Goal: Information Seeking & Learning: Learn about a topic

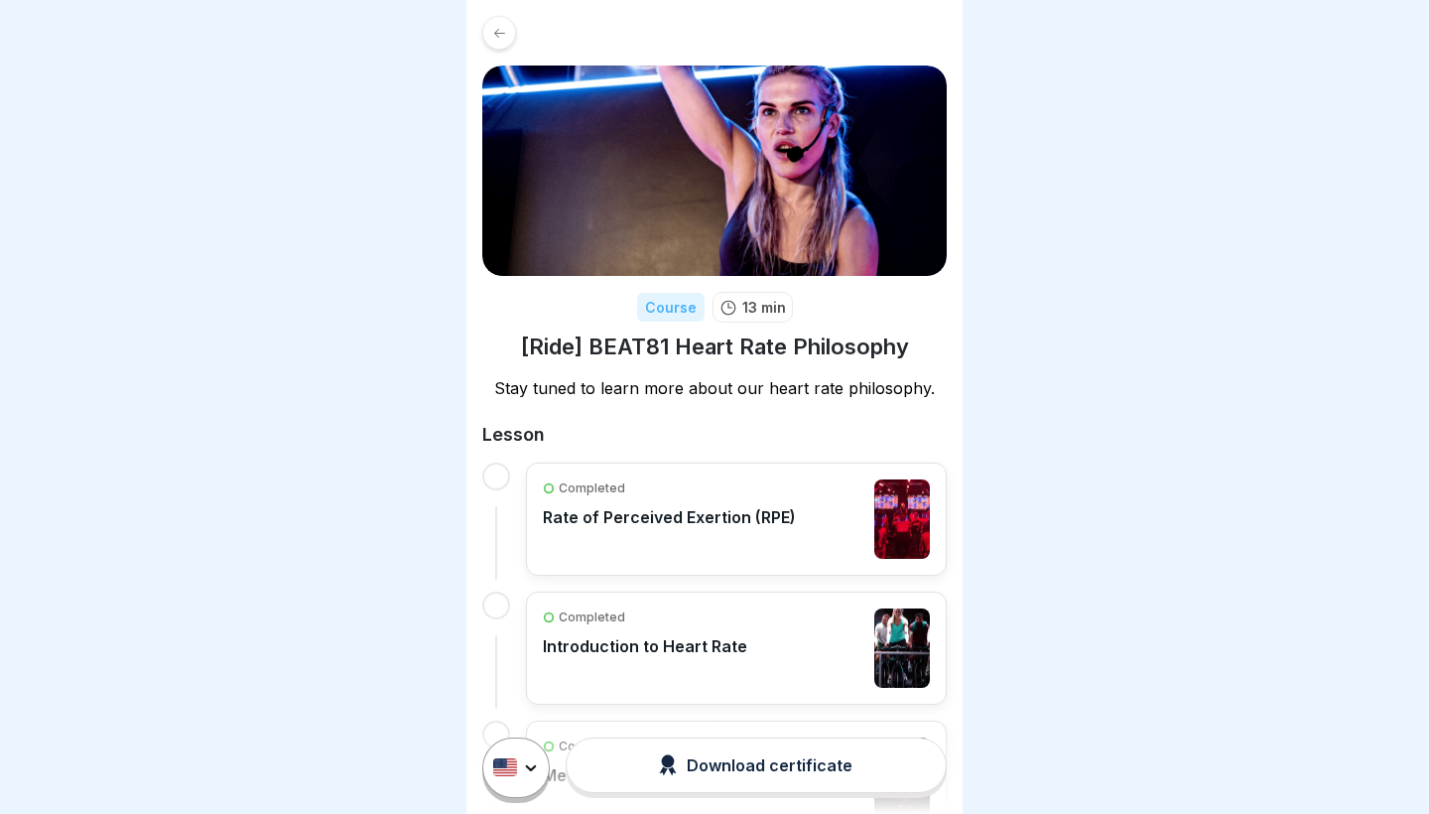
click at [706, 511] on p "Rate of Perceived Exertion (RPE)" at bounding box center [669, 517] width 253 height 20
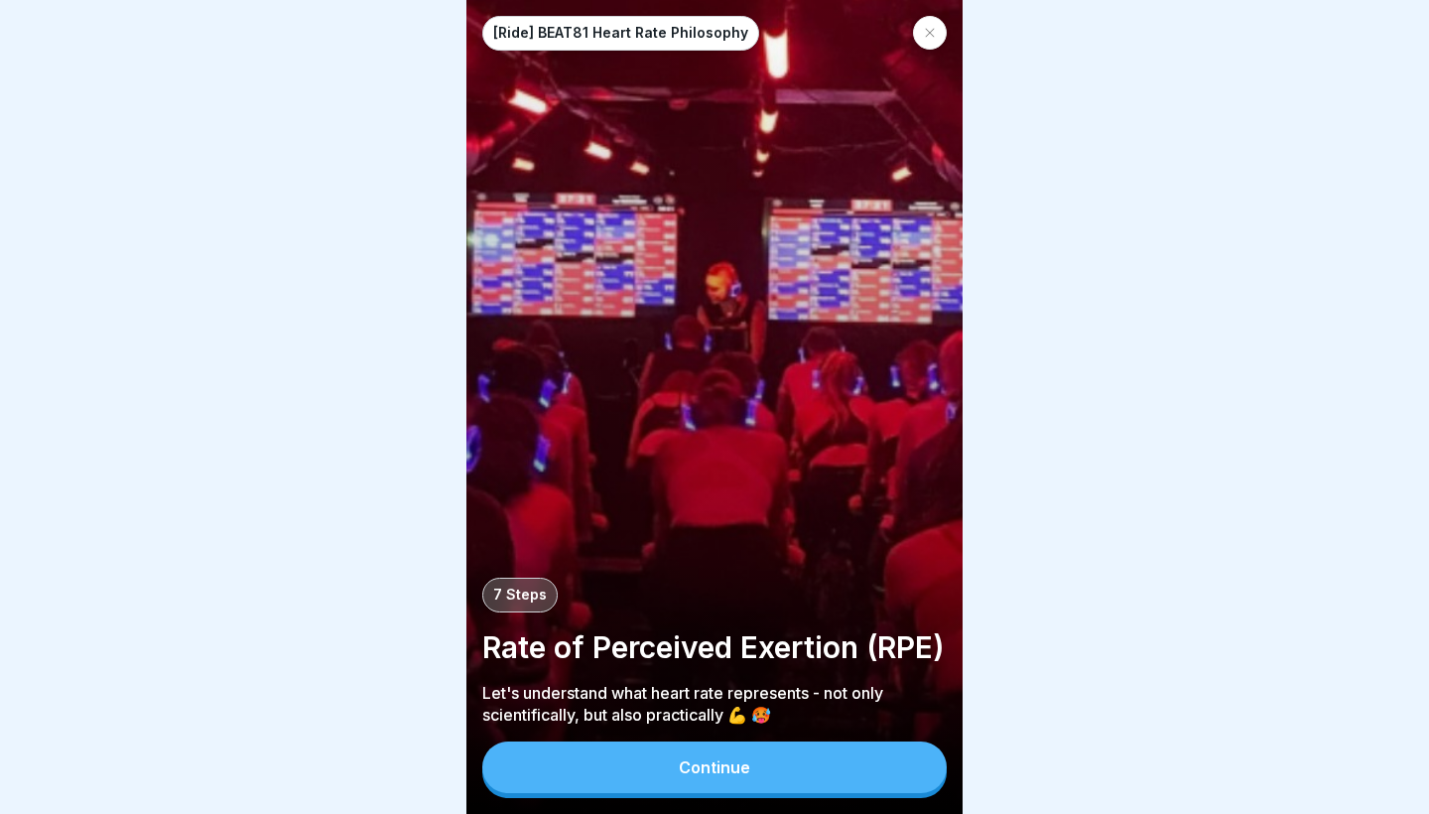
click at [759, 779] on button "Continue" at bounding box center [714, 767] width 464 height 52
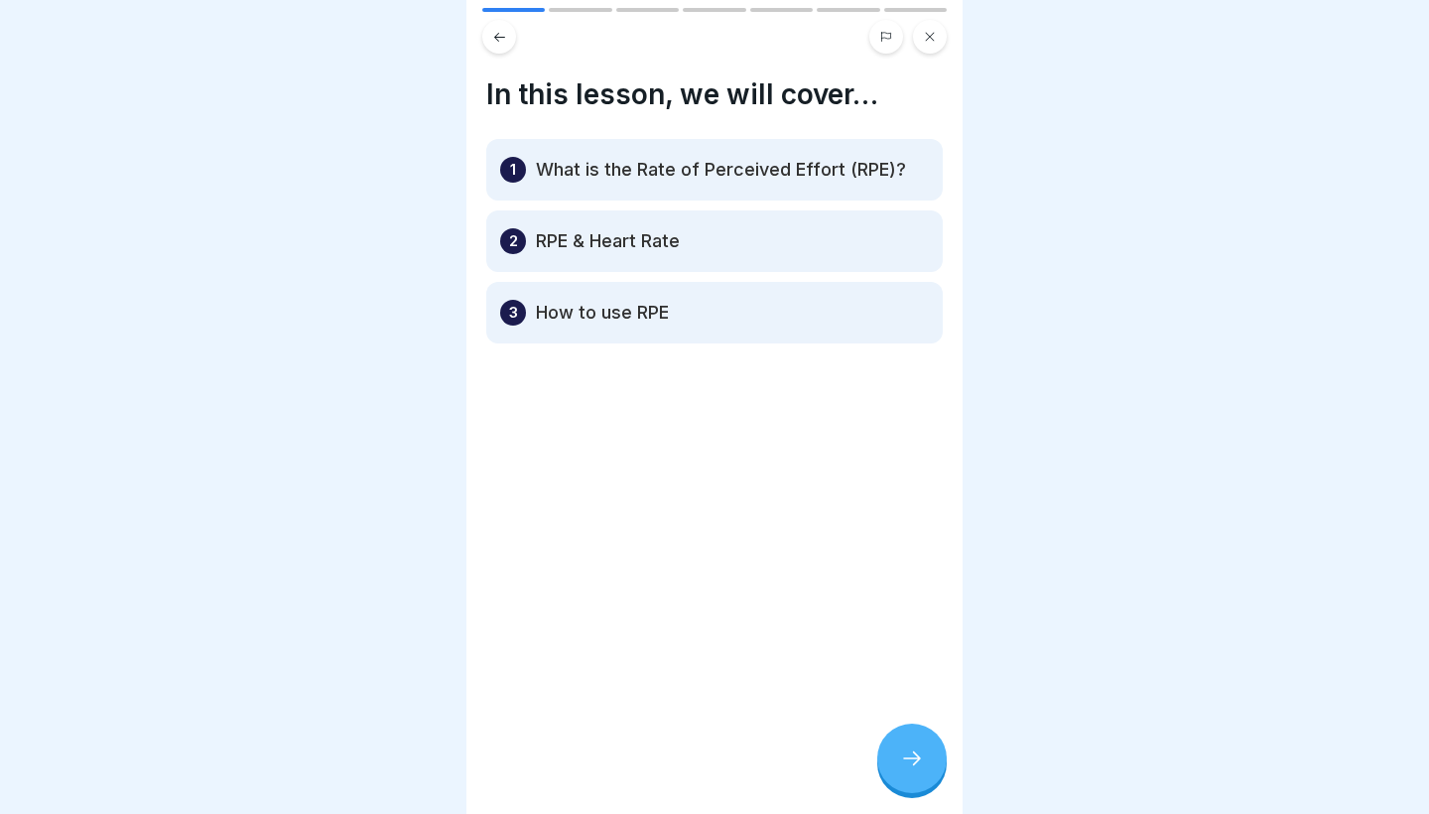
click at [894, 777] on div at bounding box center [911, 757] width 69 height 69
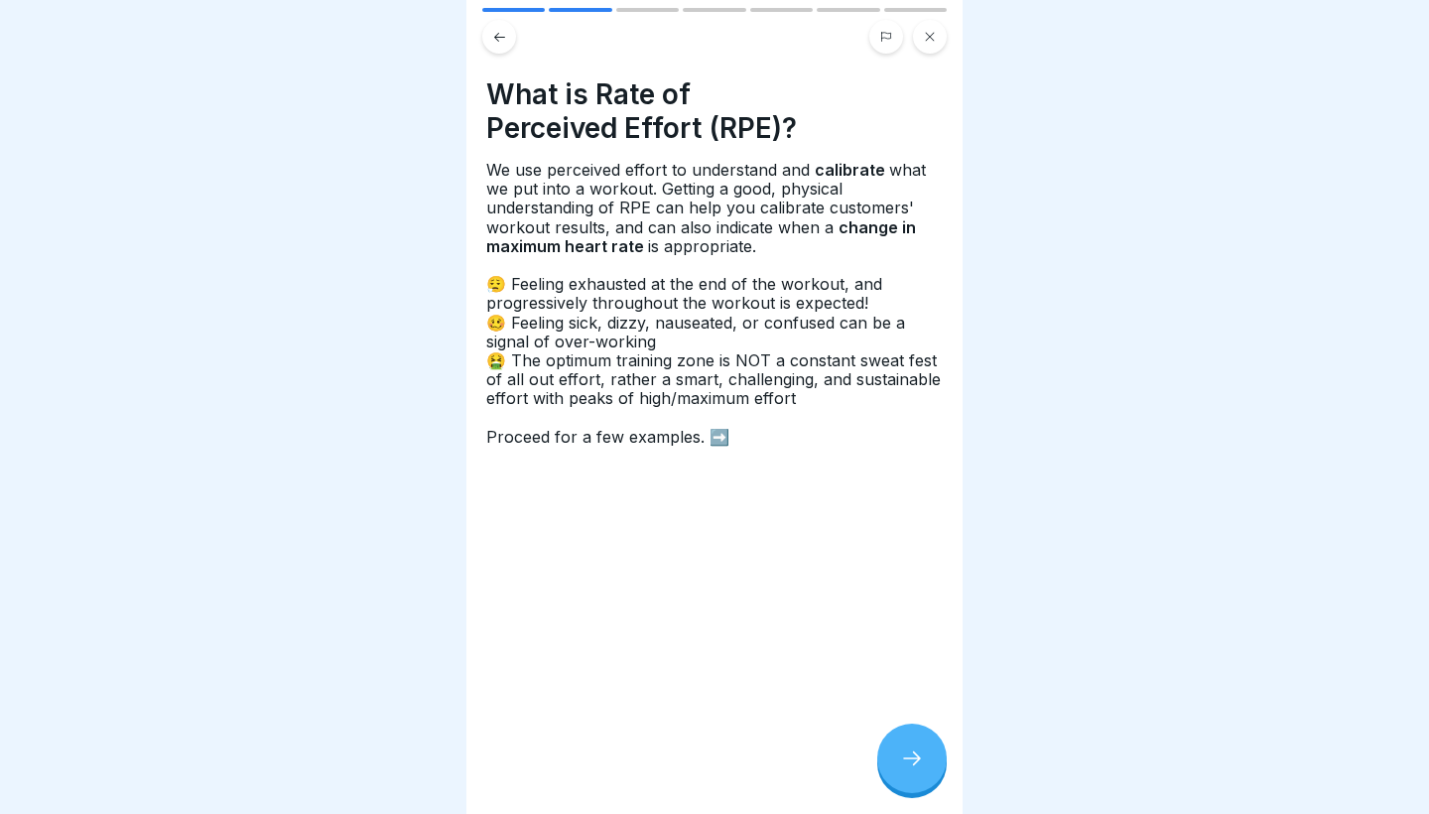
click at [898, 768] on div at bounding box center [911, 757] width 69 height 69
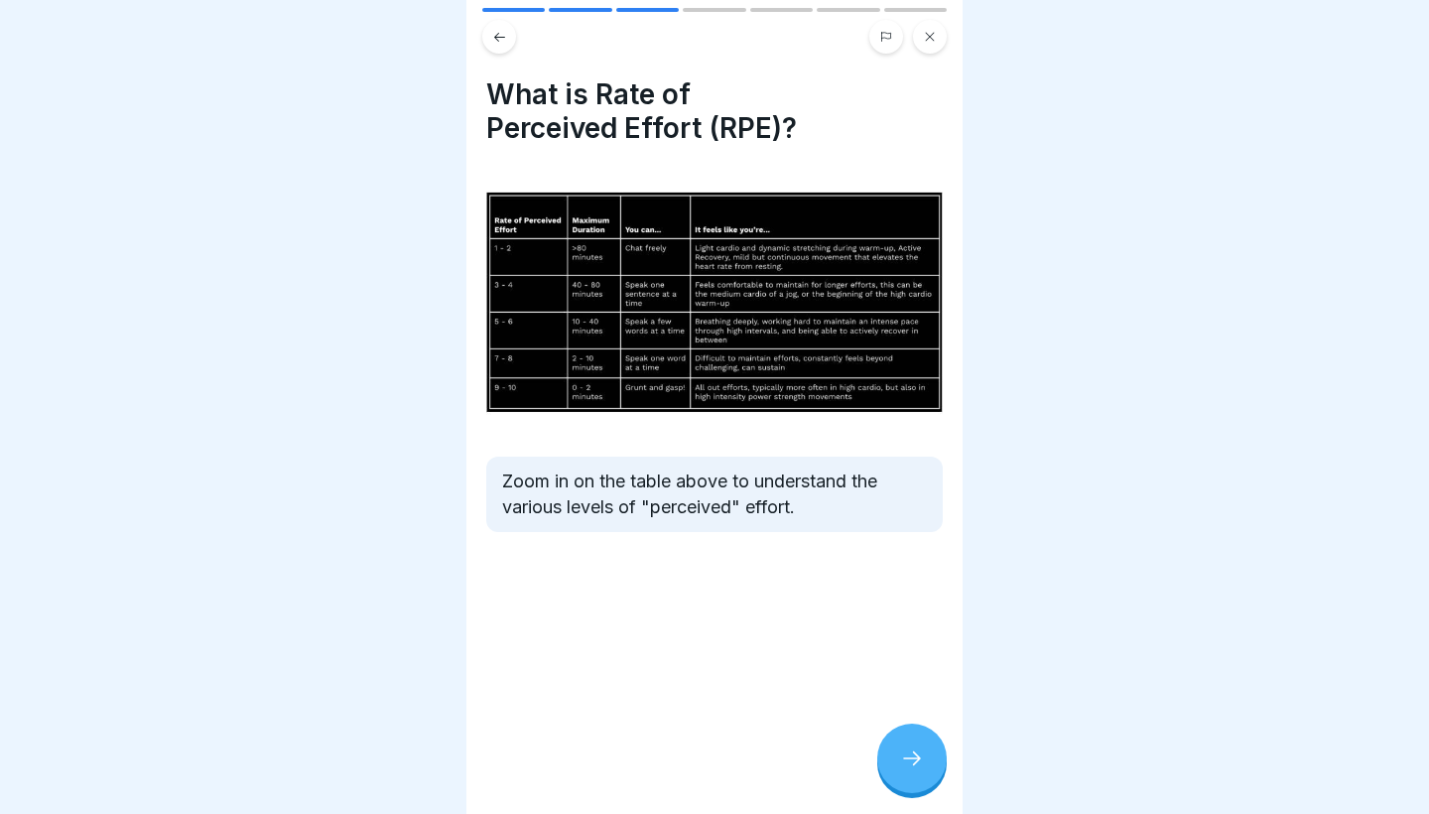
click at [905, 760] on icon at bounding box center [912, 758] width 24 height 24
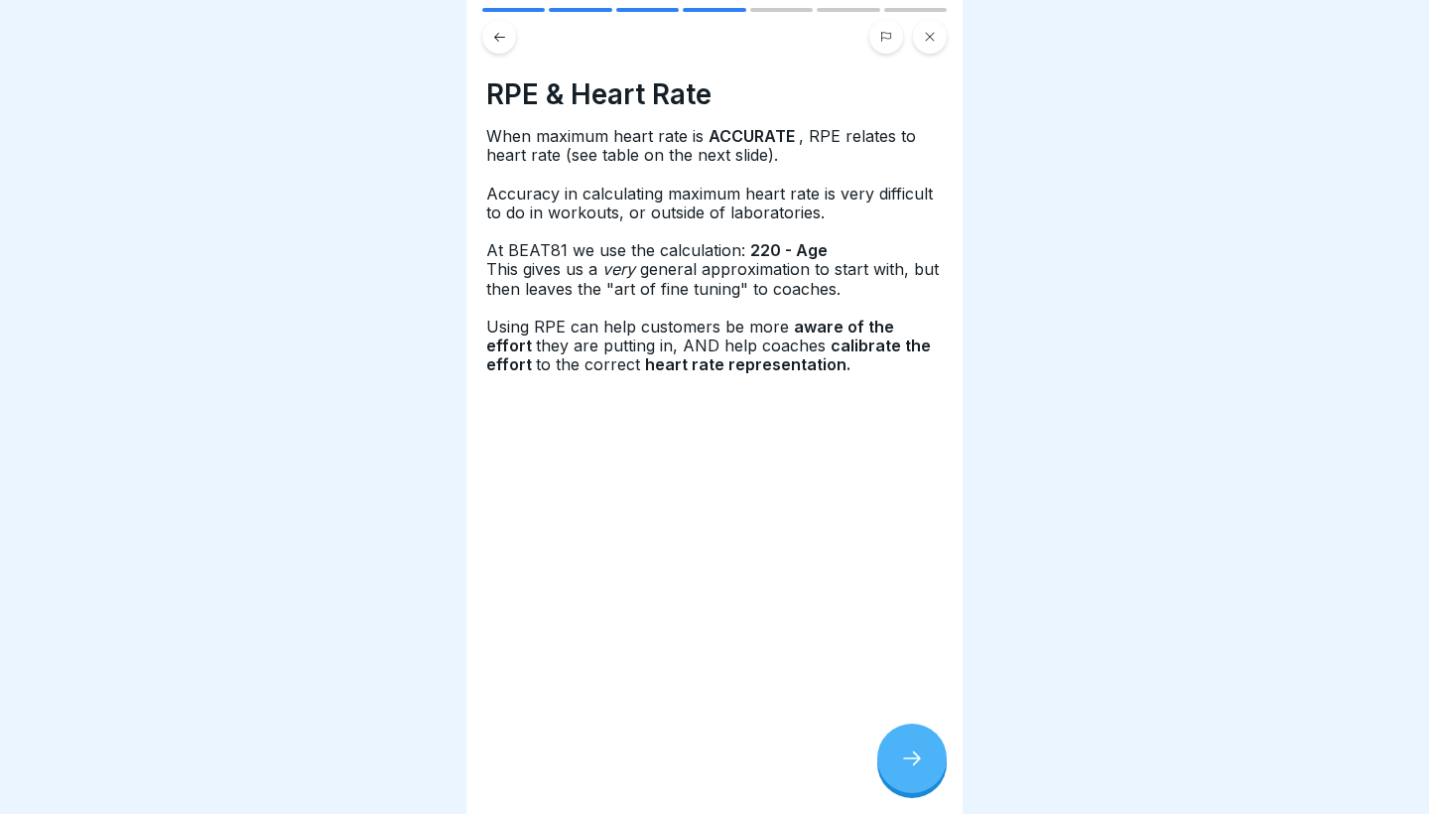
click at [905, 760] on icon at bounding box center [912, 758] width 24 height 24
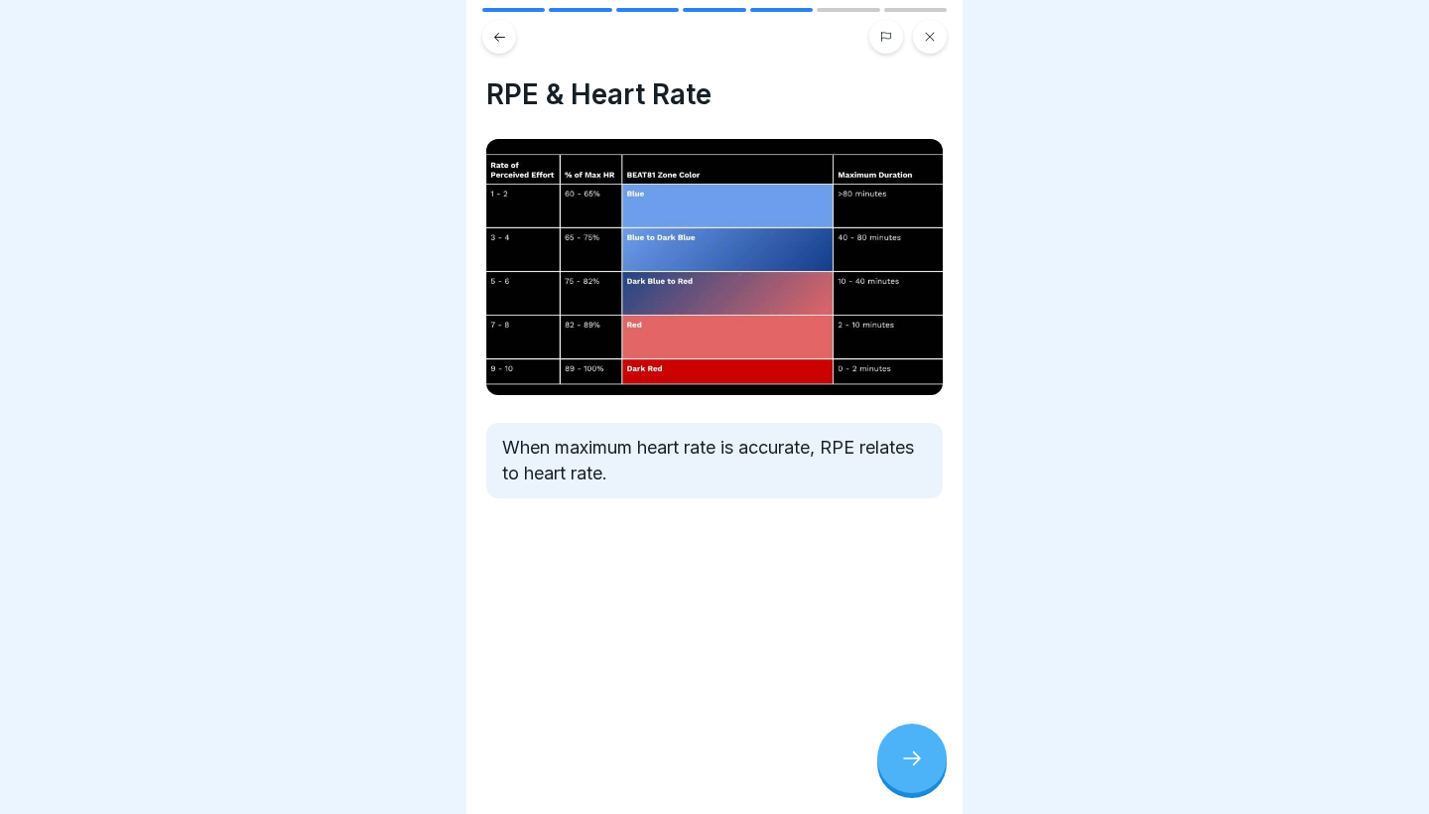
click at [905, 760] on icon at bounding box center [912, 758] width 24 height 24
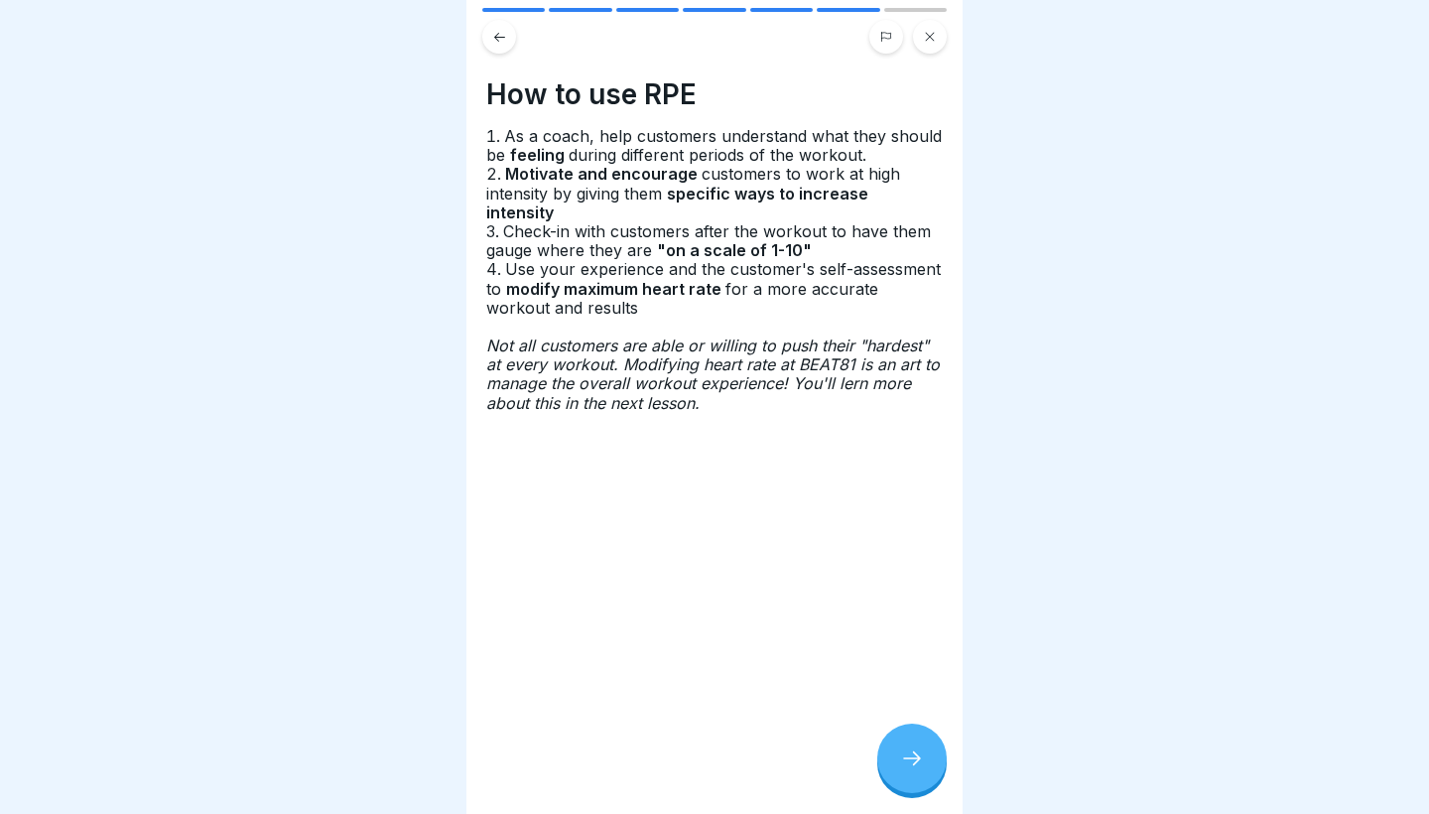
click at [905, 760] on icon at bounding box center [912, 758] width 24 height 24
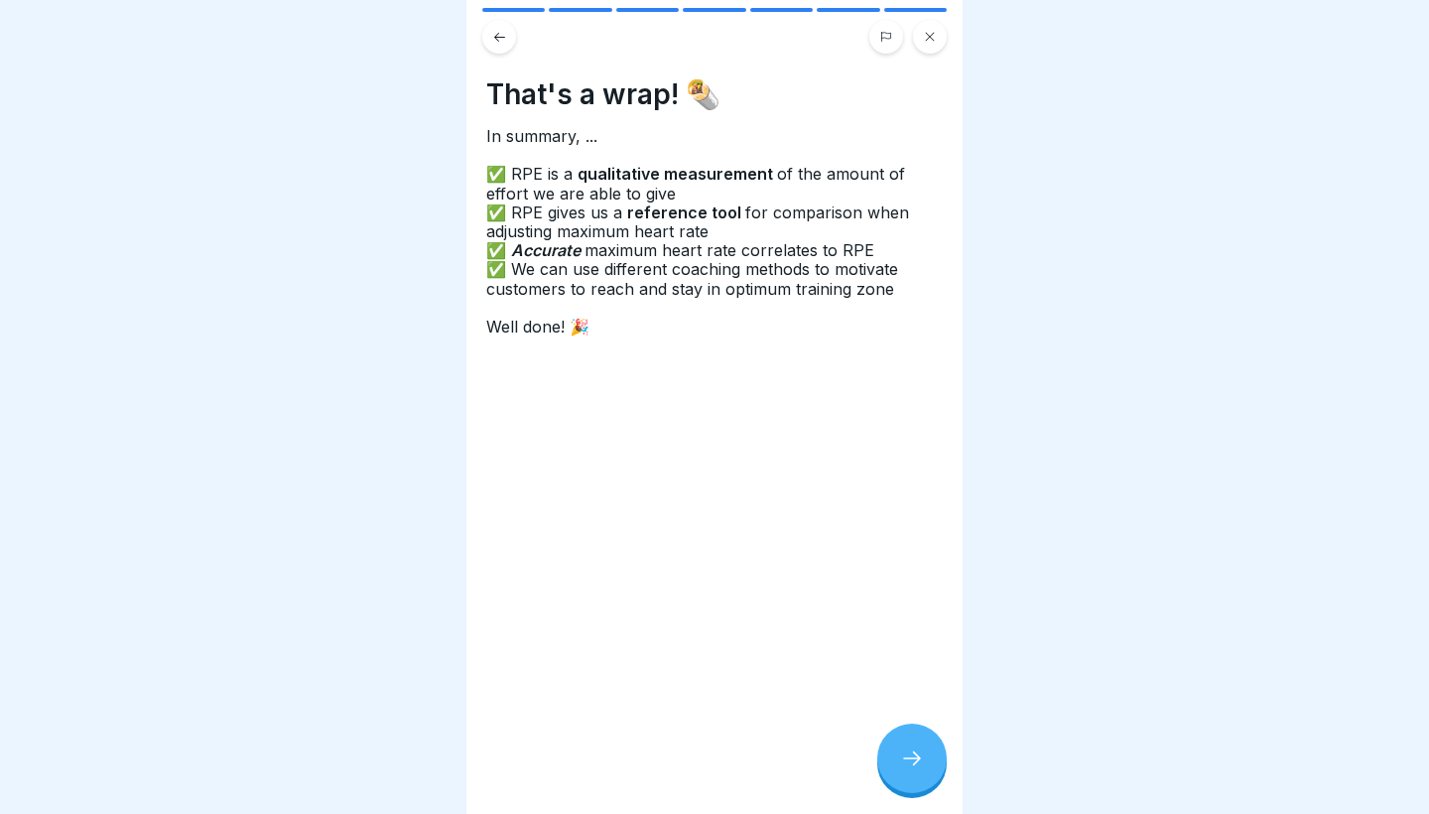
click at [905, 760] on icon at bounding box center [912, 758] width 24 height 24
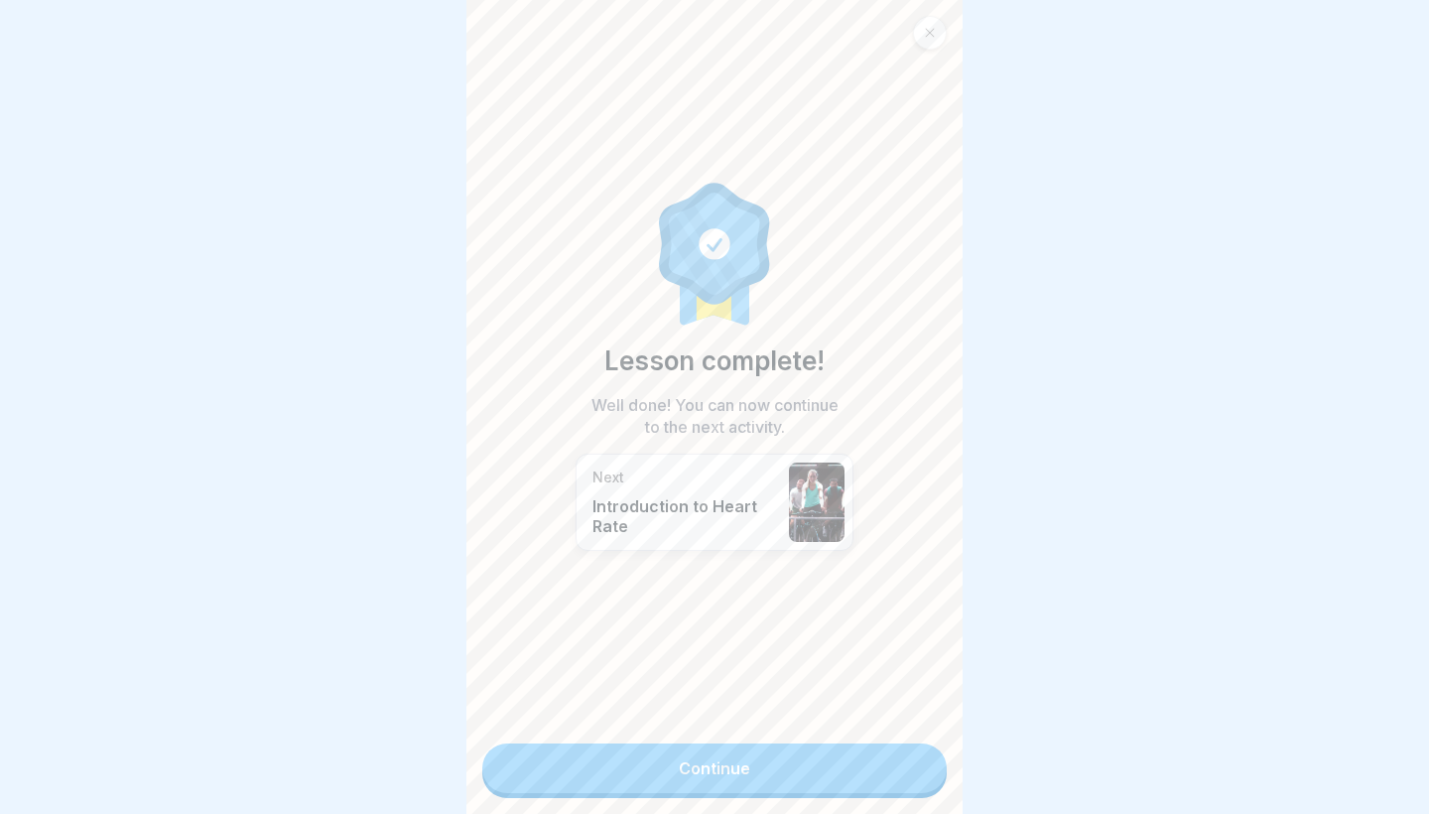
click at [905, 760] on link "Continue" at bounding box center [714, 768] width 464 height 50
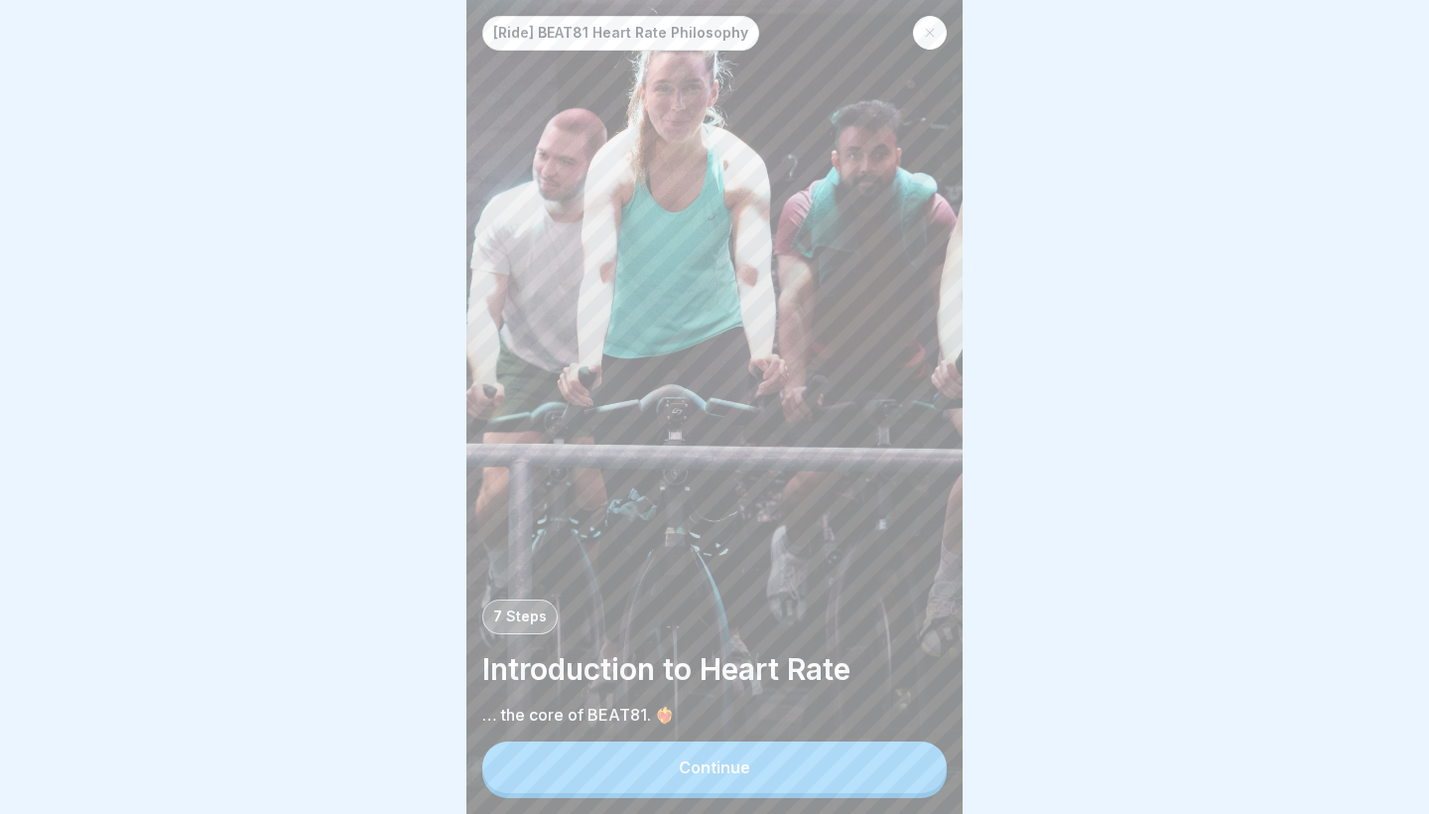
click at [907, 760] on button "Continue" at bounding box center [714, 767] width 464 height 52
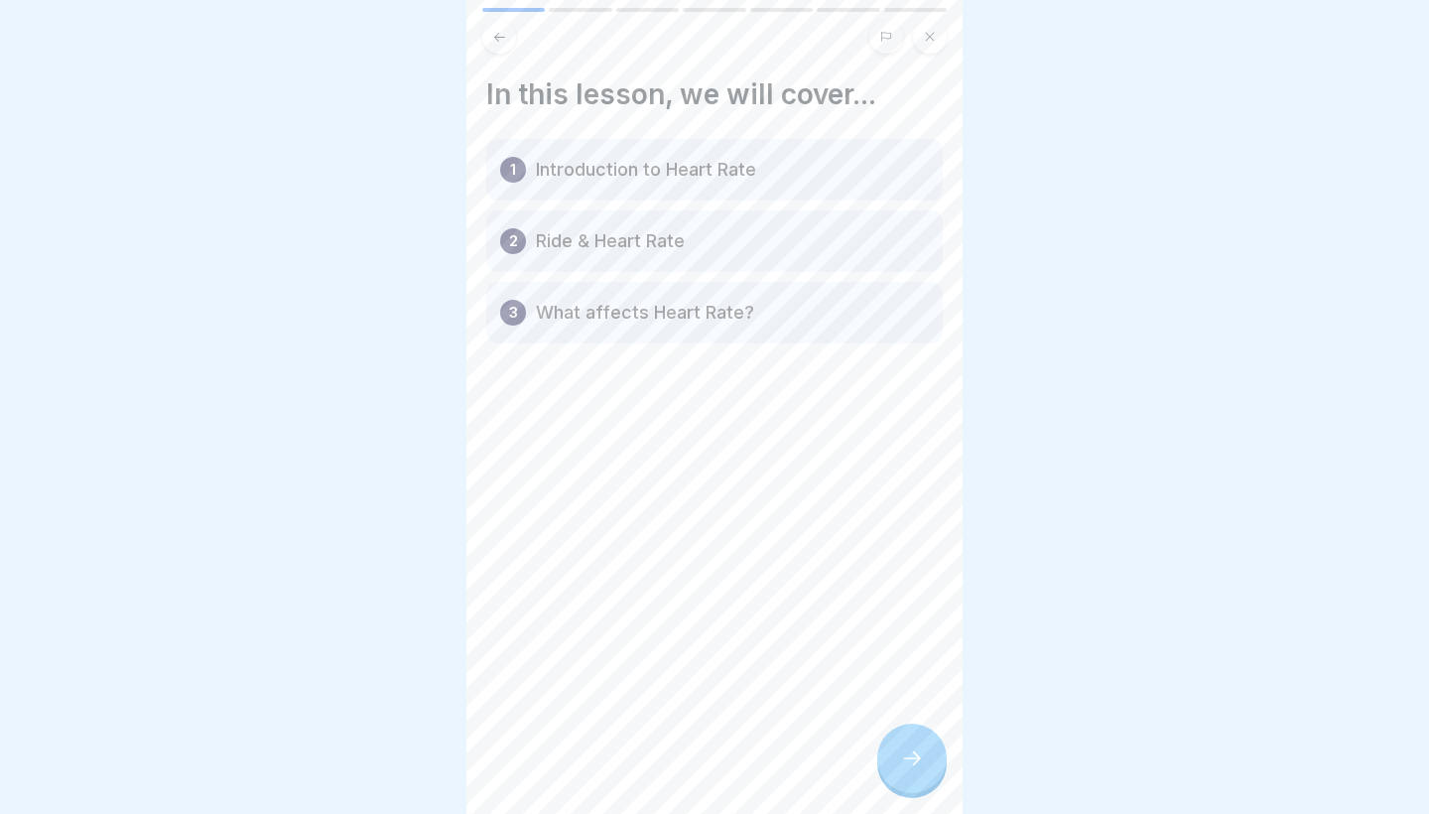
click at [911, 756] on icon at bounding box center [912, 758] width 24 height 24
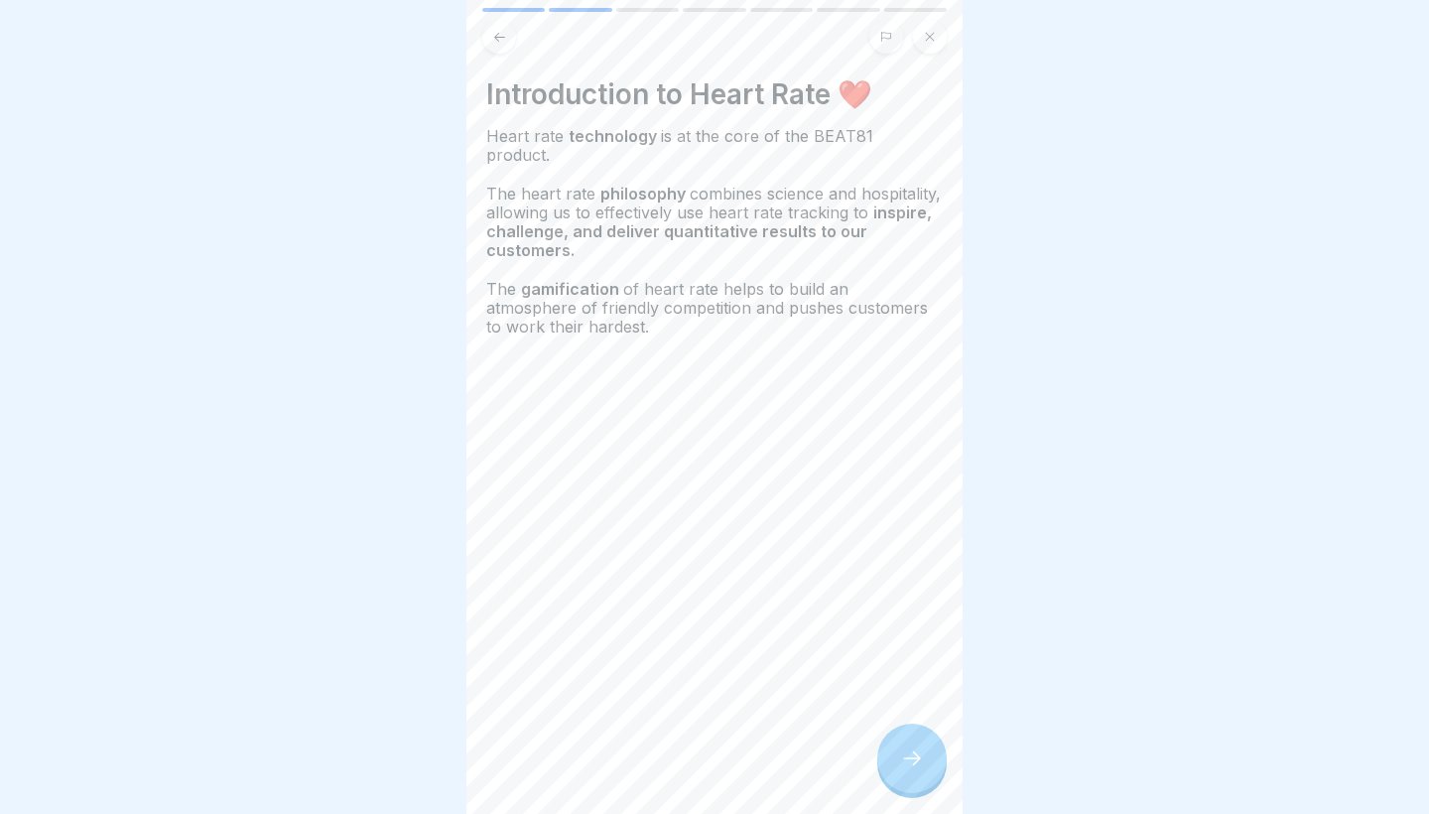
click at [911, 756] on icon at bounding box center [912, 758] width 24 height 24
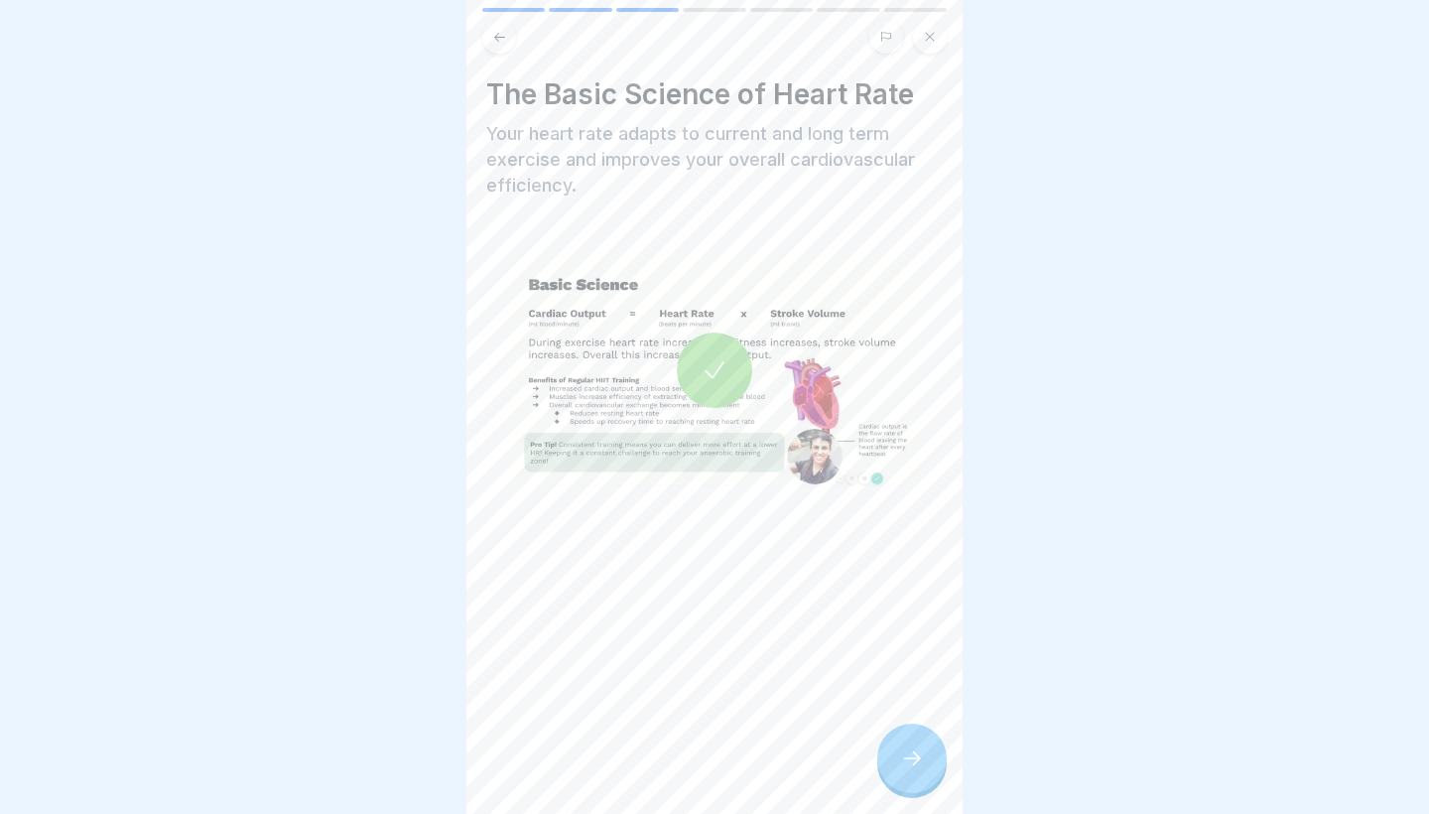
click at [911, 756] on icon at bounding box center [912, 758] width 24 height 24
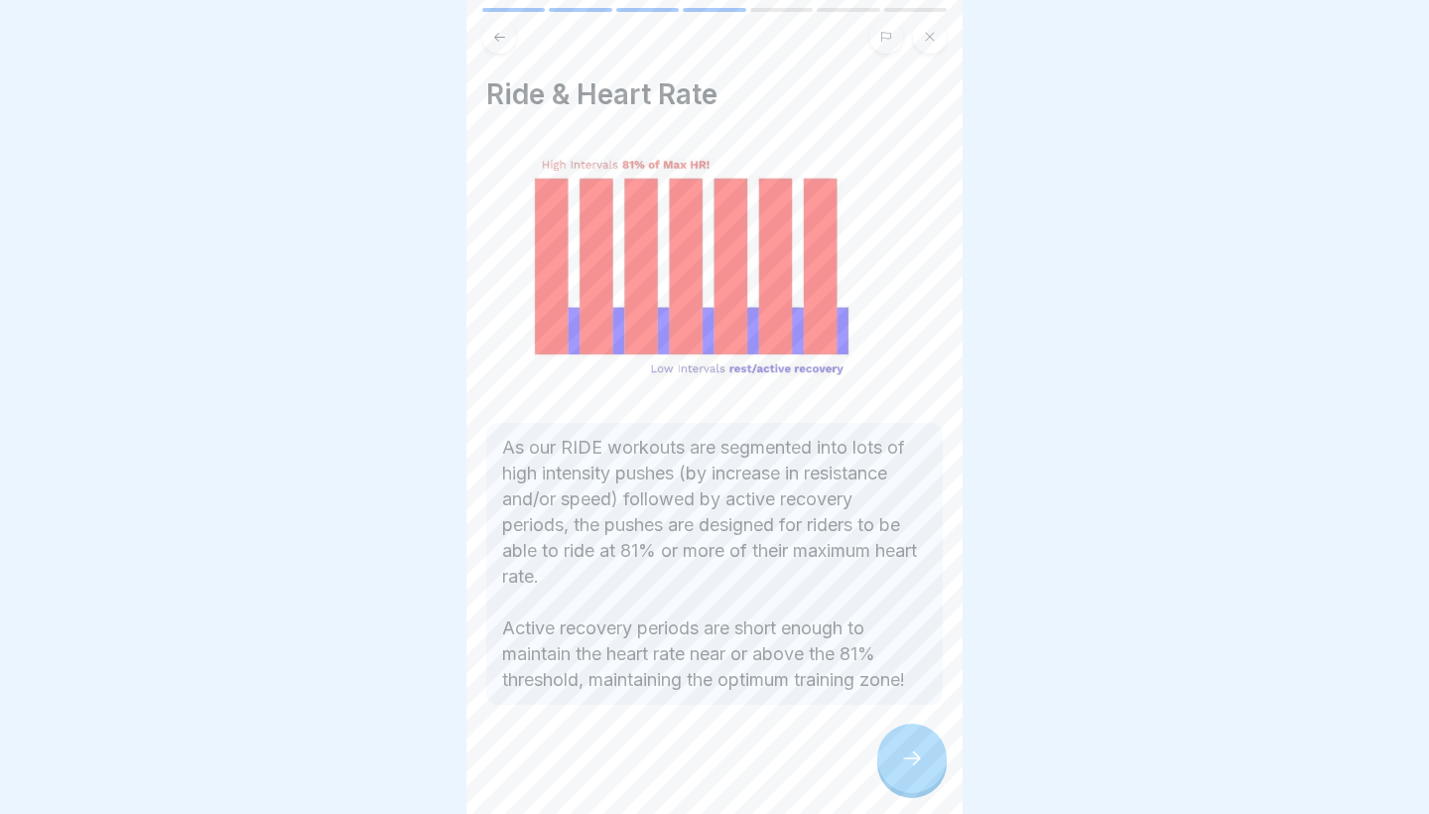
click at [911, 756] on icon at bounding box center [912, 758] width 24 height 24
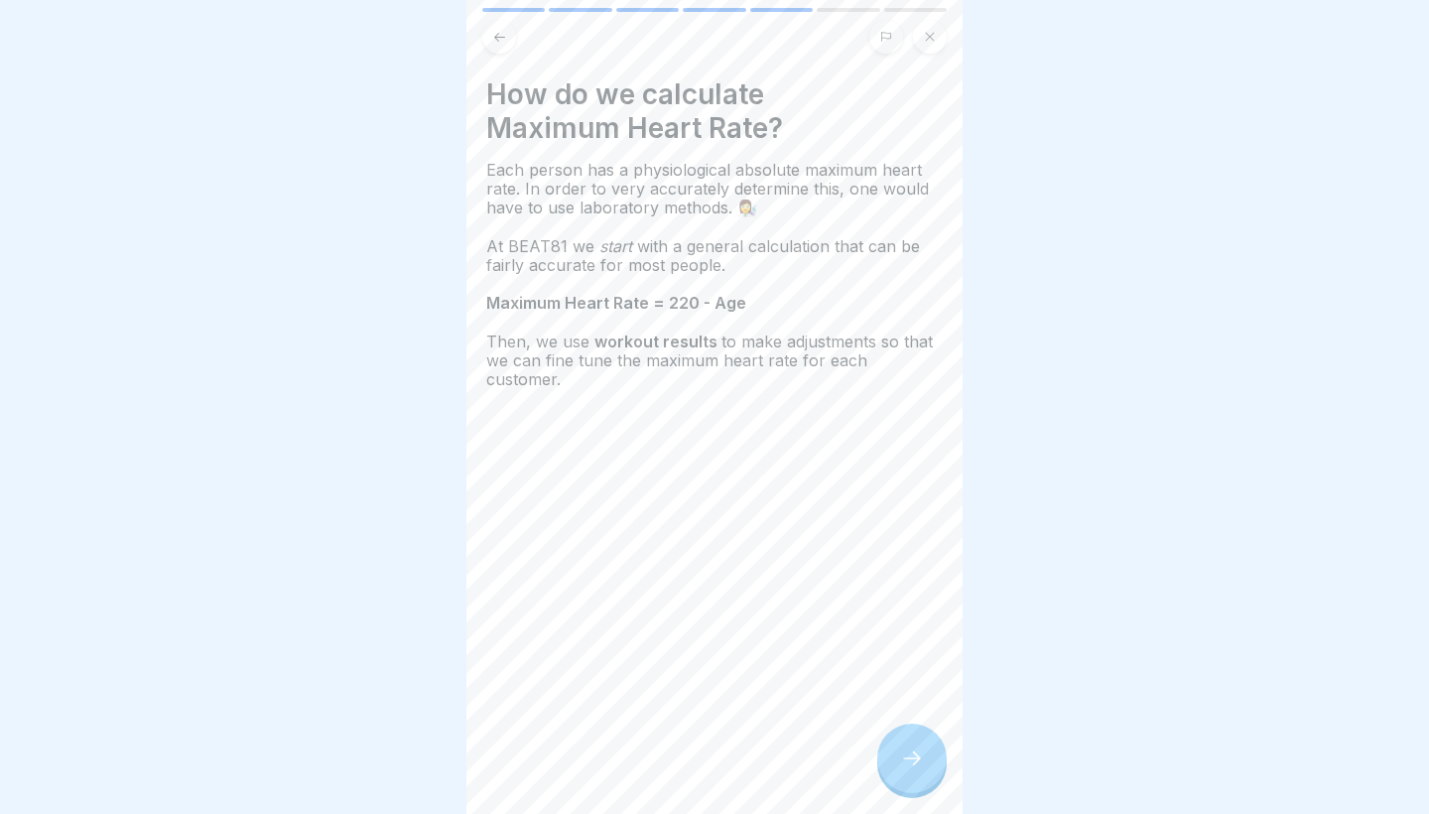
click at [911, 756] on icon at bounding box center [912, 758] width 24 height 24
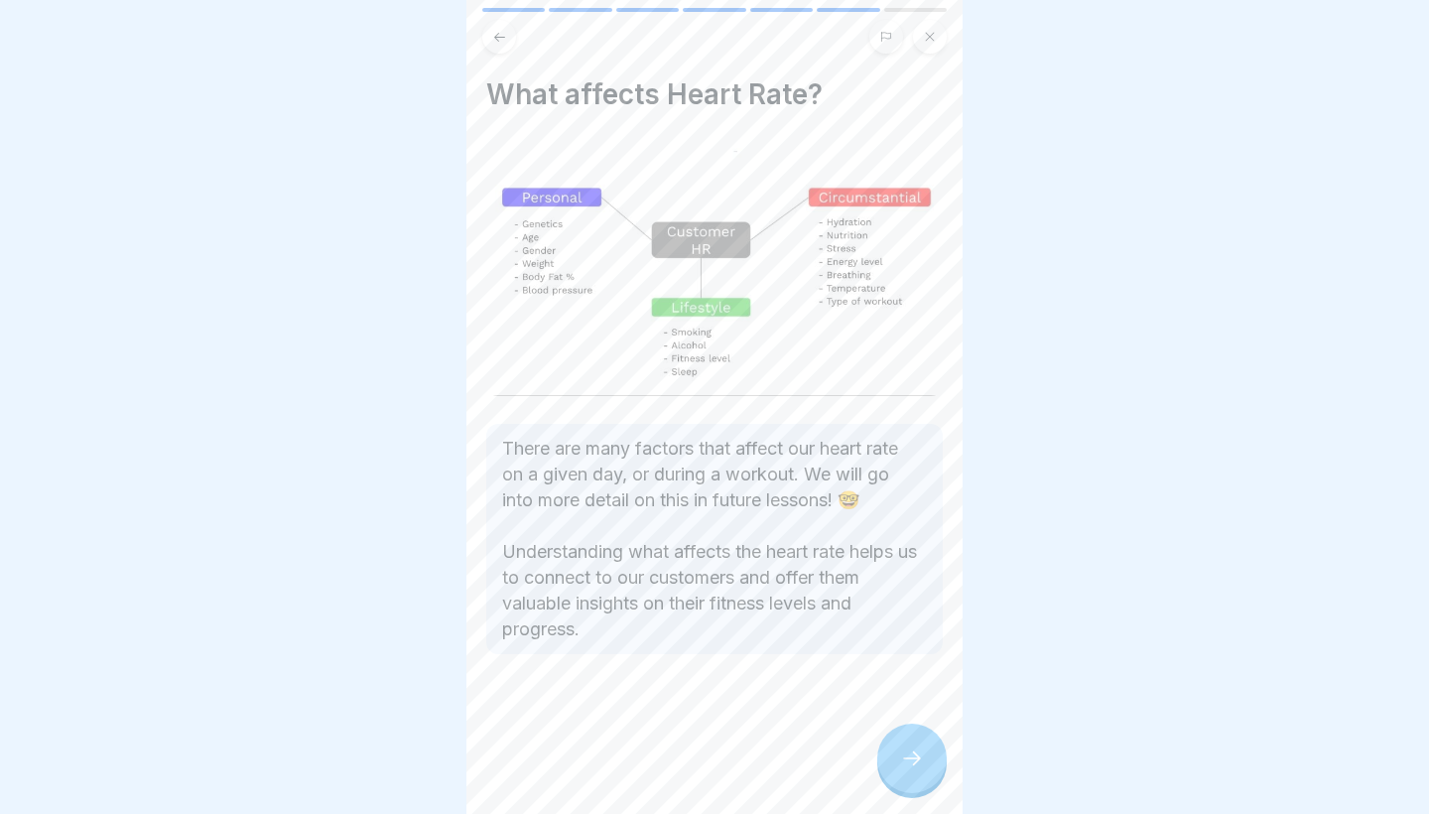
click at [911, 756] on icon at bounding box center [912, 758] width 24 height 24
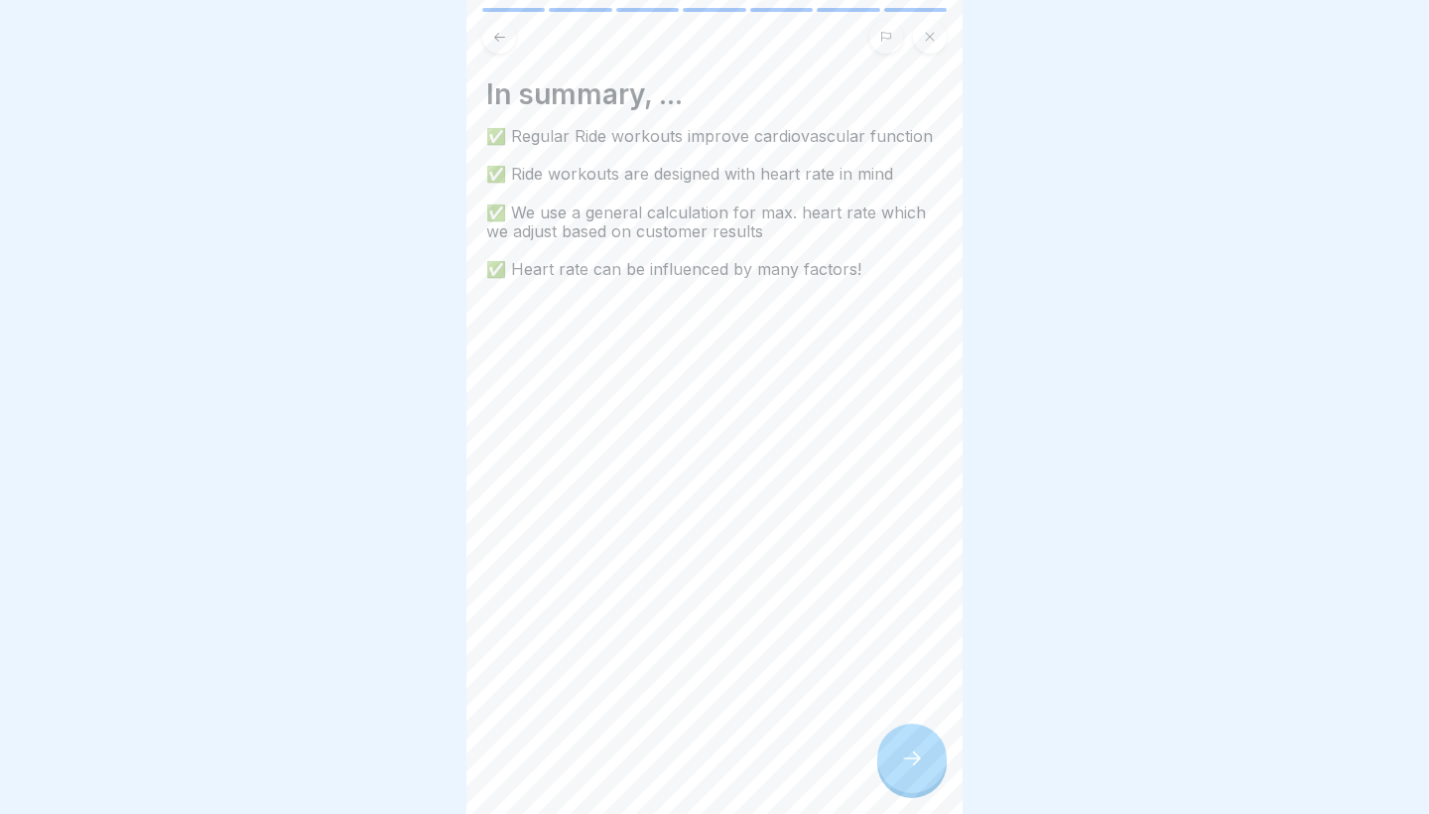
click at [911, 756] on icon at bounding box center [912, 758] width 24 height 24
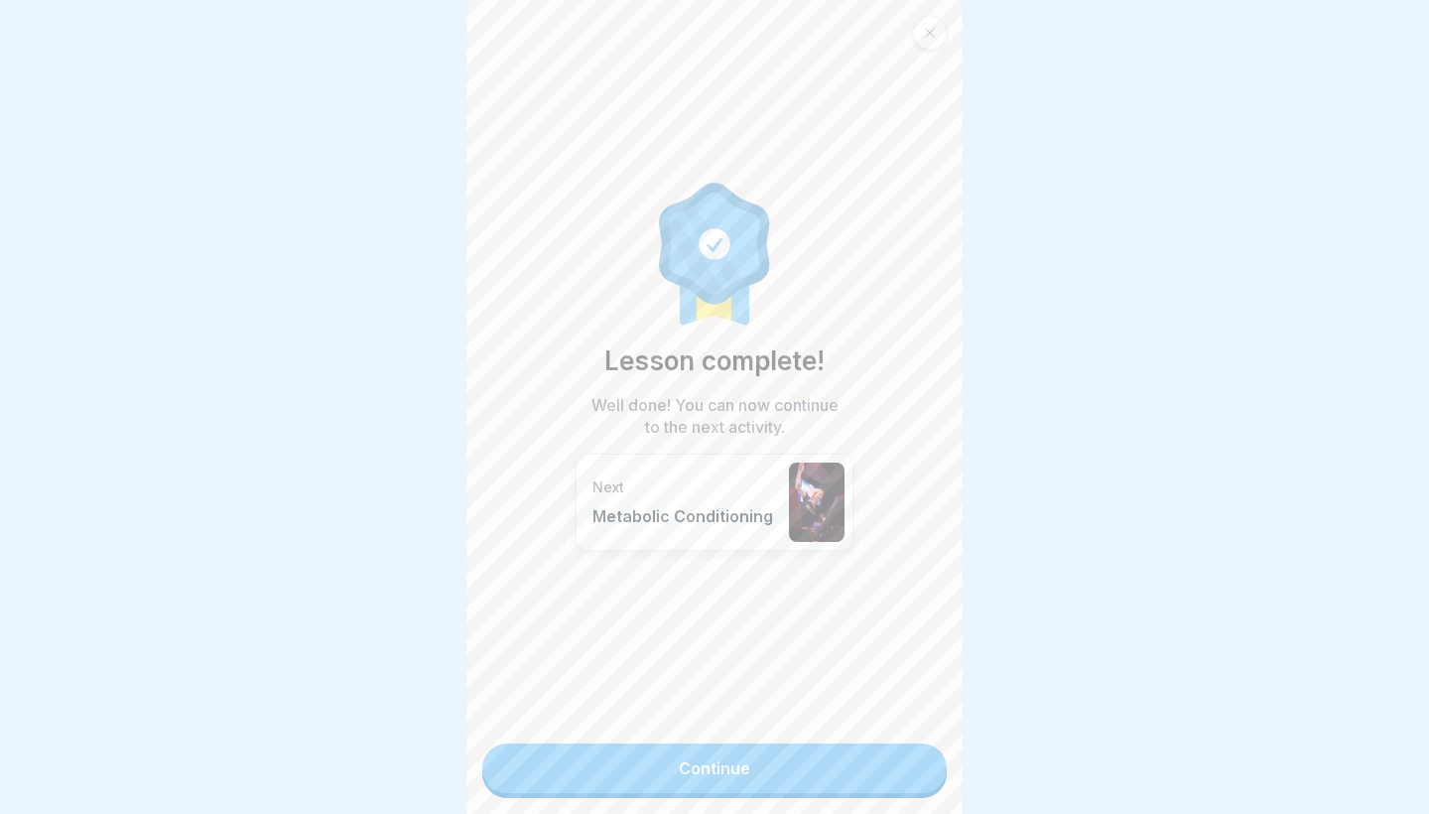
click at [913, 756] on link "Continue" at bounding box center [714, 768] width 464 height 50
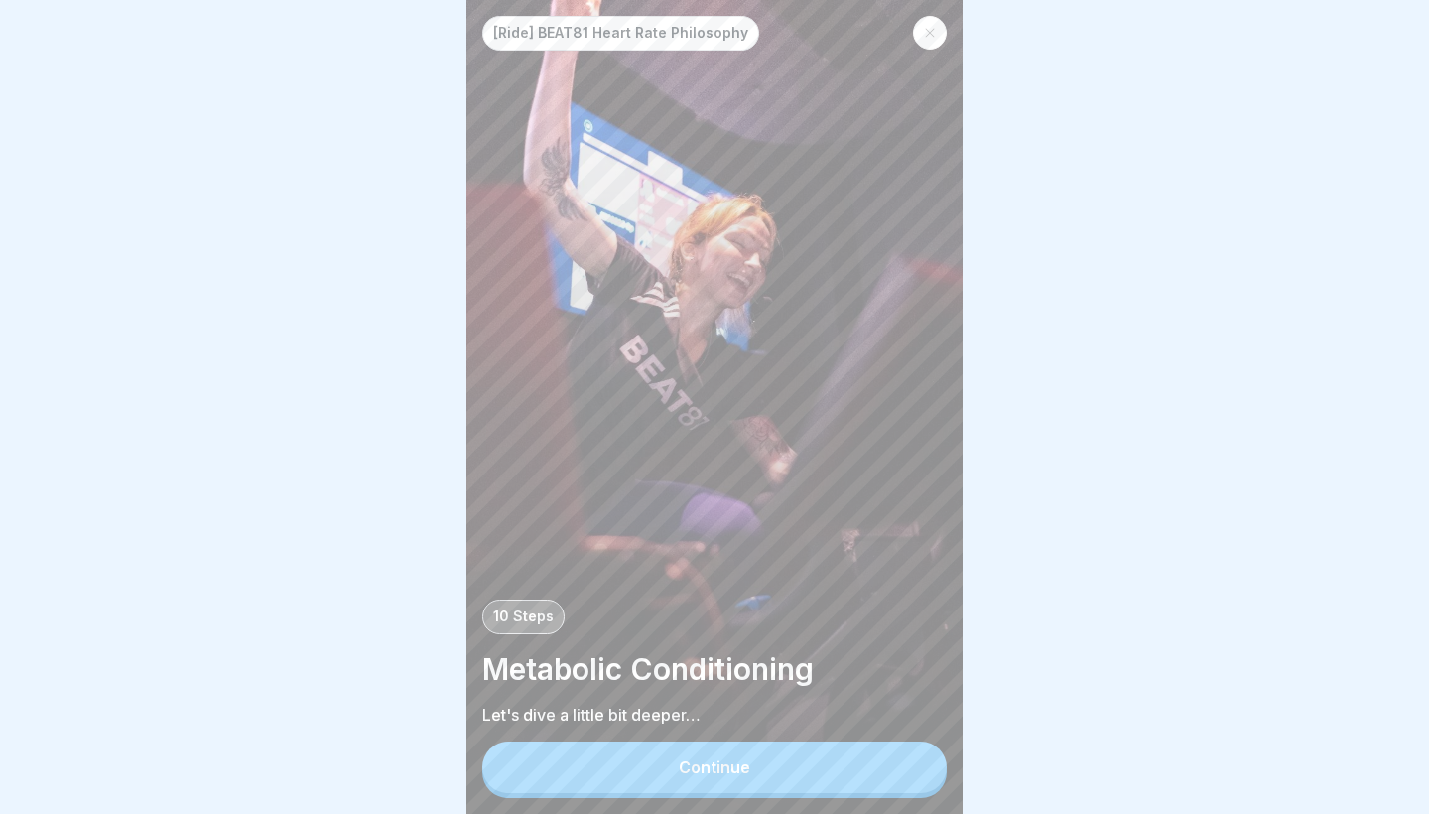
click at [867, 768] on button "Continue" at bounding box center [714, 767] width 464 height 52
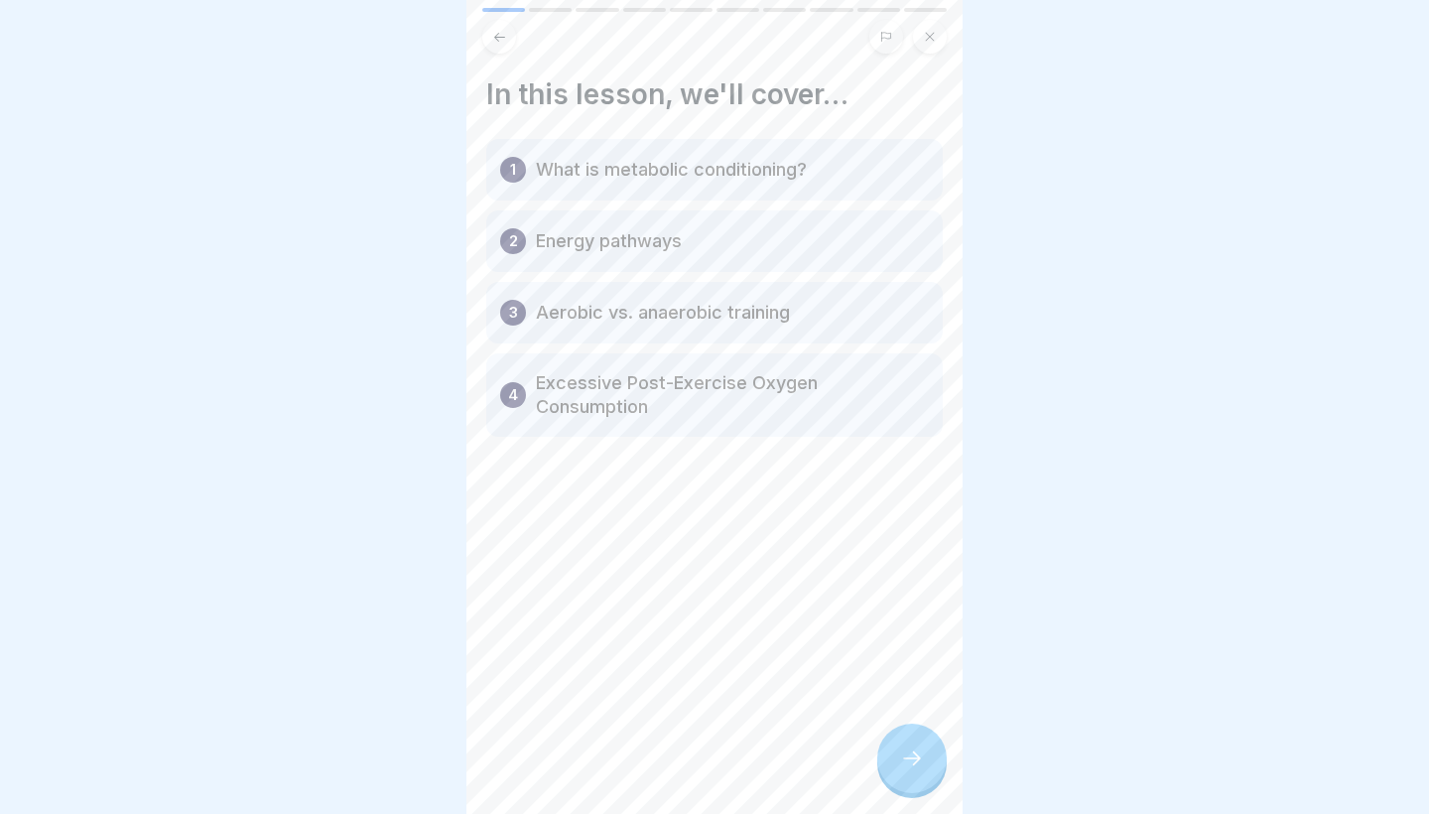
click at [899, 745] on div at bounding box center [911, 757] width 69 height 69
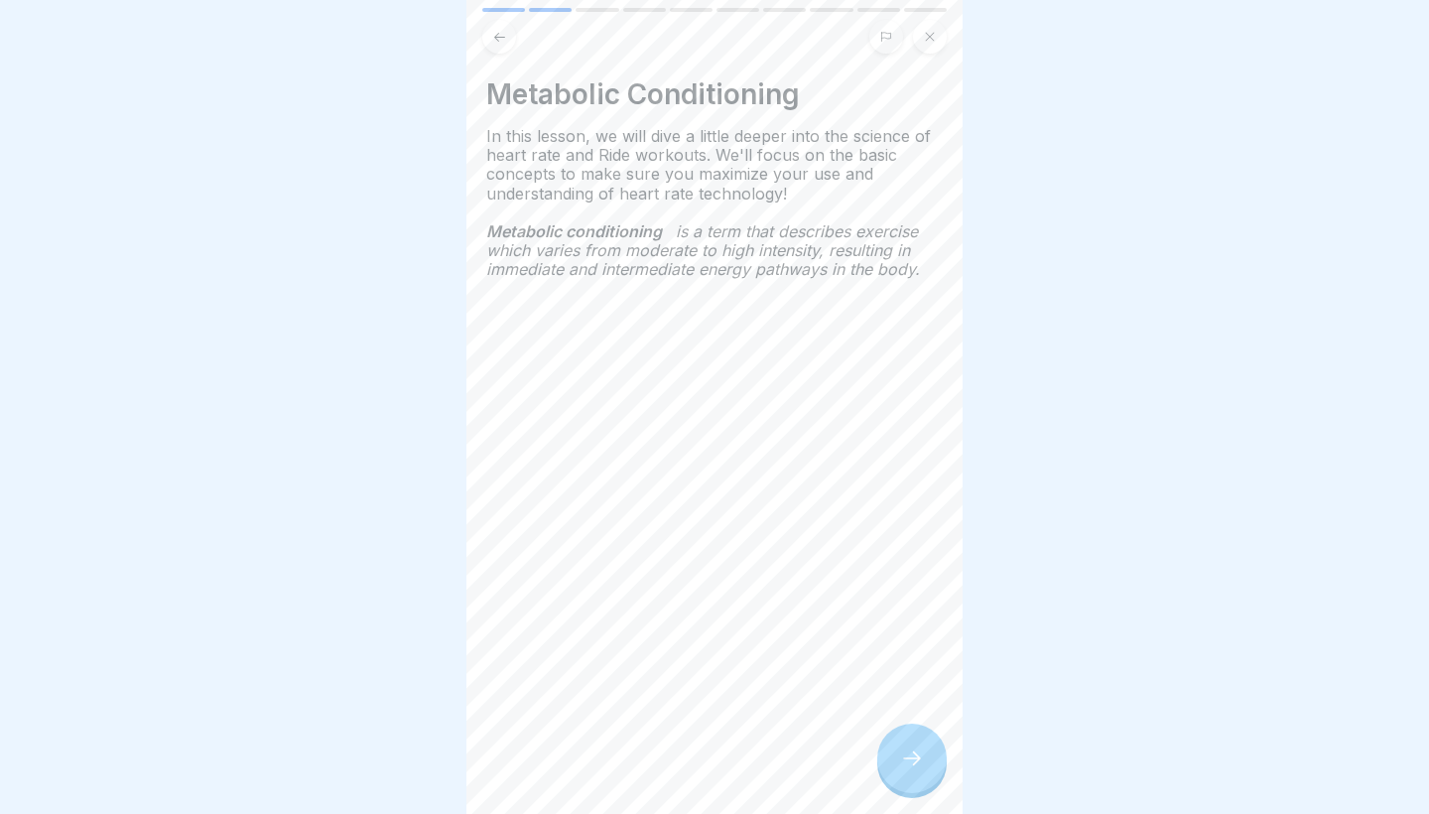
click at [899, 745] on div at bounding box center [911, 757] width 69 height 69
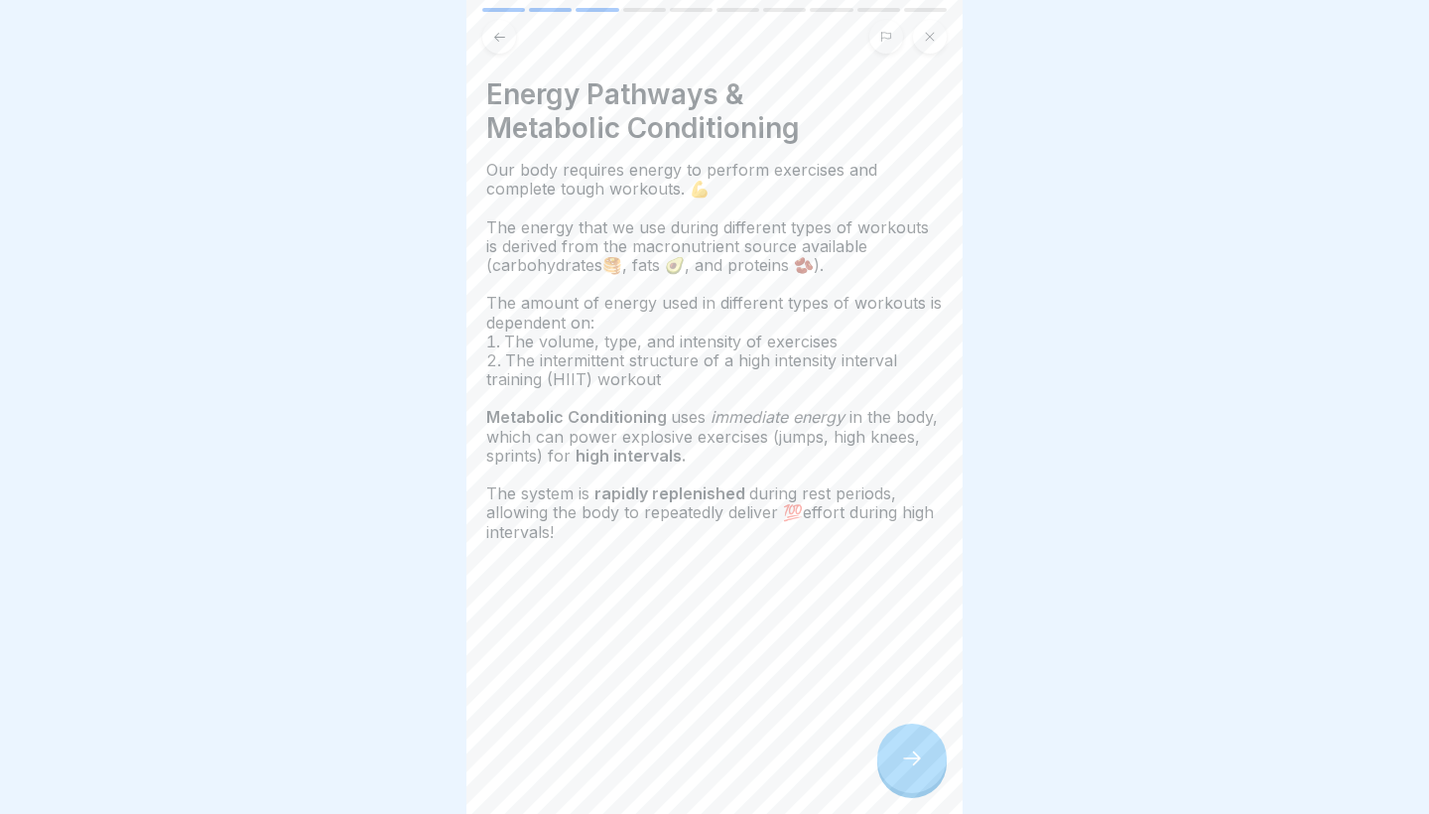
click at [899, 745] on div at bounding box center [911, 757] width 69 height 69
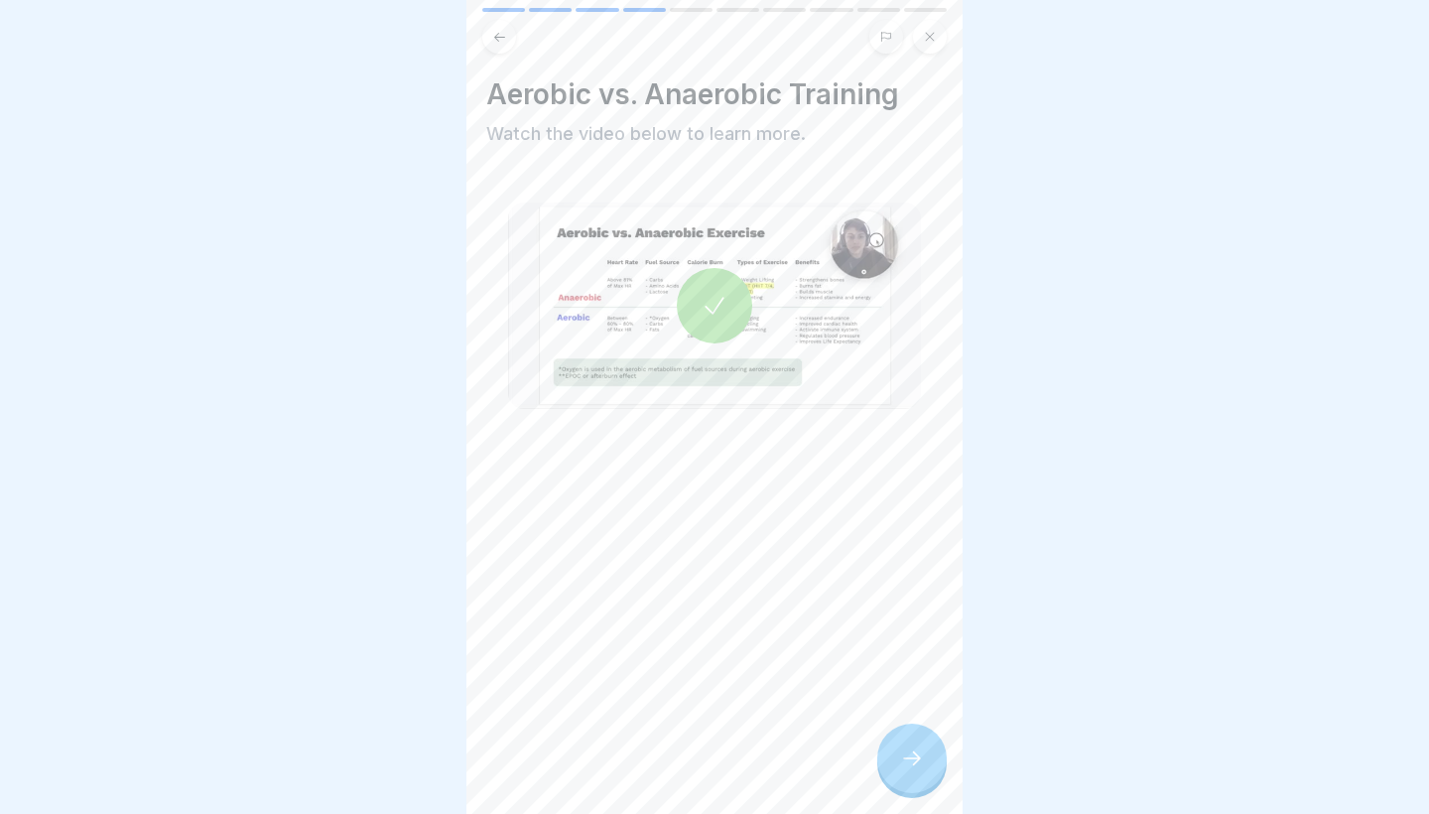
click at [899, 745] on div at bounding box center [911, 757] width 69 height 69
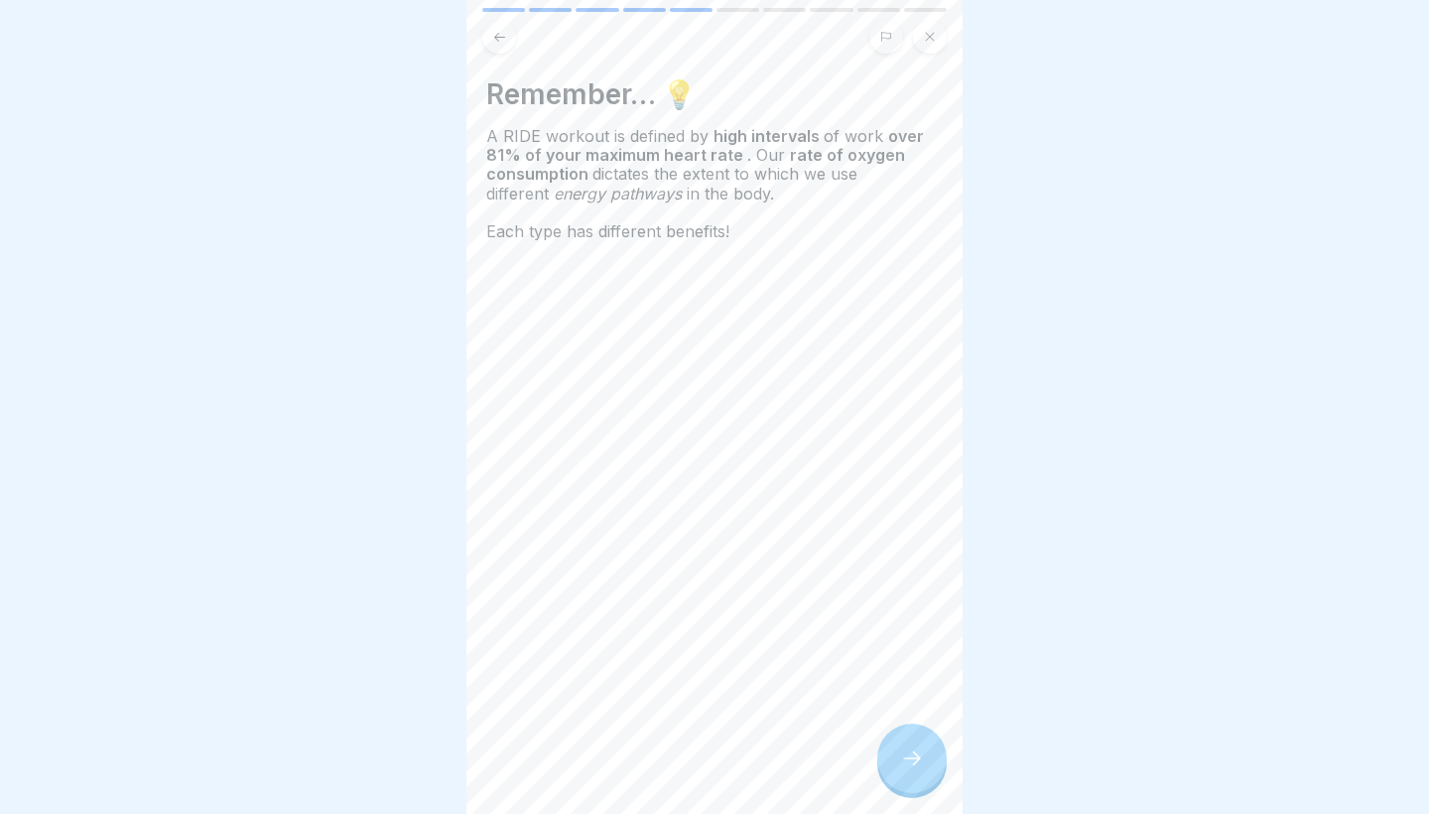
click at [899, 745] on div at bounding box center [911, 757] width 69 height 69
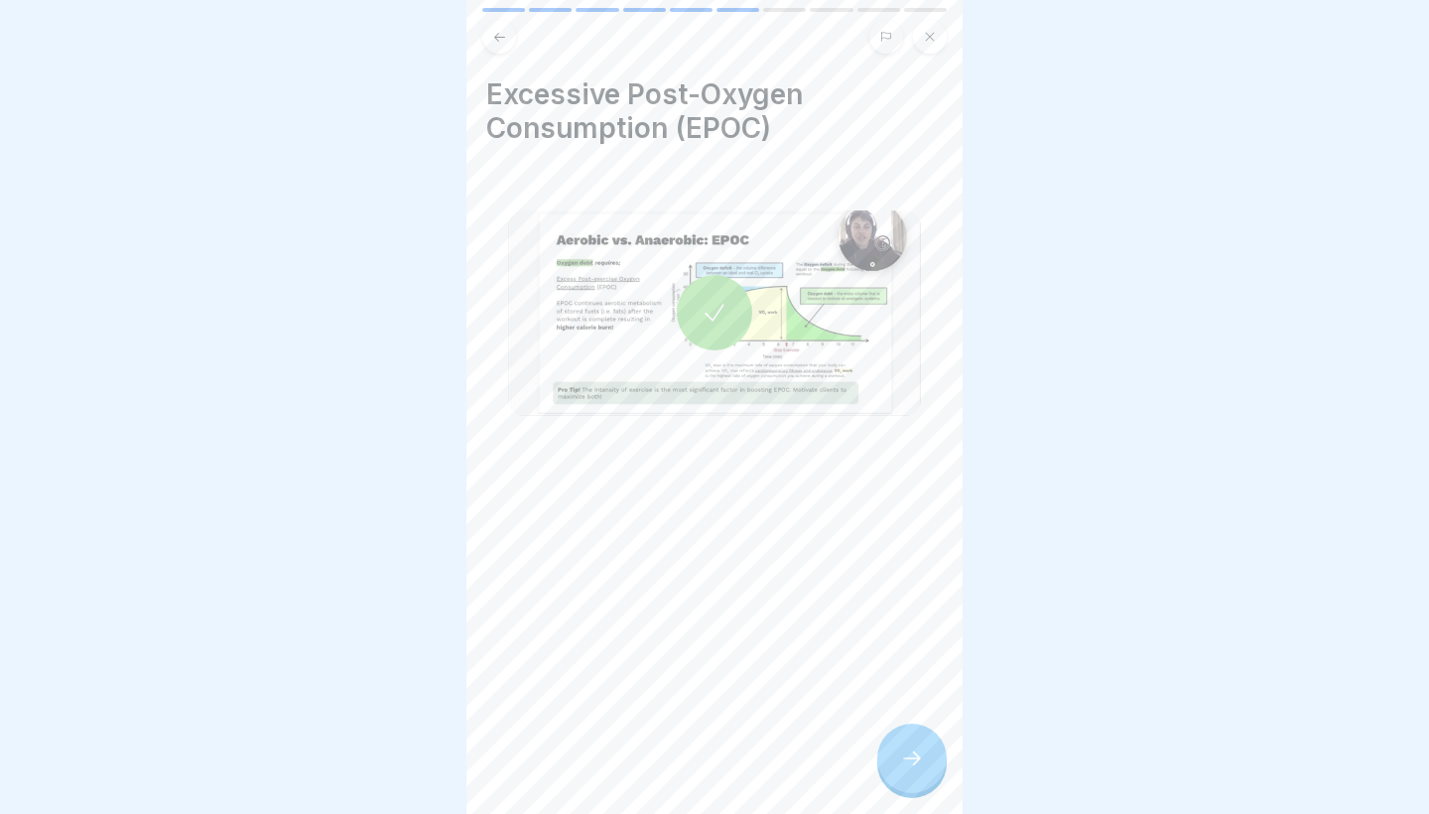
click at [899, 747] on div at bounding box center [911, 757] width 69 height 69
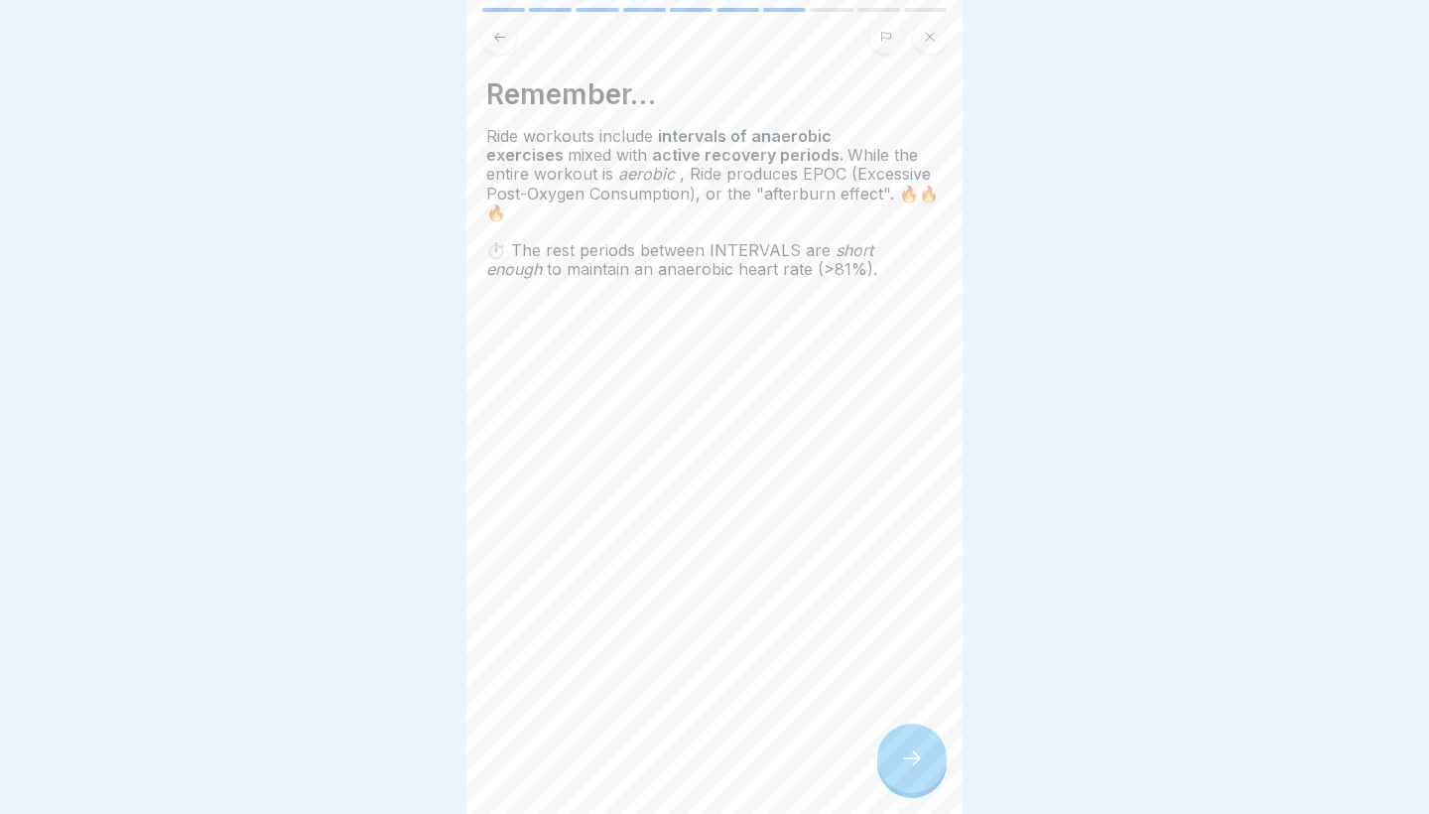
click at [899, 747] on div at bounding box center [911, 757] width 69 height 69
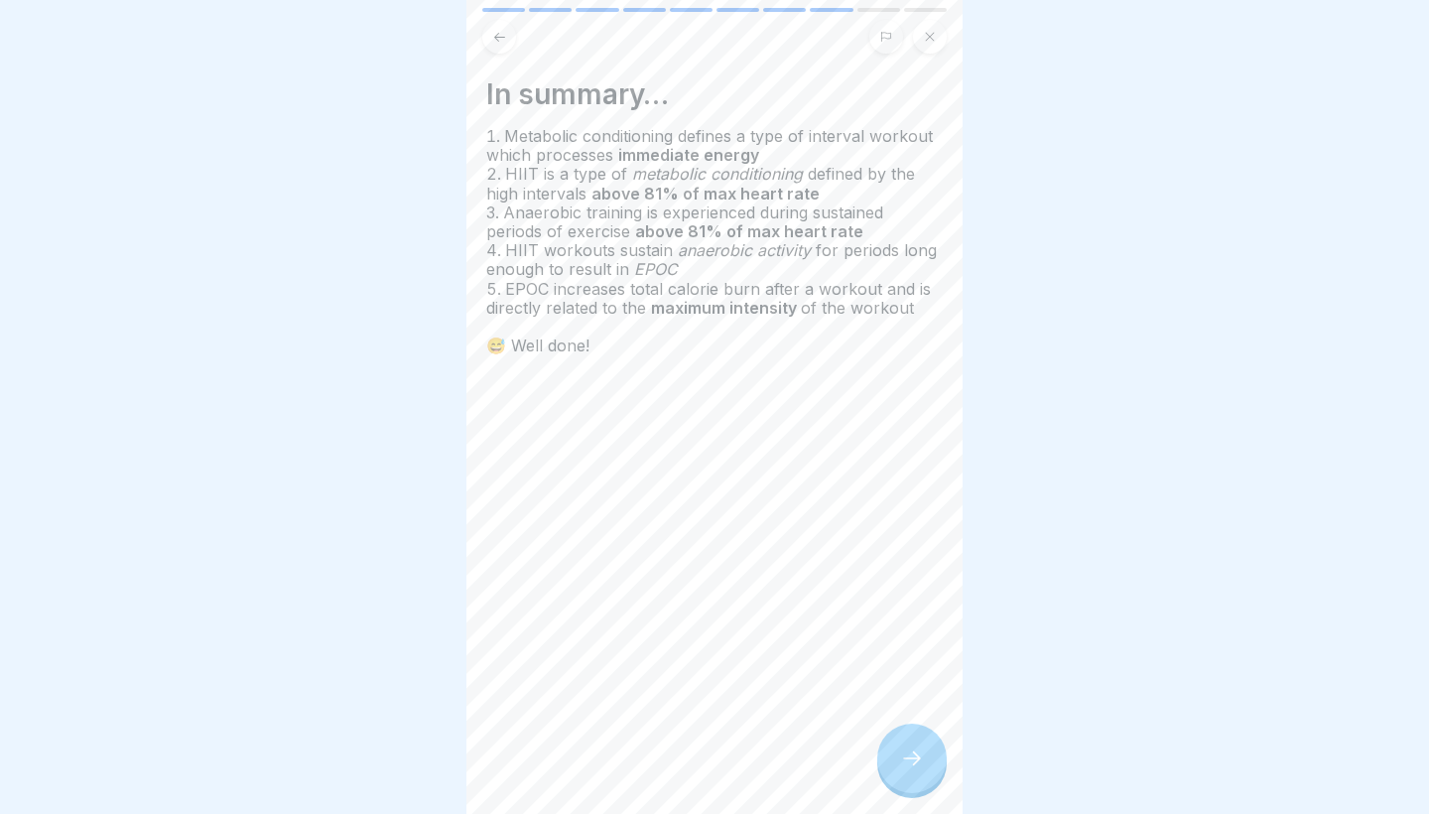
click at [899, 747] on div at bounding box center [911, 757] width 69 height 69
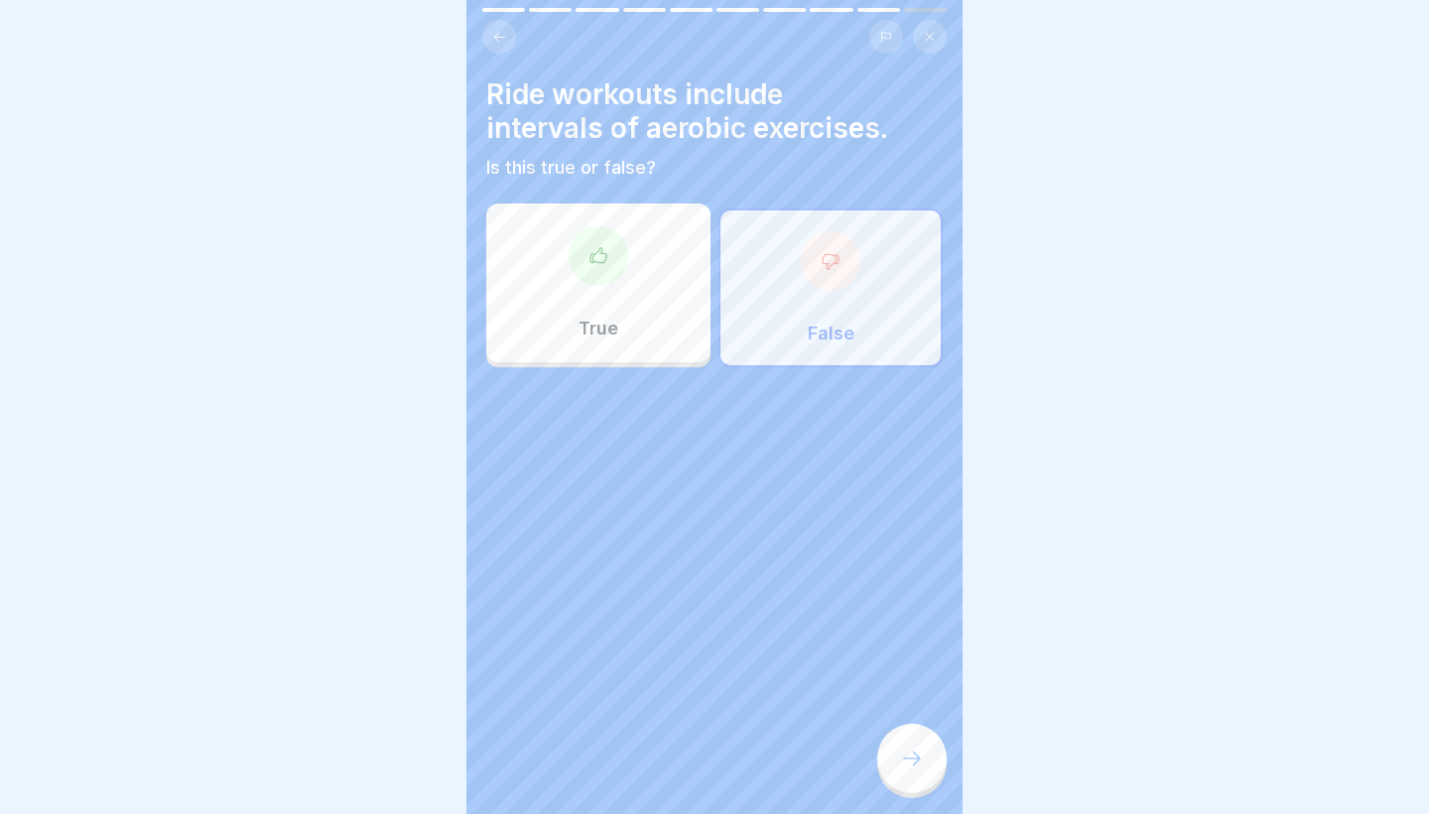
click at [899, 747] on div at bounding box center [911, 757] width 69 height 69
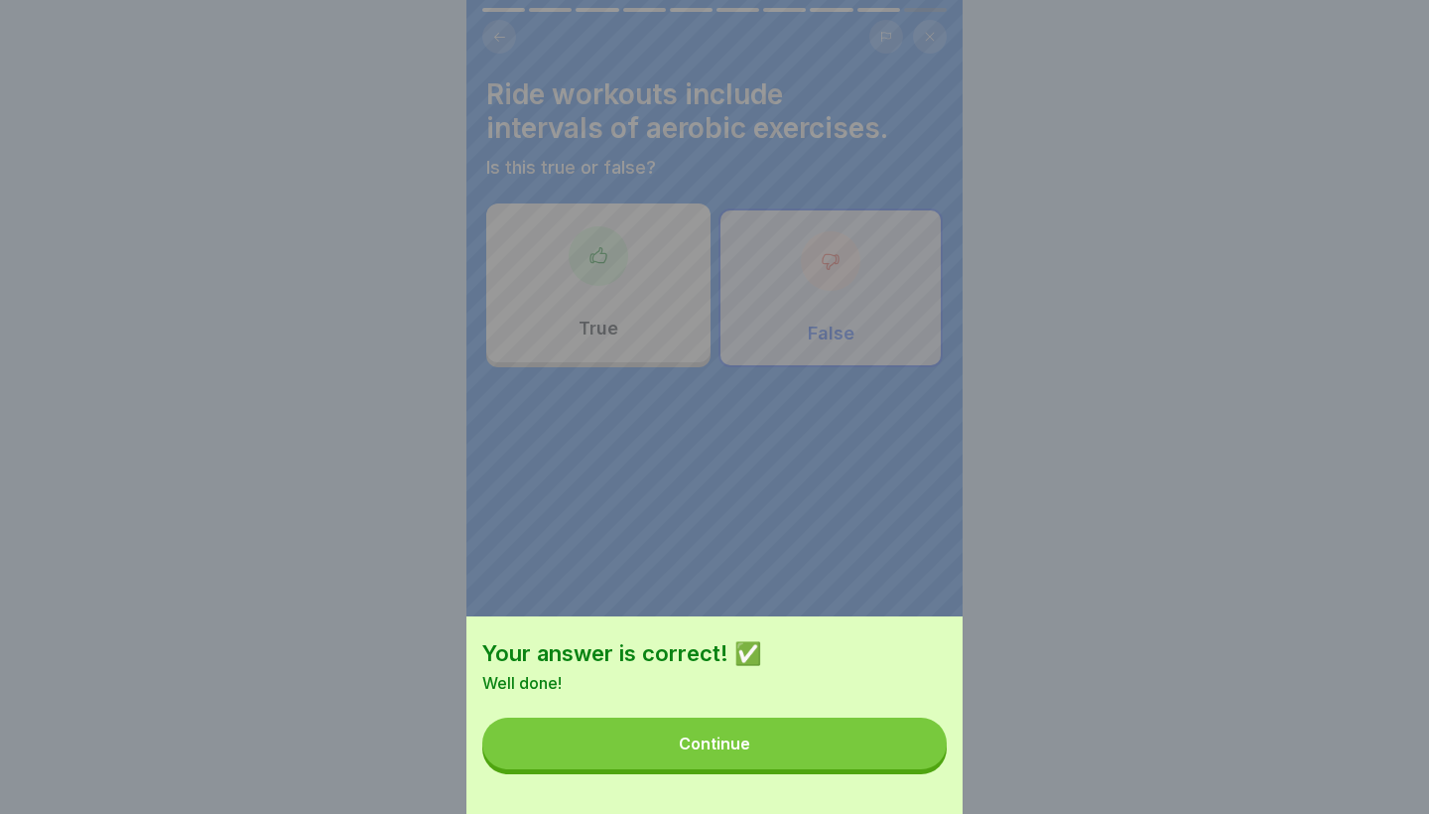
click at [887, 738] on button "Continue" at bounding box center [714, 743] width 464 height 52
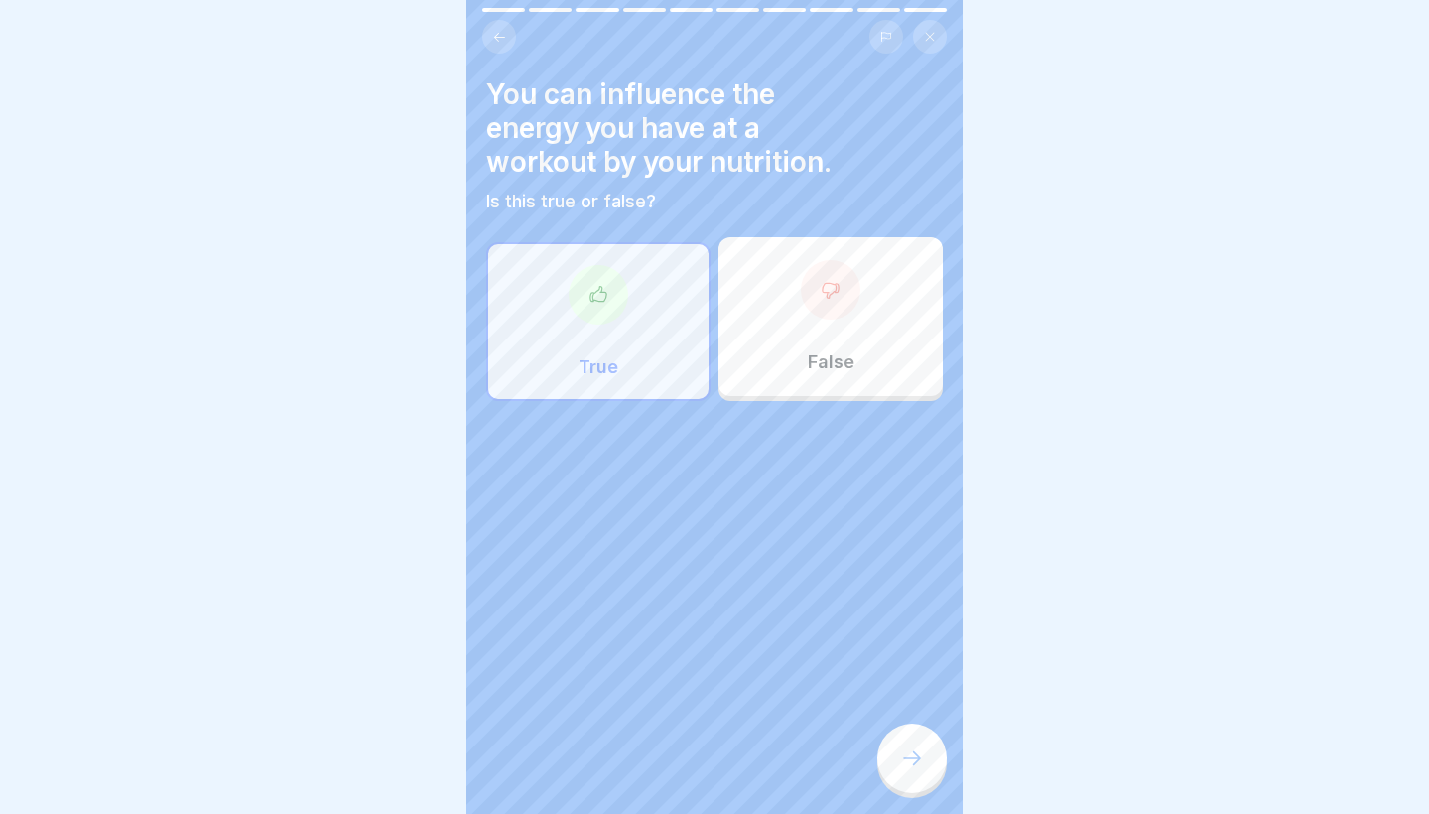
click at [605, 388] on div "True" at bounding box center [598, 321] width 224 height 159
click at [911, 761] on icon at bounding box center [912, 758] width 24 height 24
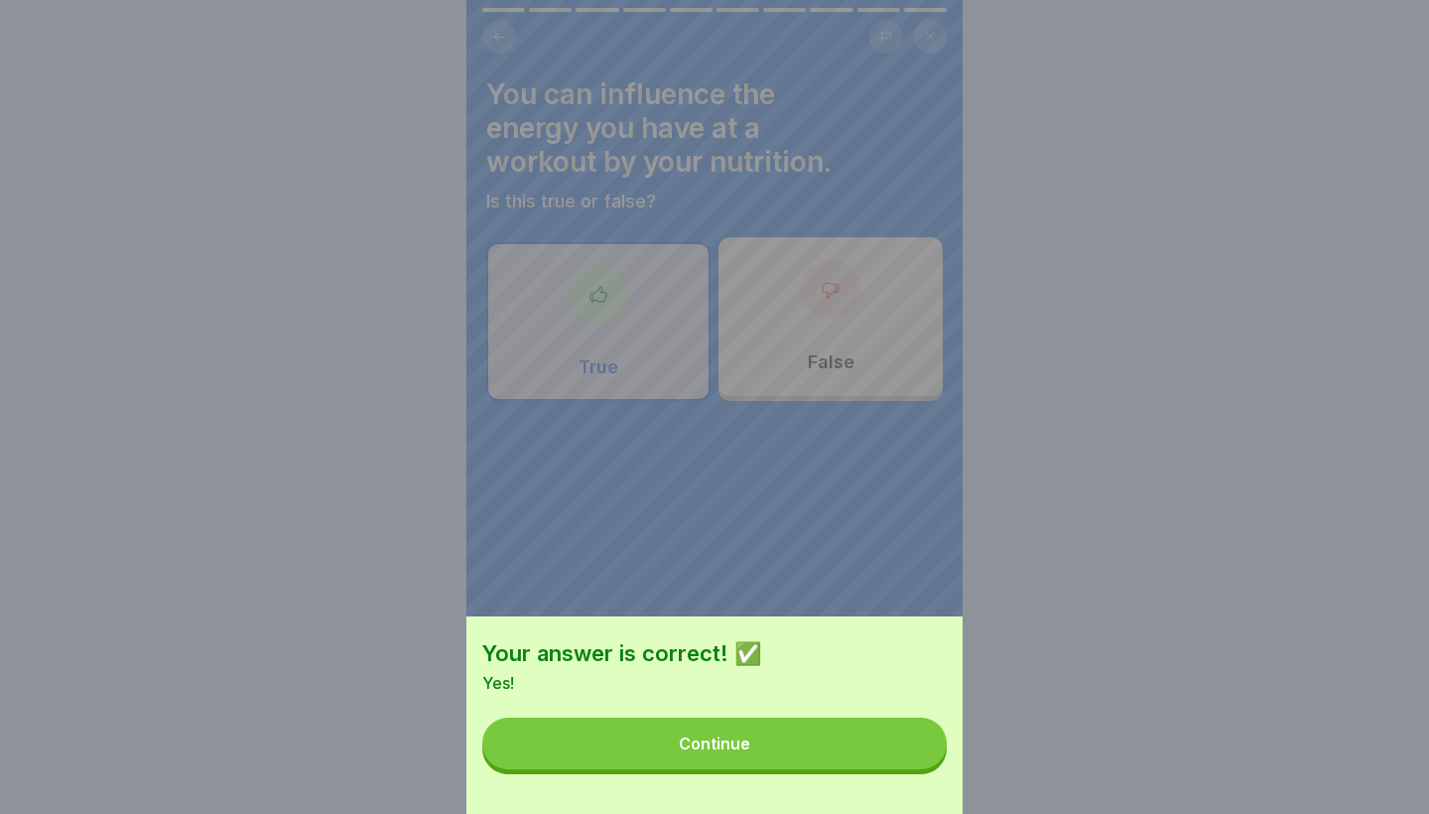
click at [911, 761] on button "Continue" at bounding box center [714, 743] width 464 height 52
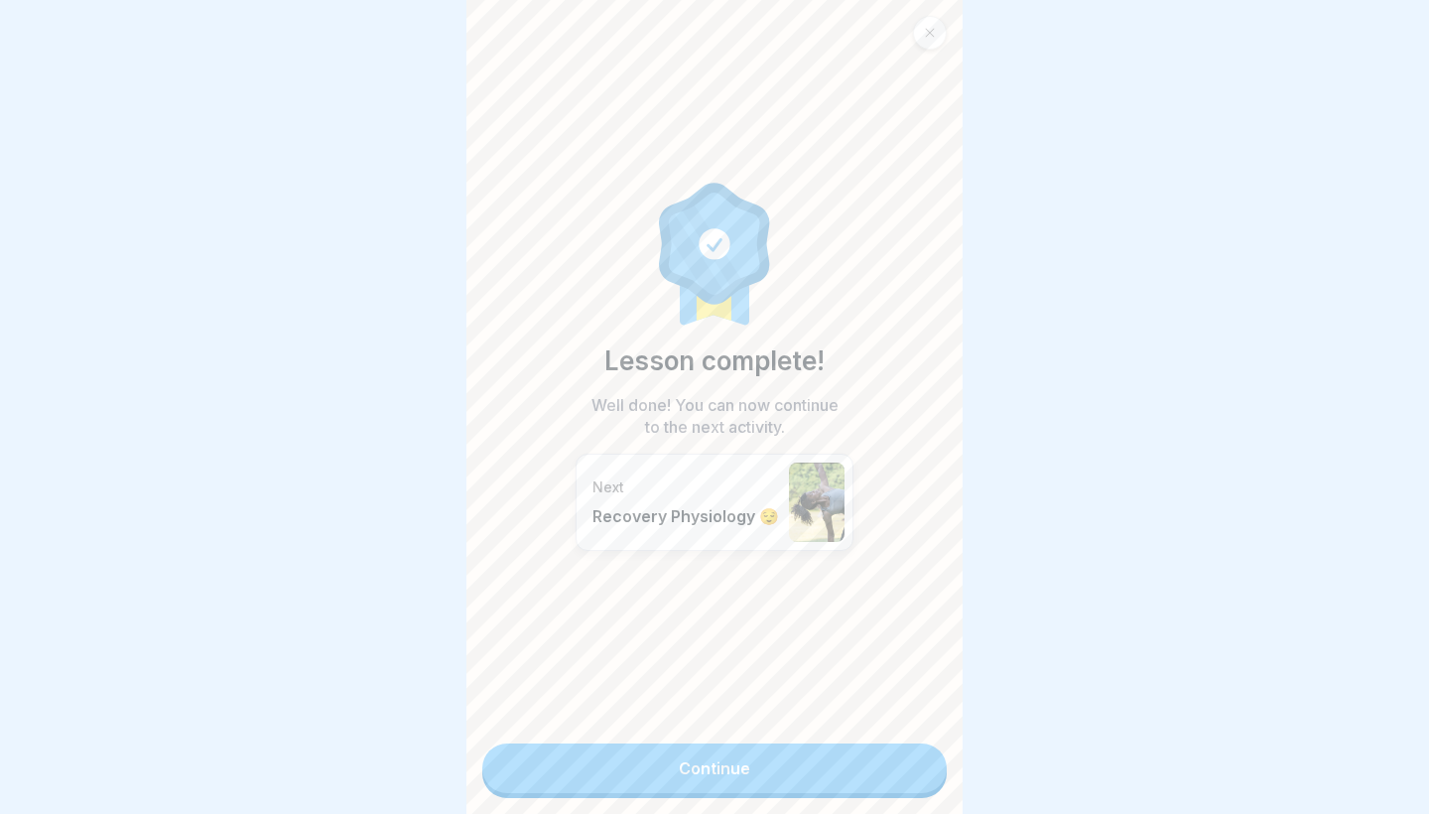
click at [911, 761] on link "Continue" at bounding box center [714, 768] width 464 height 50
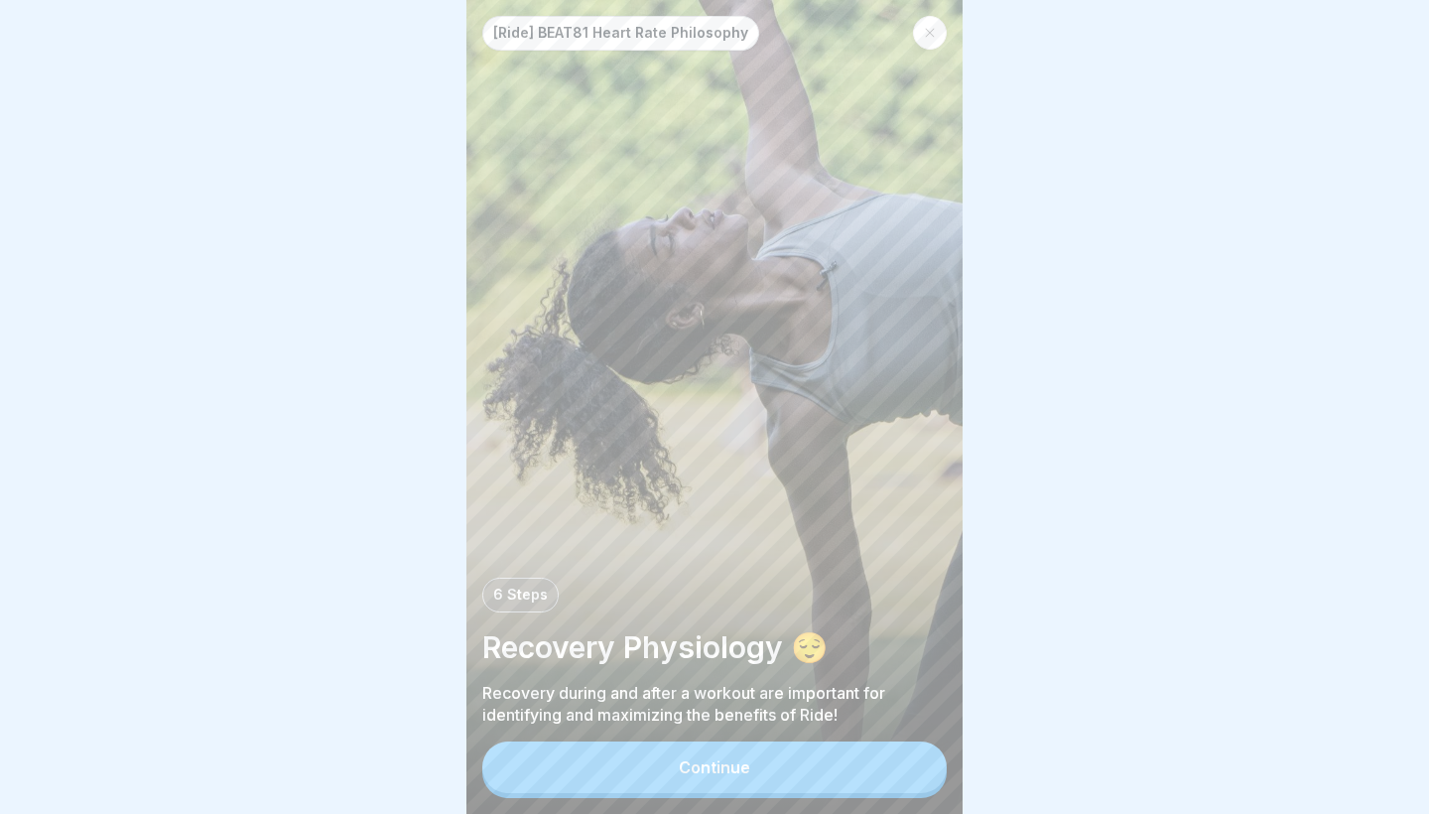
click at [911, 761] on button "Continue" at bounding box center [714, 767] width 464 height 52
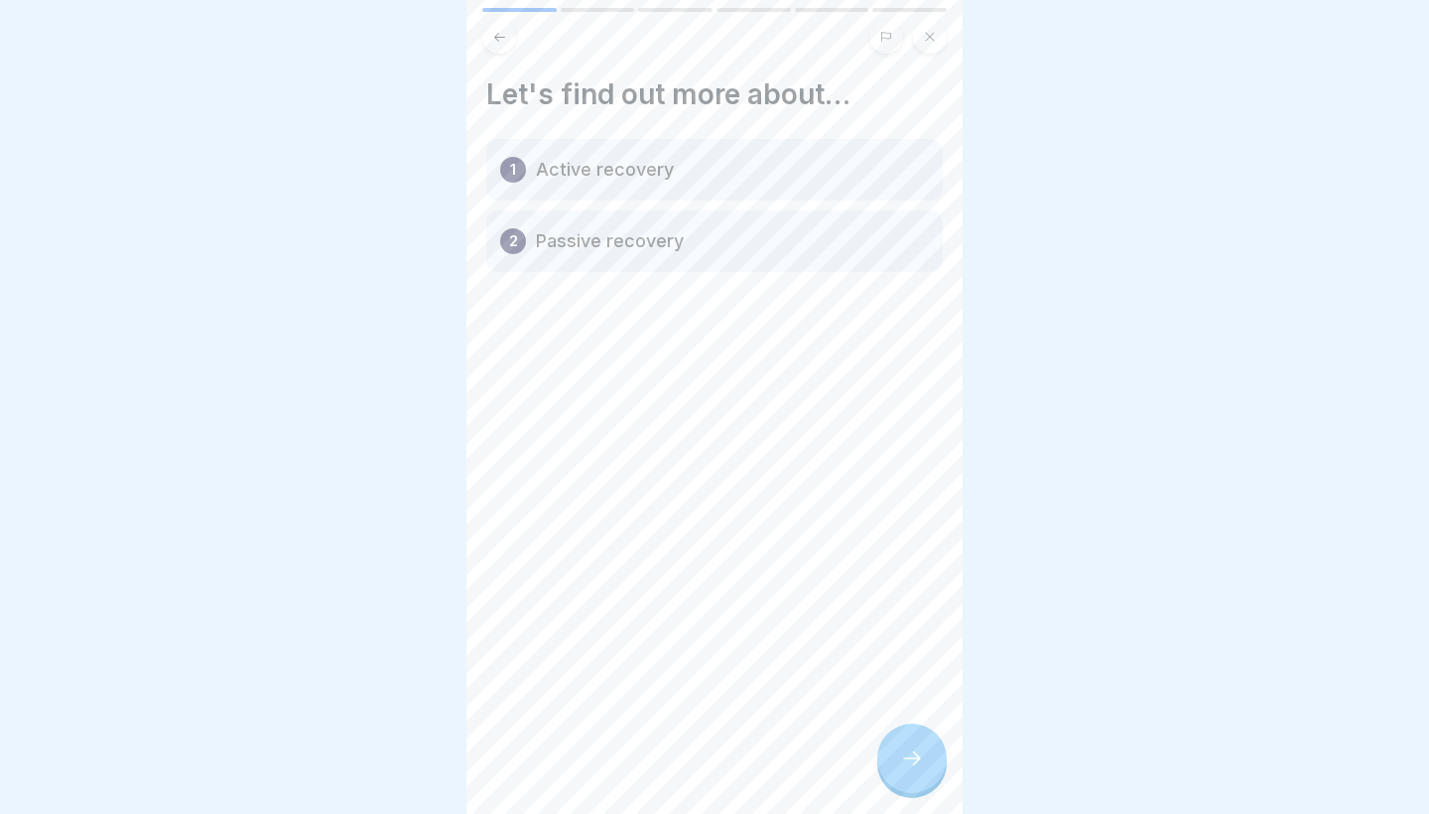
click at [911, 761] on icon at bounding box center [912, 758] width 24 height 24
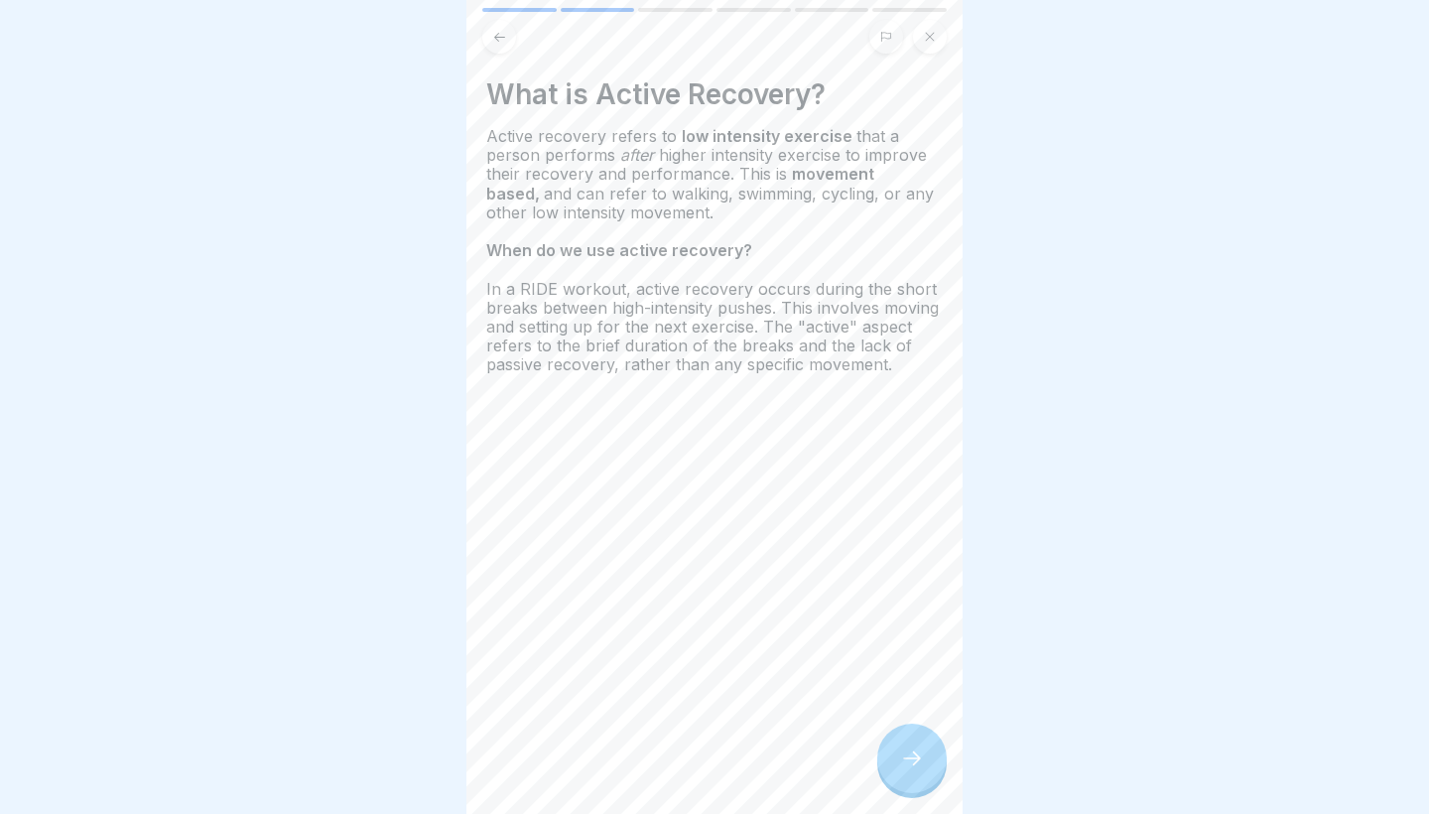
click at [911, 761] on icon at bounding box center [912, 758] width 24 height 24
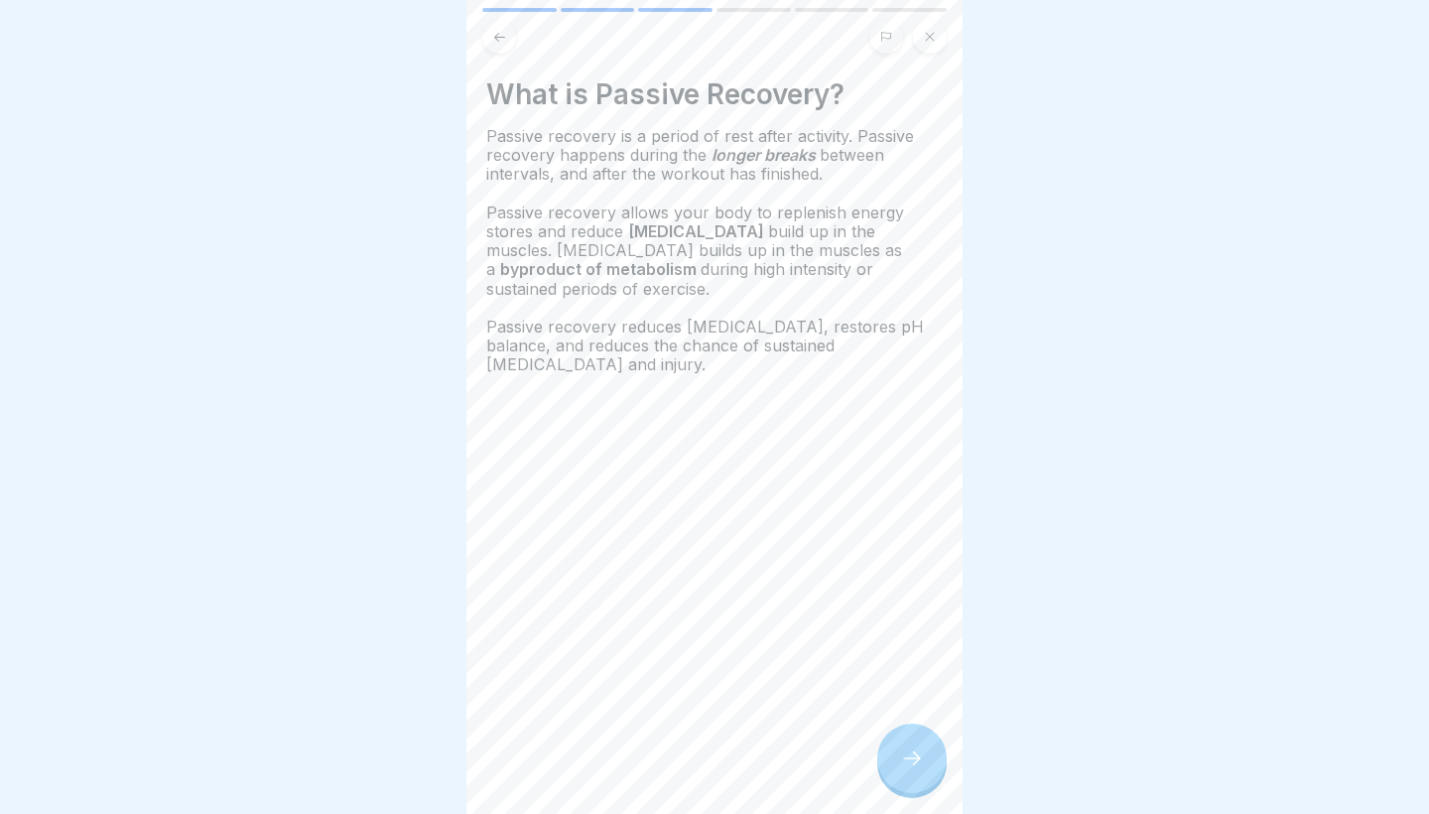
click at [912, 759] on icon at bounding box center [912, 758] width 24 height 24
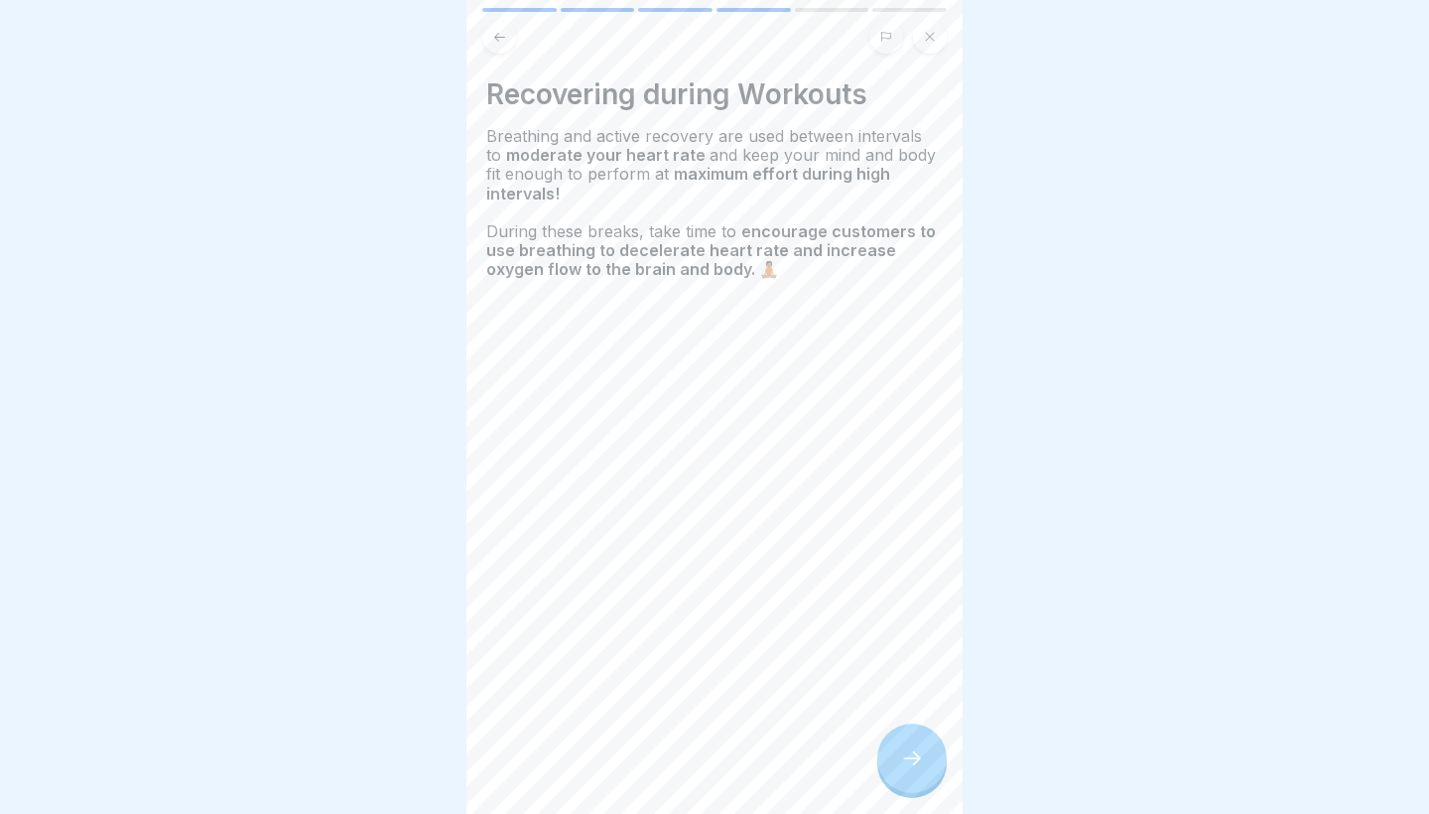
click at [912, 760] on icon at bounding box center [912, 758] width 24 height 24
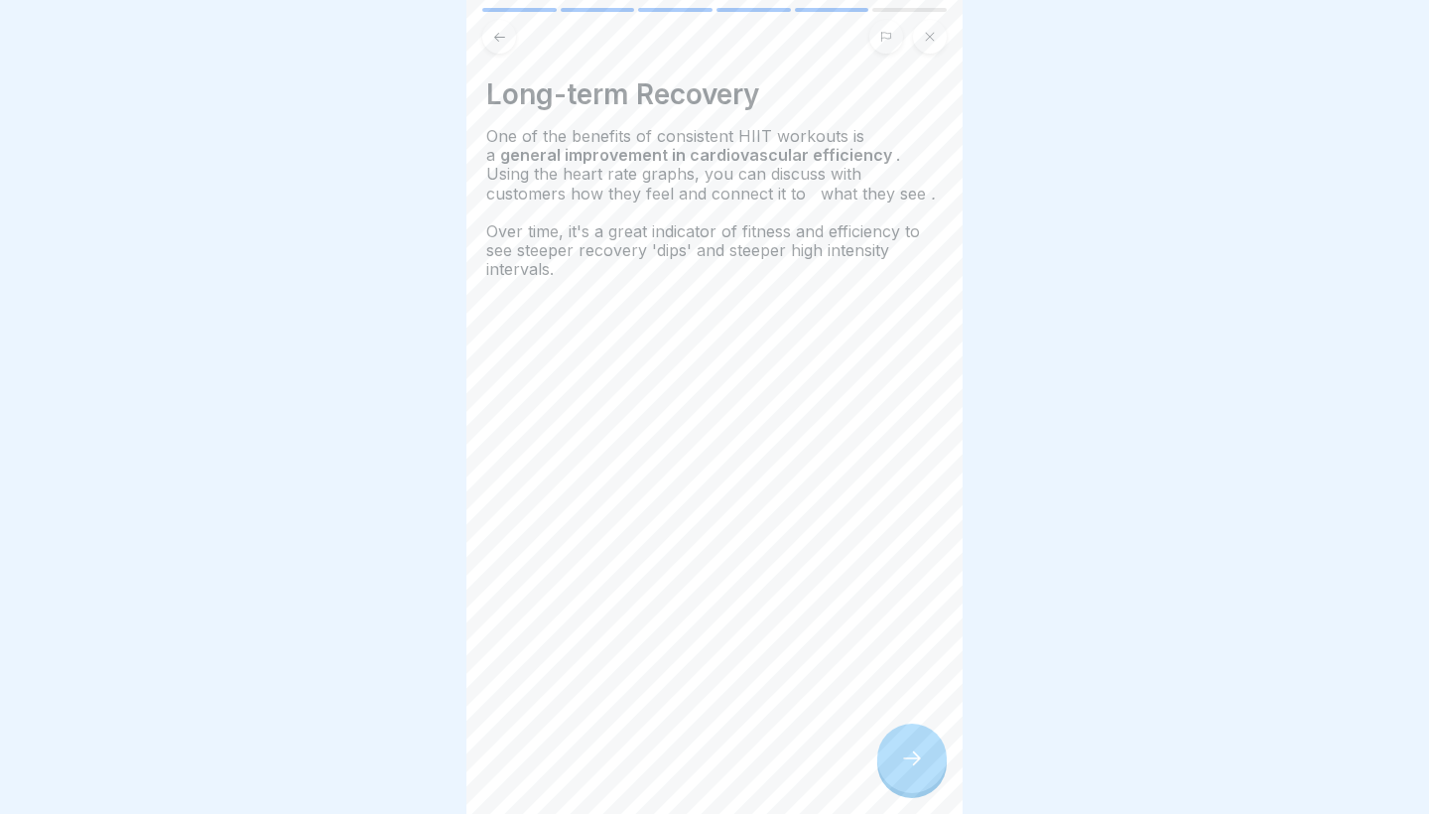
click at [912, 760] on icon at bounding box center [912, 758] width 24 height 24
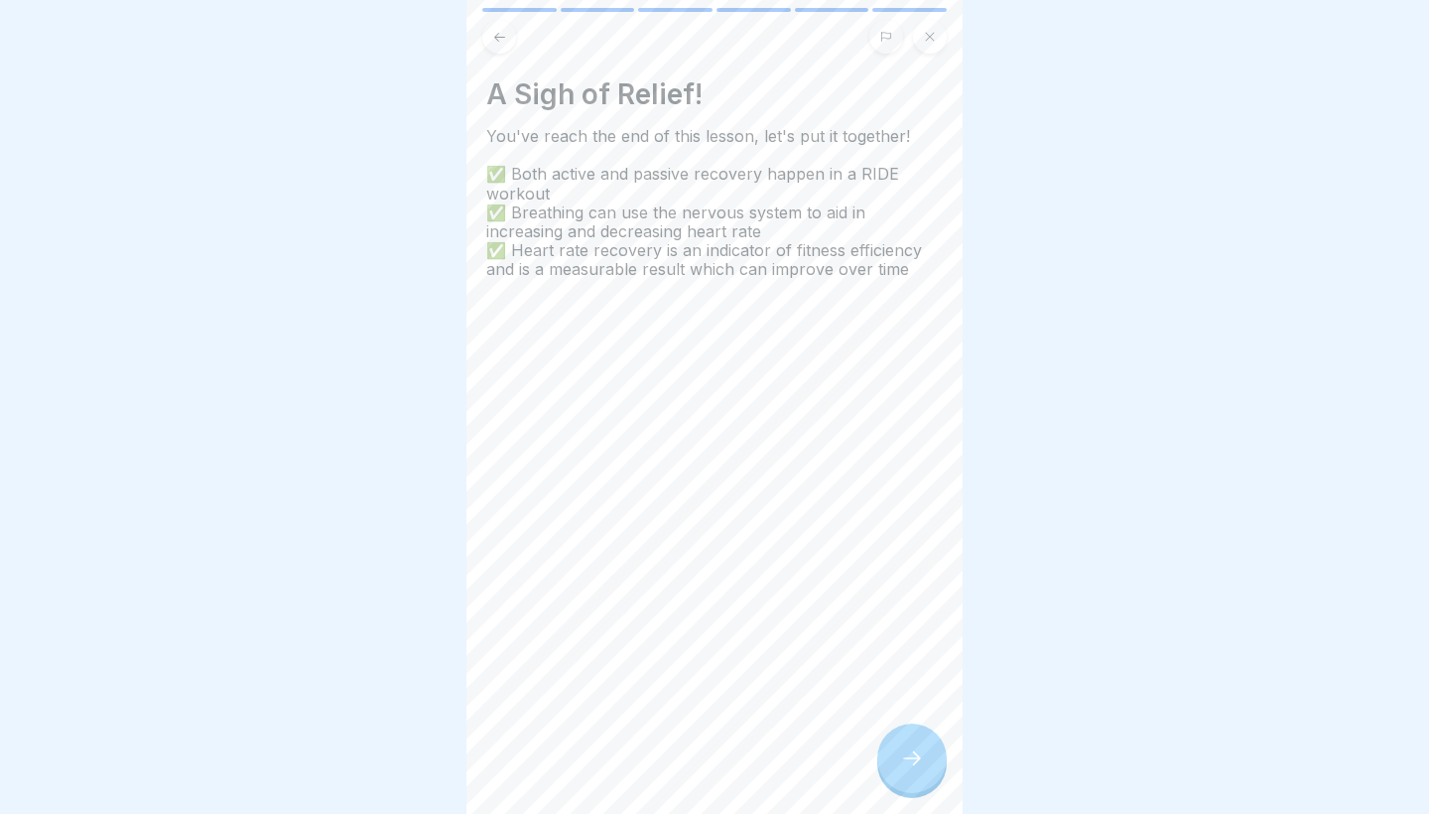
click at [912, 762] on icon at bounding box center [912, 758] width 24 height 24
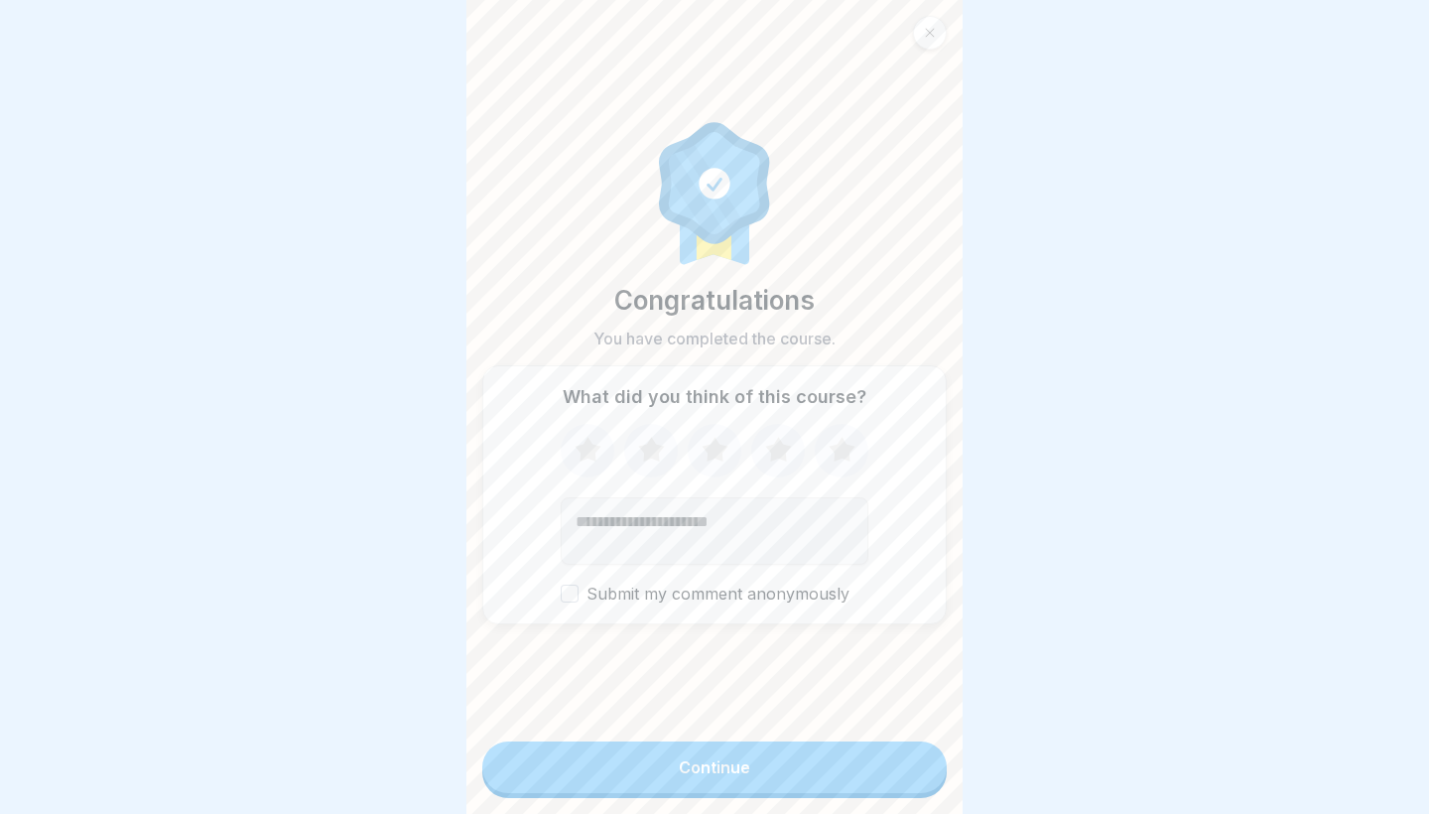
click at [912, 764] on button "Continue" at bounding box center [714, 767] width 464 height 52
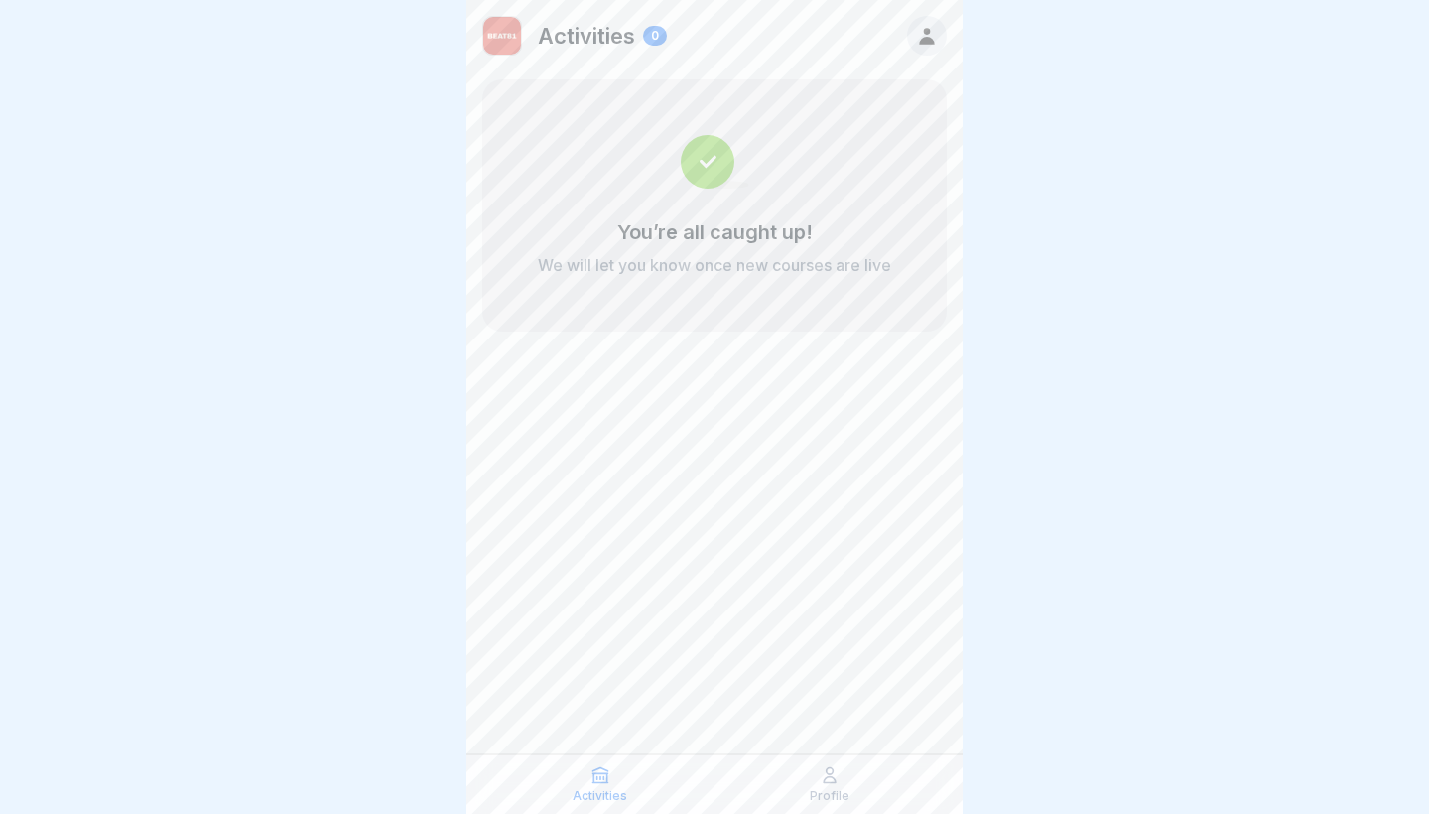
click at [841, 789] on p "Profile" at bounding box center [830, 796] width 40 height 14
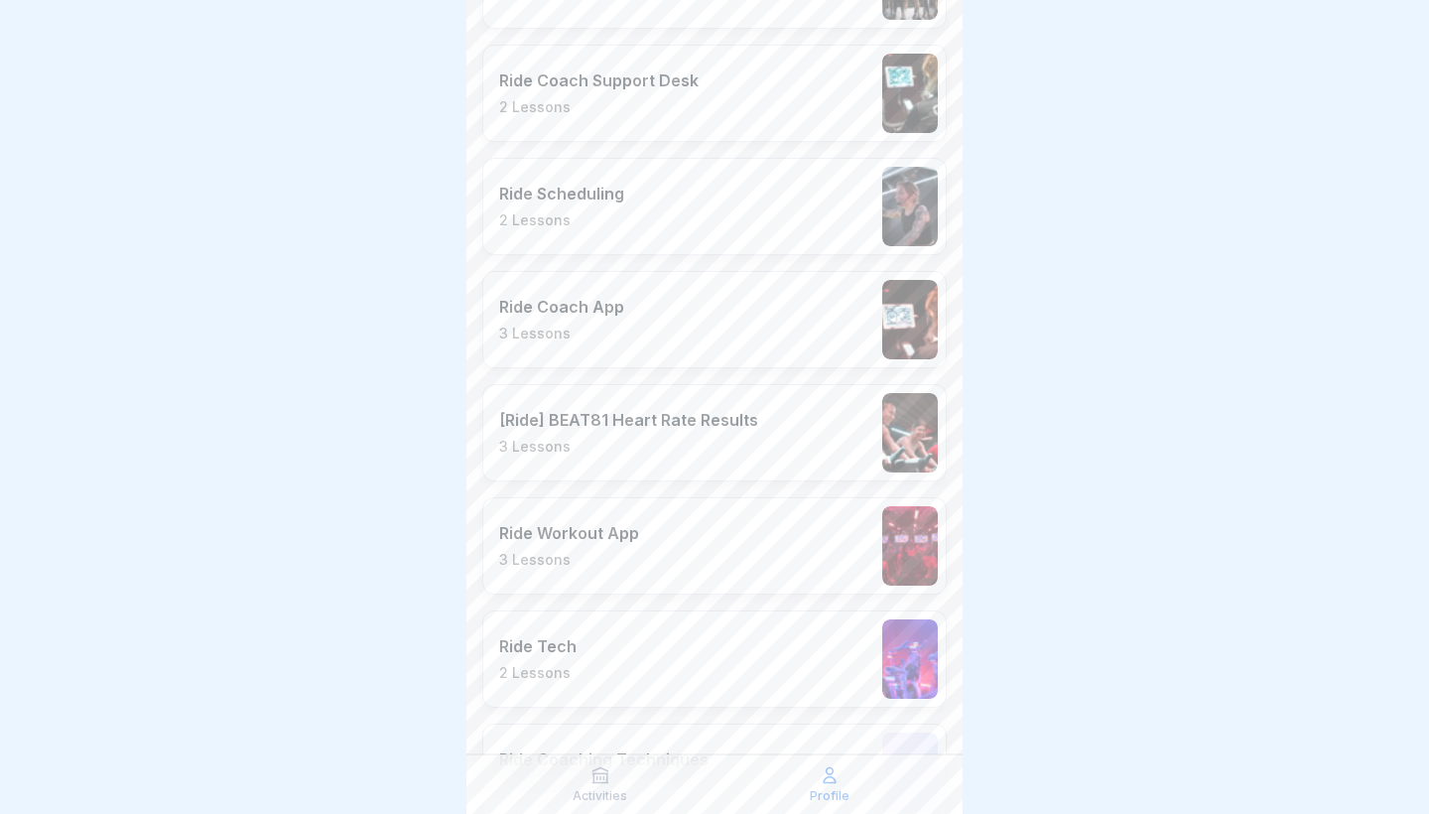
scroll to position [1246, 0]
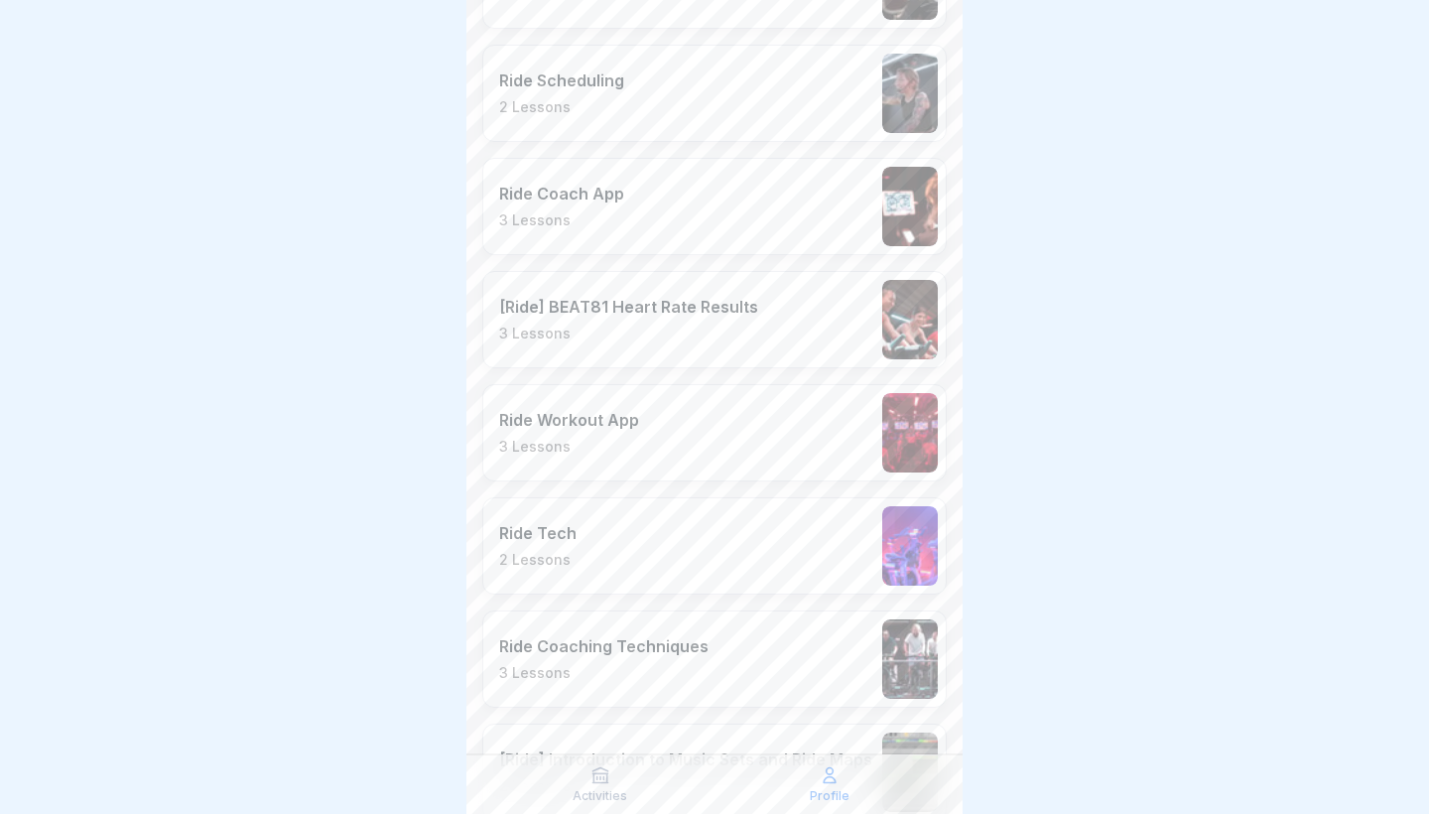
click at [738, 451] on div "Ride Workout App 3 Lessons" at bounding box center [714, 432] width 464 height 97
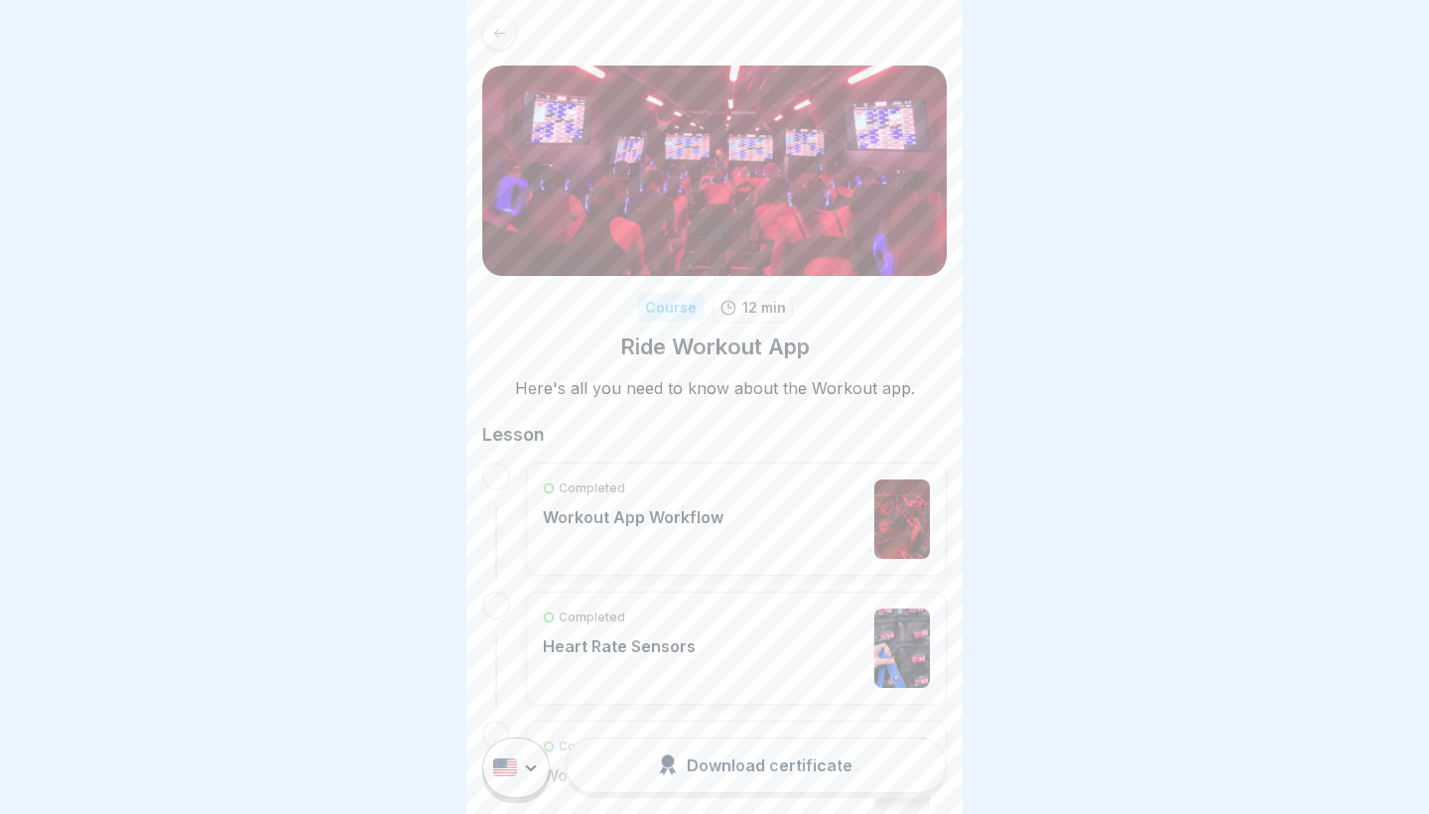
click at [761, 523] on div "Completed Workout App Workflow" at bounding box center [736, 518] width 387 height 79
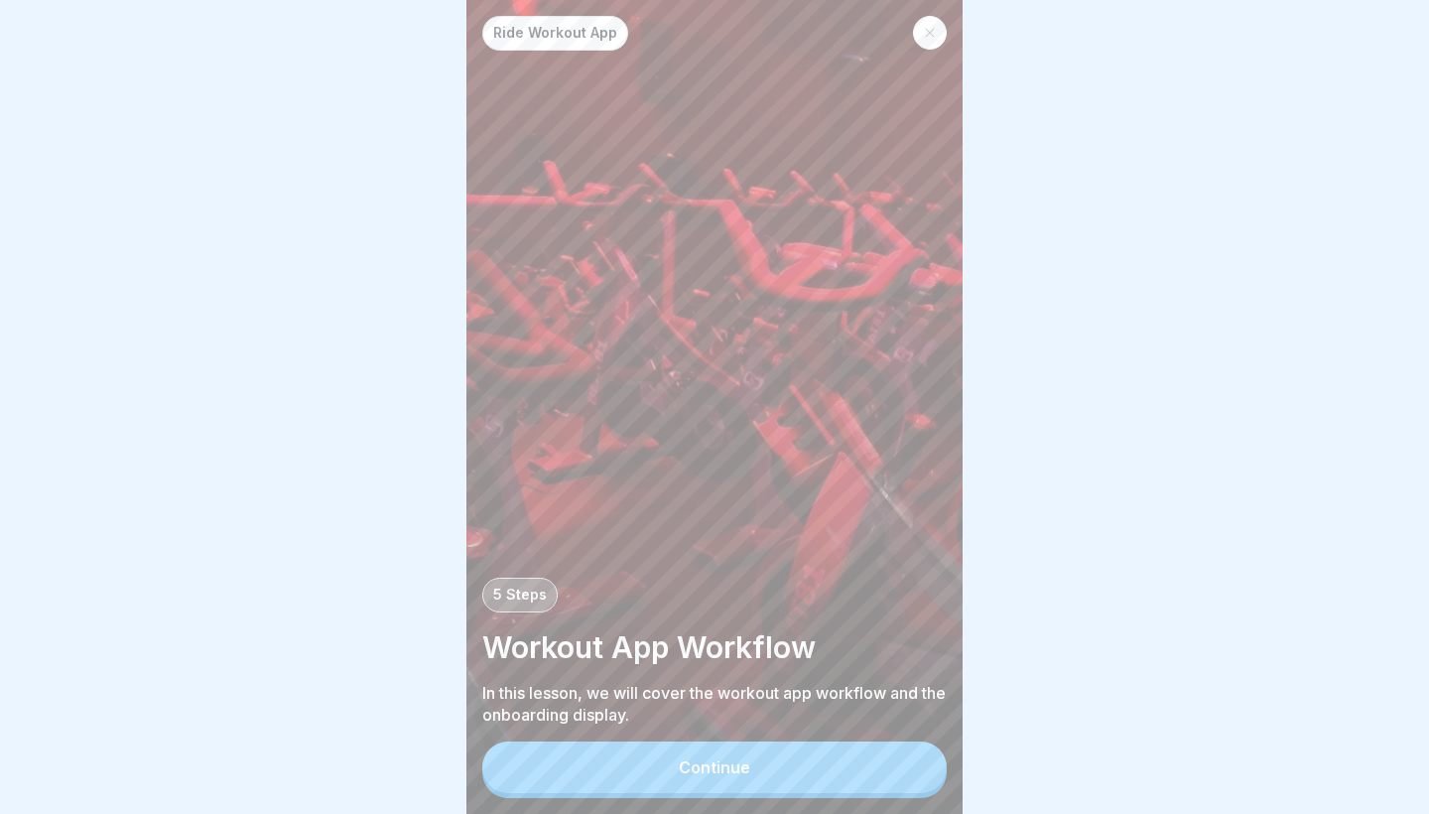
click at [777, 769] on button "Continue" at bounding box center [714, 767] width 464 height 52
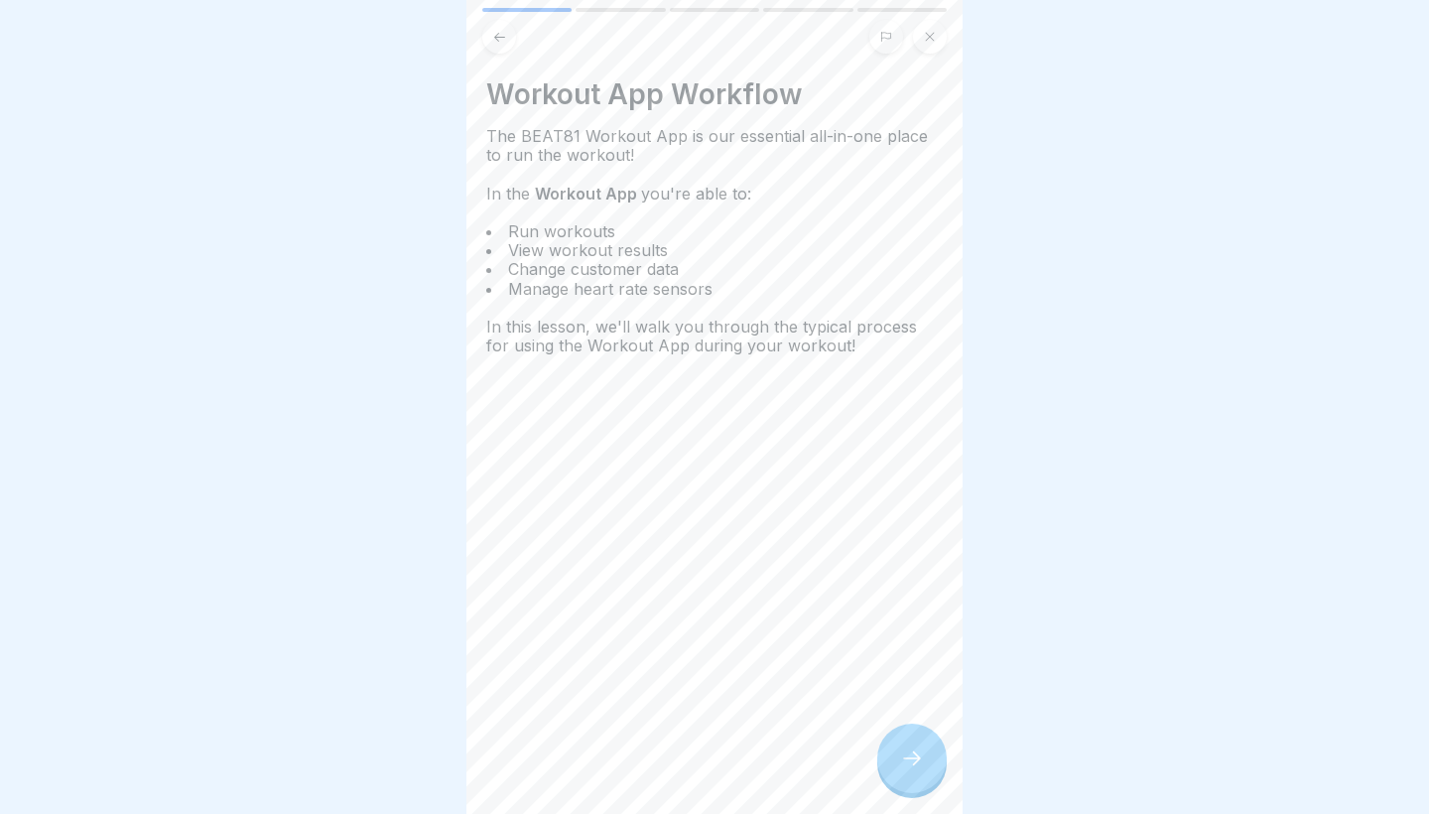
click at [914, 778] on div at bounding box center [911, 757] width 69 height 69
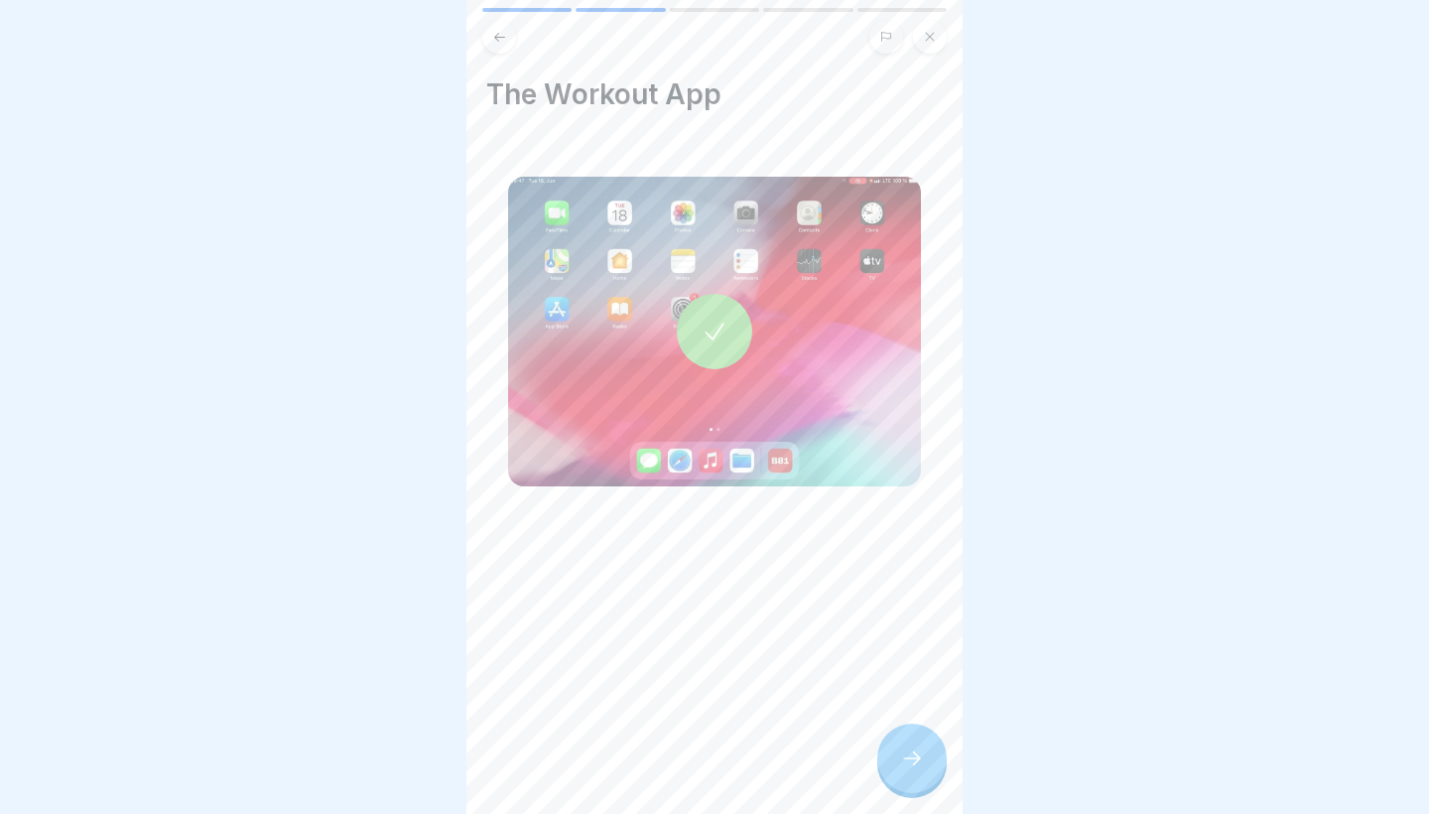
click at [909, 736] on div at bounding box center [911, 757] width 69 height 69
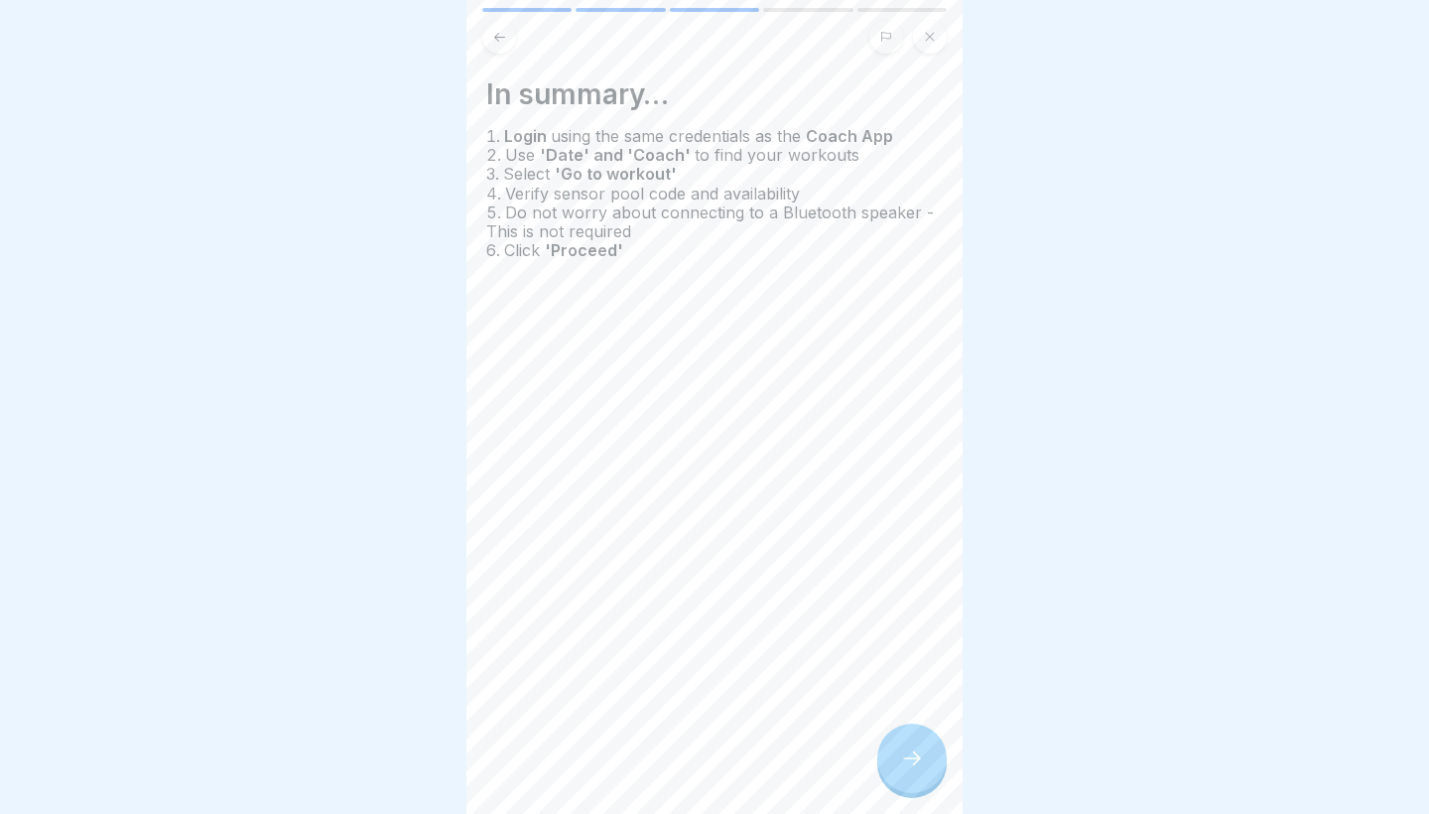
click at [909, 736] on div at bounding box center [911, 757] width 69 height 69
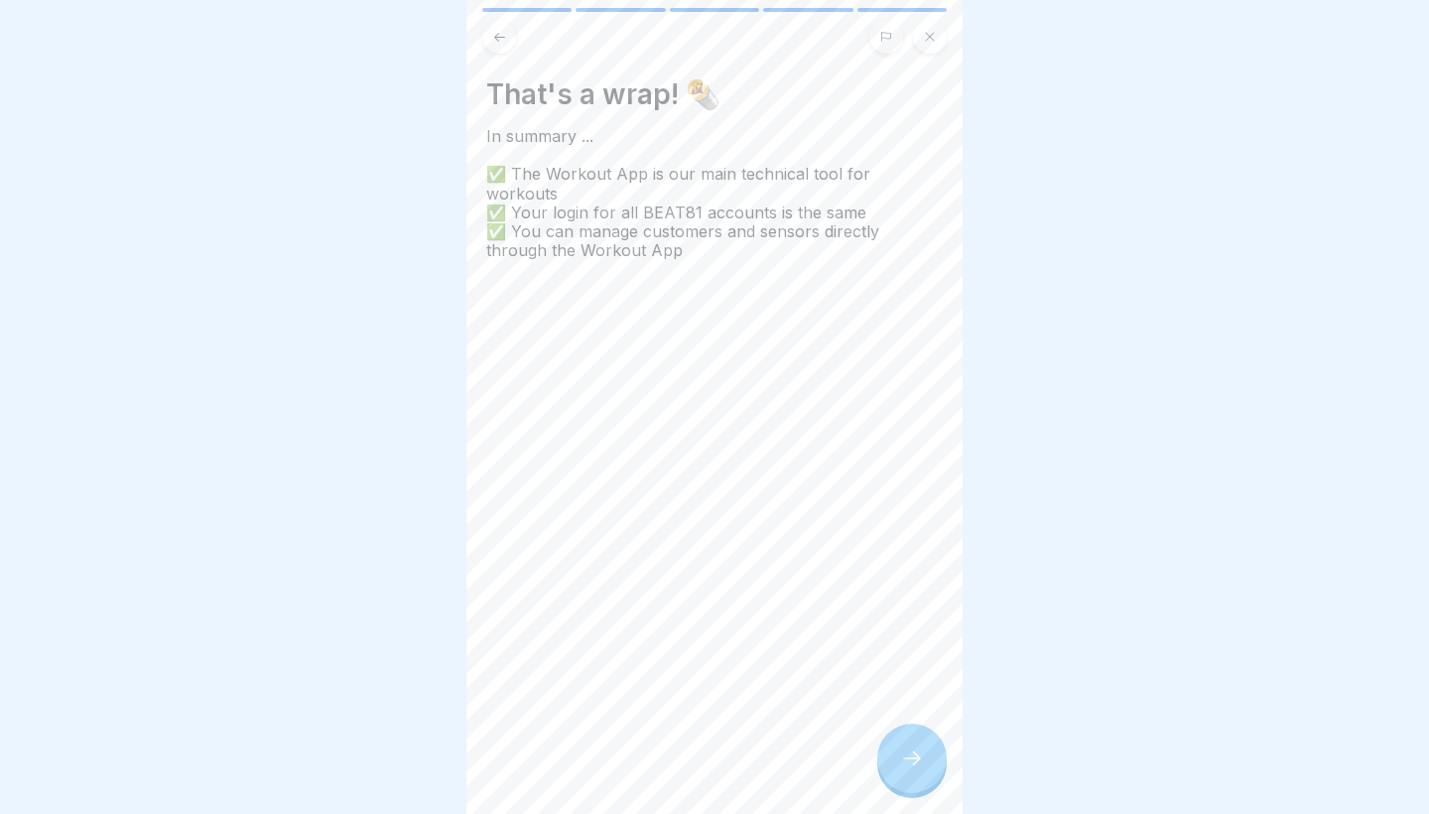
click at [909, 736] on div at bounding box center [911, 757] width 69 height 69
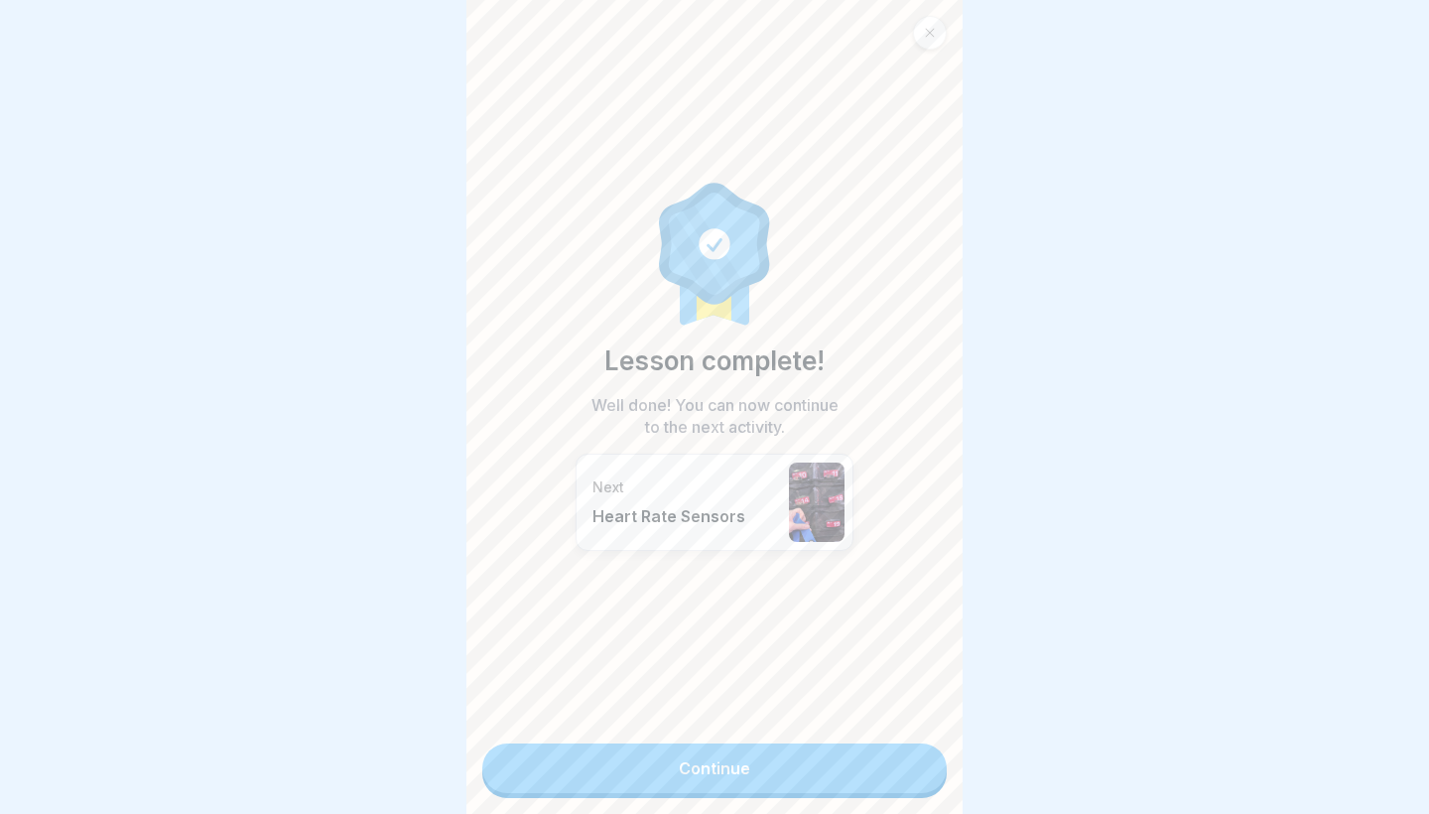
click at [909, 736] on div "Lesson complete! Well done! You can now continue to the next activity. Next Hea…" at bounding box center [714, 407] width 496 height 814
click at [905, 752] on link "Continue" at bounding box center [714, 768] width 464 height 50
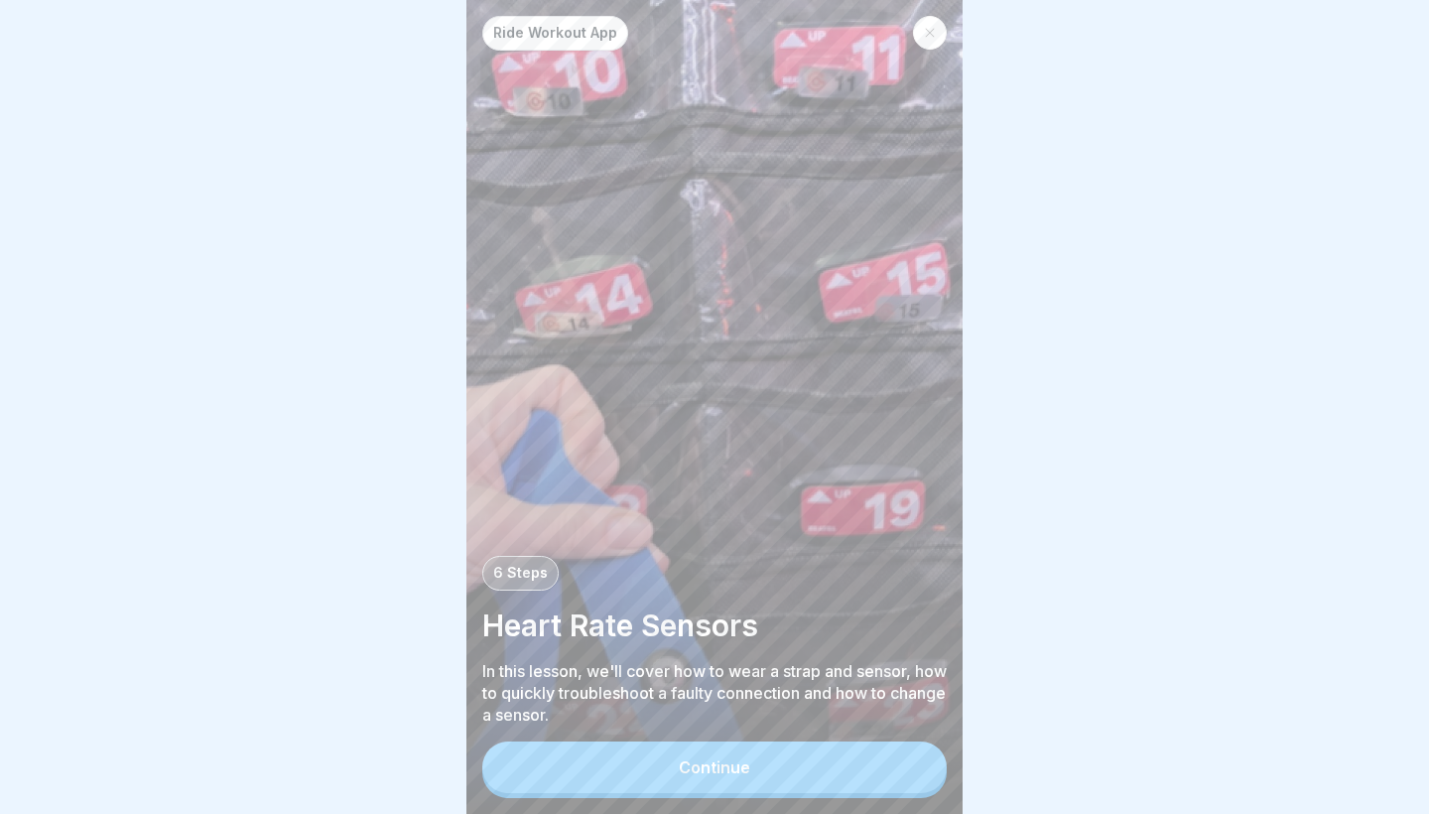
click at [905, 751] on button "Continue" at bounding box center [714, 767] width 464 height 52
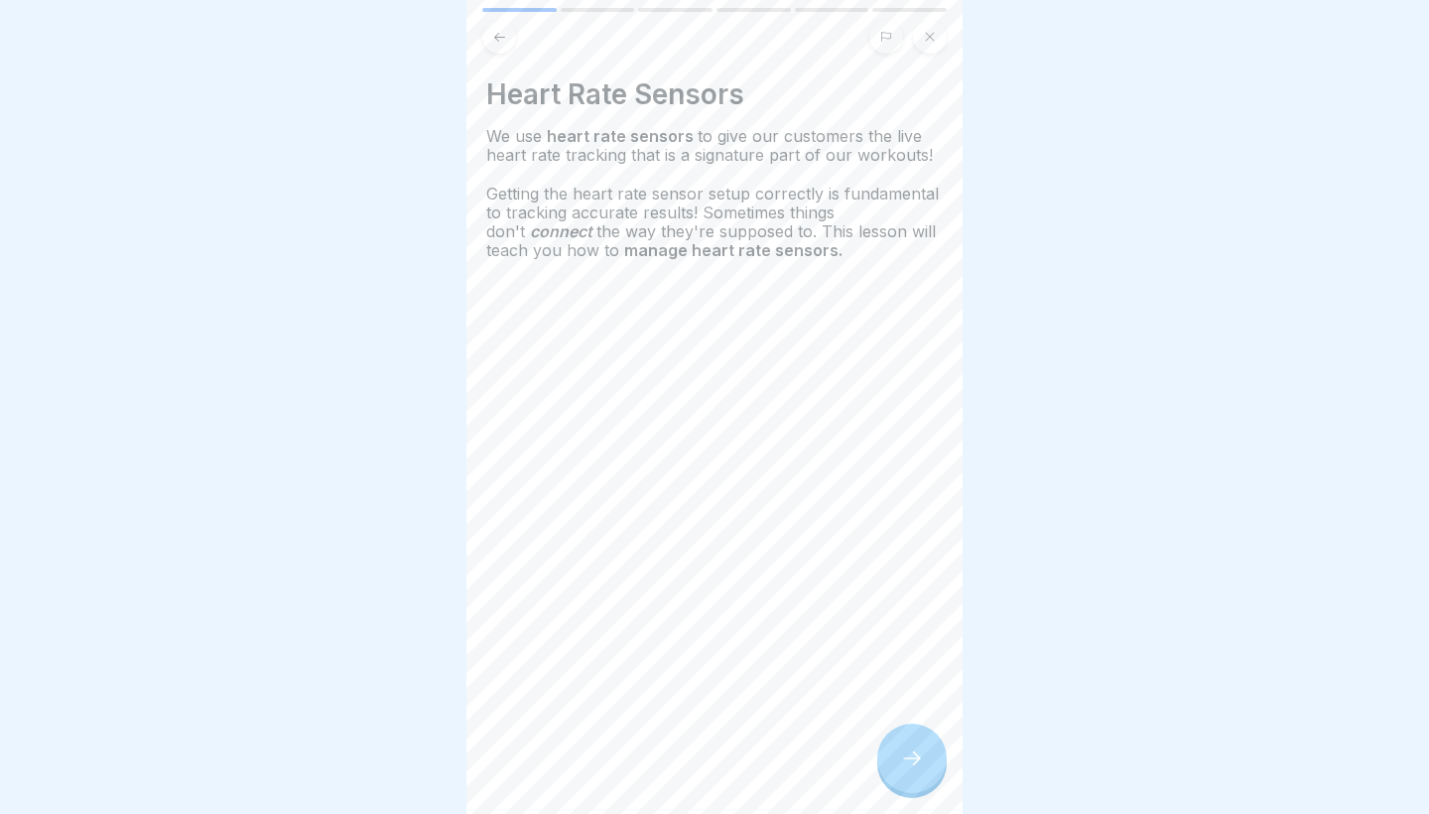
click at [905, 751] on icon at bounding box center [912, 758] width 24 height 24
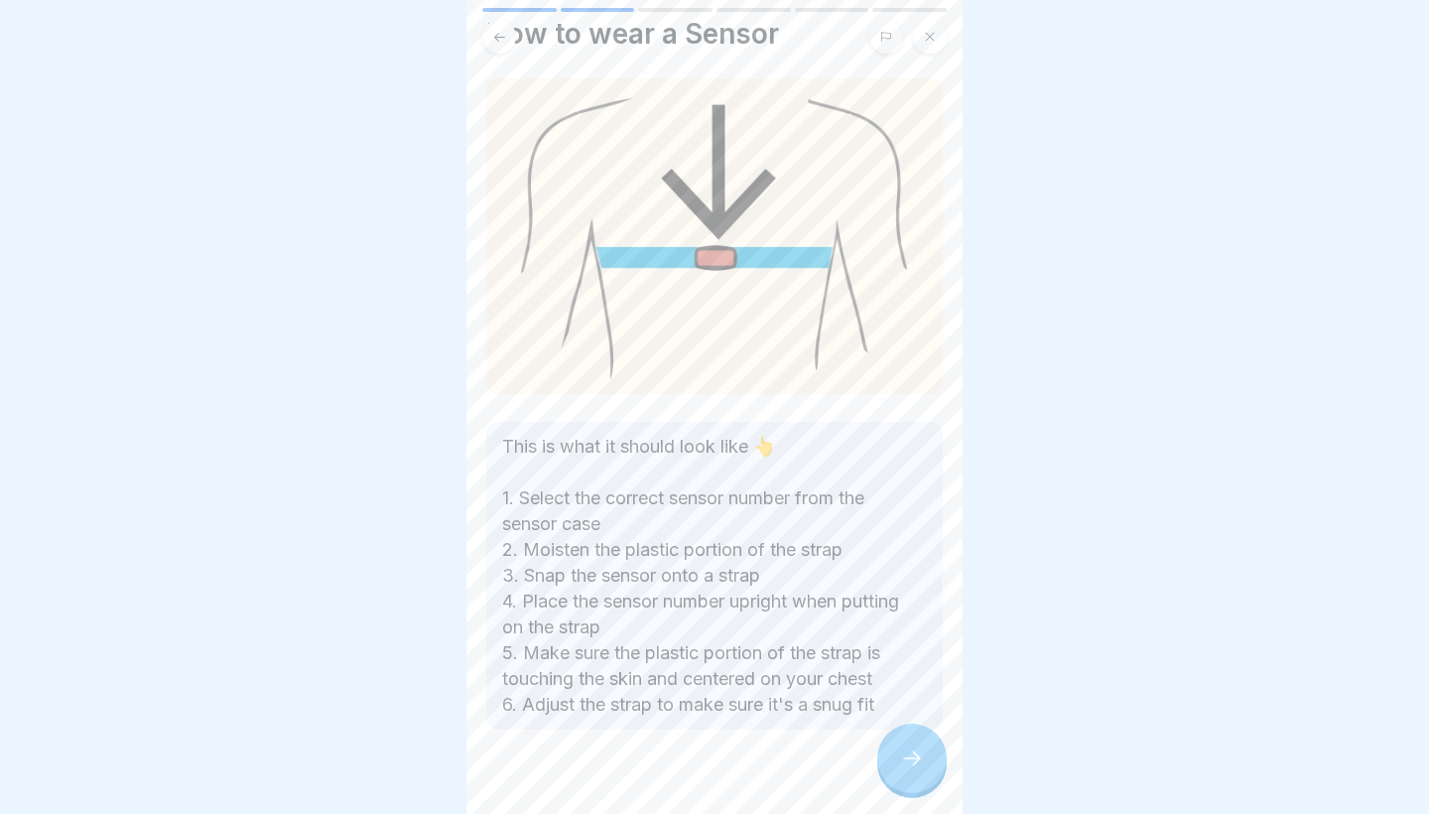
scroll to position [79, 0]
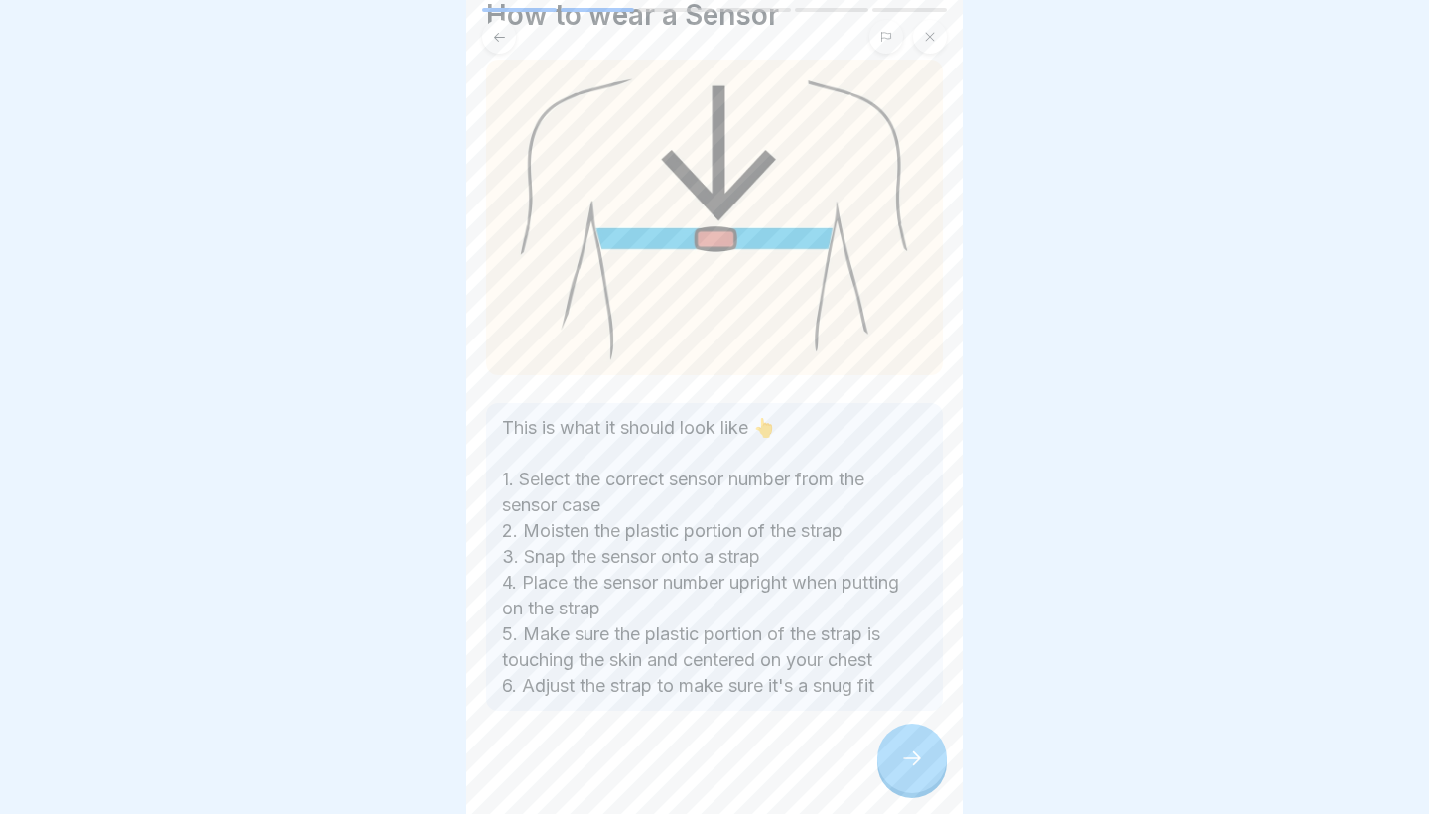
click at [911, 745] on div at bounding box center [911, 757] width 69 height 69
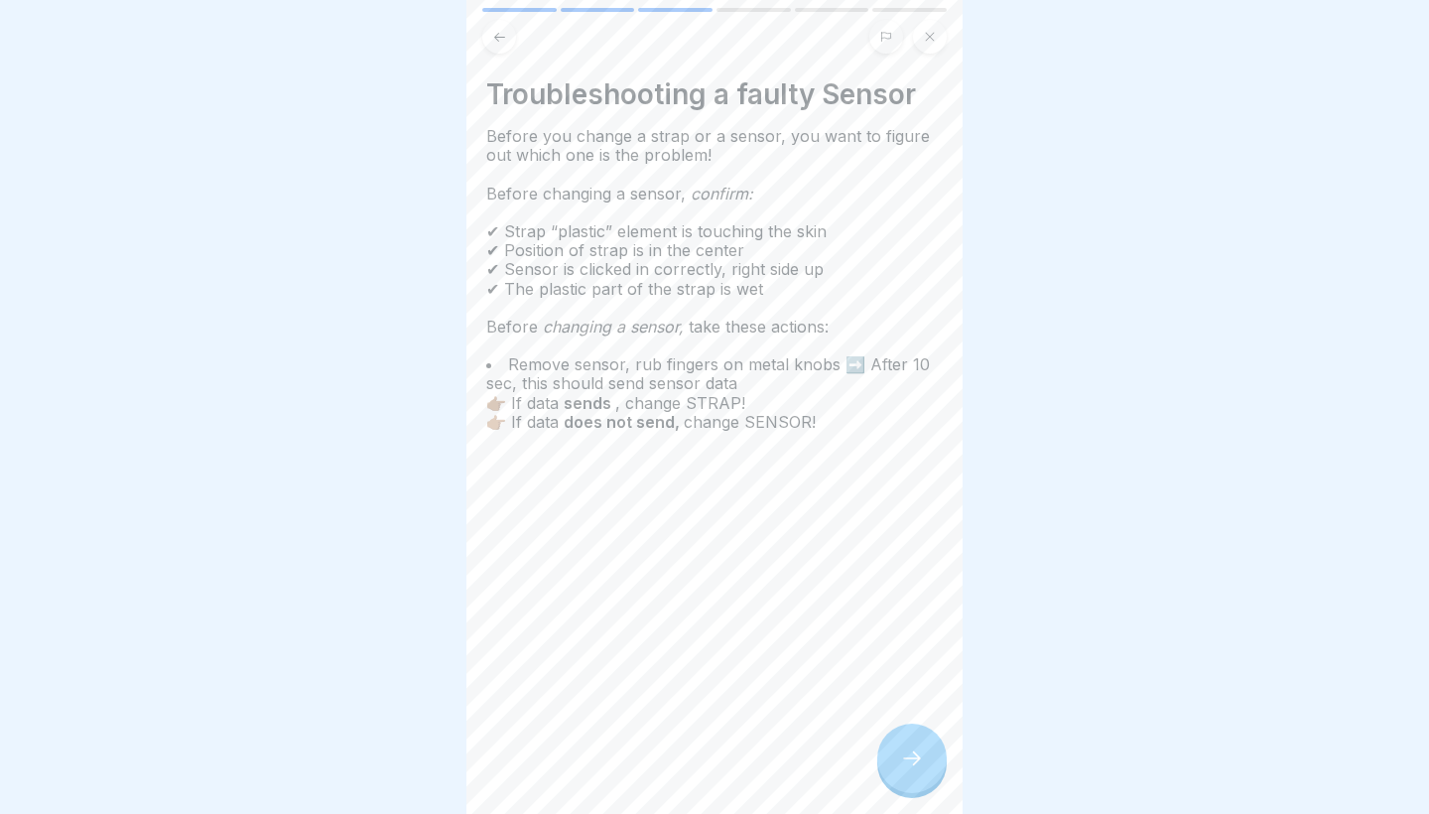
click at [911, 745] on div at bounding box center [911, 757] width 69 height 69
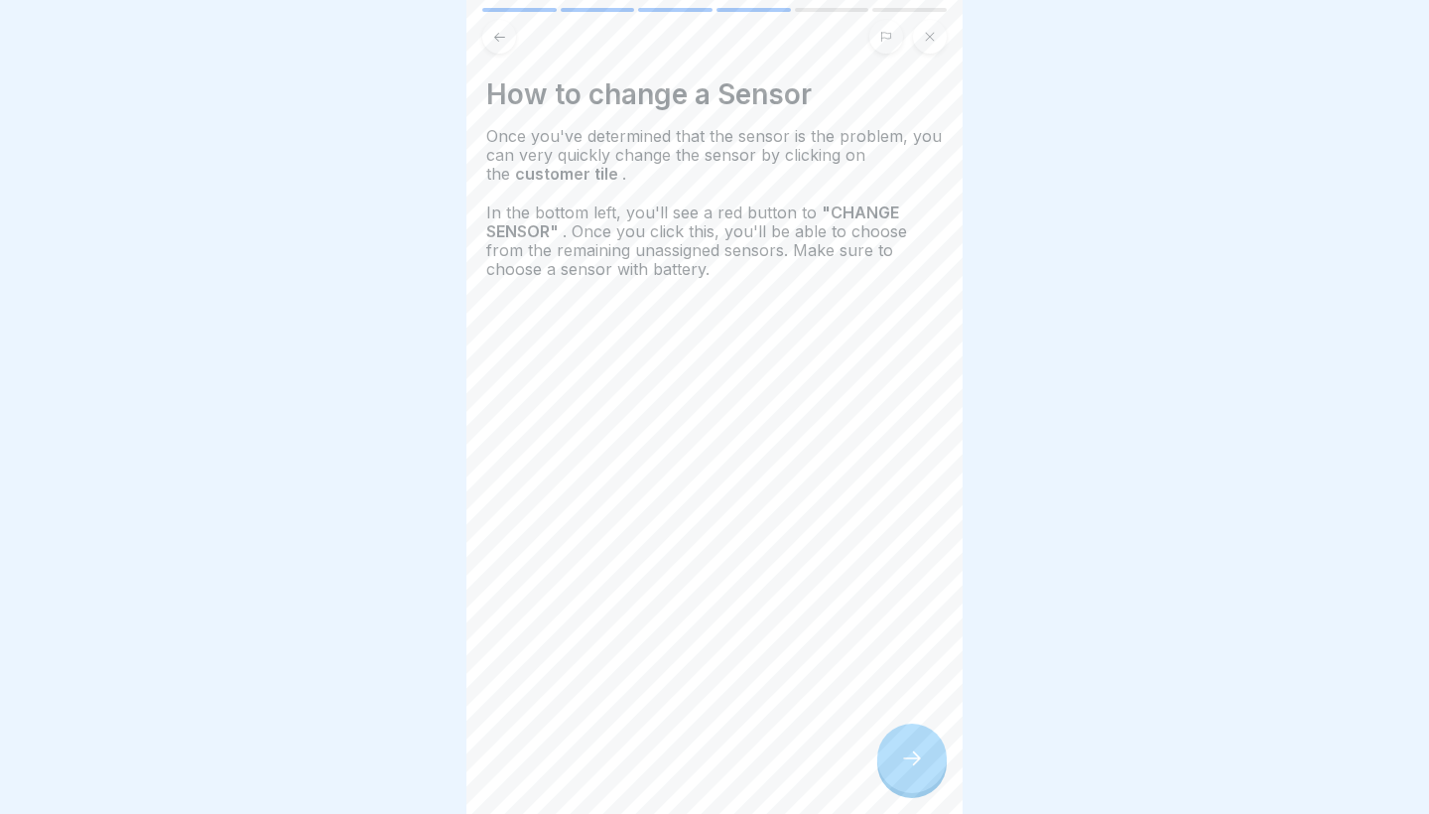
click at [908, 745] on div at bounding box center [911, 757] width 69 height 69
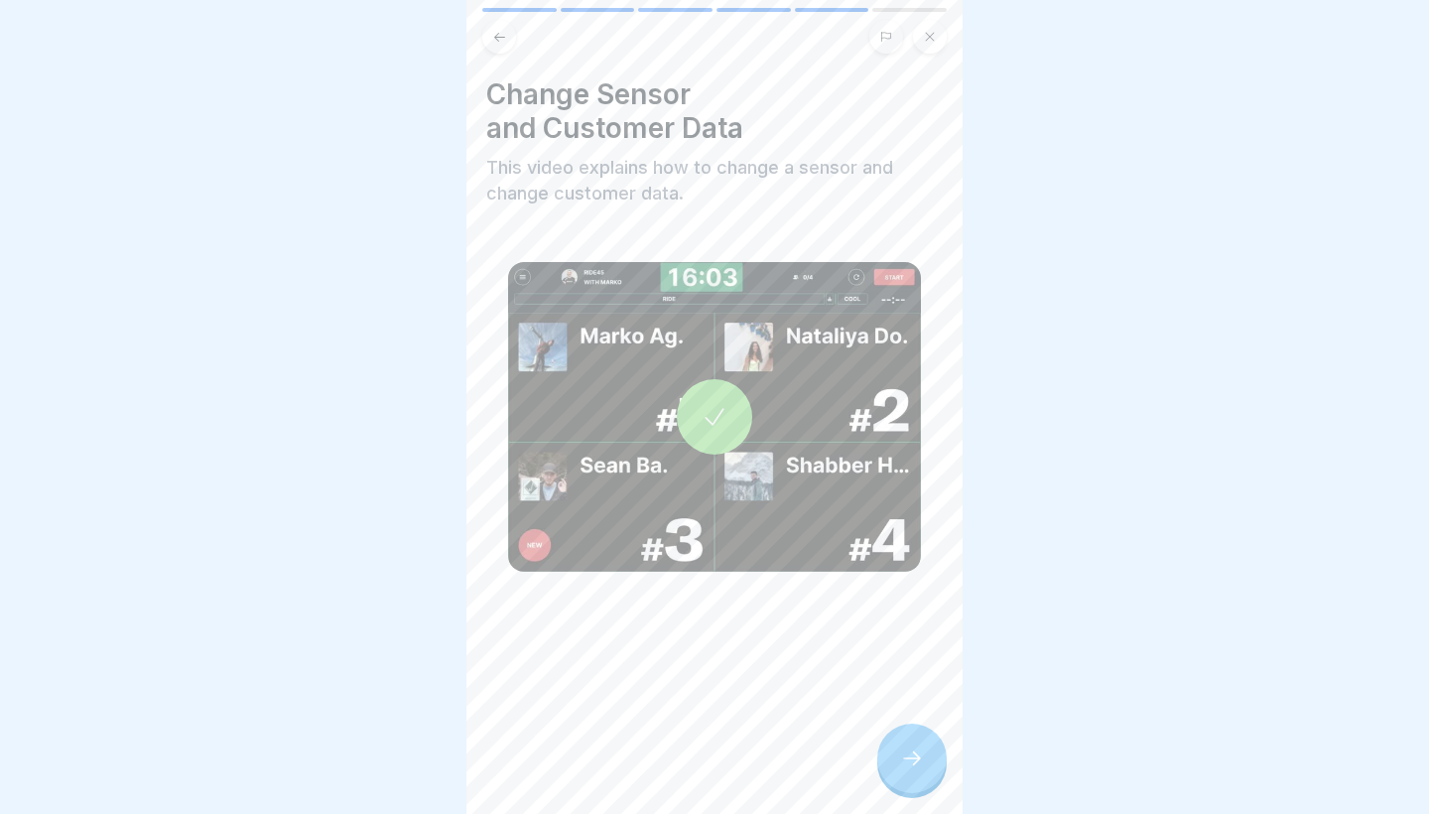
click at [700, 392] on div at bounding box center [714, 416] width 75 height 75
click at [904, 748] on div at bounding box center [911, 757] width 69 height 69
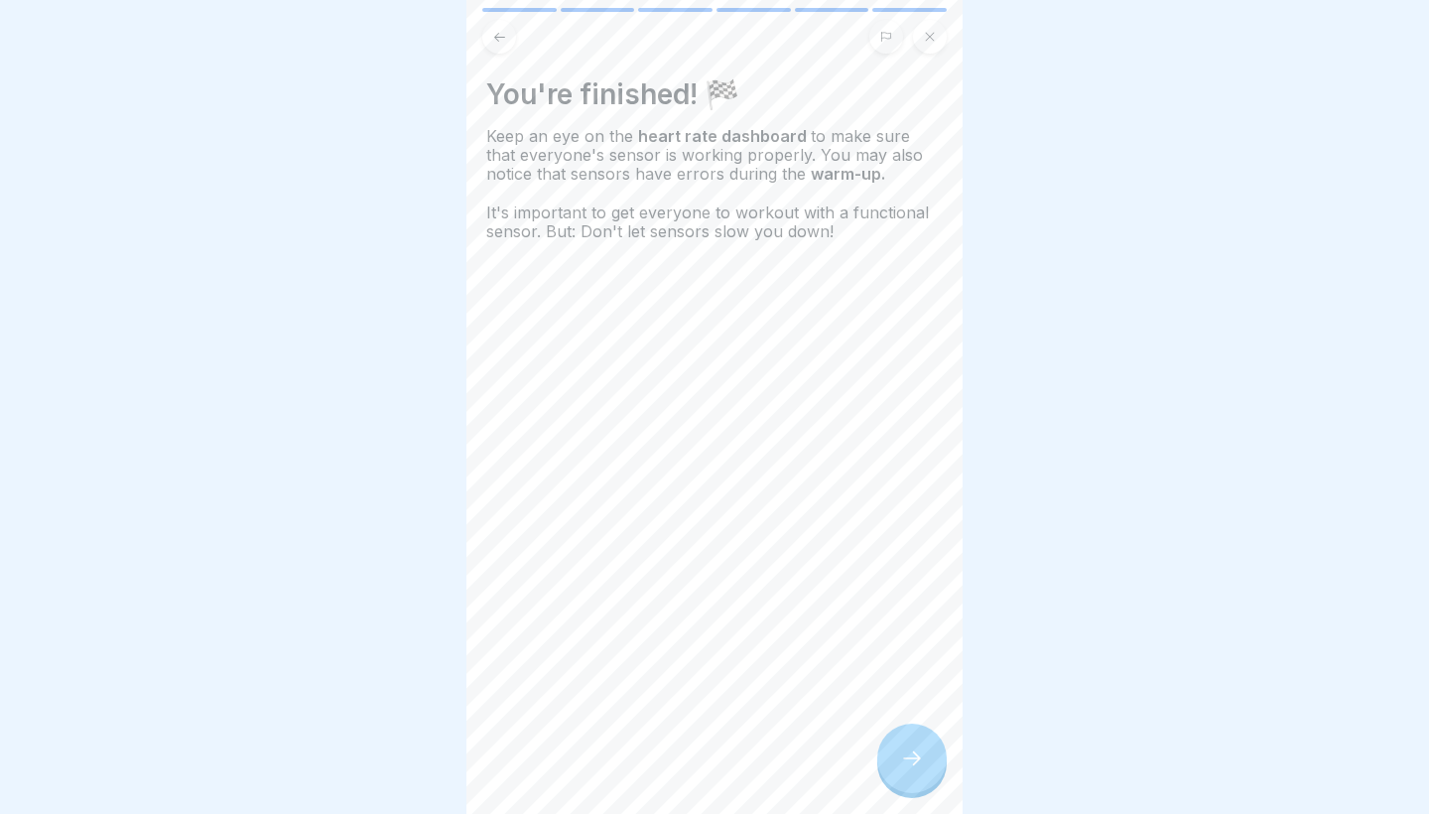
click at [906, 748] on div at bounding box center [911, 757] width 69 height 69
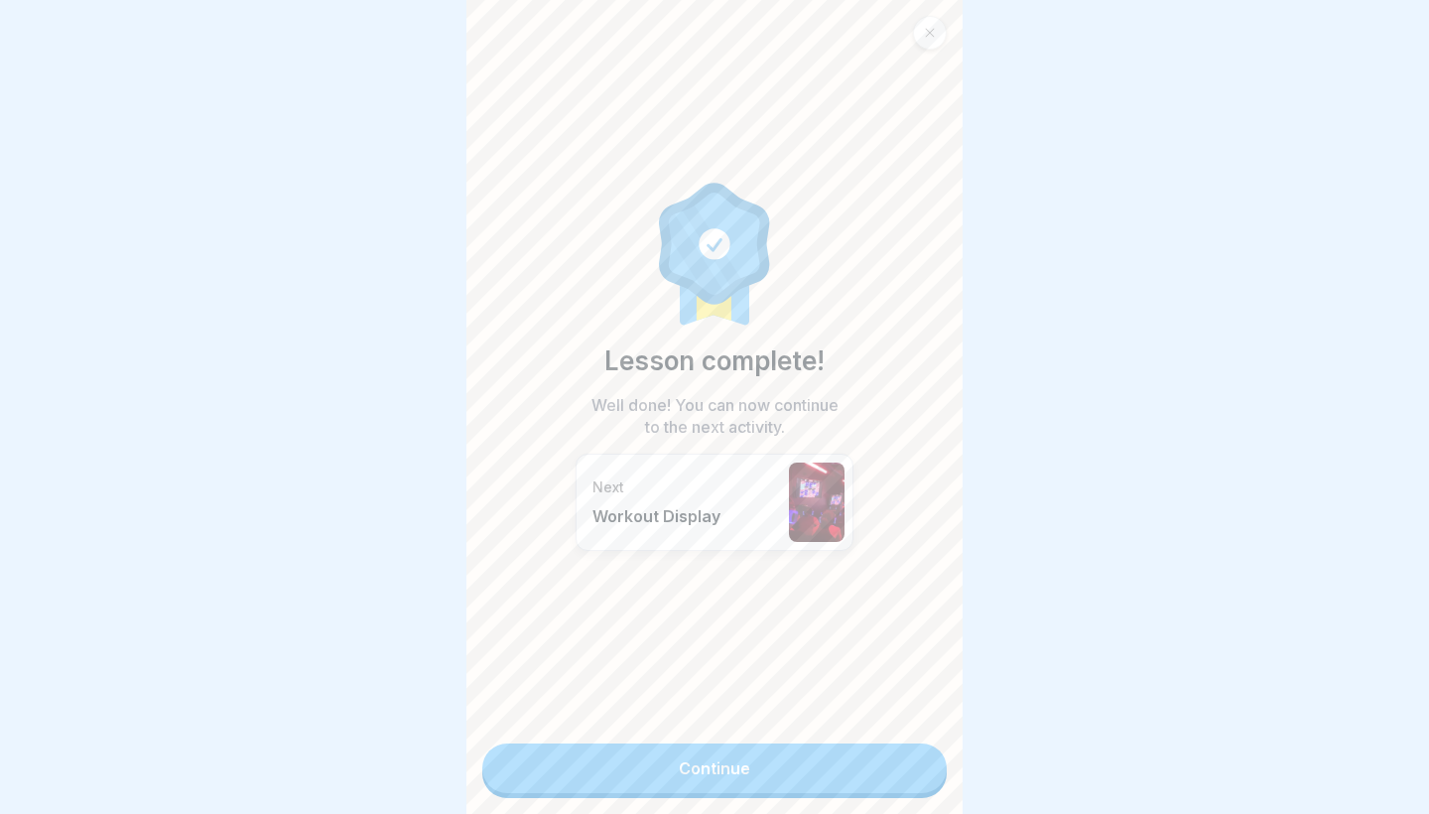
click at [906, 748] on link "Continue" at bounding box center [714, 768] width 464 height 50
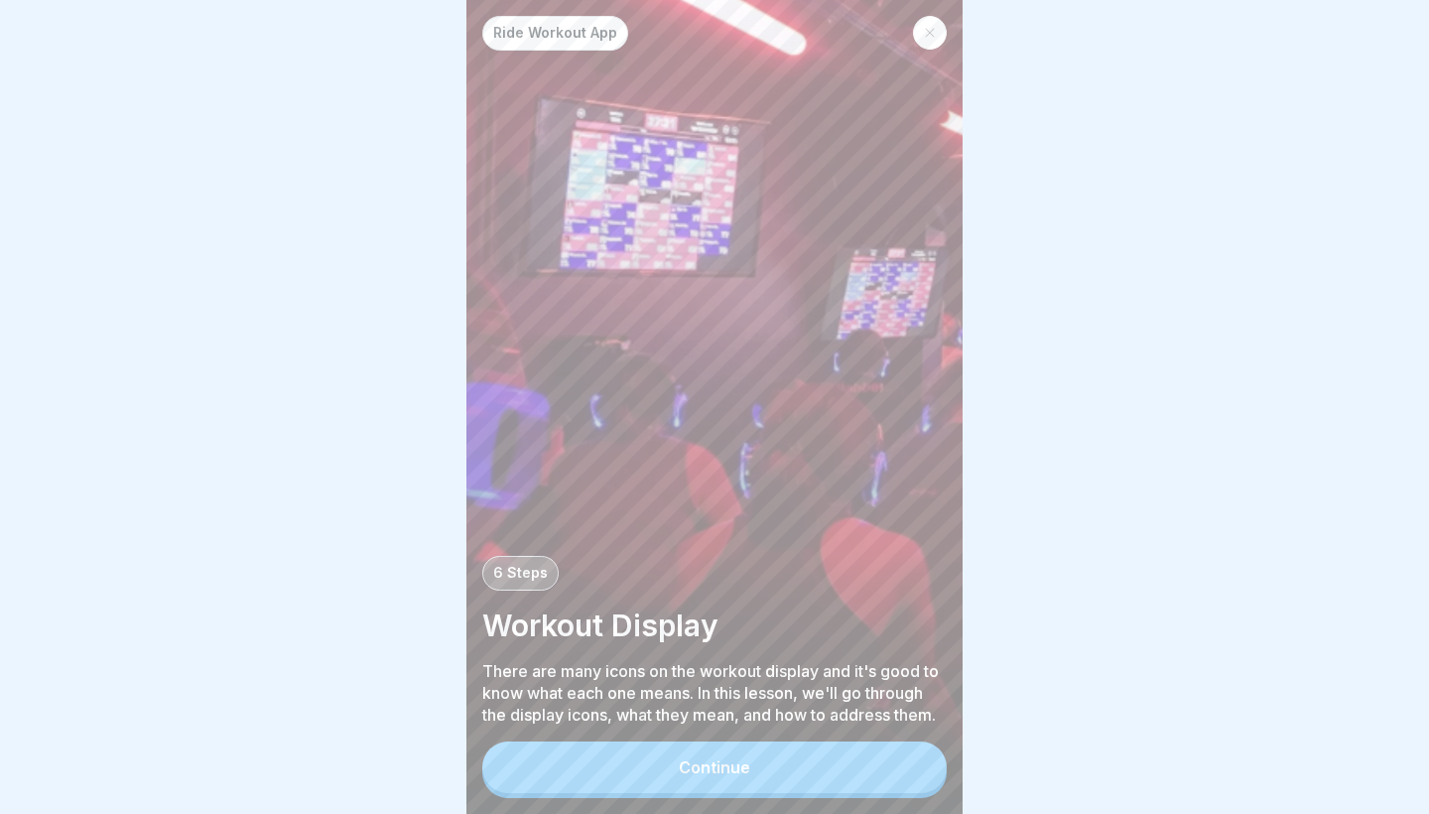
click at [596, 779] on button "Continue" at bounding box center [714, 767] width 464 height 52
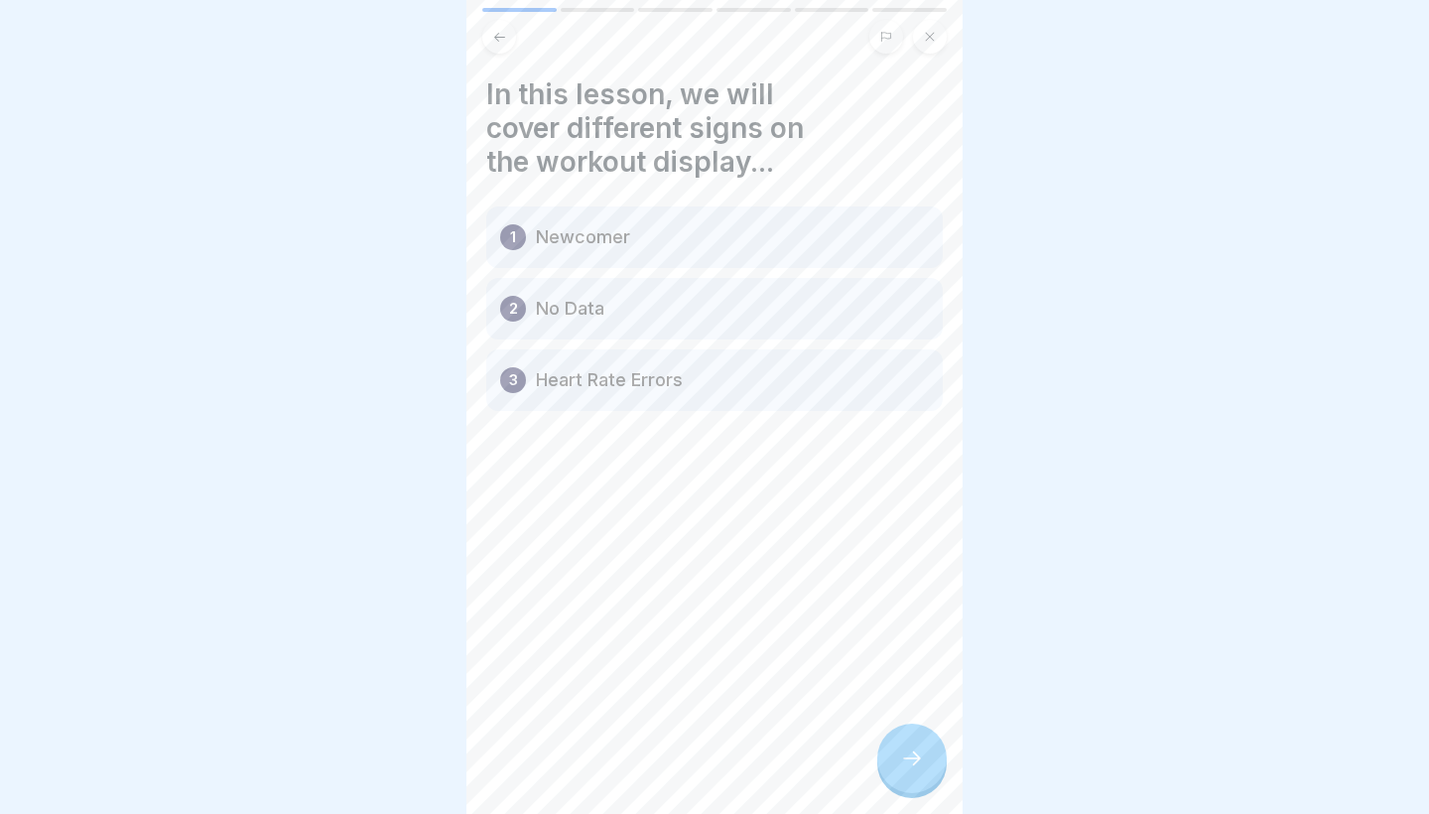
click at [894, 759] on div at bounding box center [911, 757] width 69 height 69
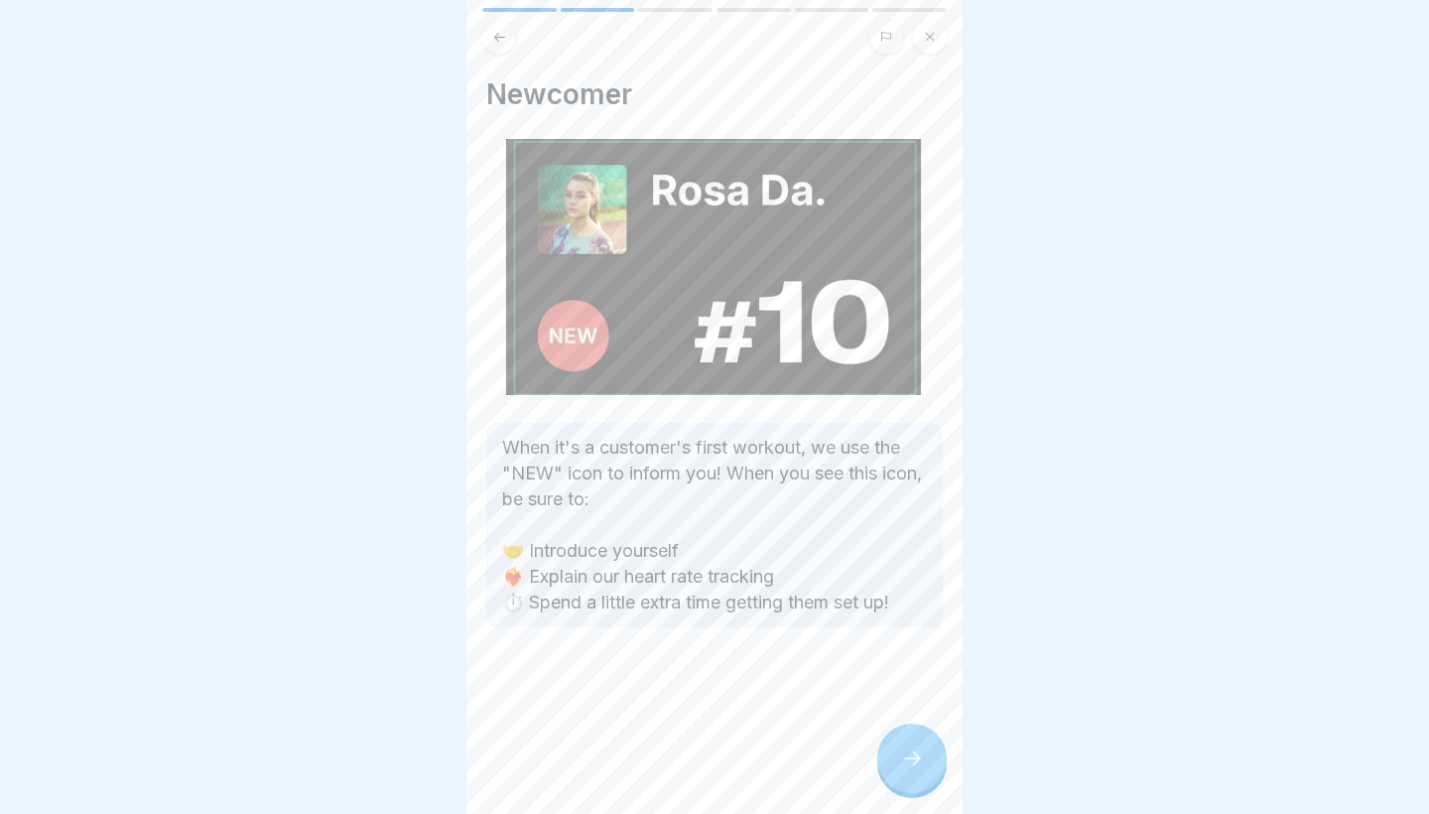
click at [894, 759] on div at bounding box center [911, 757] width 69 height 69
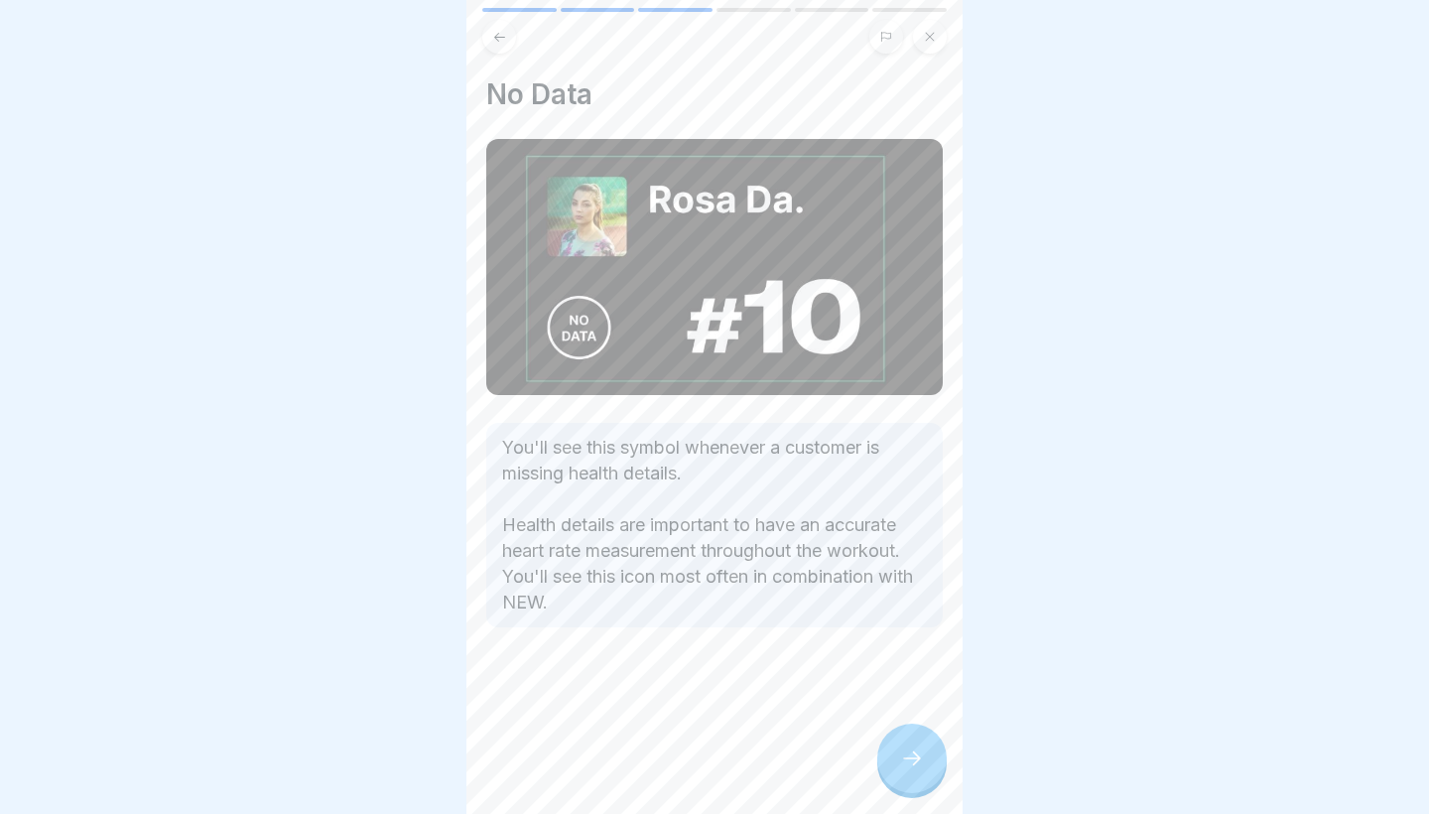
click at [894, 759] on div at bounding box center [911, 757] width 69 height 69
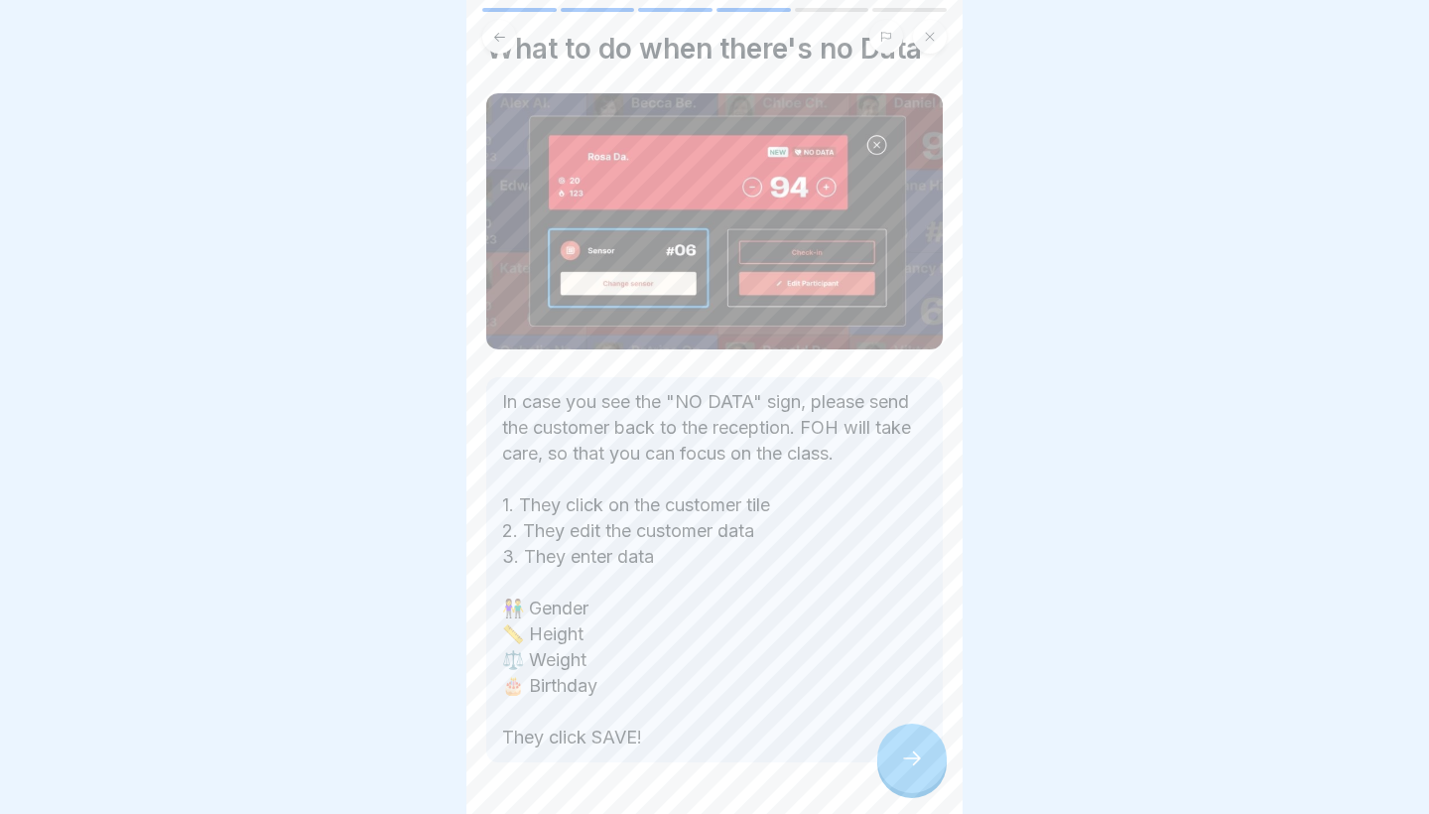
scroll to position [45, 0]
click at [884, 760] on div at bounding box center [911, 757] width 69 height 69
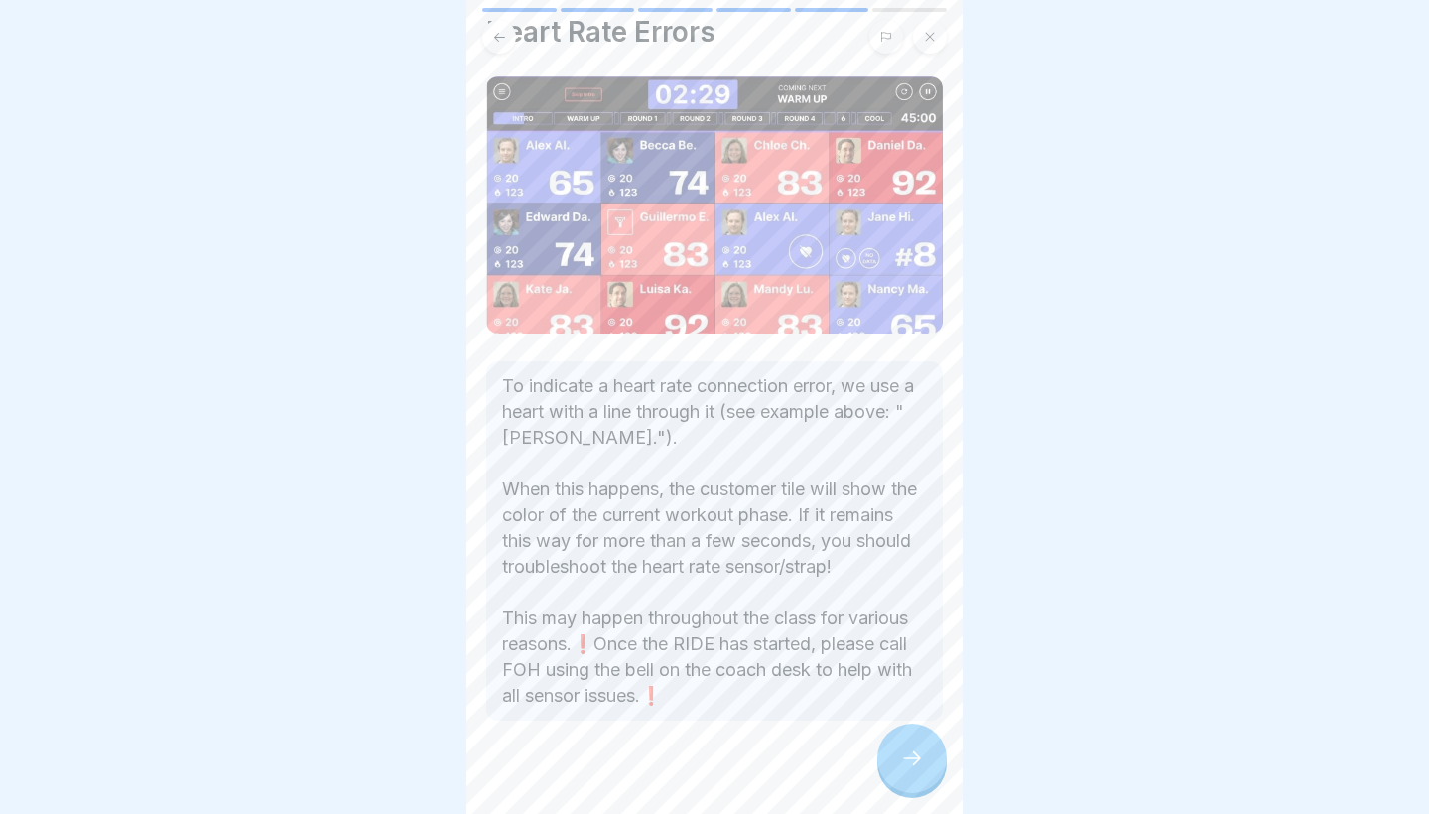
scroll to position [64, 0]
click at [895, 745] on div at bounding box center [911, 757] width 69 height 69
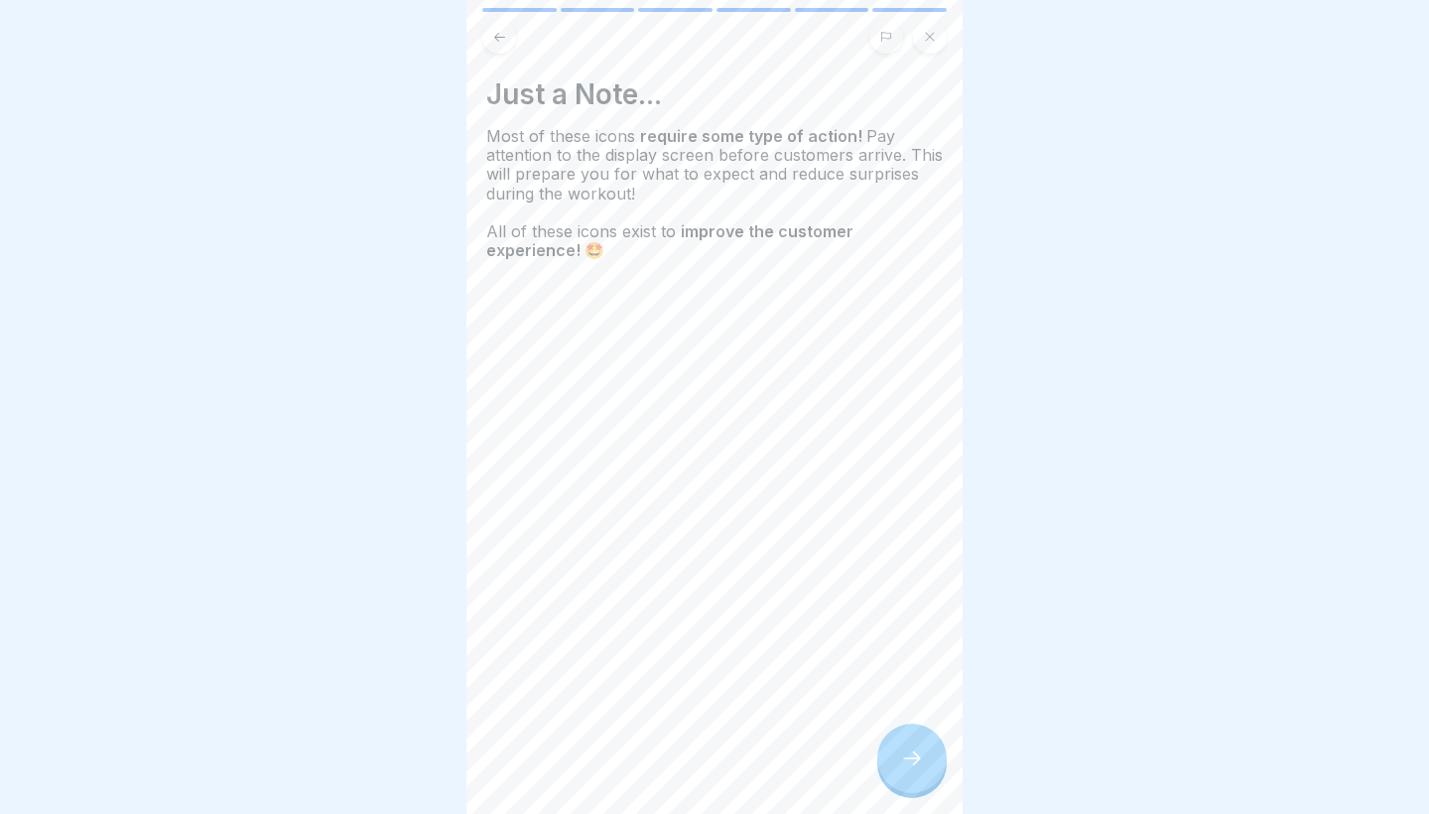
click at [894, 745] on div at bounding box center [911, 757] width 69 height 69
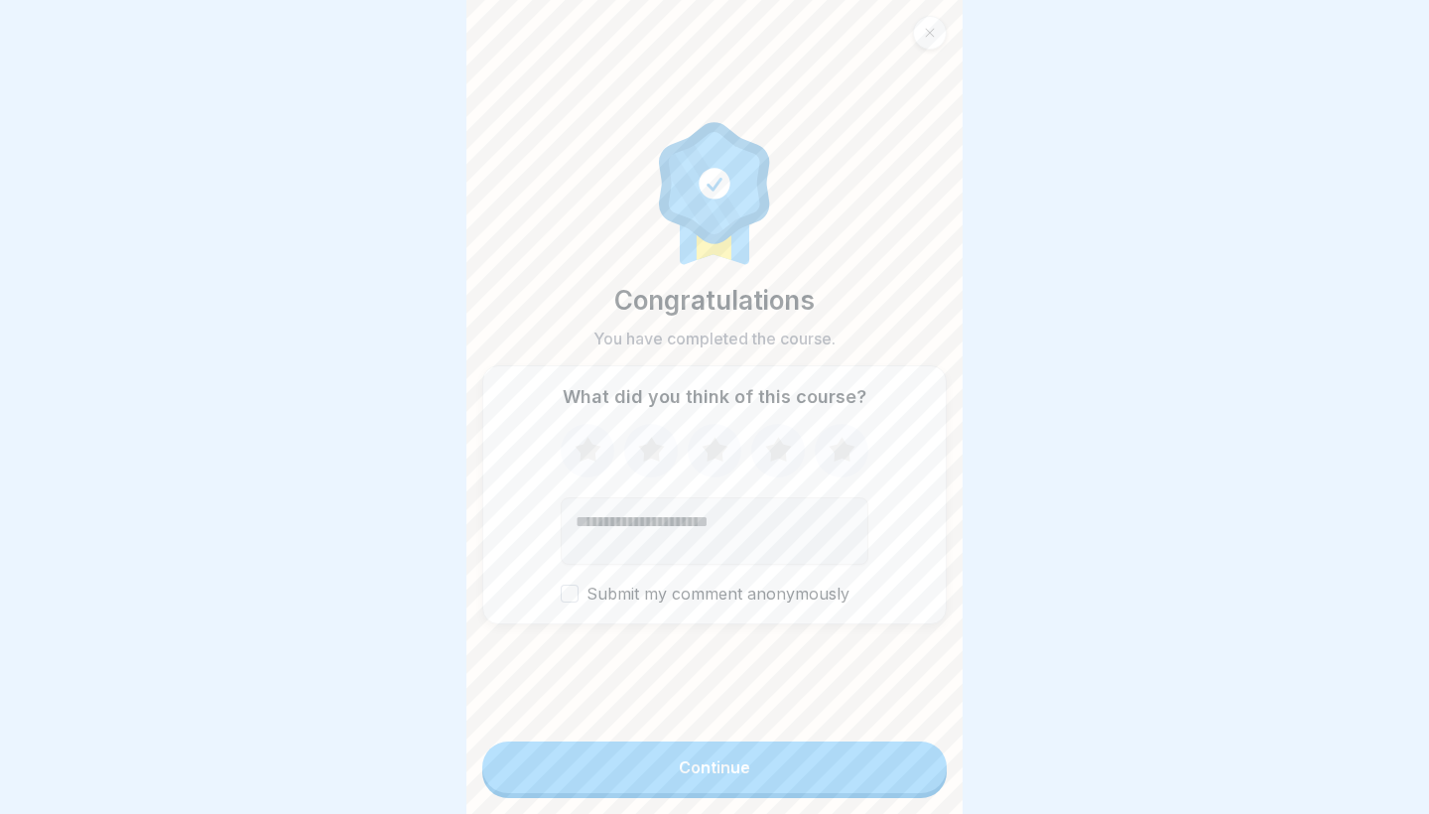
click at [894, 745] on button "Continue" at bounding box center [714, 767] width 464 height 52
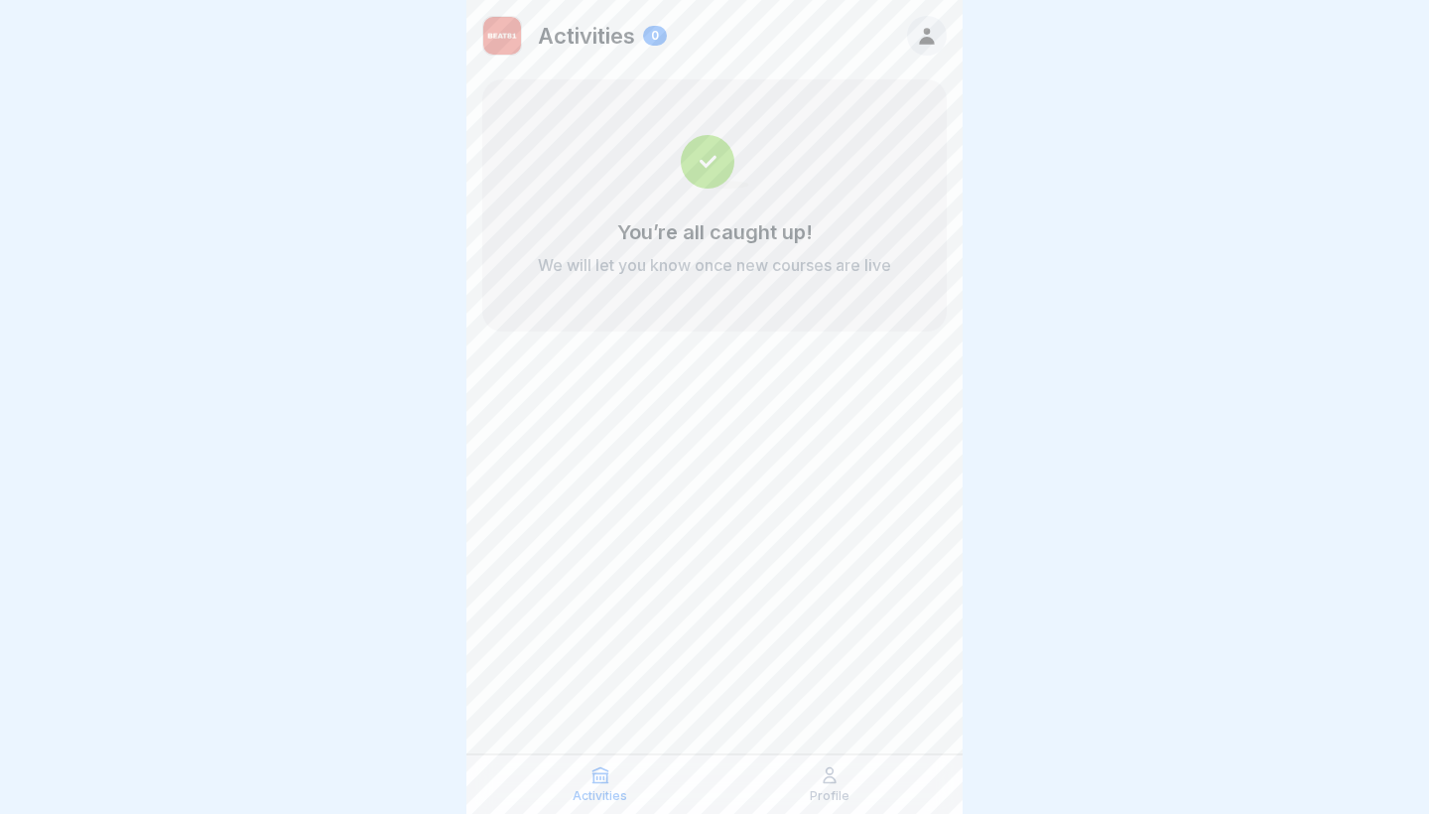
click at [833, 764] on div "Activities Profile" at bounding box center [714, 784] width 496 height 60
click at [831, 773] on icon at bounding box center [830, 775] width 20 height 20
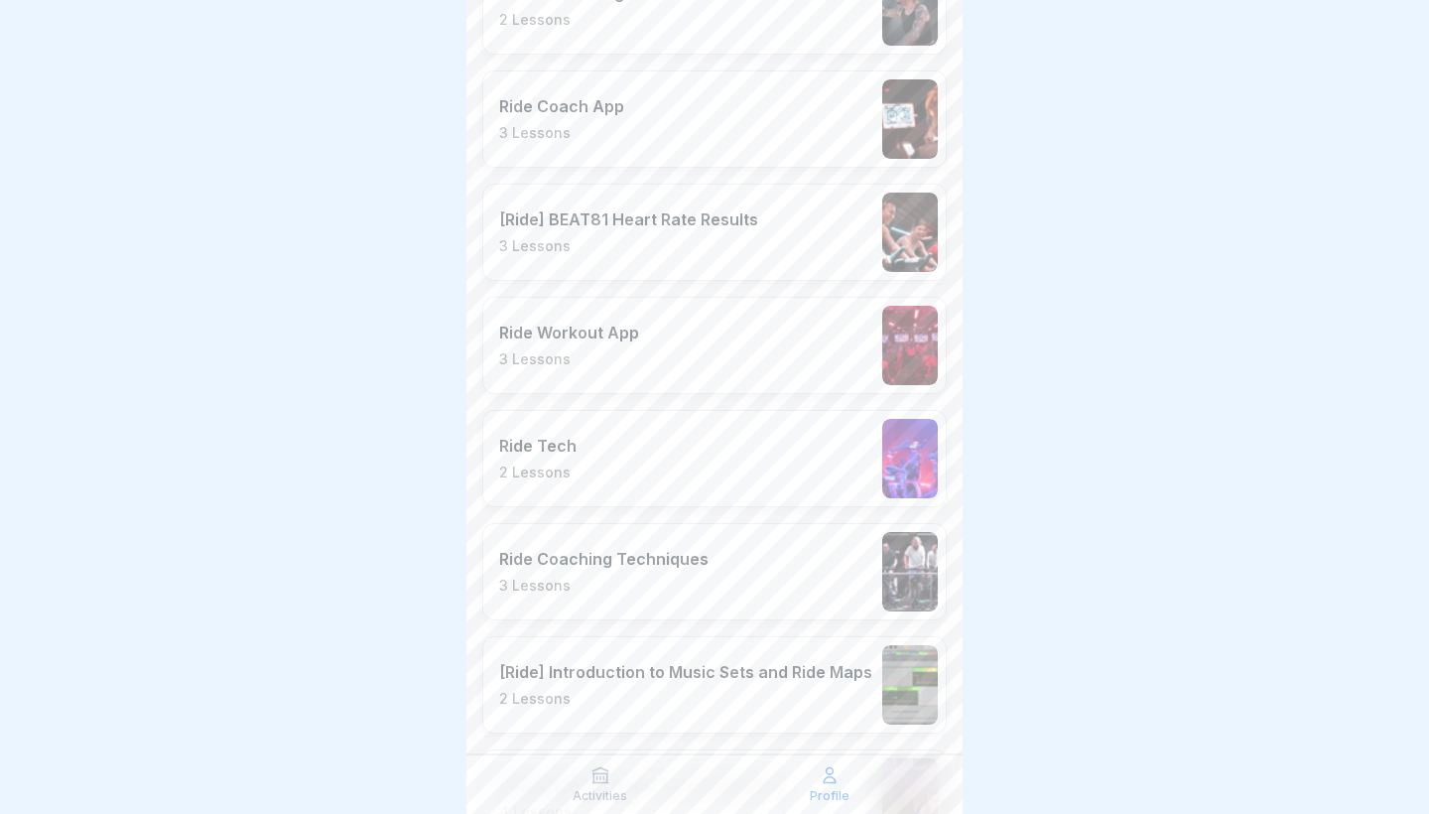
scroll to position [1335, 0]
click at [653, 462] on div "Ride Tech 2 Lessons" at bounding box center [714, 457] width 464 height 97
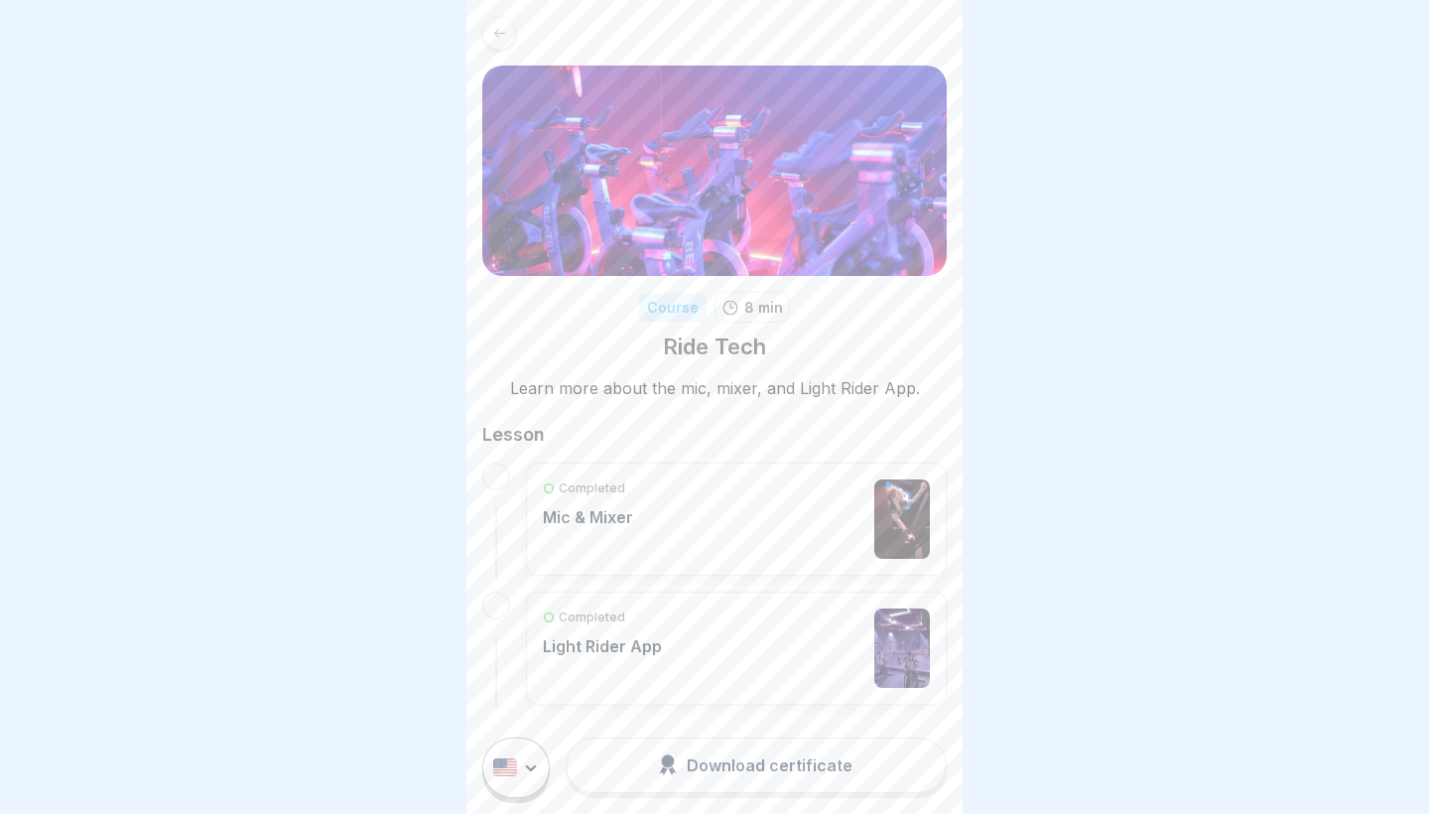
click at [615, 532] on div "Completed Mic & Mixer" at bounding box center [588, 518] width 90 height 79
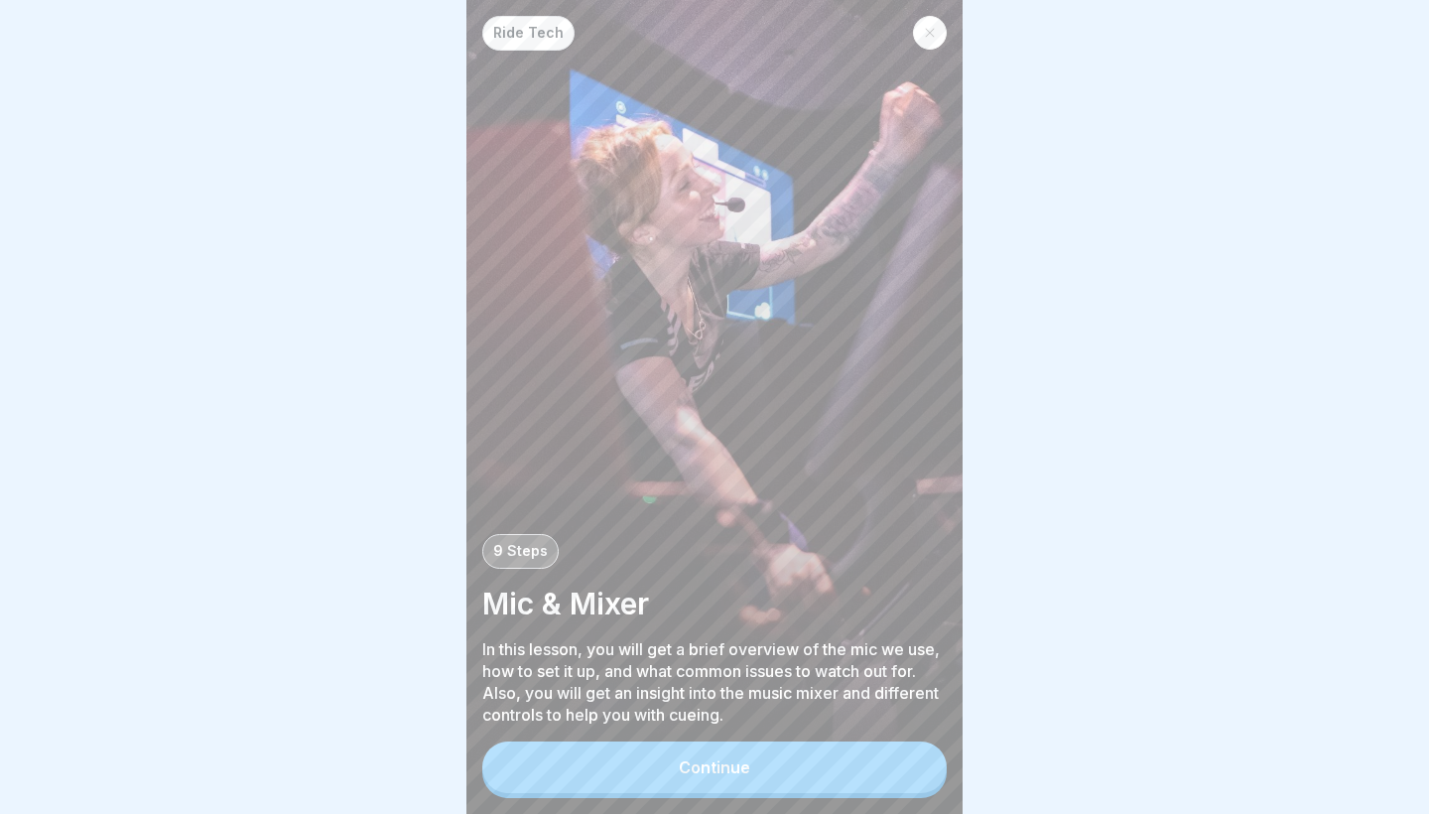
click at [652, 773] on button "Continue" at bounding box center [714, 767] width 464 height 52
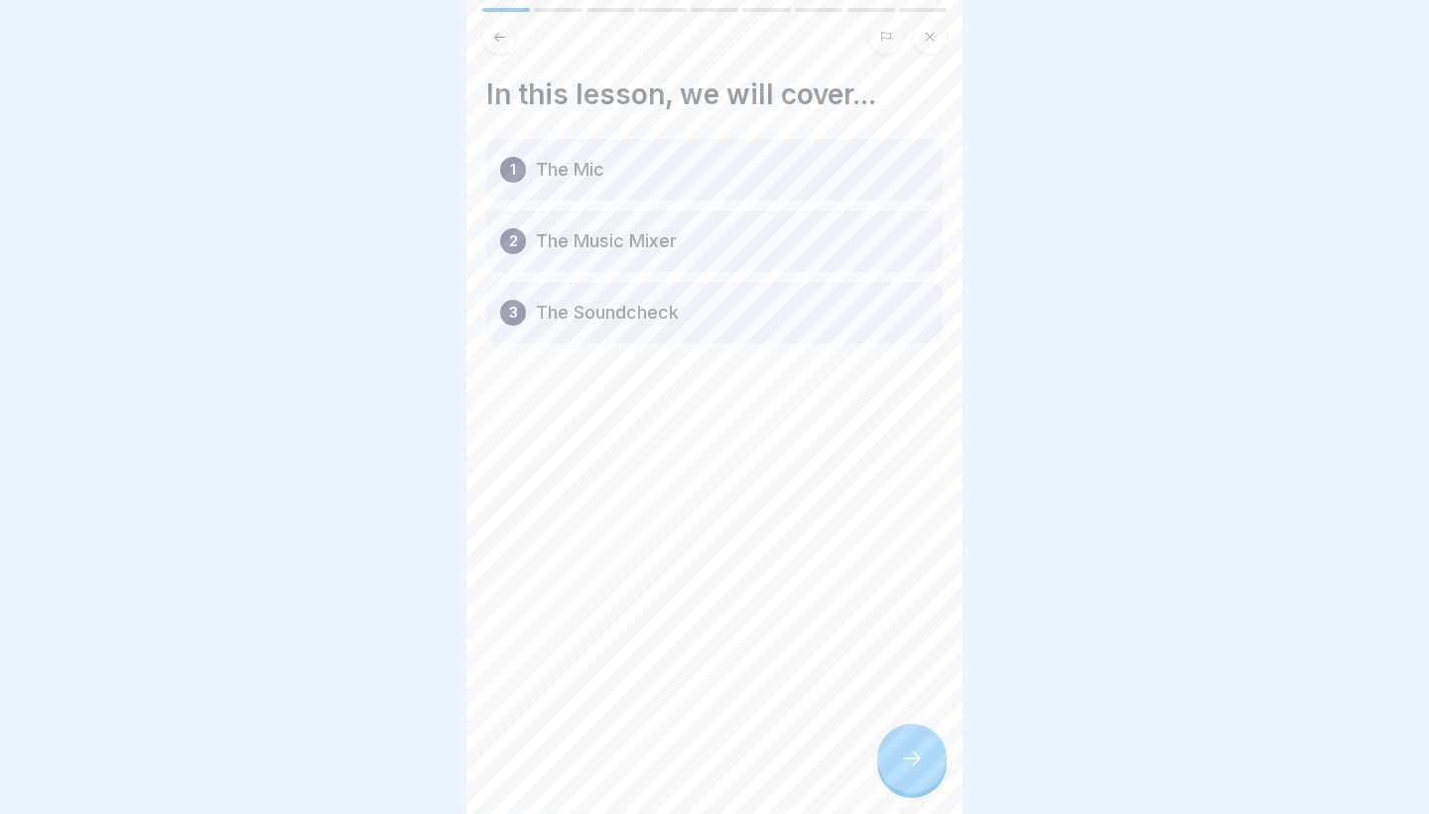
click at [899, 756] on div at bounding box center [911, 757] width 69 height 69
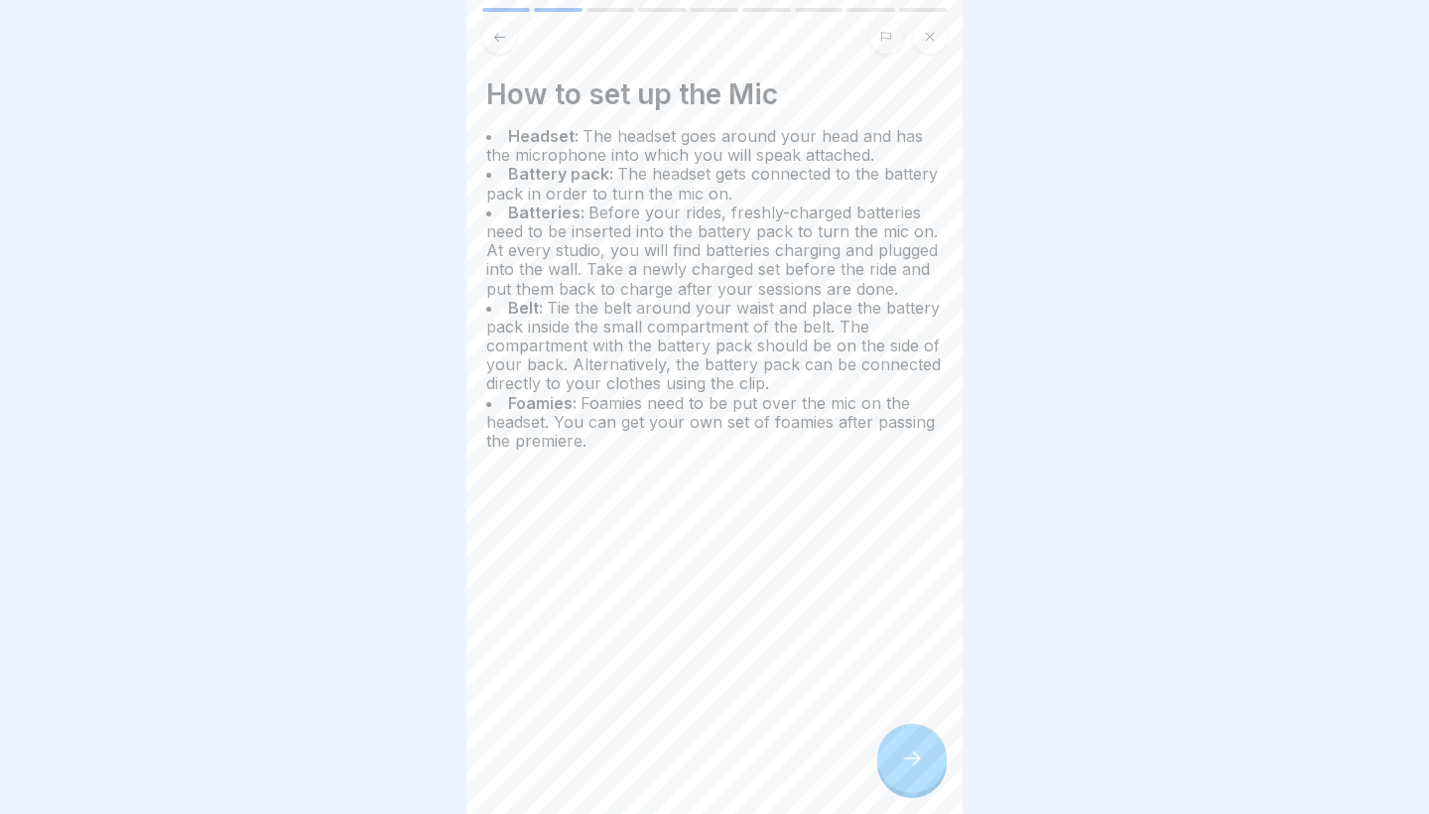
click at [936, 756] on div at bounding box center [911, 757] width 69 height 69
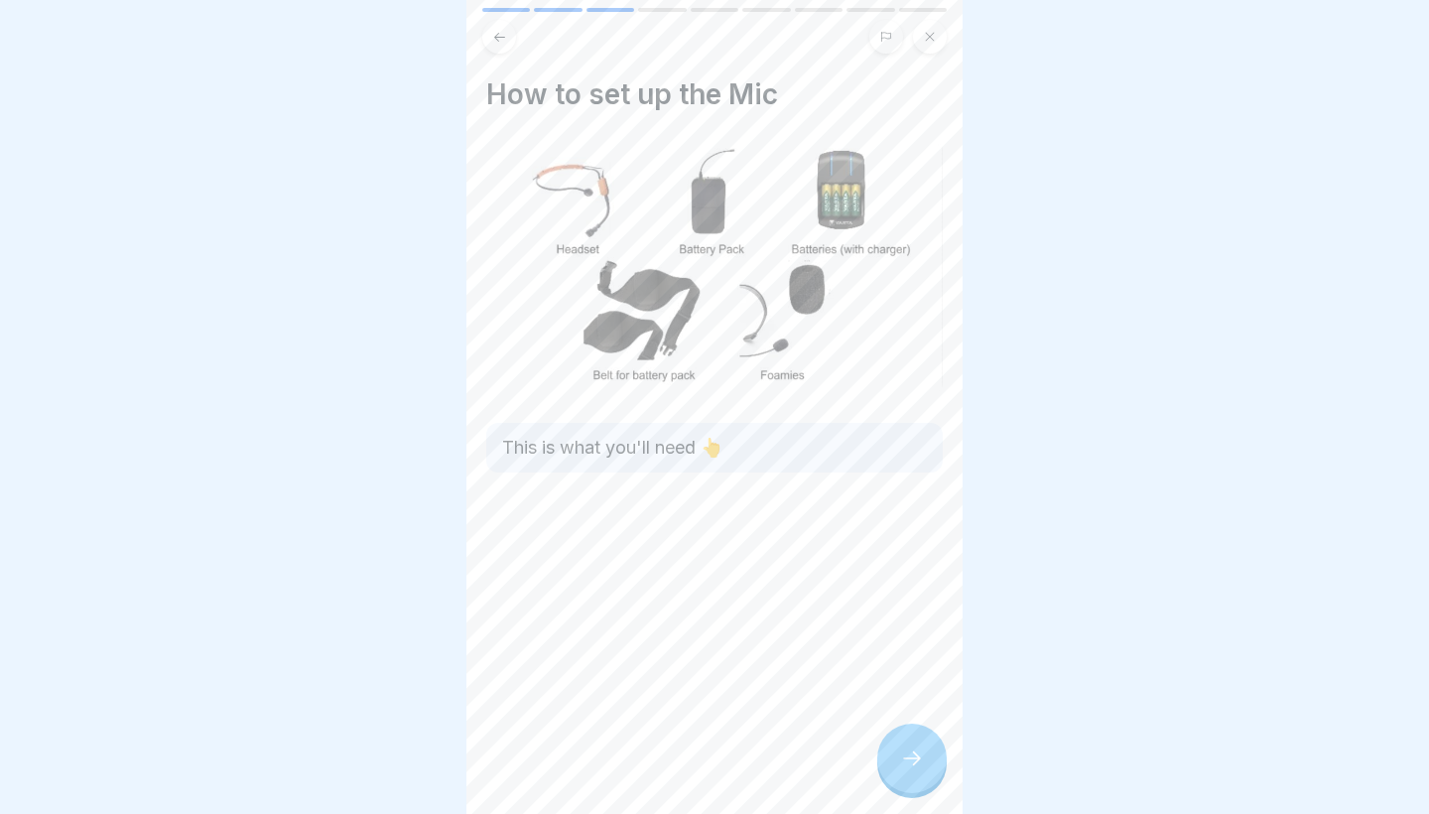
click at [913, 752] on icon at bounding box center [912, 758] width 24 height 24
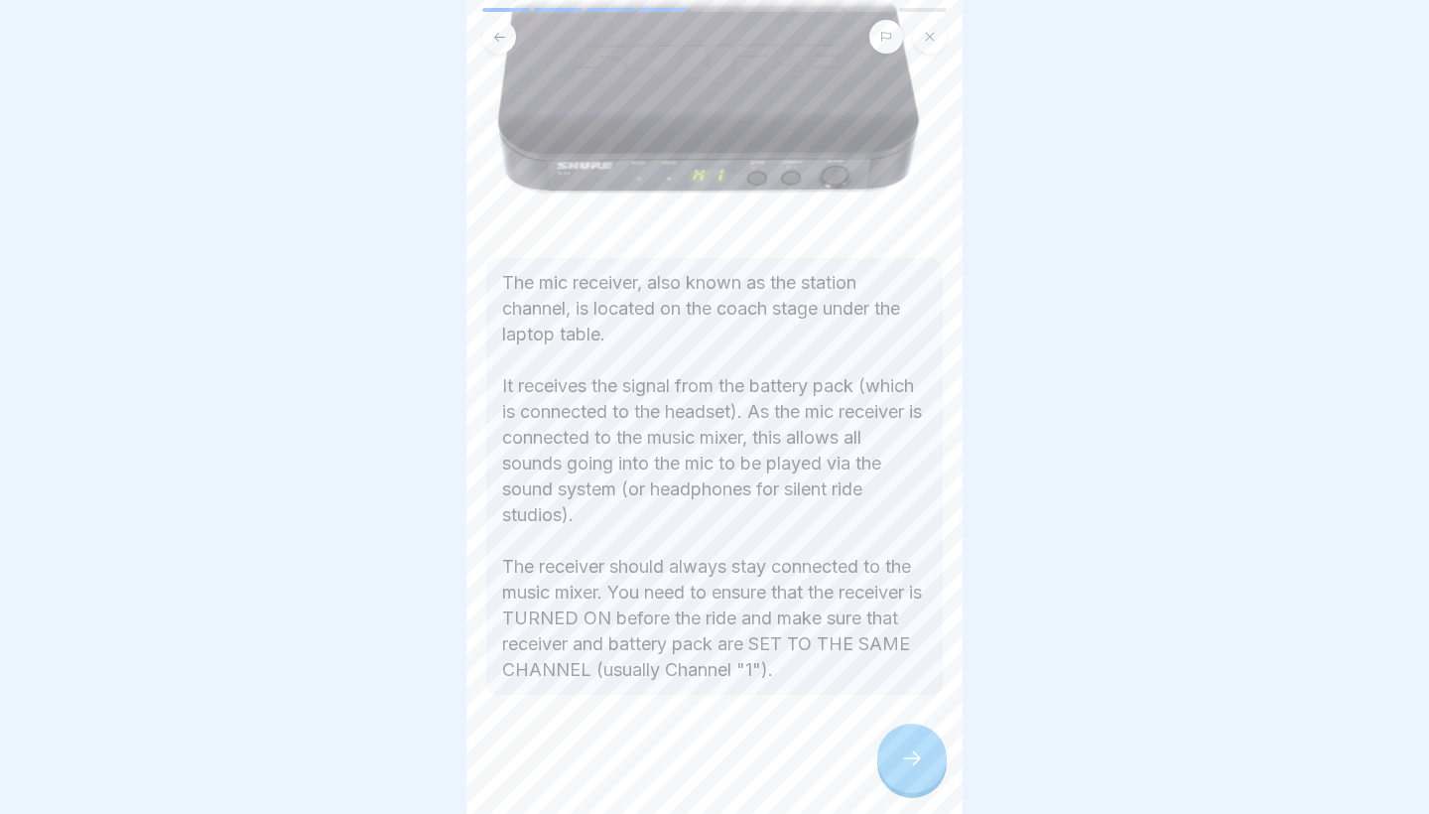
scroll to position [165, 0]
click at [906, 746] on div at bounding box center [911, 757] width 69 height 69
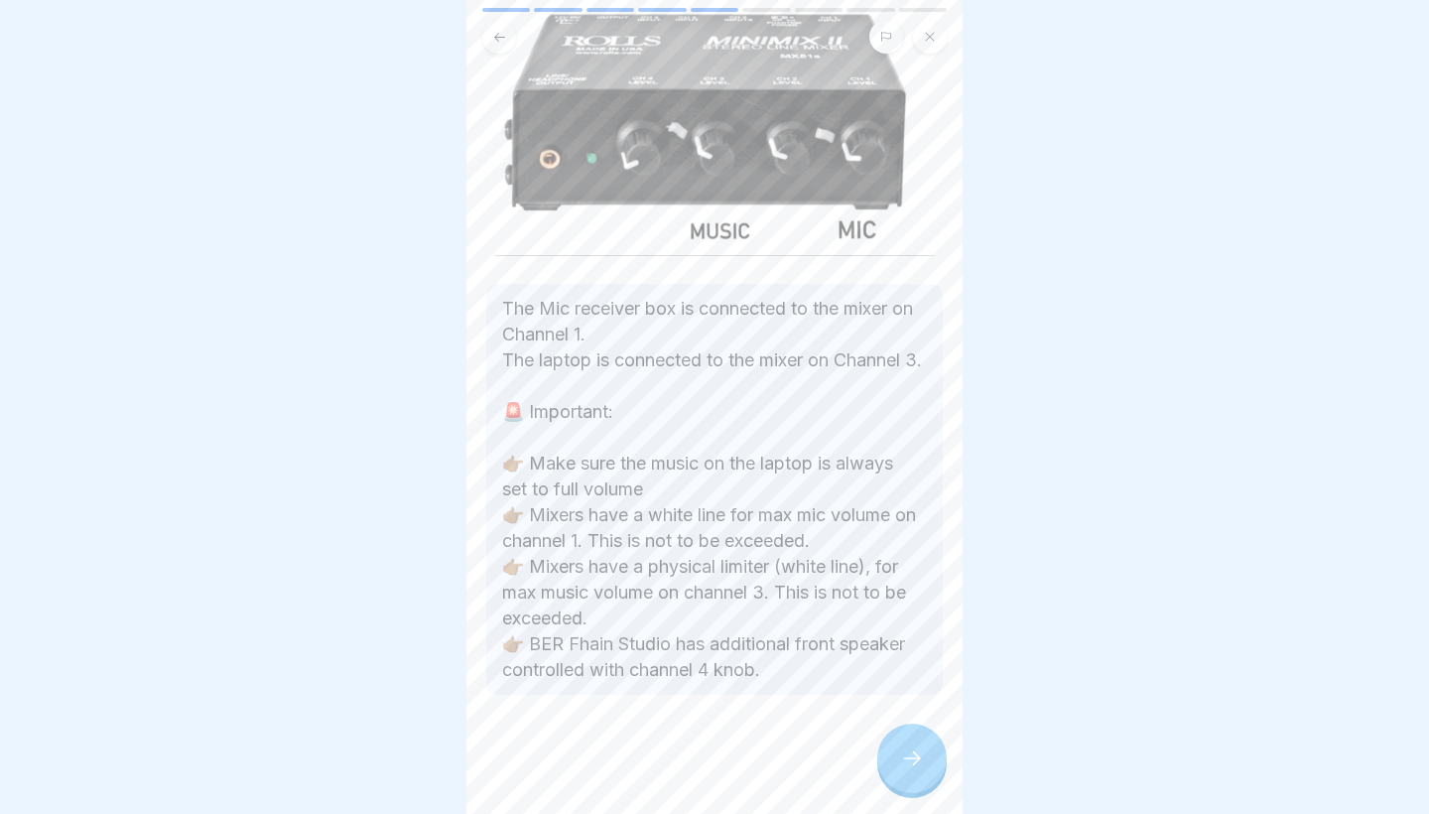
scroll to position [197, 0]
click at [893, 726] on div at bounding box center [714, 754] width 456 height 119
click at [895, 742] on div at bounding box center [911, 757] width 69 height 69
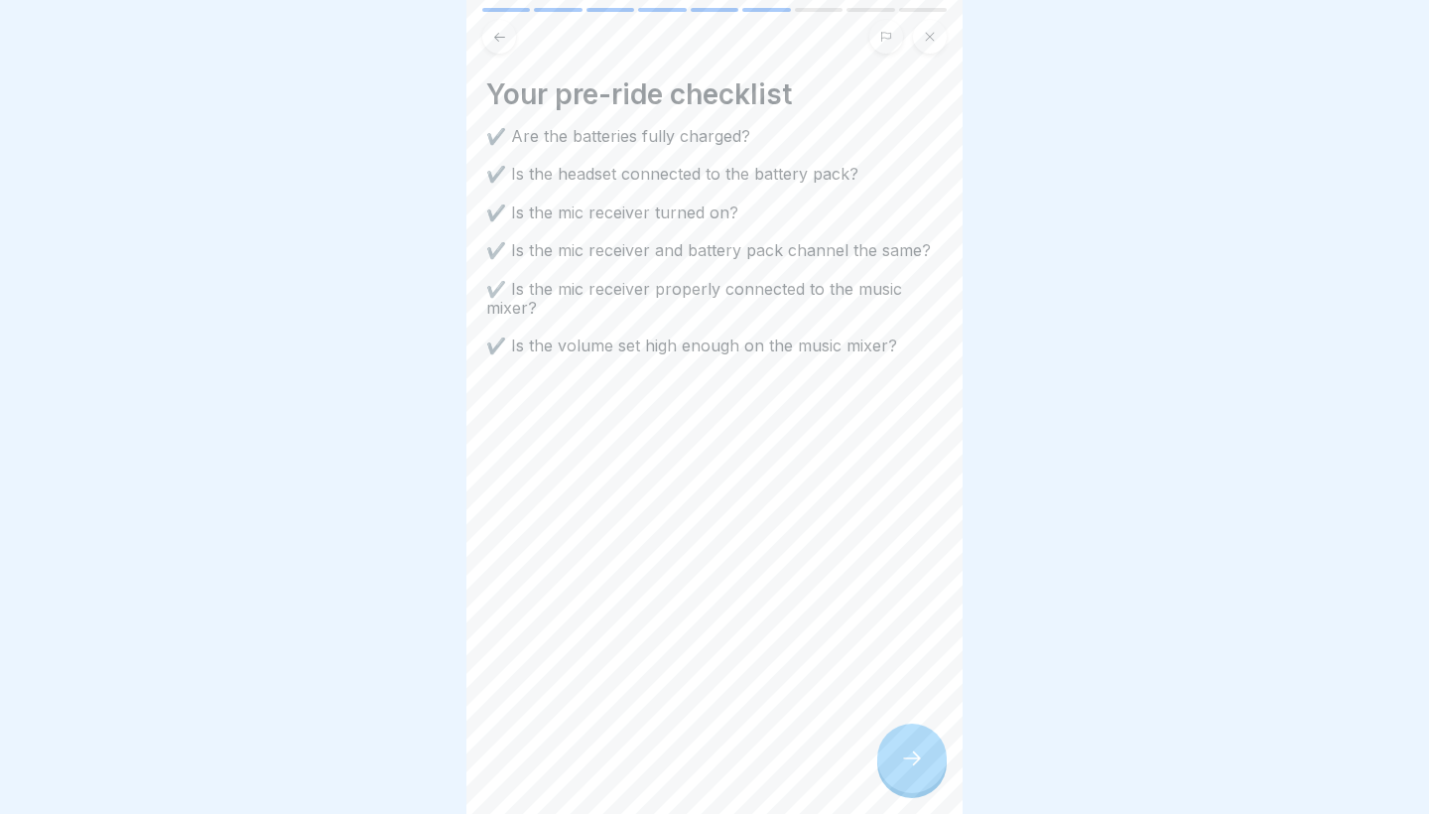
click at [920, 764] on icon at bounding box center [912, 758] width 24 height 24
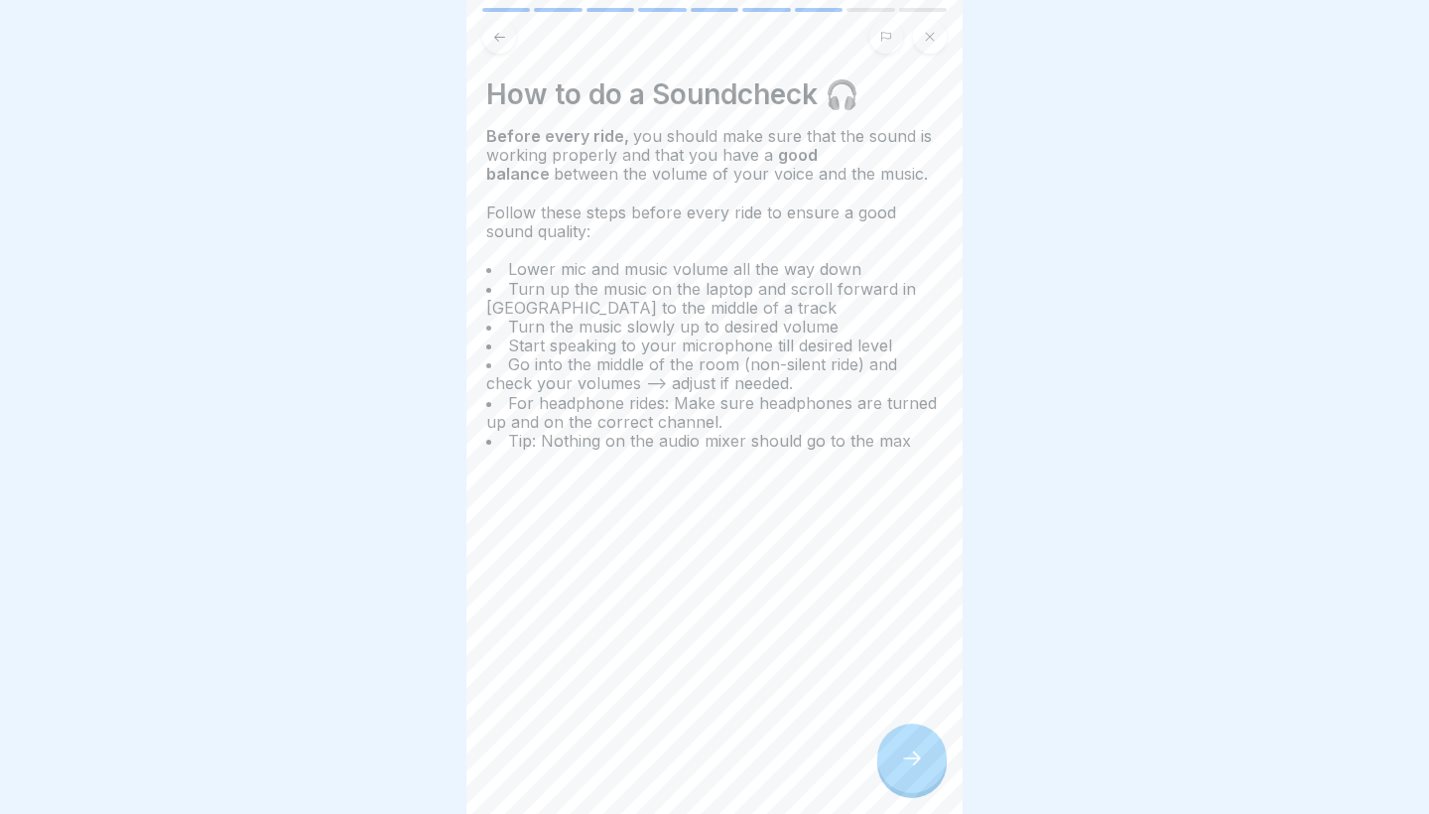
click at [926, 757] on div at bounding box center [911, 757] width 69 height 69
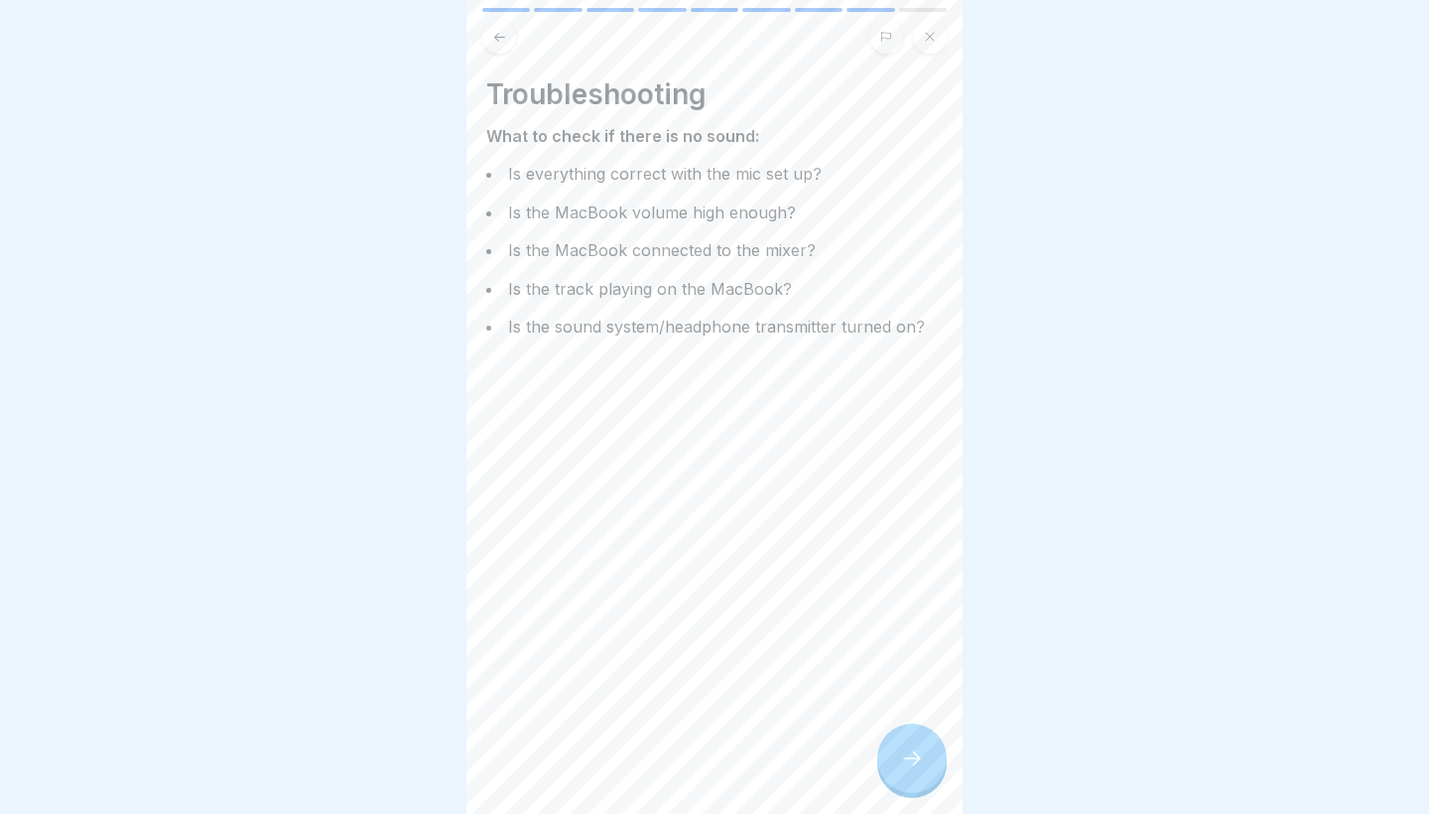
click at [926, 757] on div at bounding box center [911, 757] width 69 height 69
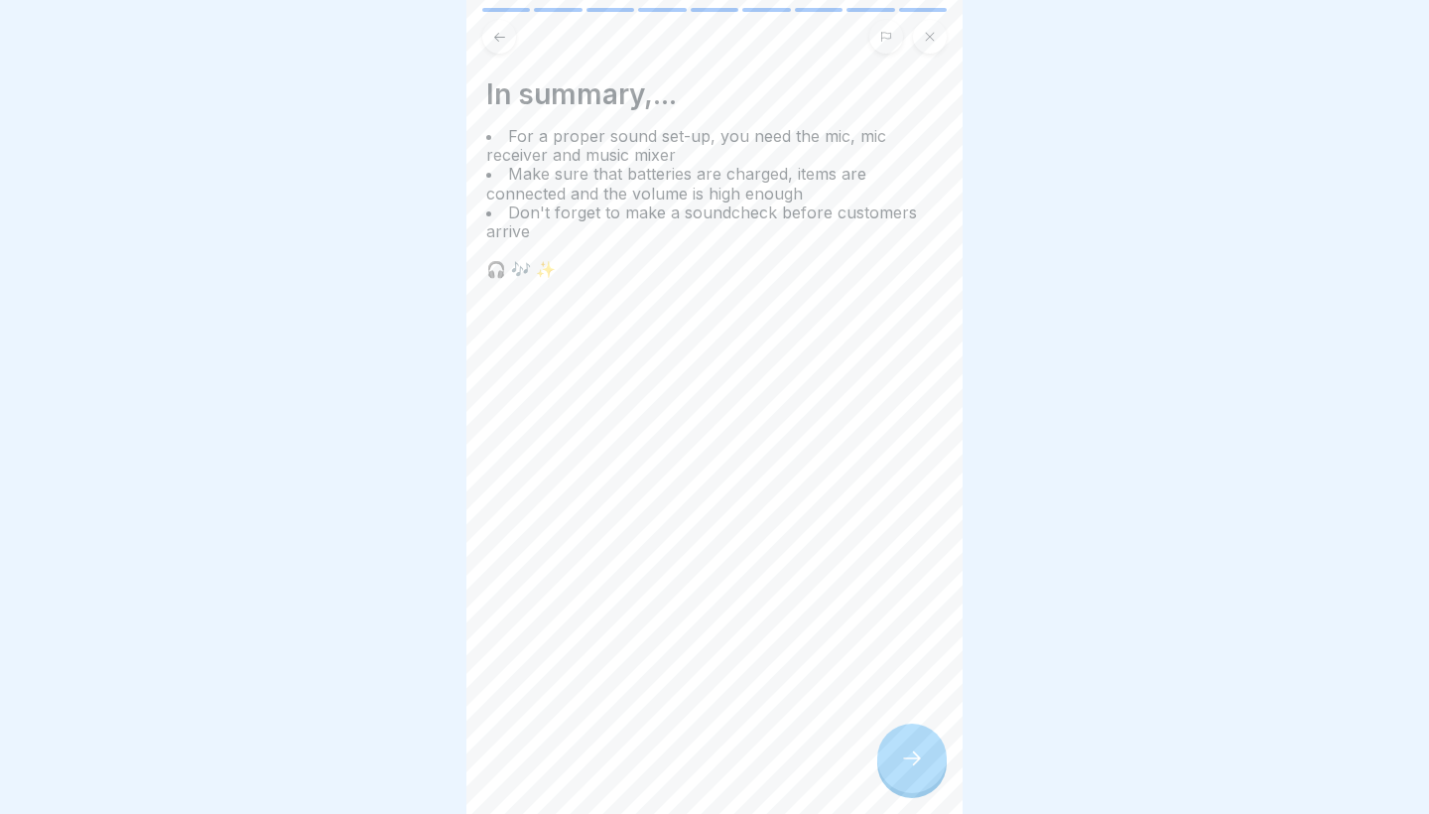
click at [926, 757] on div at bounding box center [911, 757] width 69 height 69
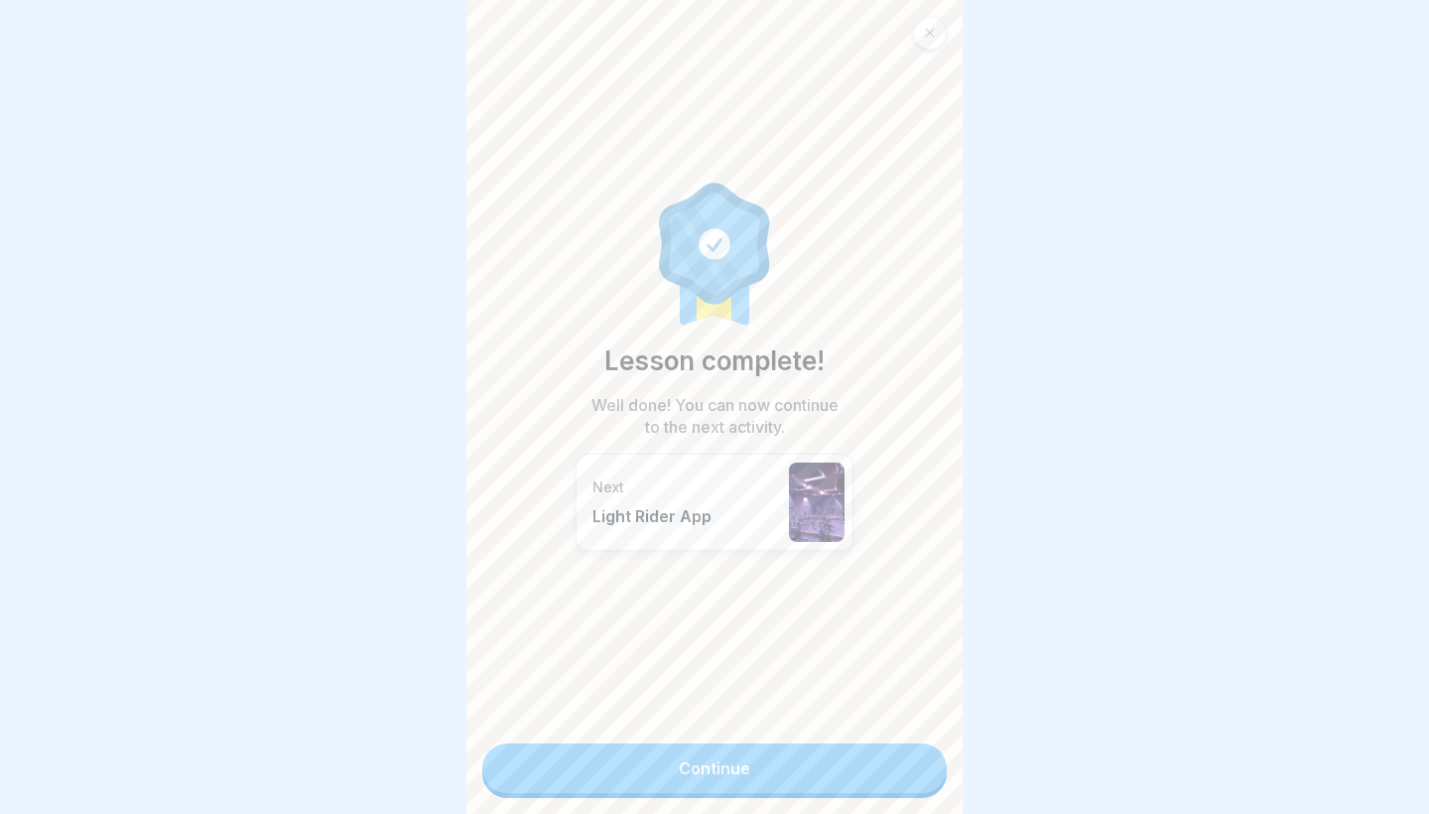
click at [926, 757] on link "Continue" at bounding box center [714, 768] width 464 height 50
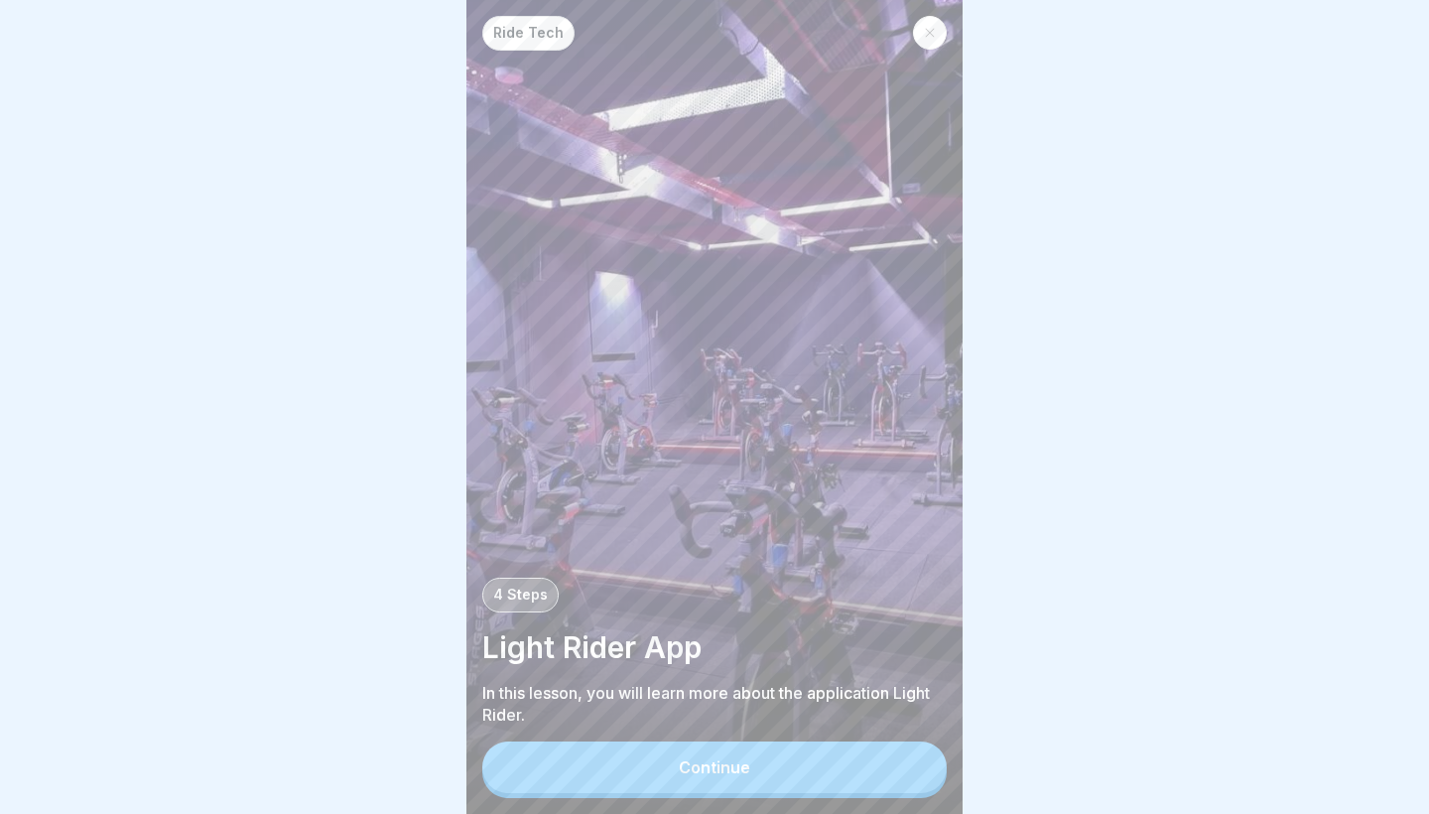
click at [926, 757] on button "Continue" at bounding box center [714, 767] width 464 height 52
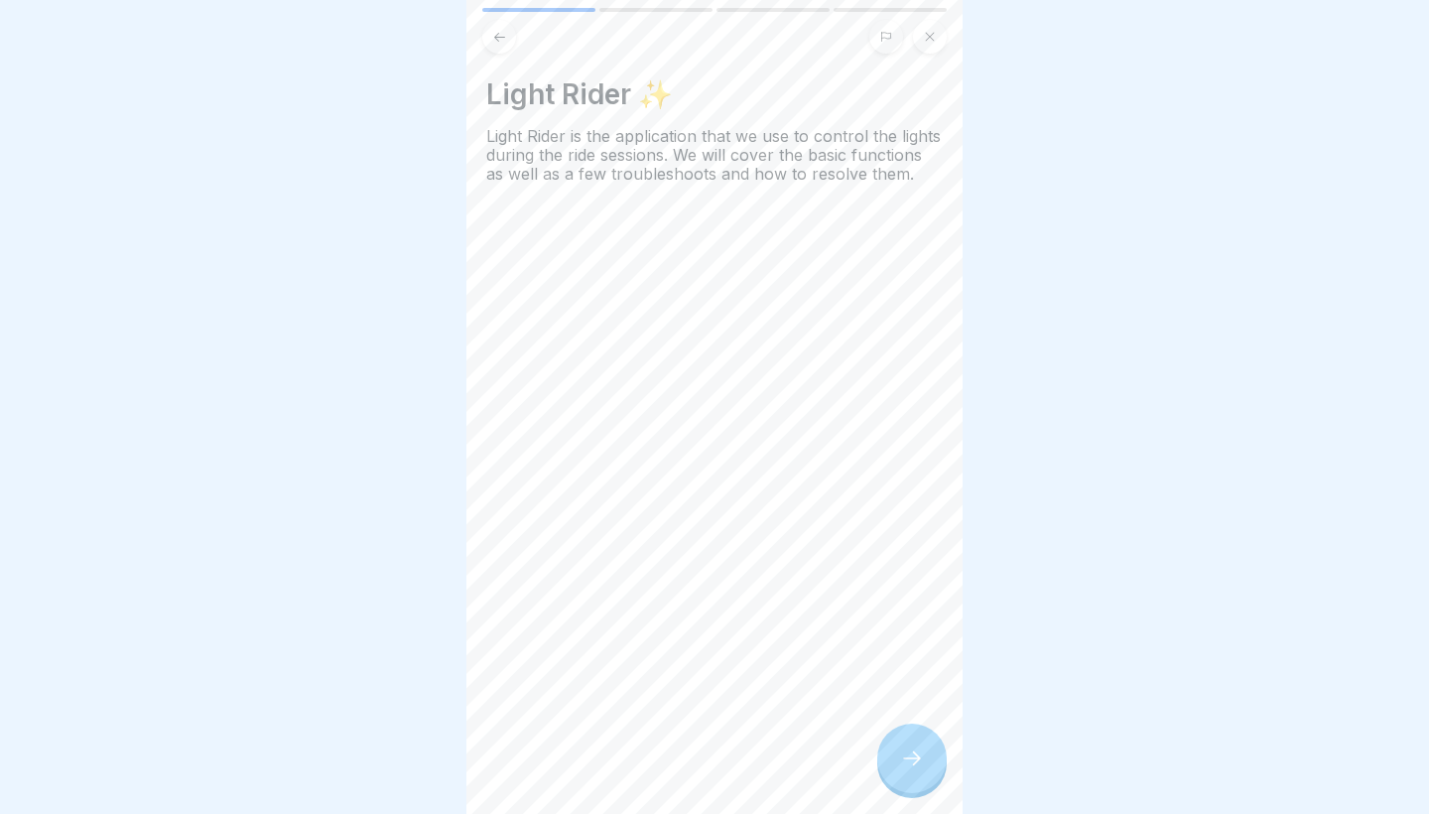
click at [894, 750] on div at bounding box center [911, 757] width 69 height 69
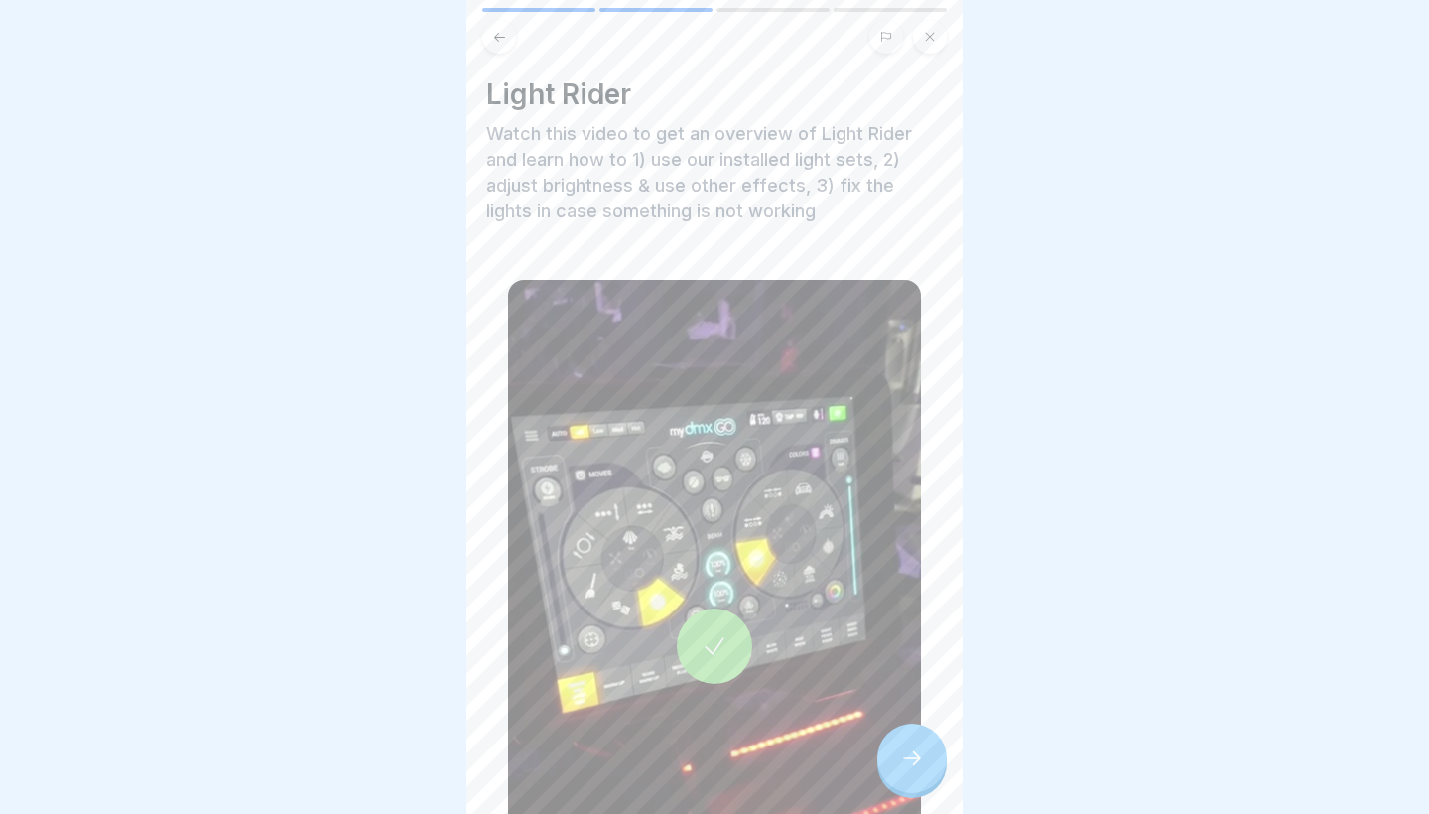
click at [710, 646] on icon at bounding box center [715, 646] width 28 height 28
click at [934, 811] on div "Light Rider Watch this video to get an overview of Light Rider and learn how to…" at bounding box center [714, 544] width 456 height 935
click at [932, 785] on div at bounding box center [911, 757] width 69 height 69
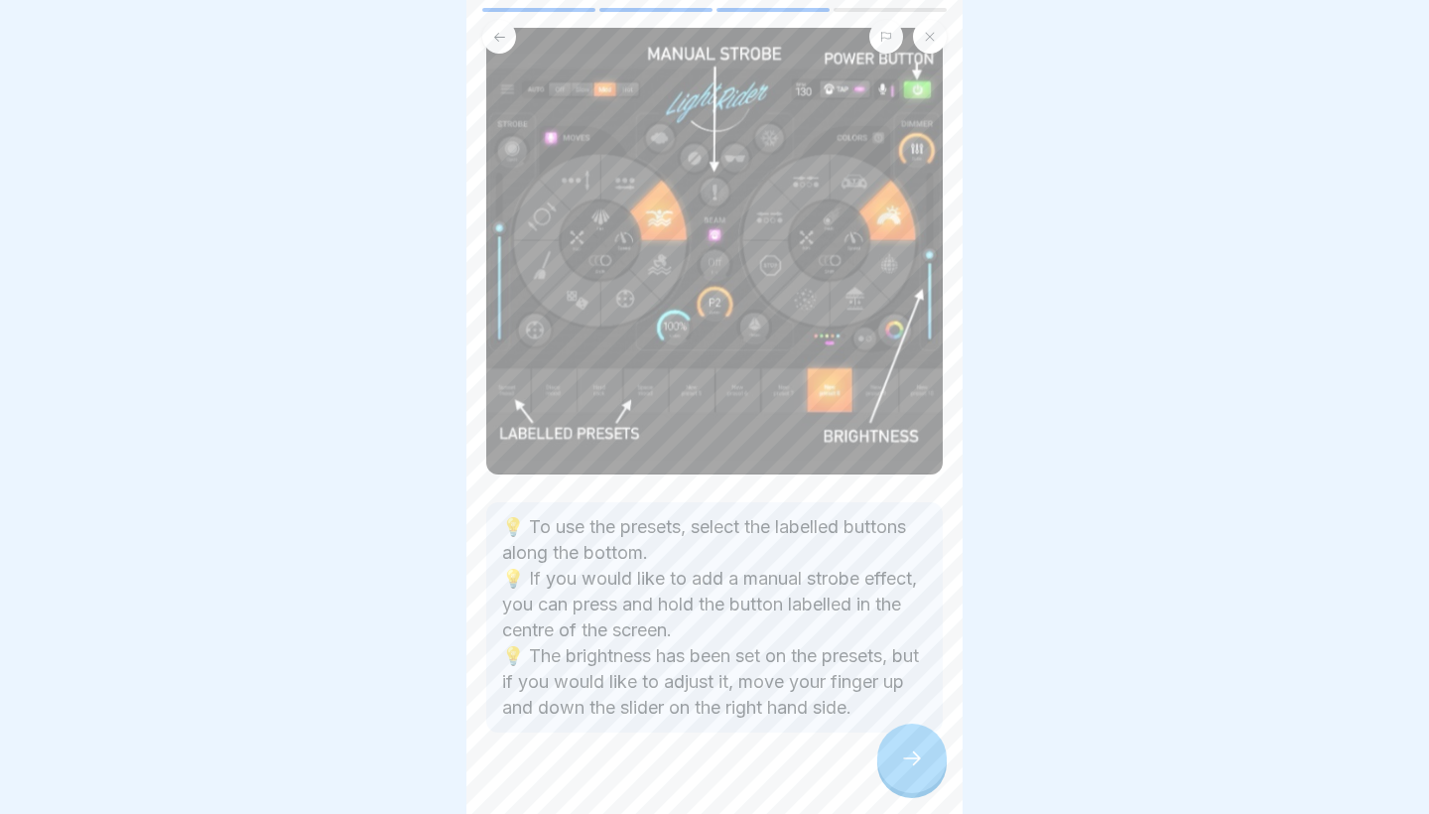
scroll to position [110, 0]
click at [875, 736] on div at bounding box center [714, 792] width 456 height 119
click at [898, 746] on div at bounding box center [911, 757] width 69 height 69
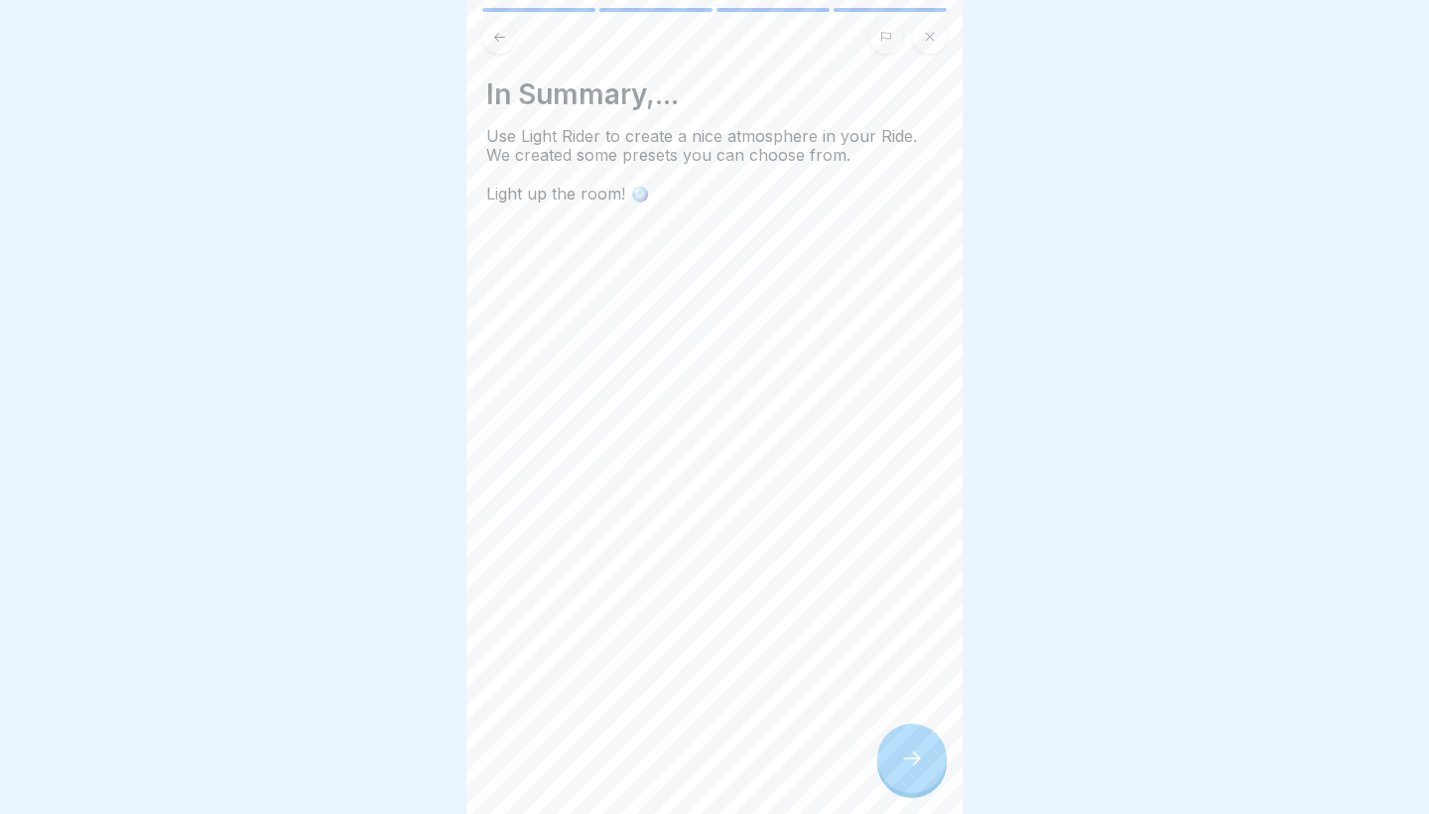
click at [898, 746] on div at bounding box center [911, 757] width 69 height 69
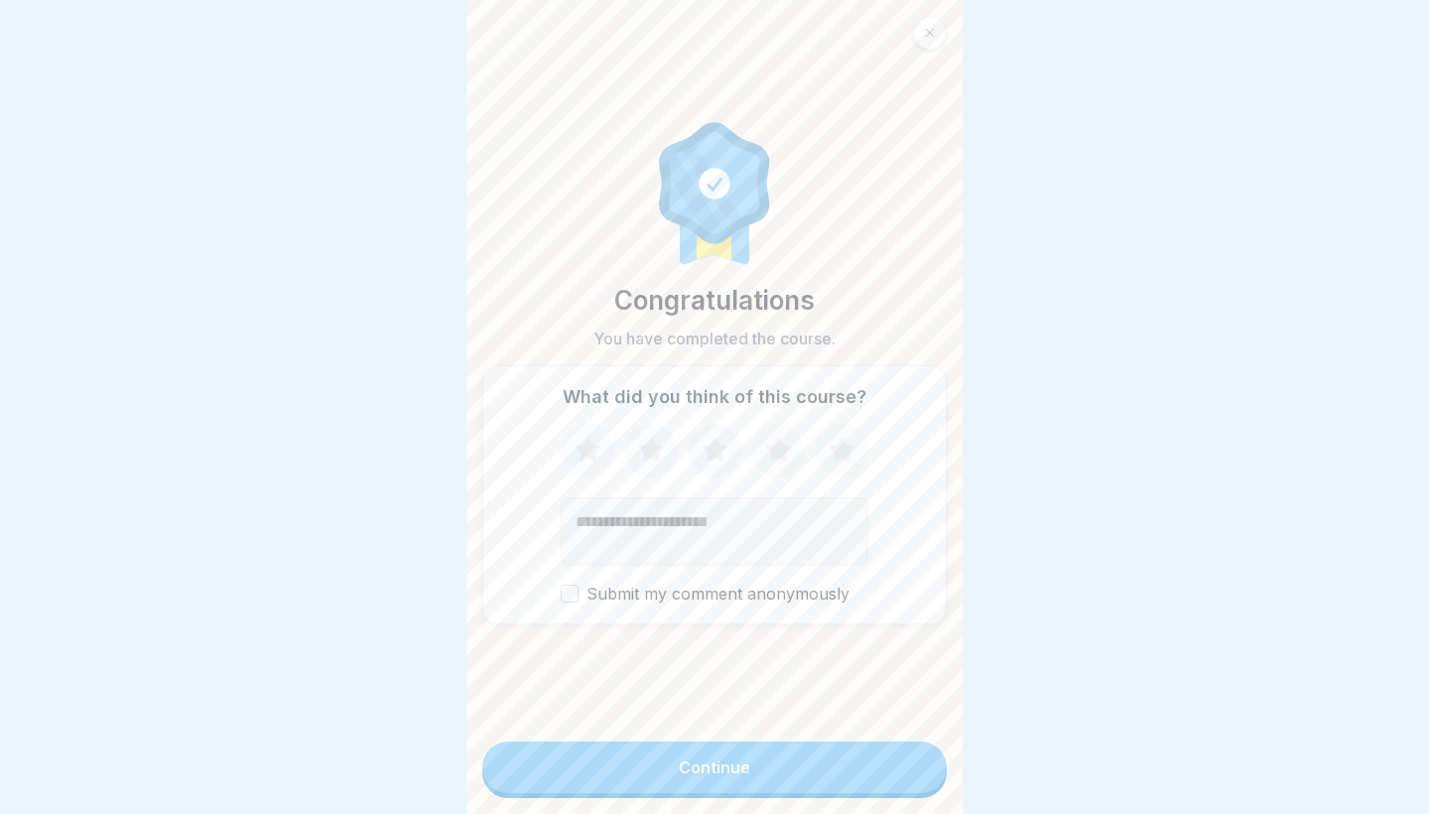
click at [898, 746] on button "Continue" at bounding box center [714, 767] width 464 height 52
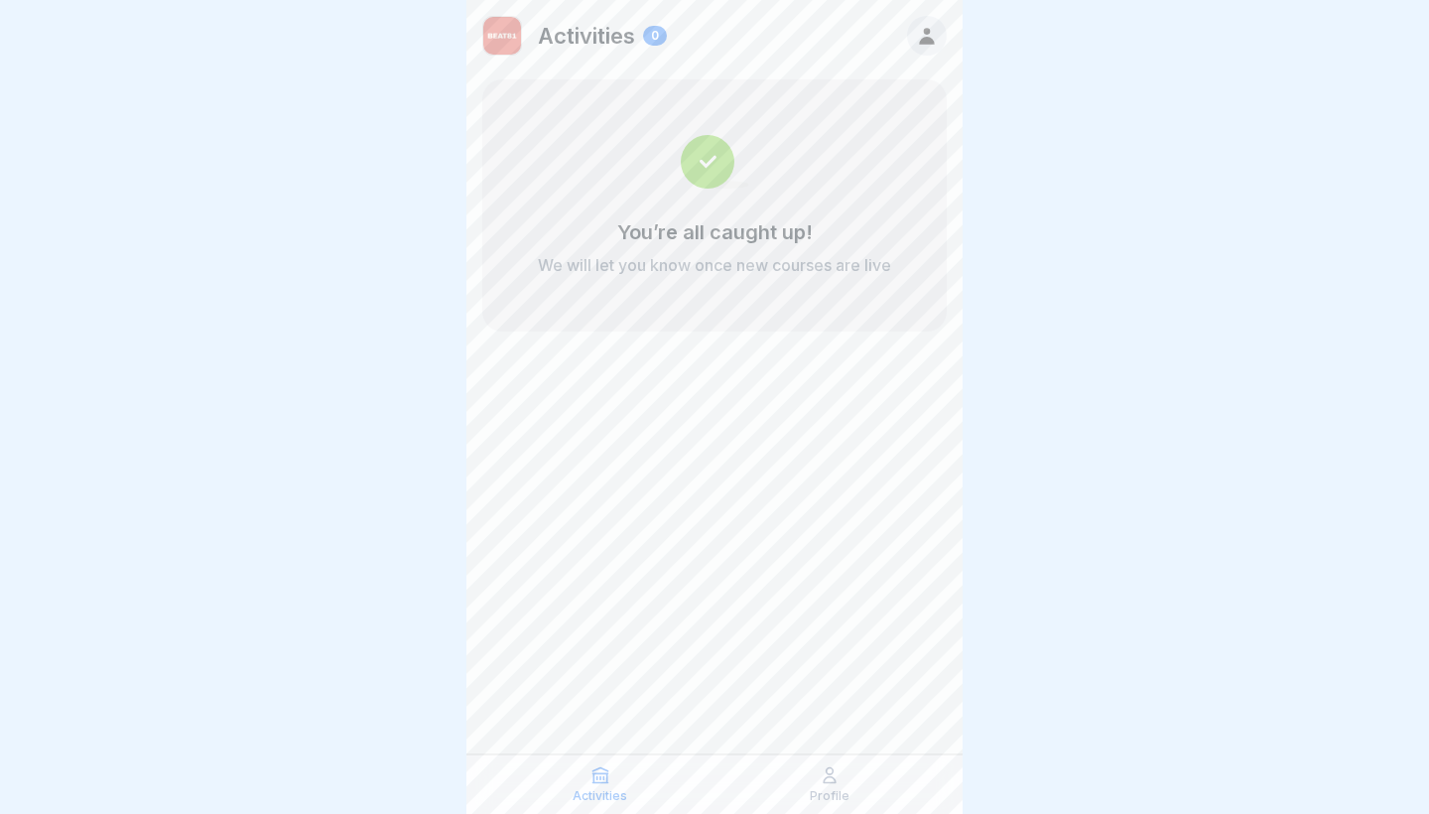
click at [811, 792] on p "Profile" at bounding box center [830, 796] width 40 height 14
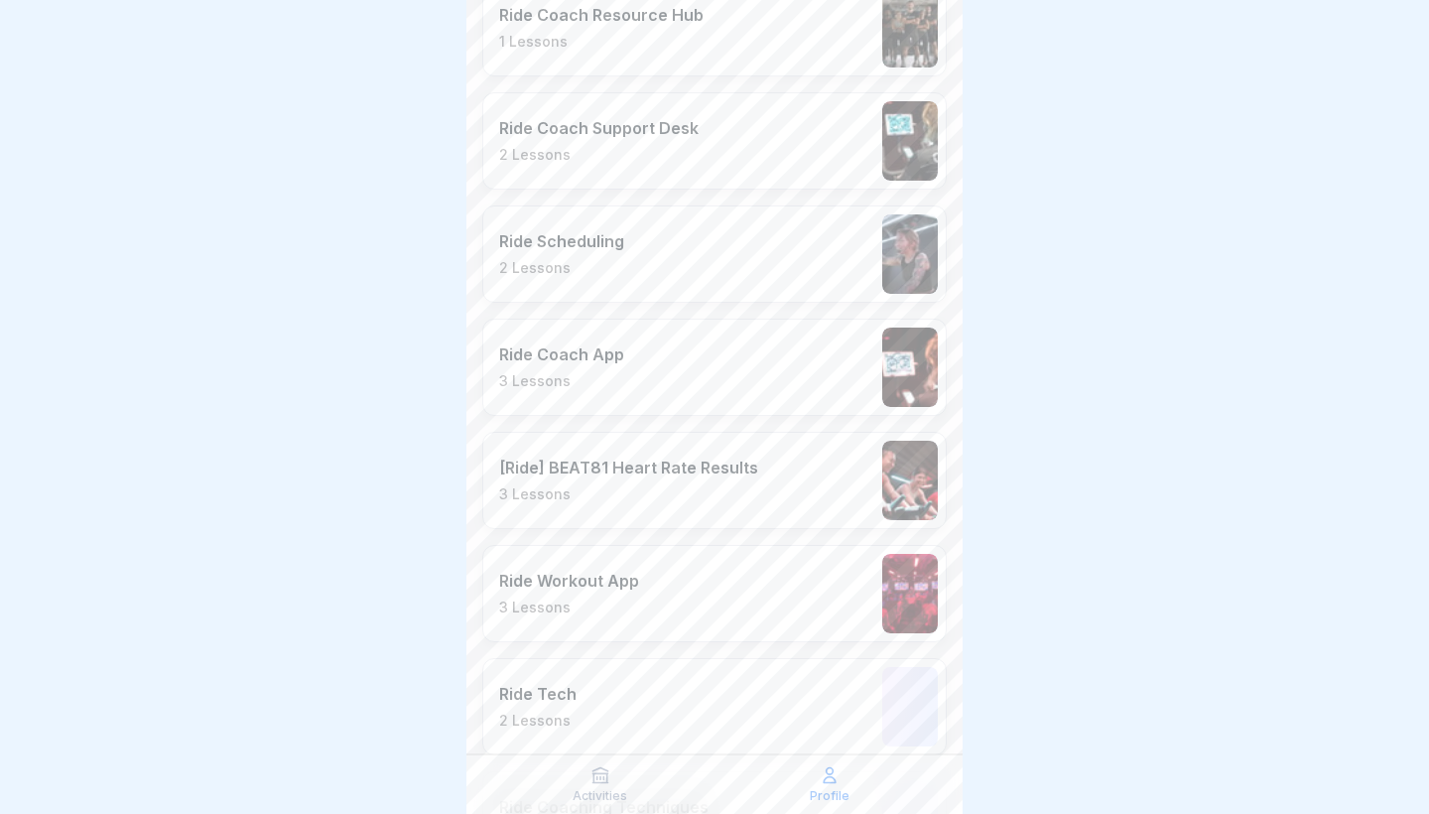
scroll to position [1385, 0]
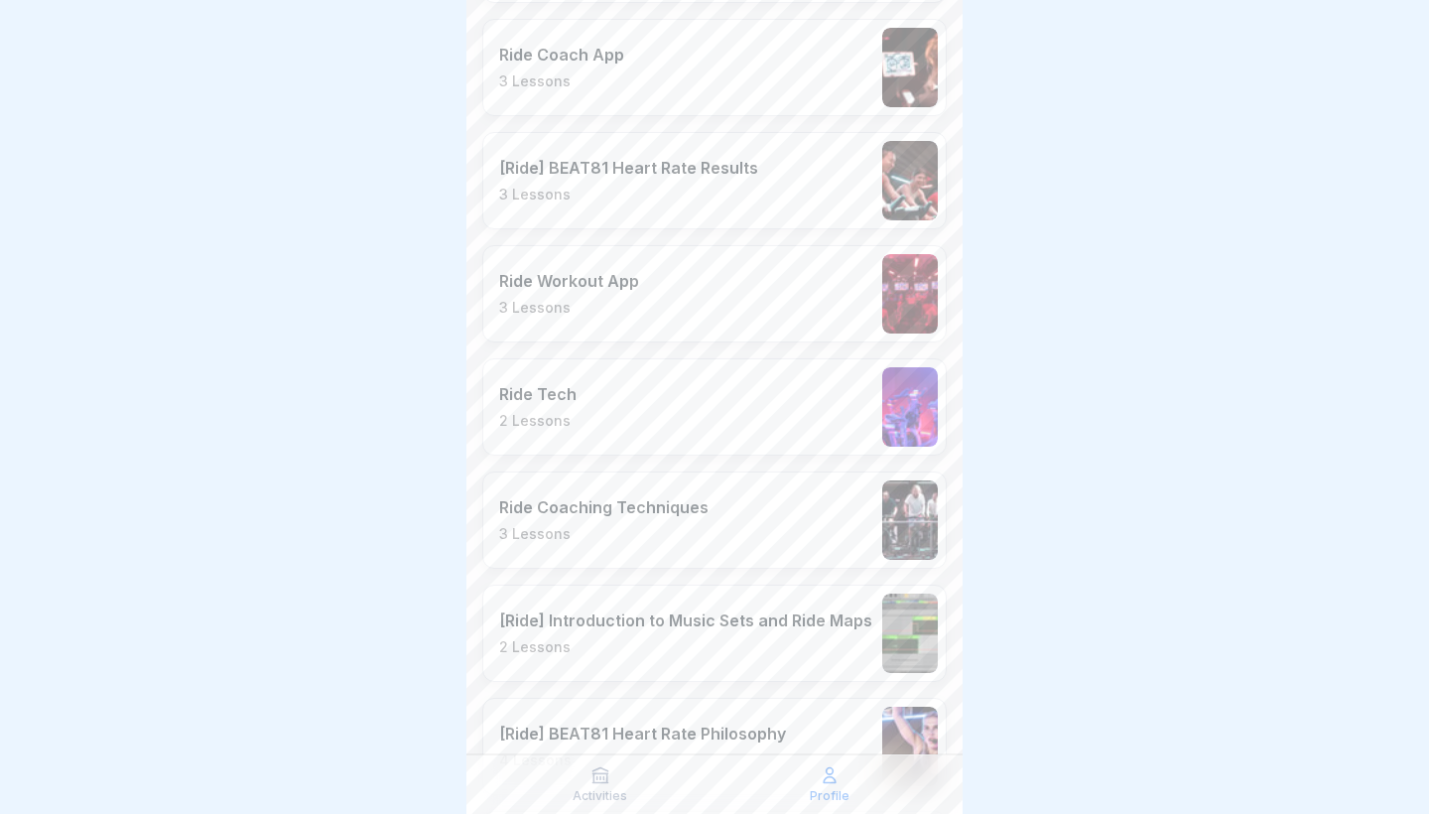
click at [729, 523] on div "Ride Coaching Techniques 3 Lessons" at bounding box center [714, 519] width 464 height 97
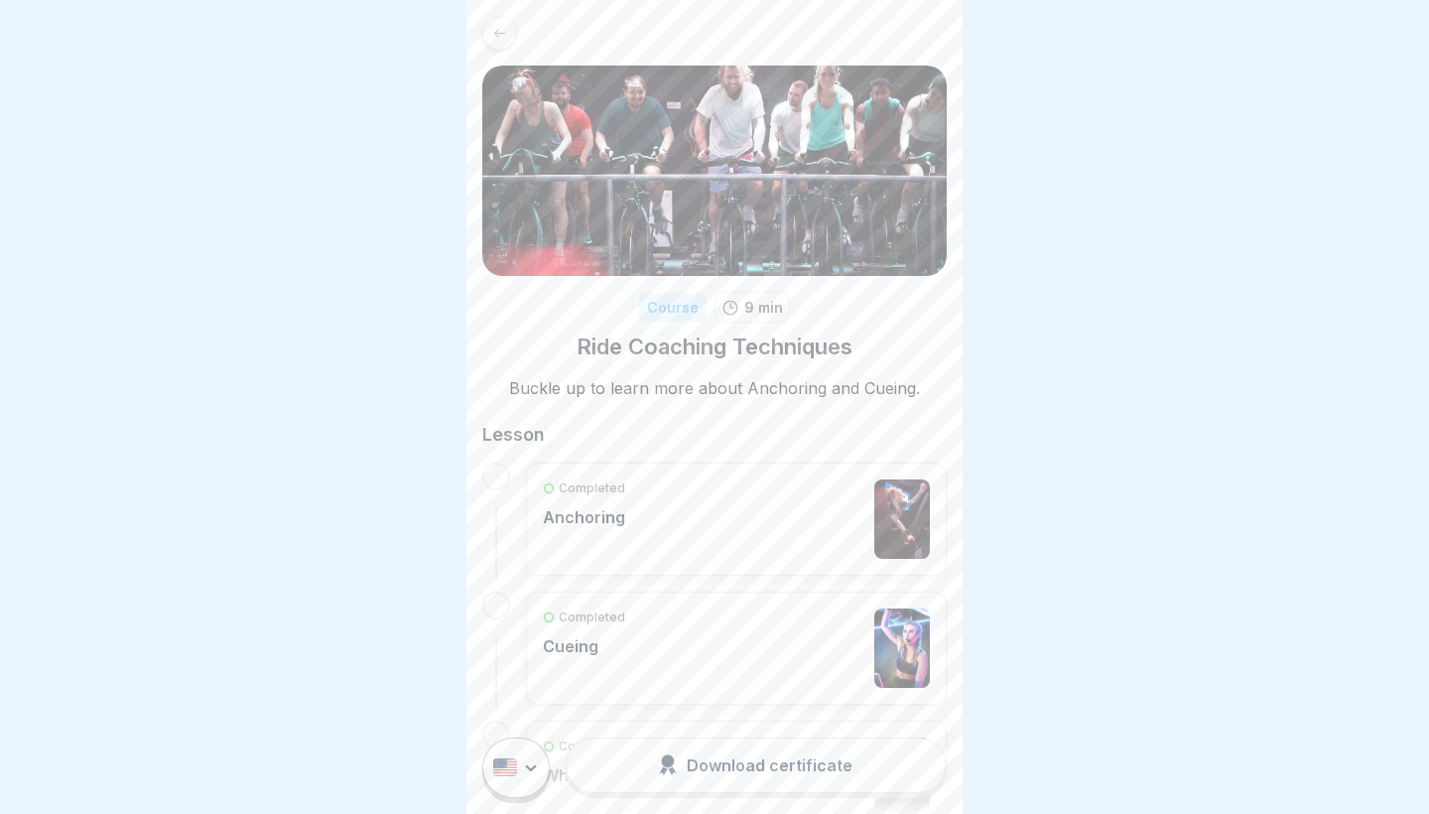
click at [729, 523] on div "Completed Anchoring" at bounding box center [736, 518] width 387 height 79
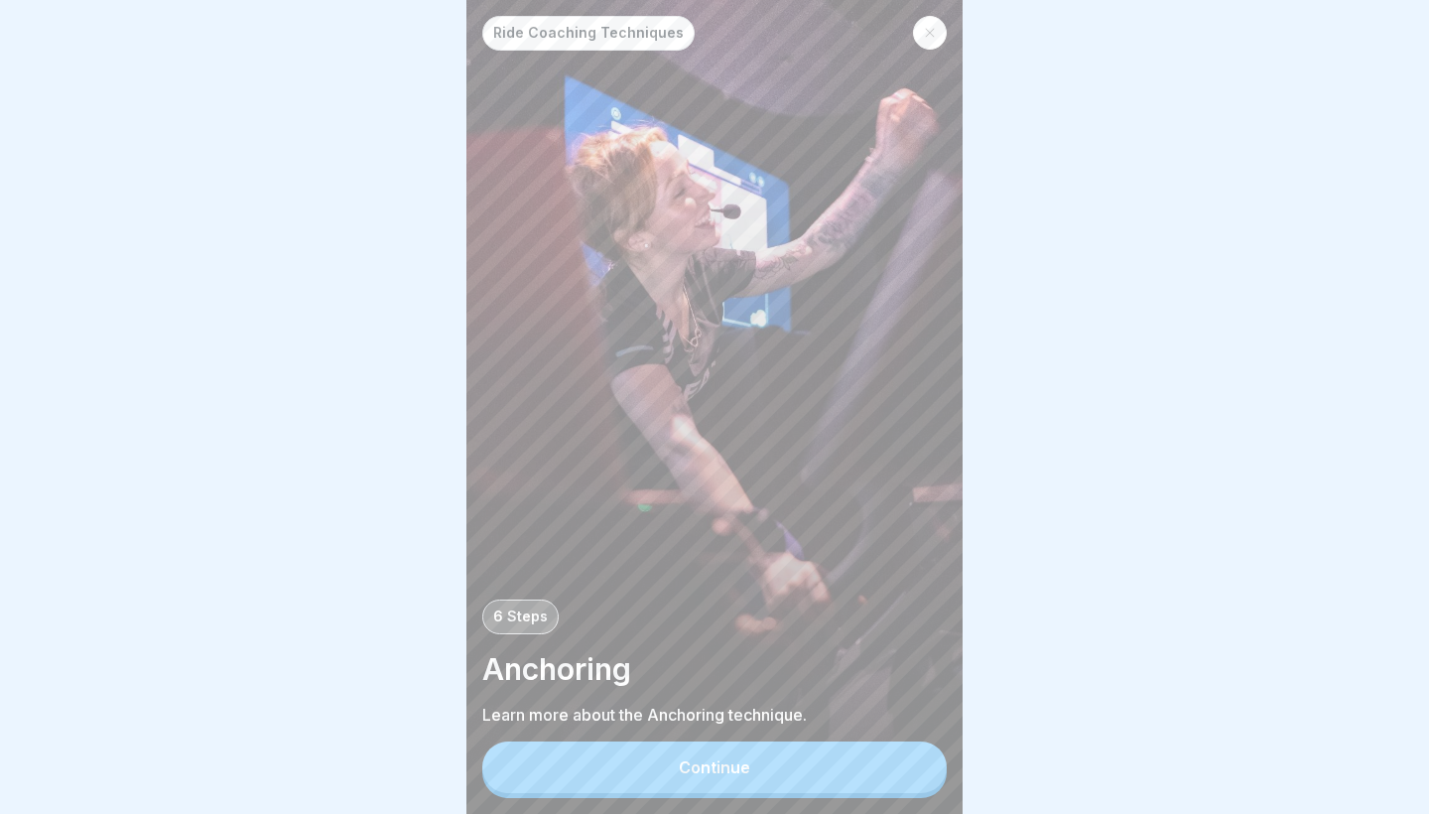
click at [615, 789] on button "Continue" at bounding box center [714, 767] width 464 height 52
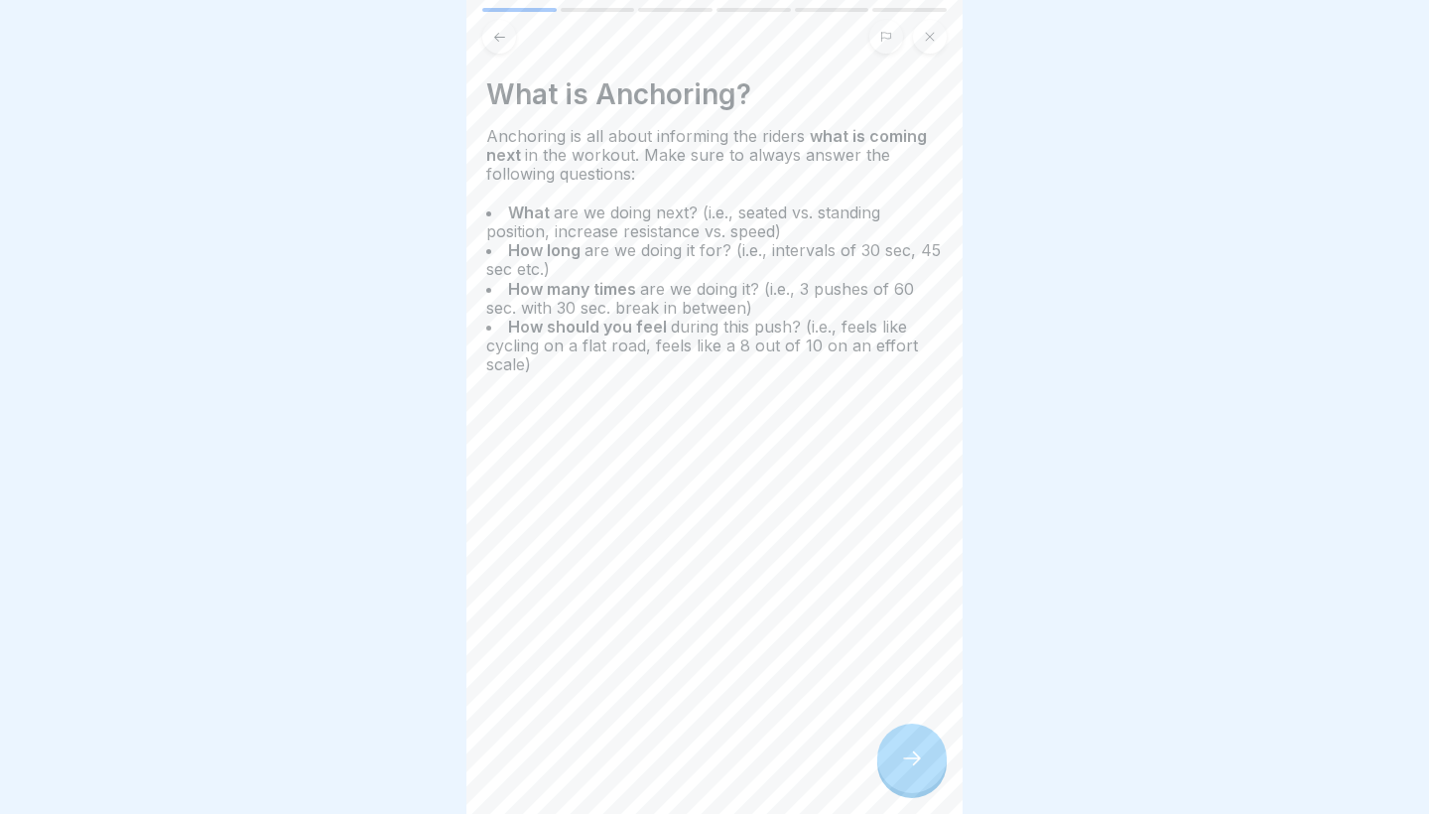
click at [912, 762] on icon at bounding box center [912, 758] width 24 height 24
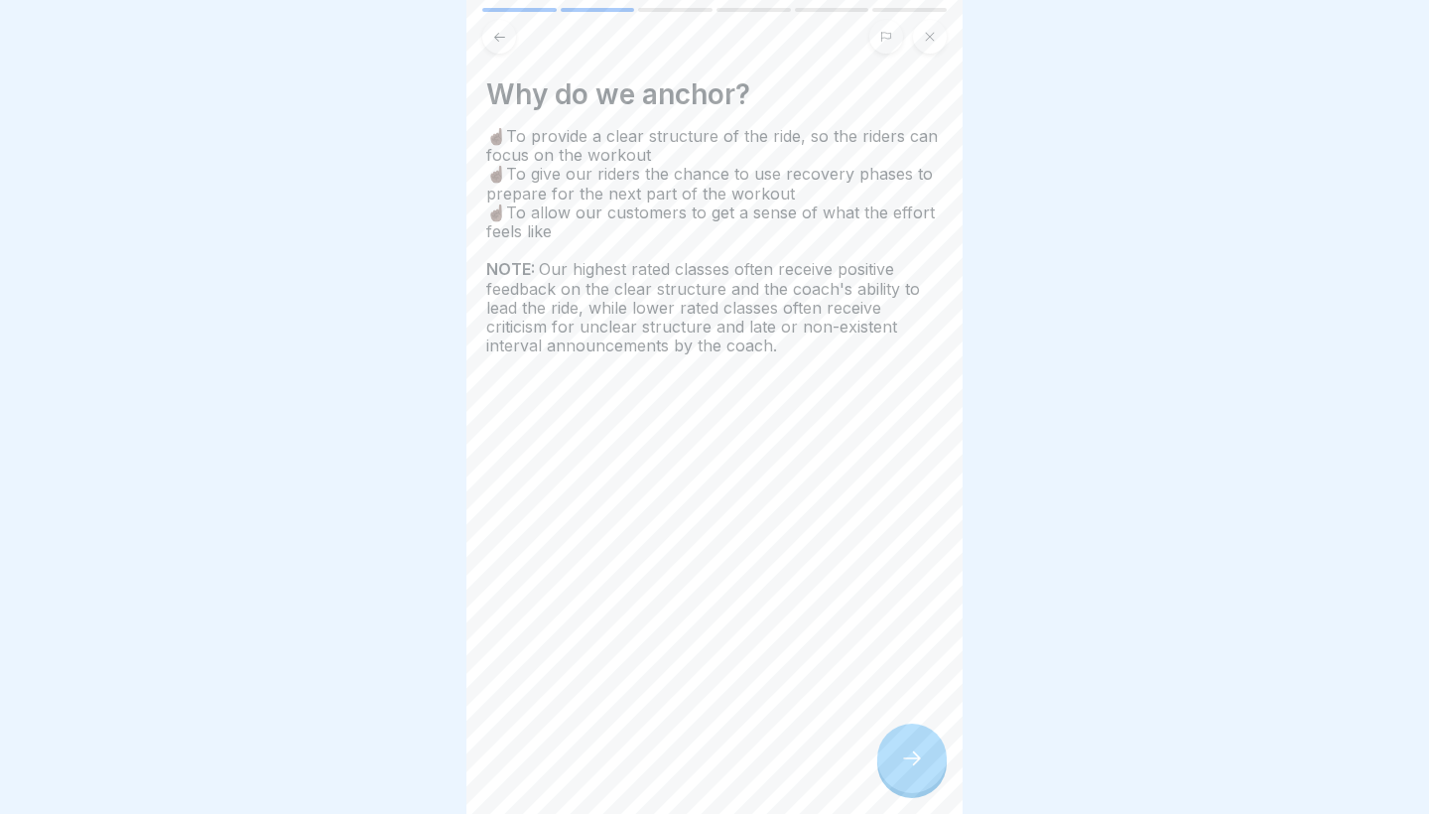
click at [912, 762] on icon at bounding box center [912, 758] width 24 height 24
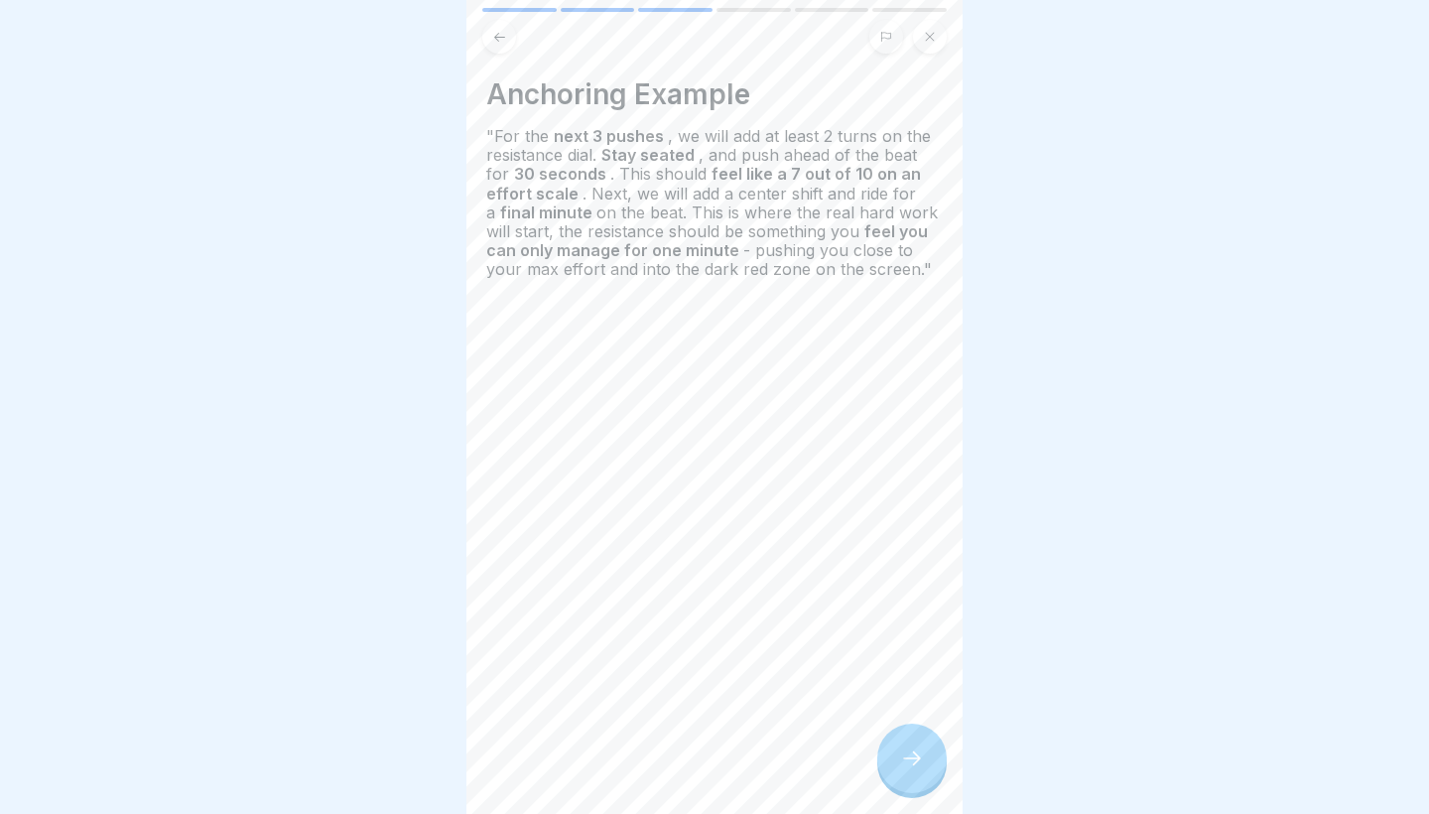
click at [902, 740] on div at bounding box center [911, 757] width 69 height 69
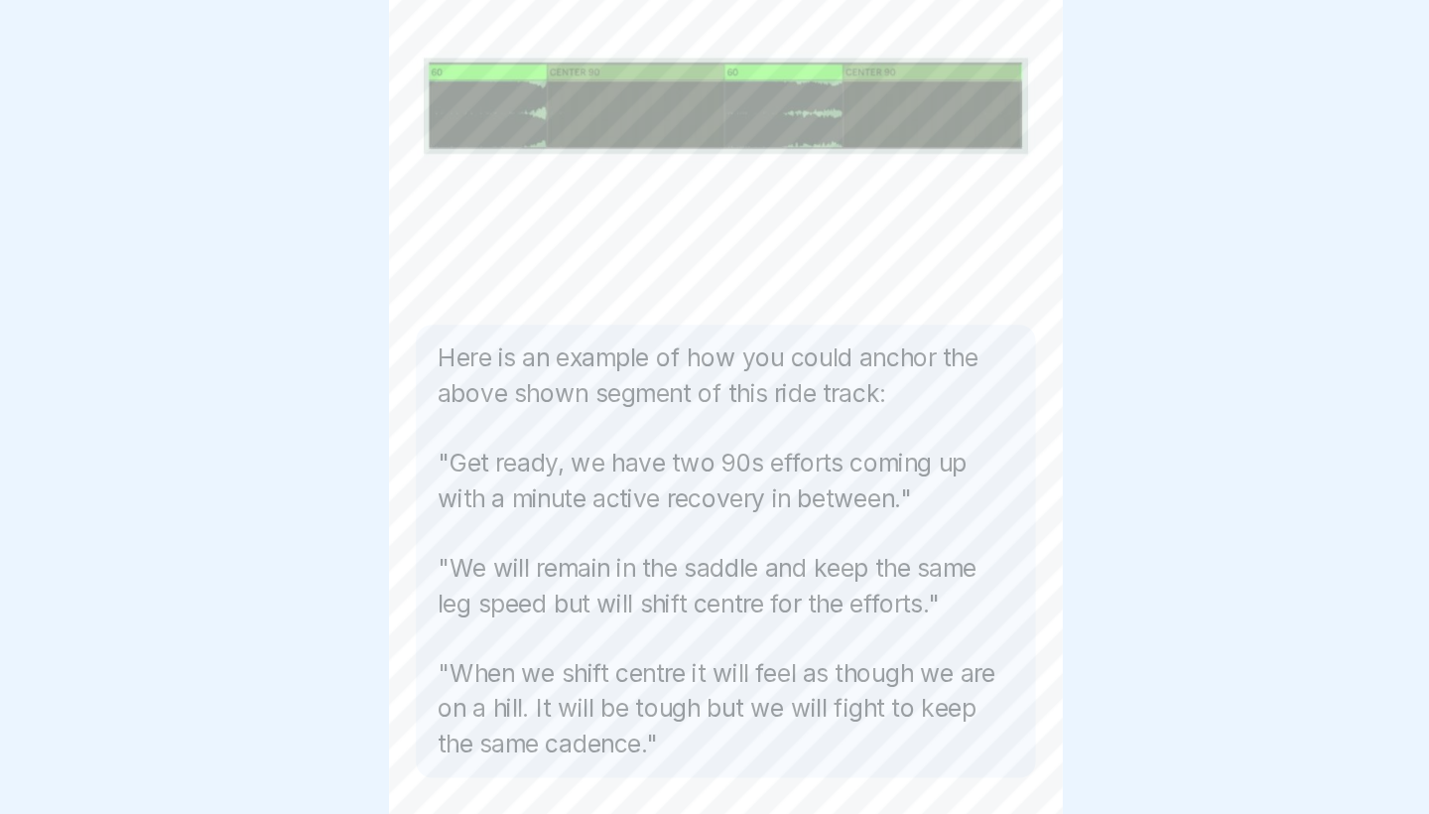
scroll to position [62, 0]
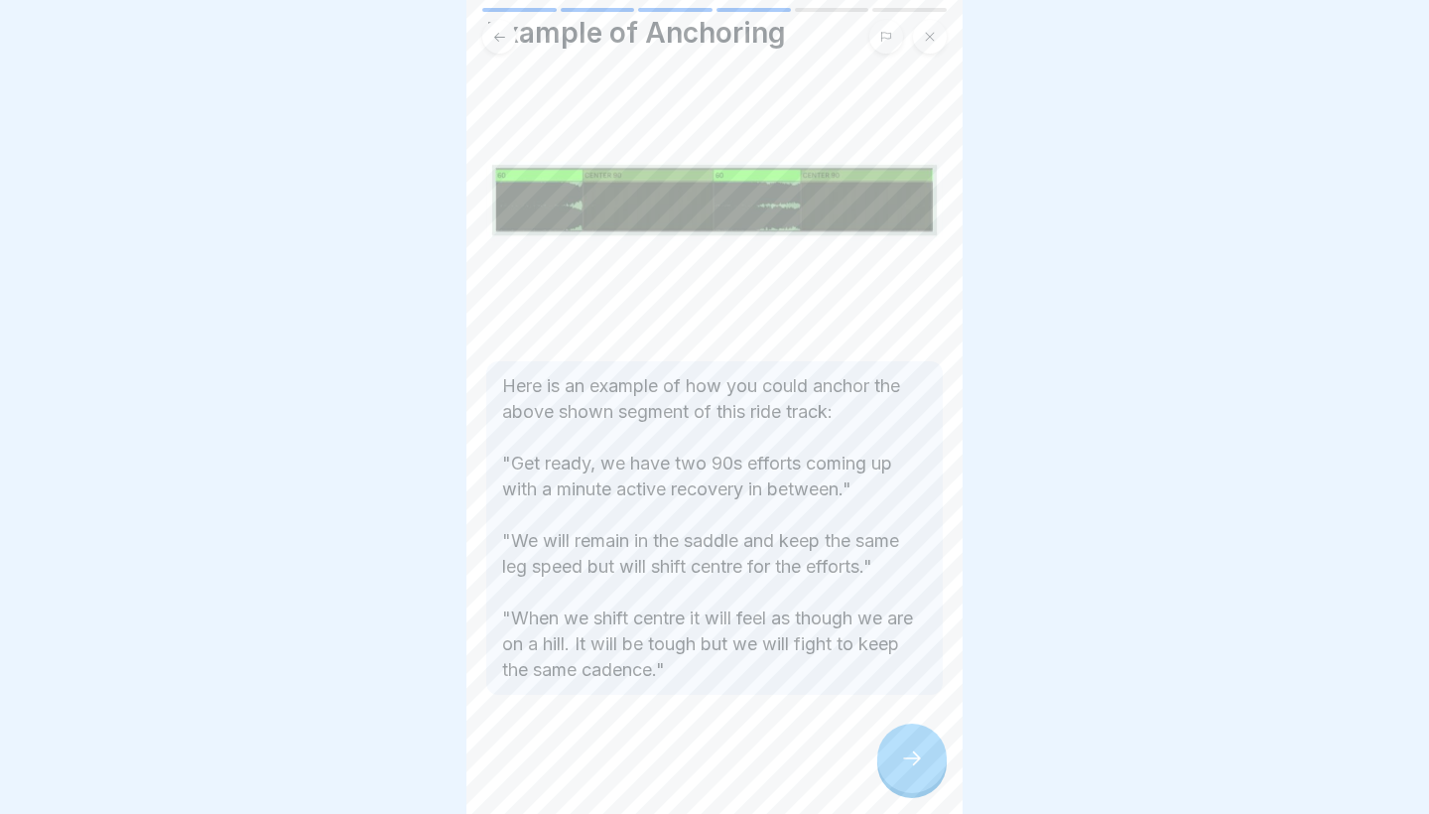
click at [908, 754] on icon at bounding box center [912, 758] width 24 height 24
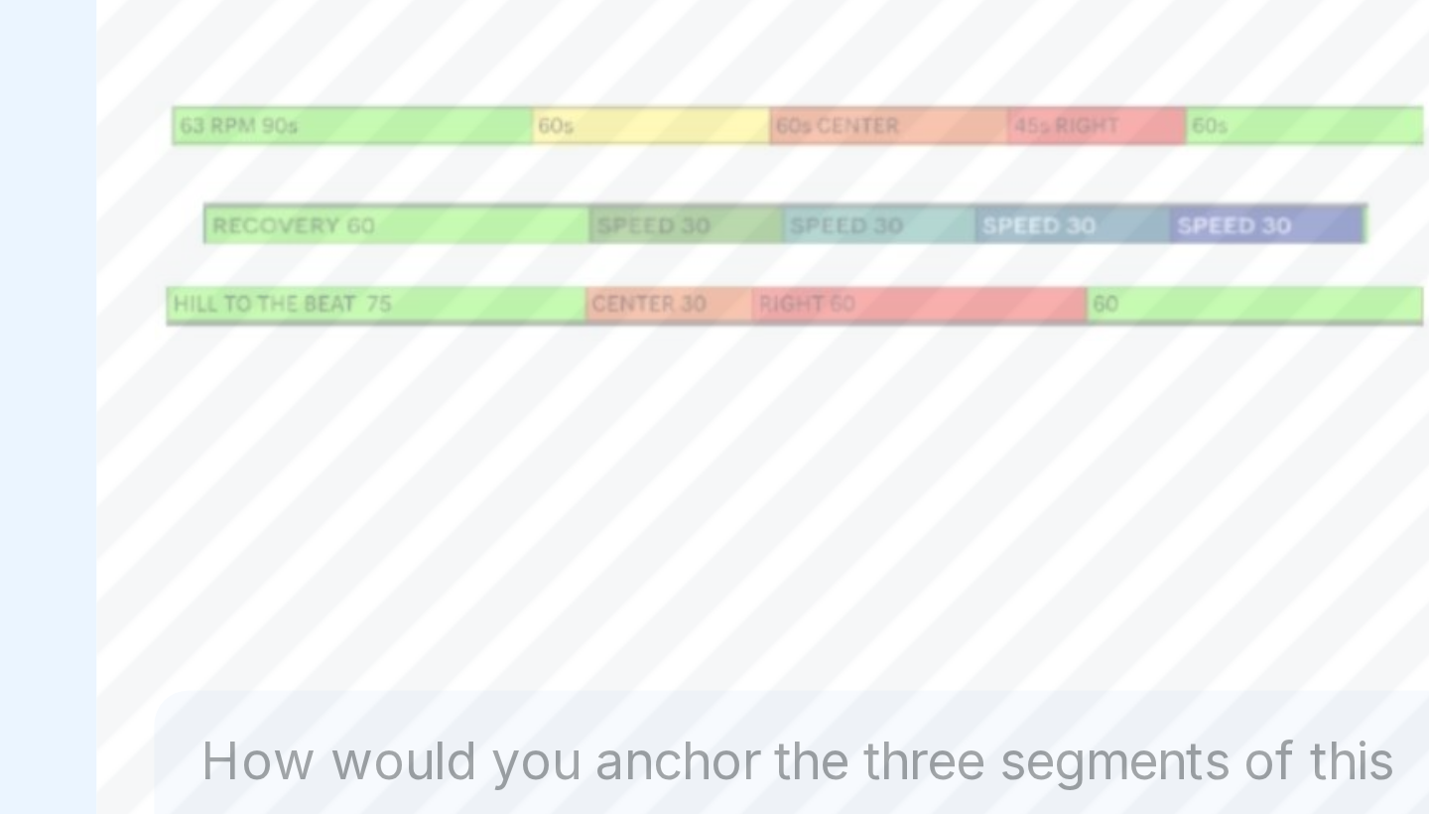
click at [486, 139] on img at bounding box center [714, 267] width 456 height 257
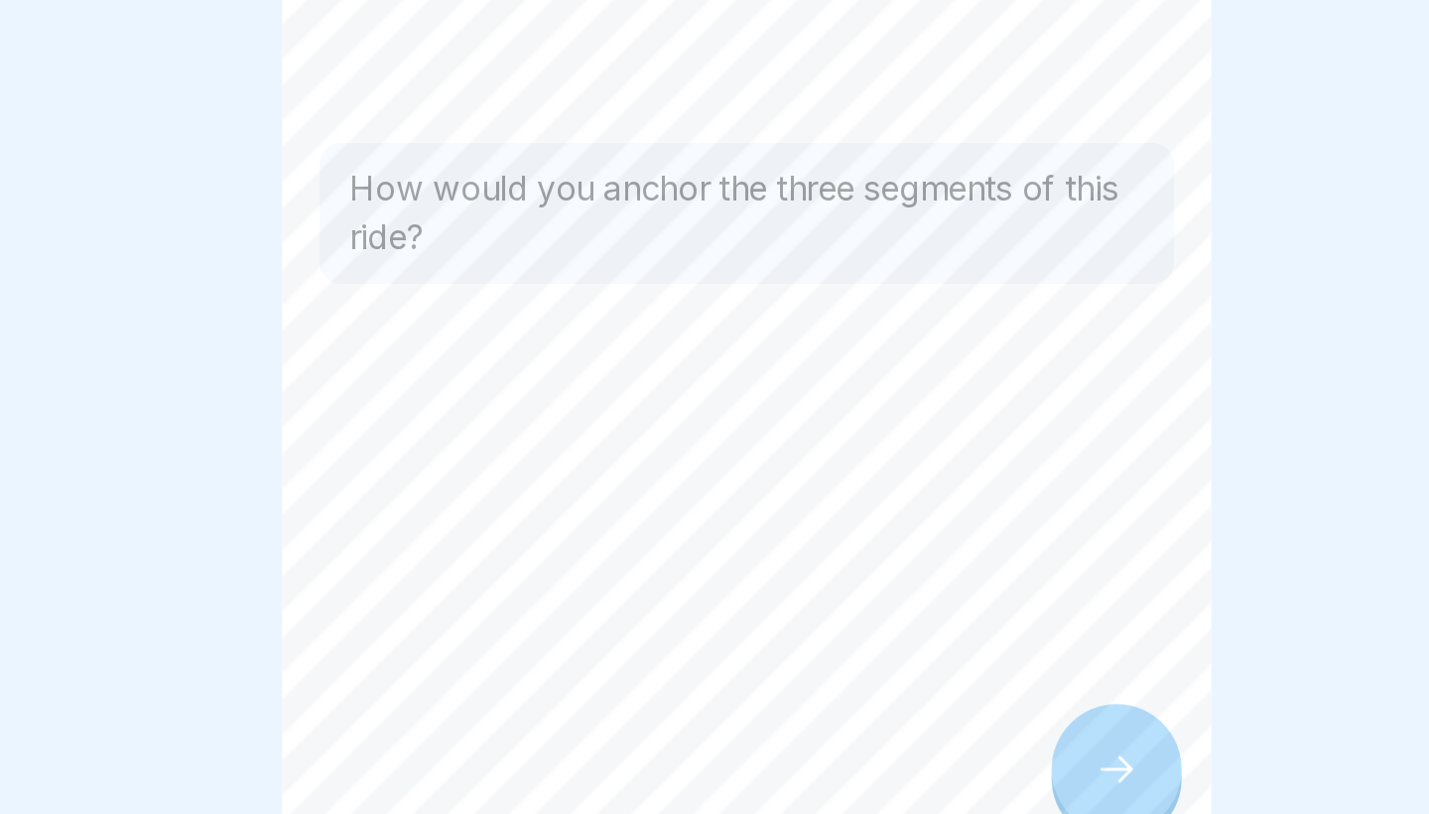
click at [571, 387] on div "Ride Coaching Techniques 6 Steps Anchoring Learn more about the Anchoring techn…" at bounding box center [714, 407] width 496 height 814
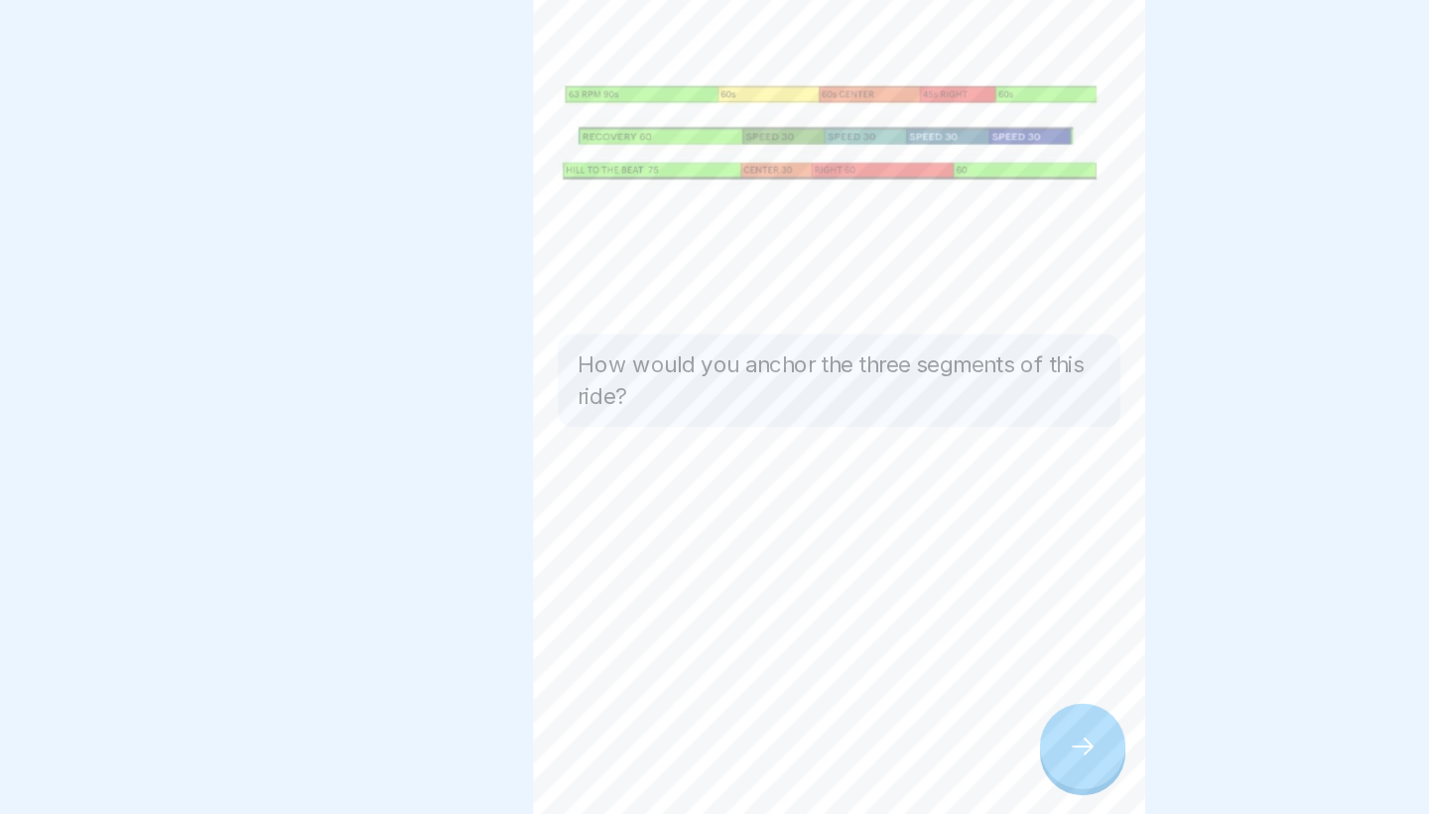
click at [877, 723] on div at bounding box center [911, 757] width 69 height 69
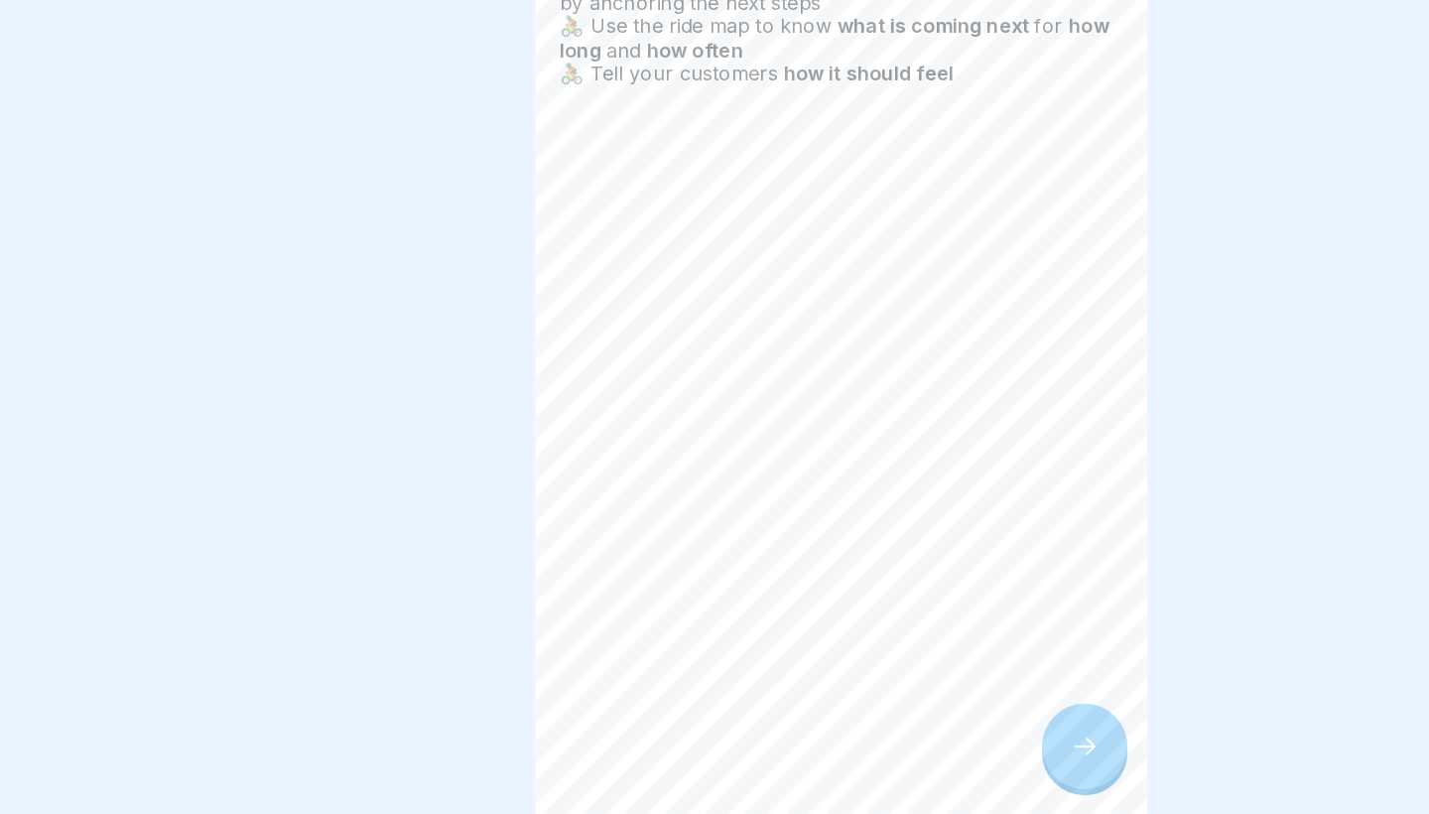
click at [900, 746] on icon at bounding box center [912, 758] width 24 height 24
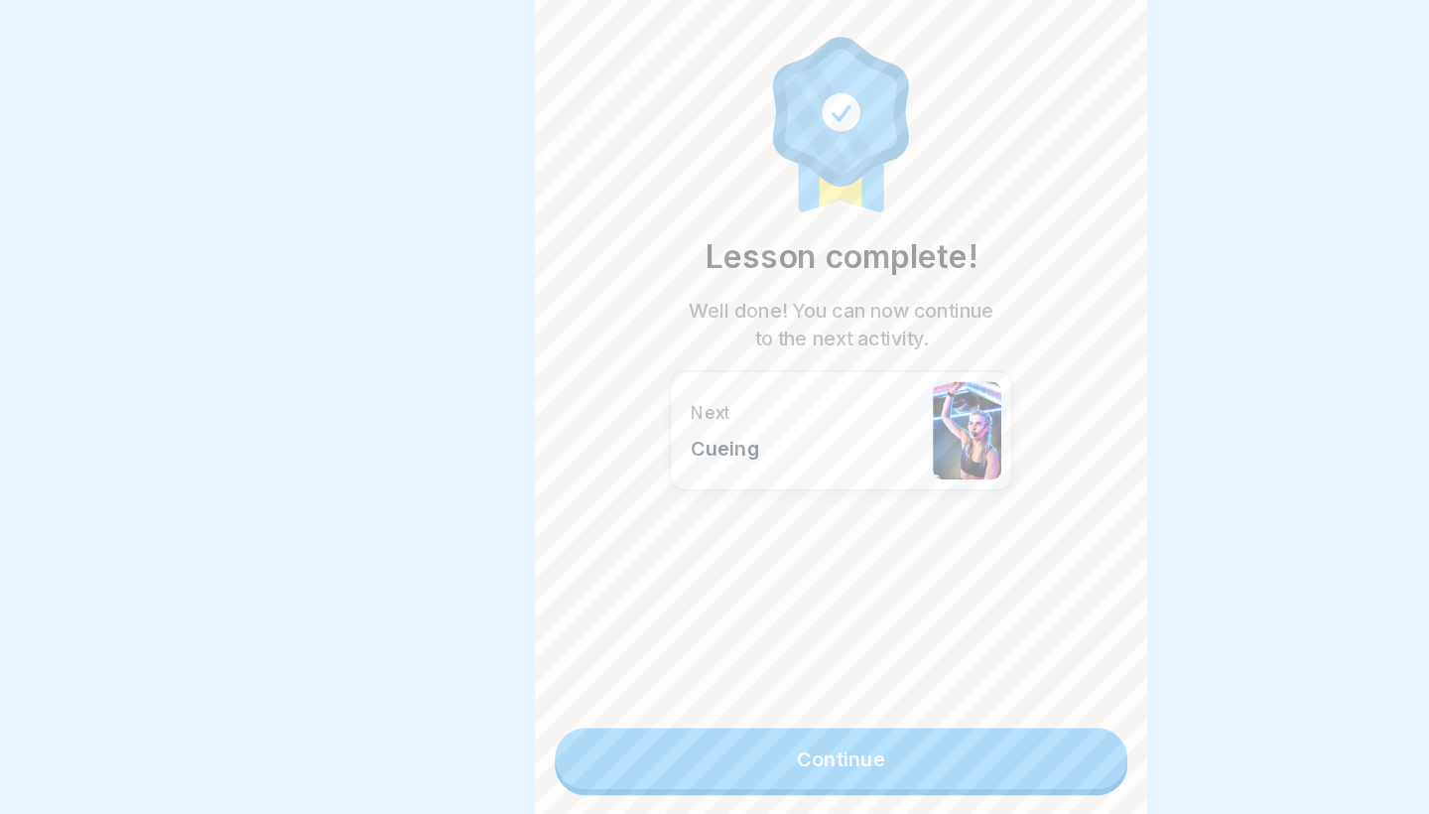
click at [822, 743] on link "Continue" at bounding box center [714, 768] width 464 height 50
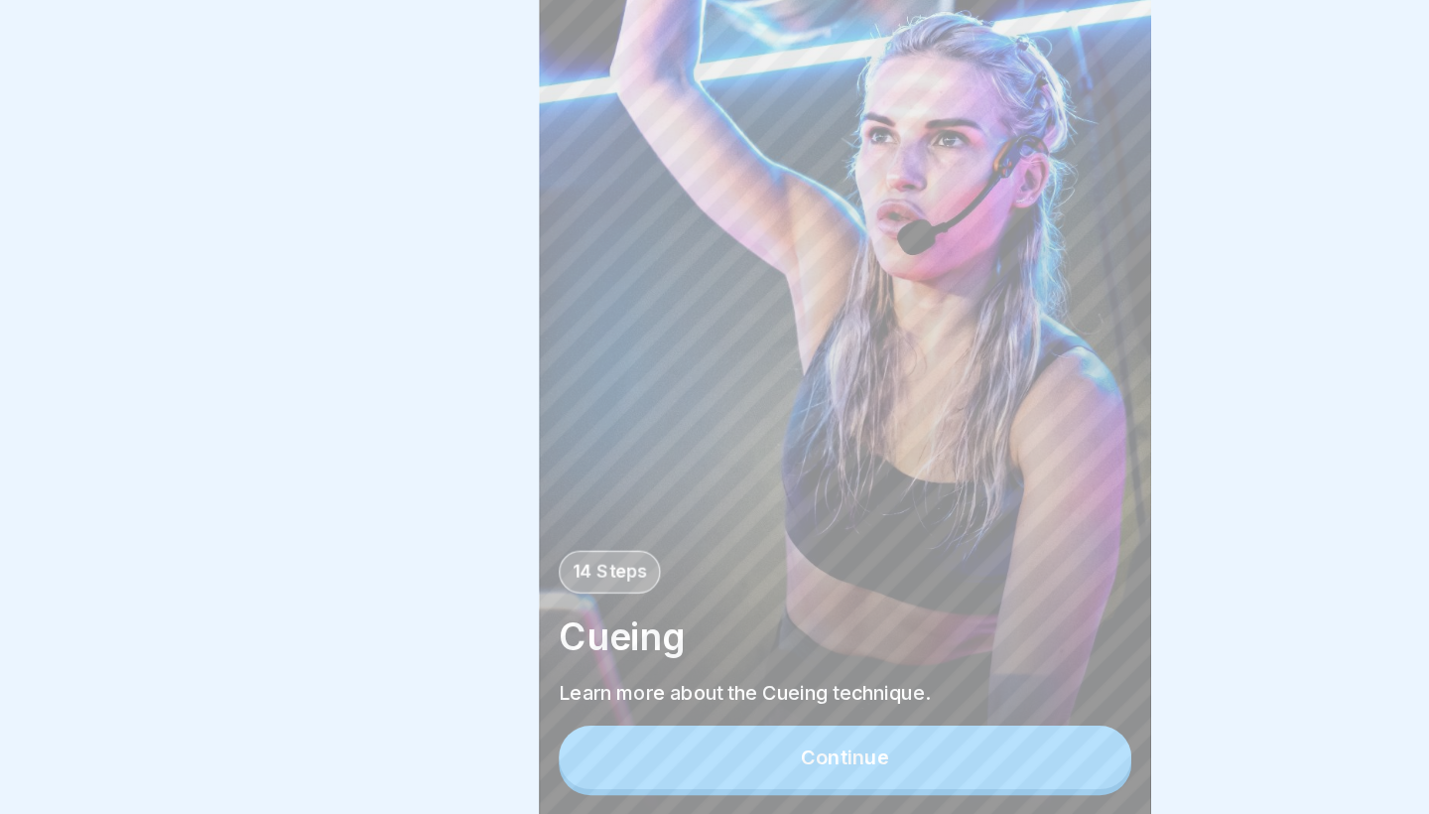
click at [729, 741] on button "Continue" at bounding box center [714, 767] width 464 height 52
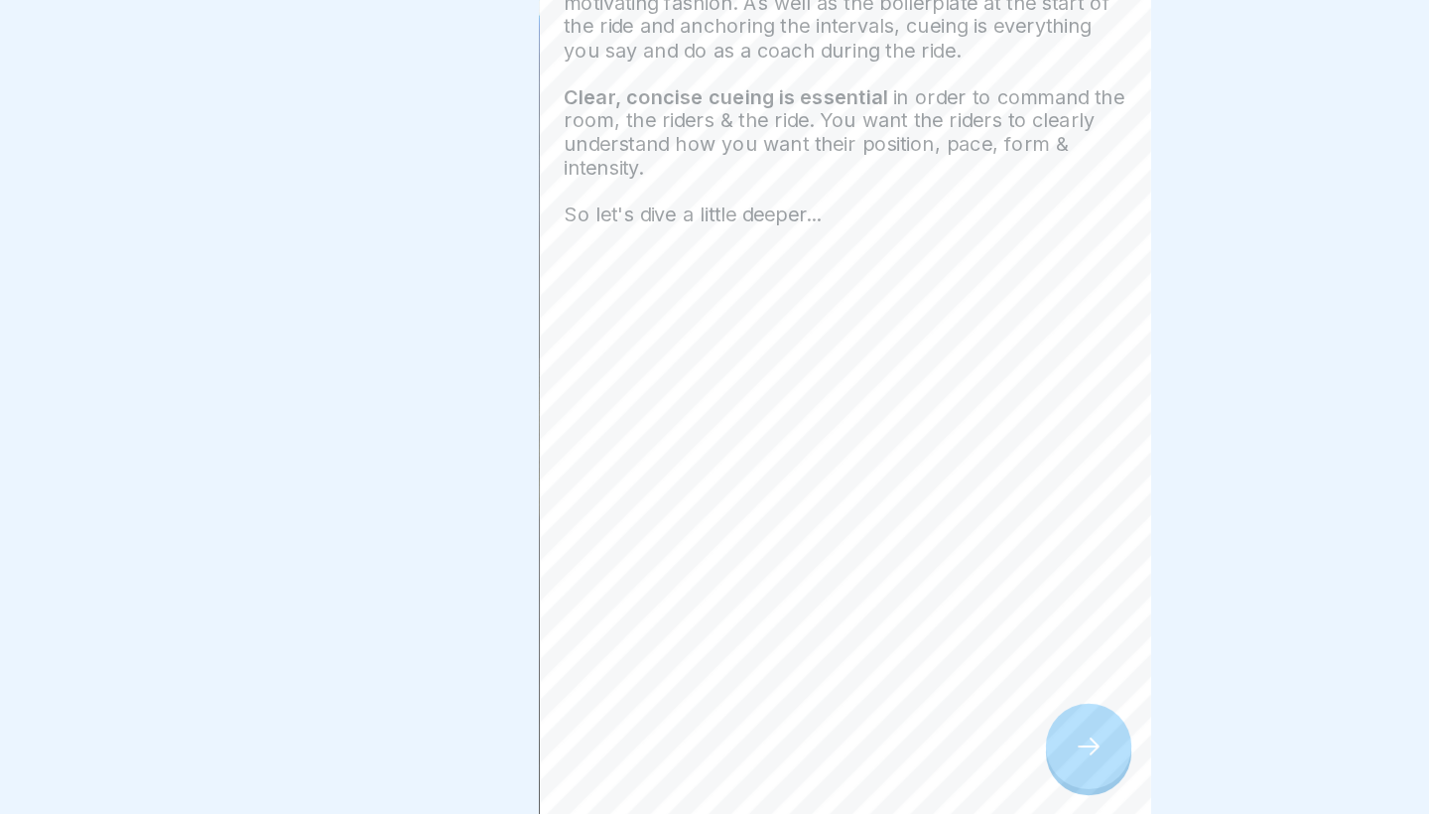
click at [900, 746] on icon at bounding box center [912, 758] width 24 height 24
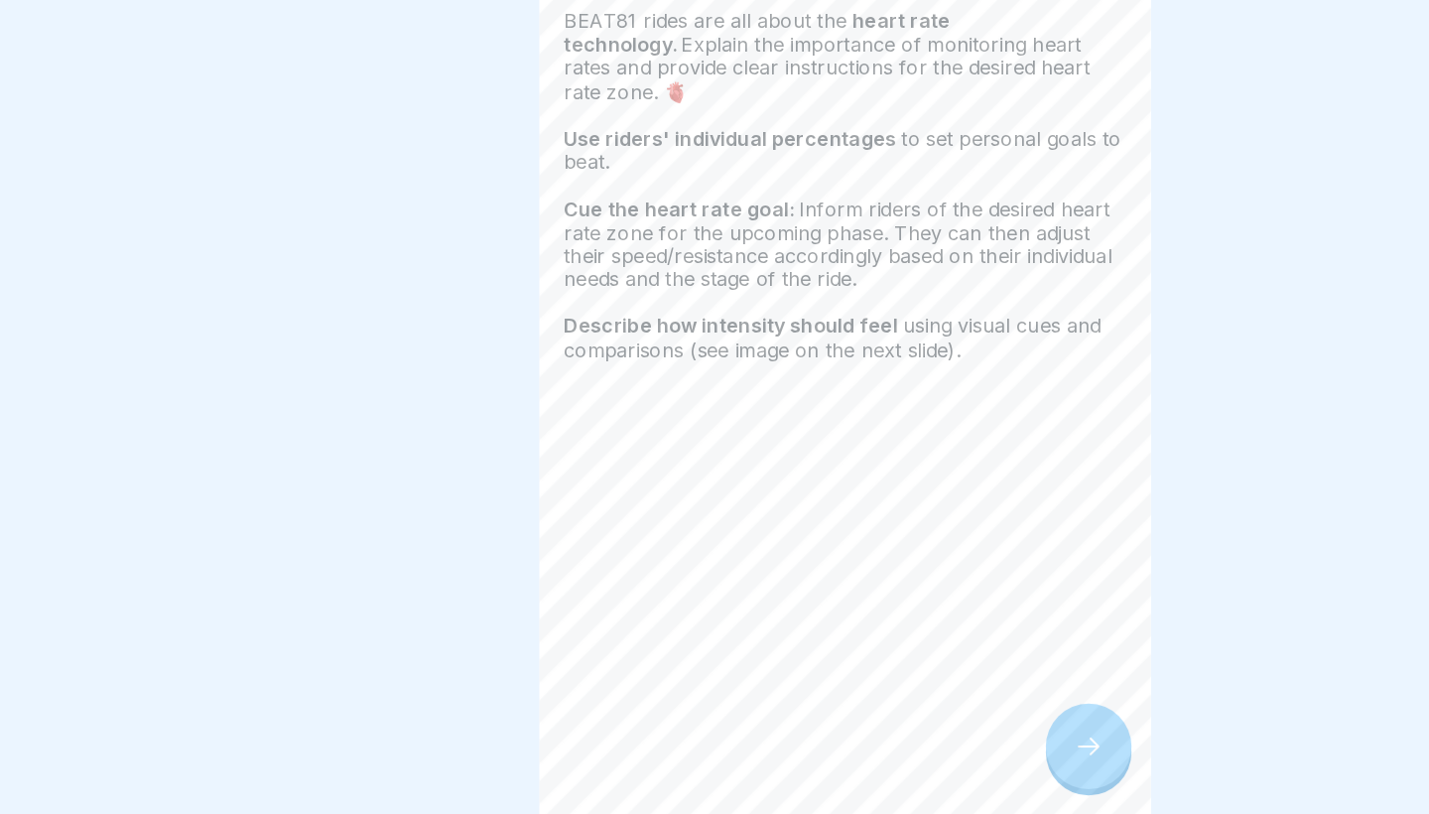
click at [877, 723] on div at bounding box center [911, 757] width 69 height 69
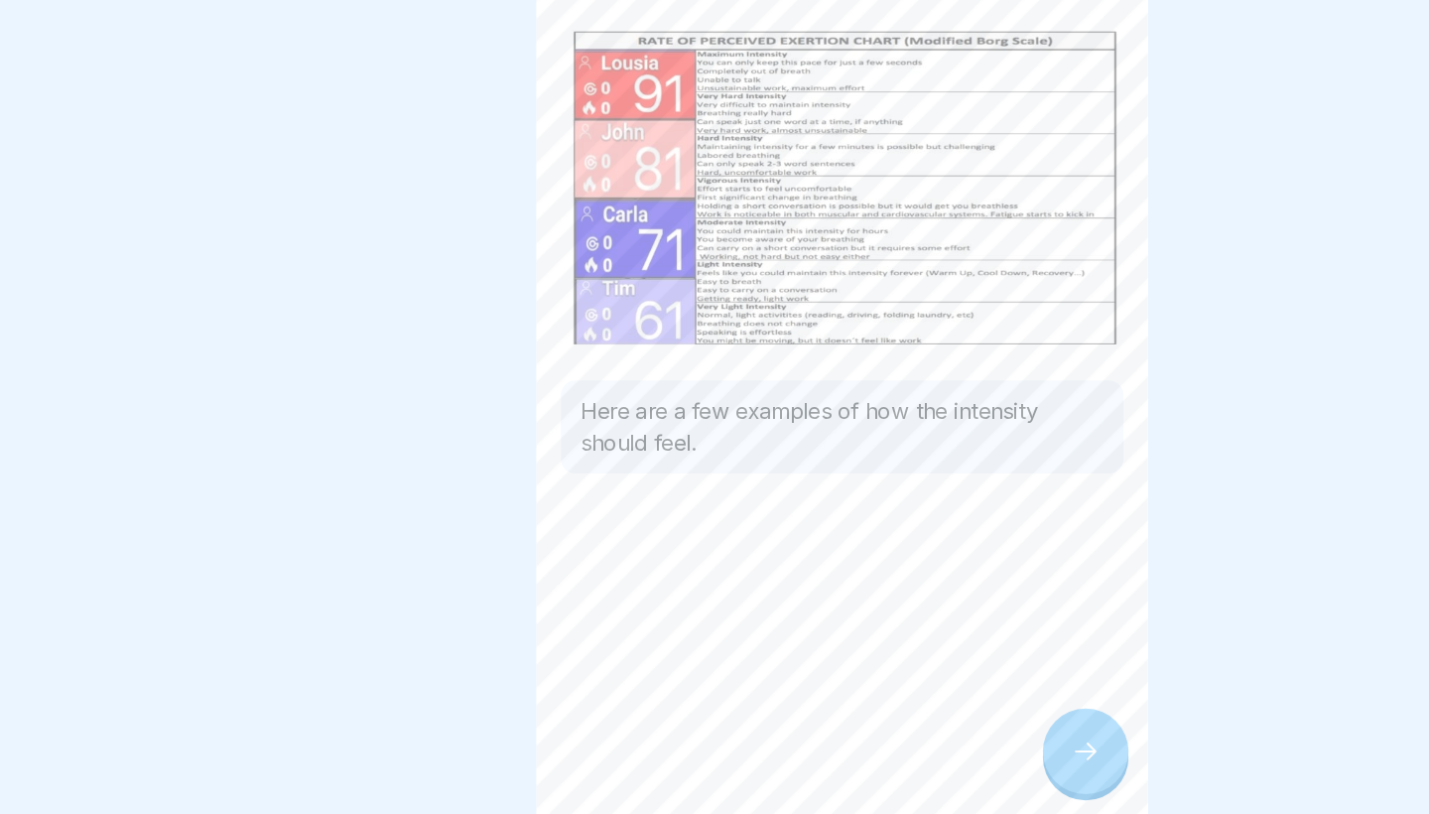
click at [900, 746] on icon at bounding box center [912, 758] width 24 height 24
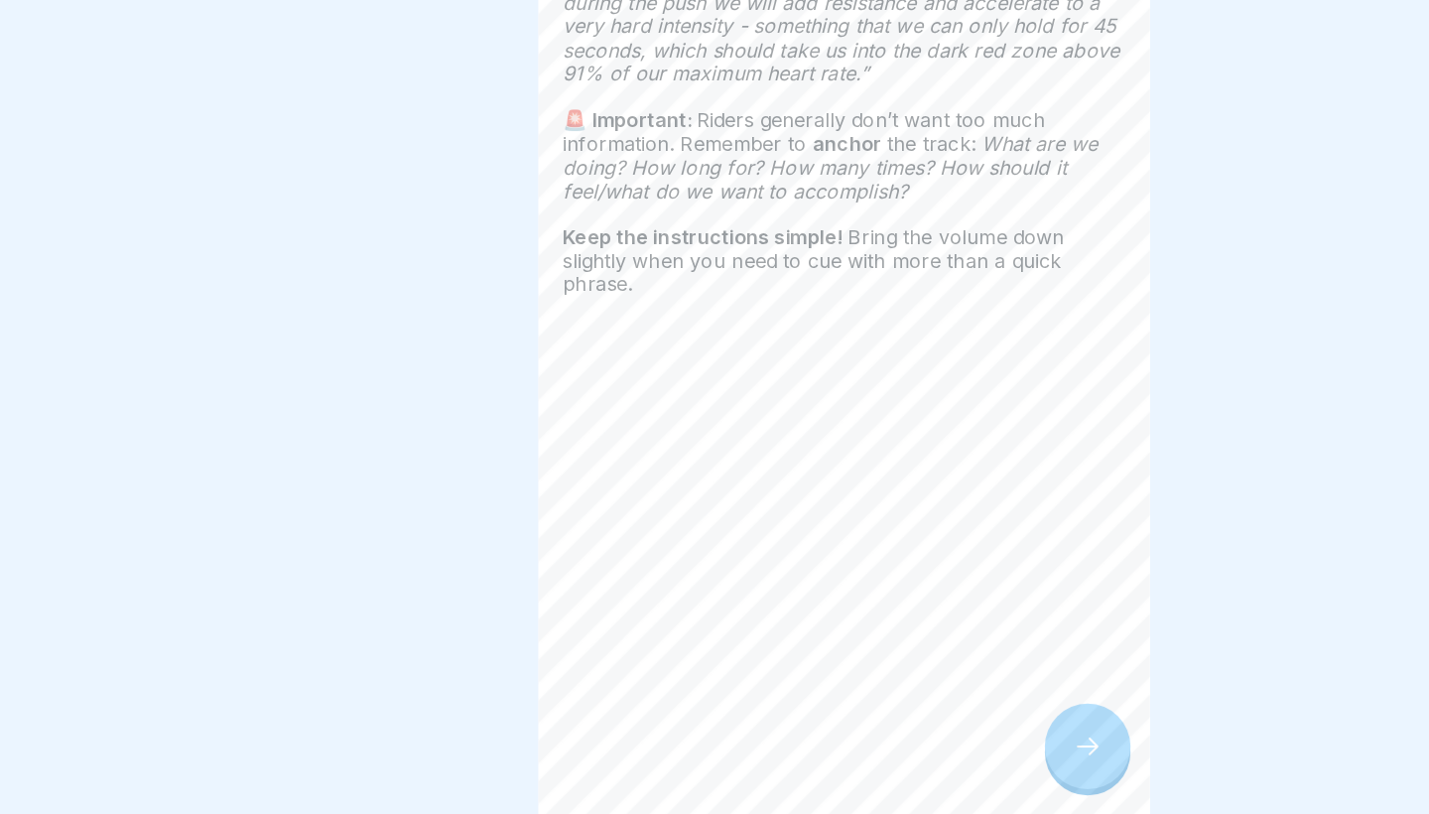
click at [900, 746] on icon at bounding box center [912, 758] width 24 height 24
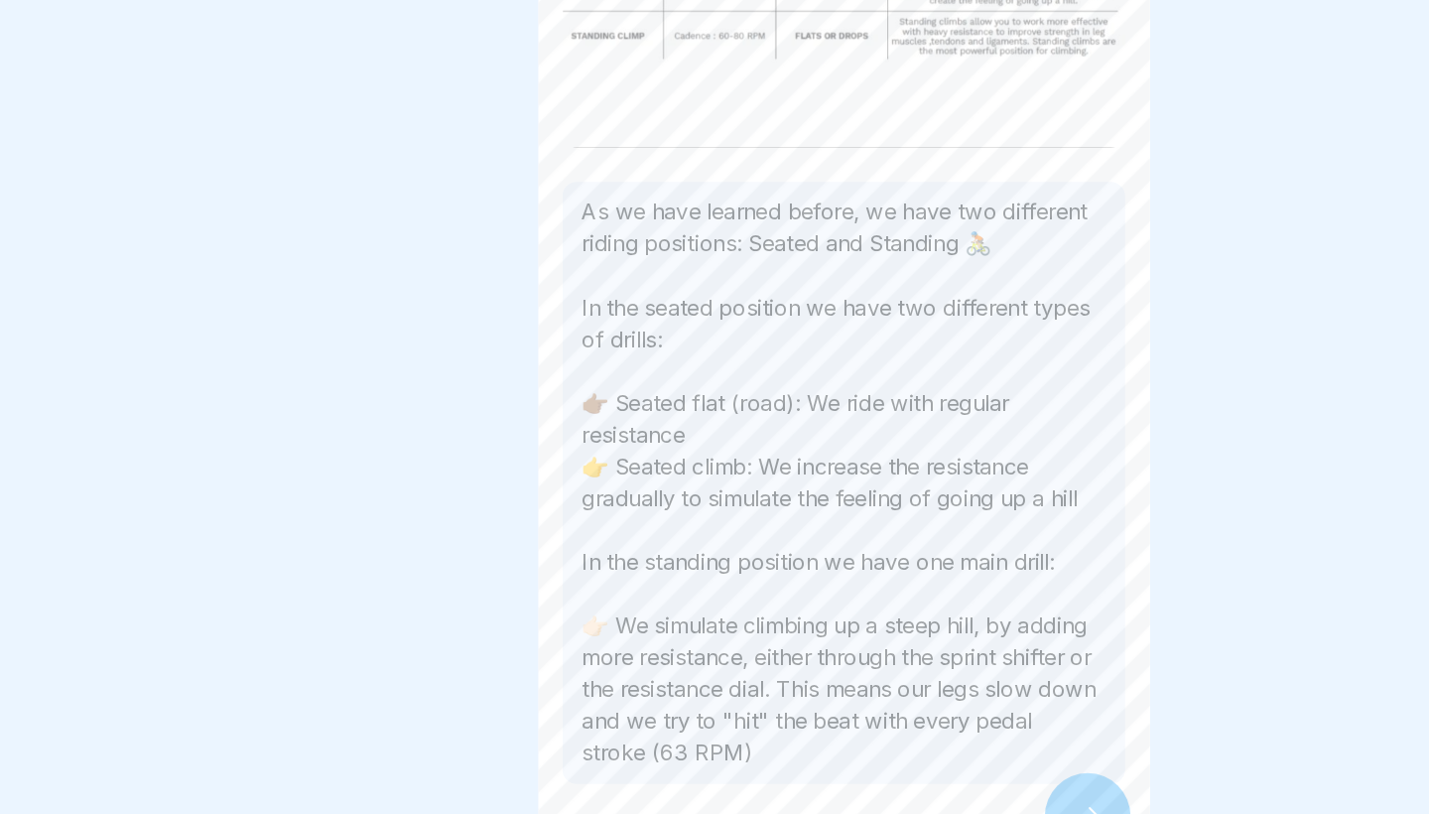
scroll to position [212, 0]
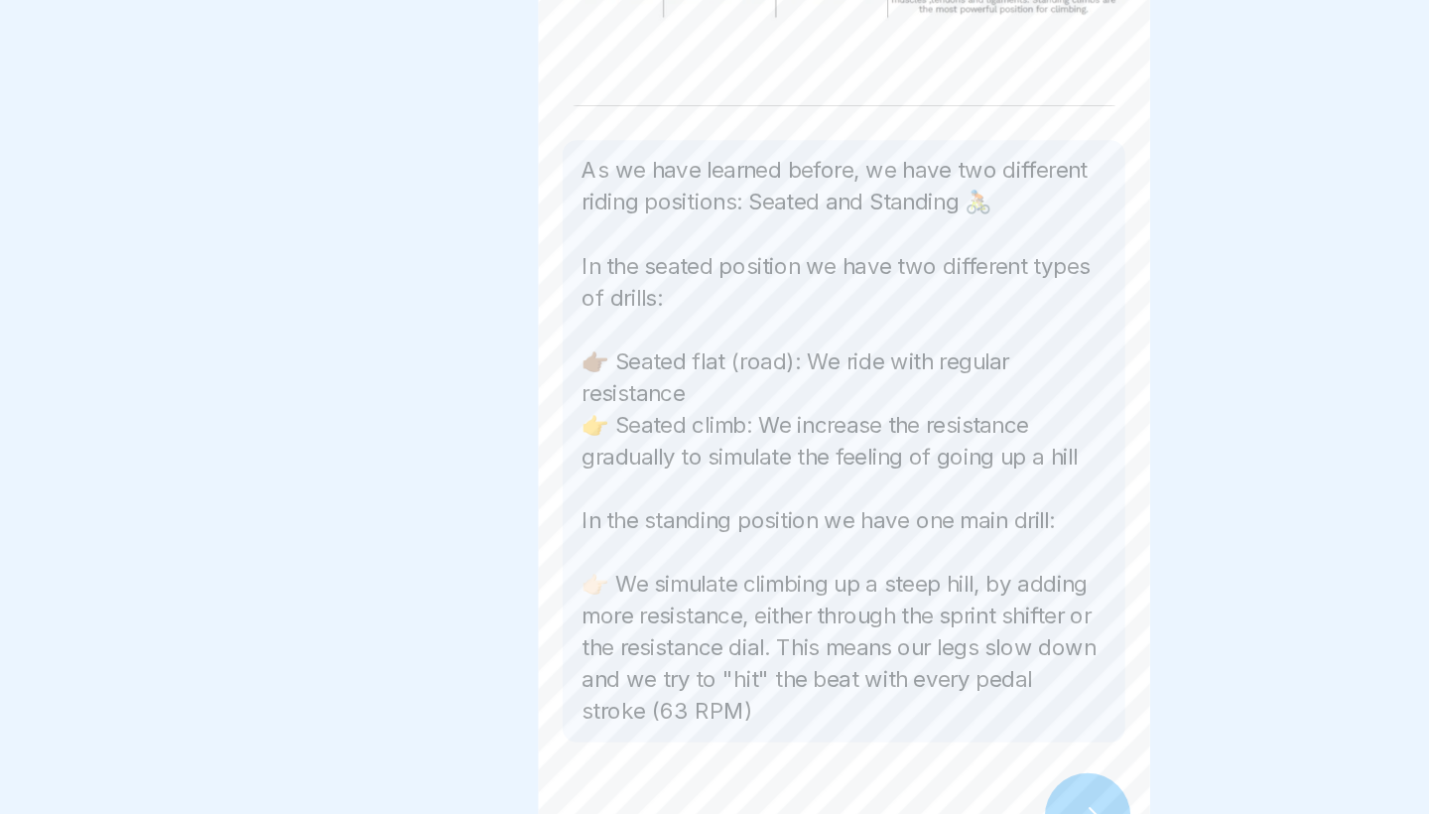
click at [877, 723] on div at bounding box center [911, 757] width 69 height 69
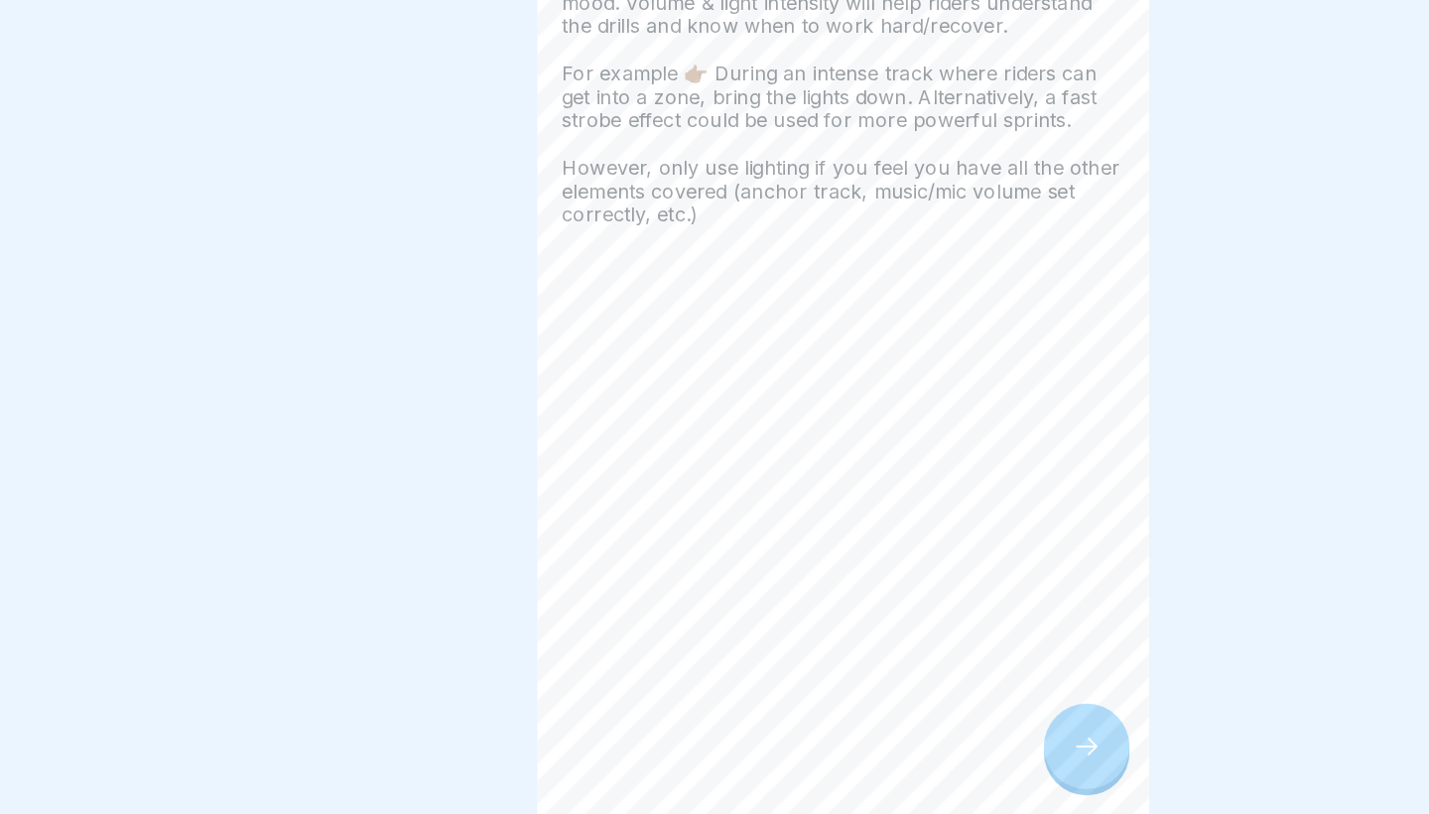
click at [864, 639] on div "Cueing with Music and Lights Use the volume of the music and lighting to create…" at bounding box center [714, 407] width 496 height 814
click at [900, 746] on icon at bounding box center [912, 758] width 24 height 24
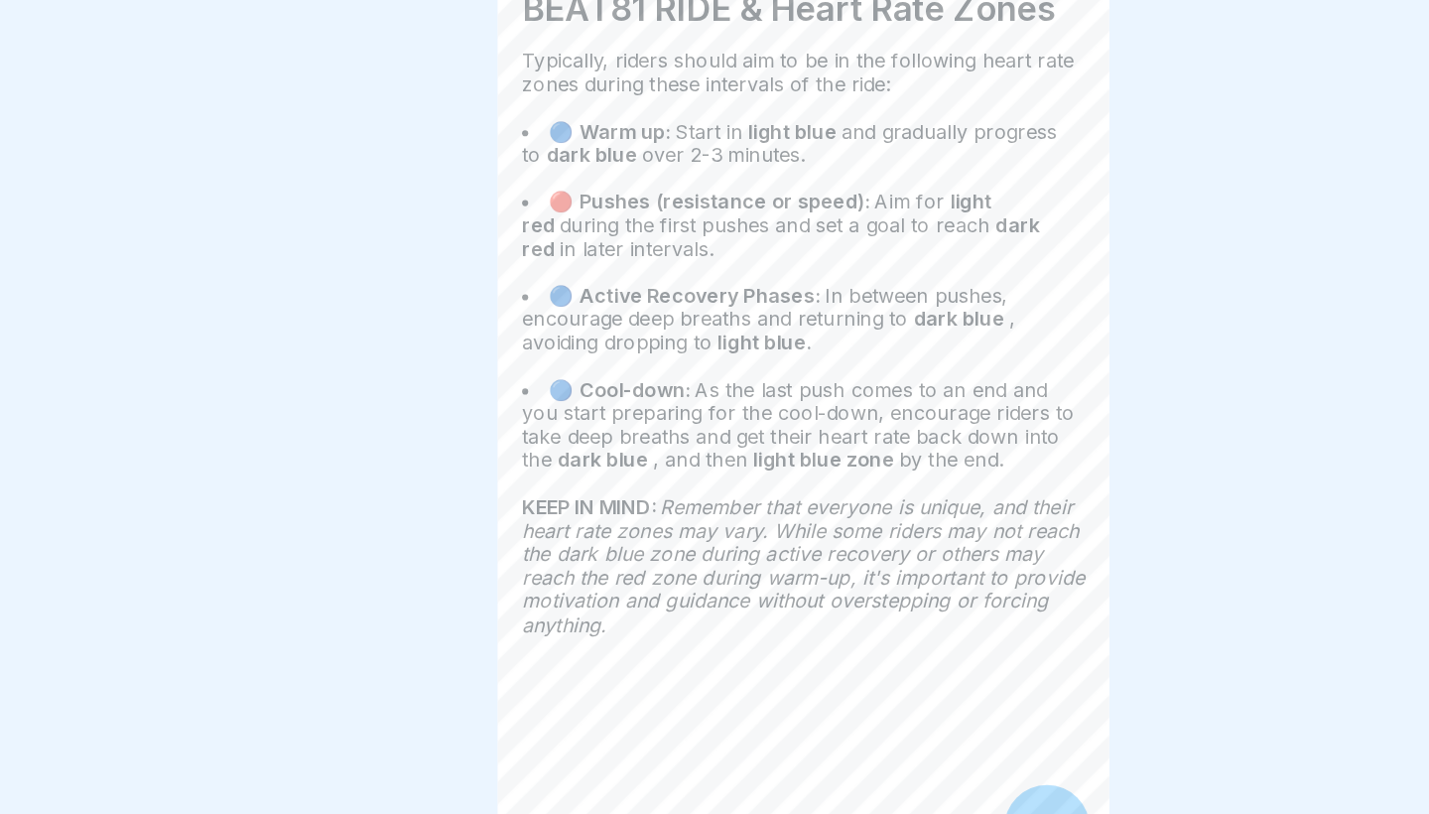
click at [877, 723] on div at bounding box center [911, 757] width 69 height 69
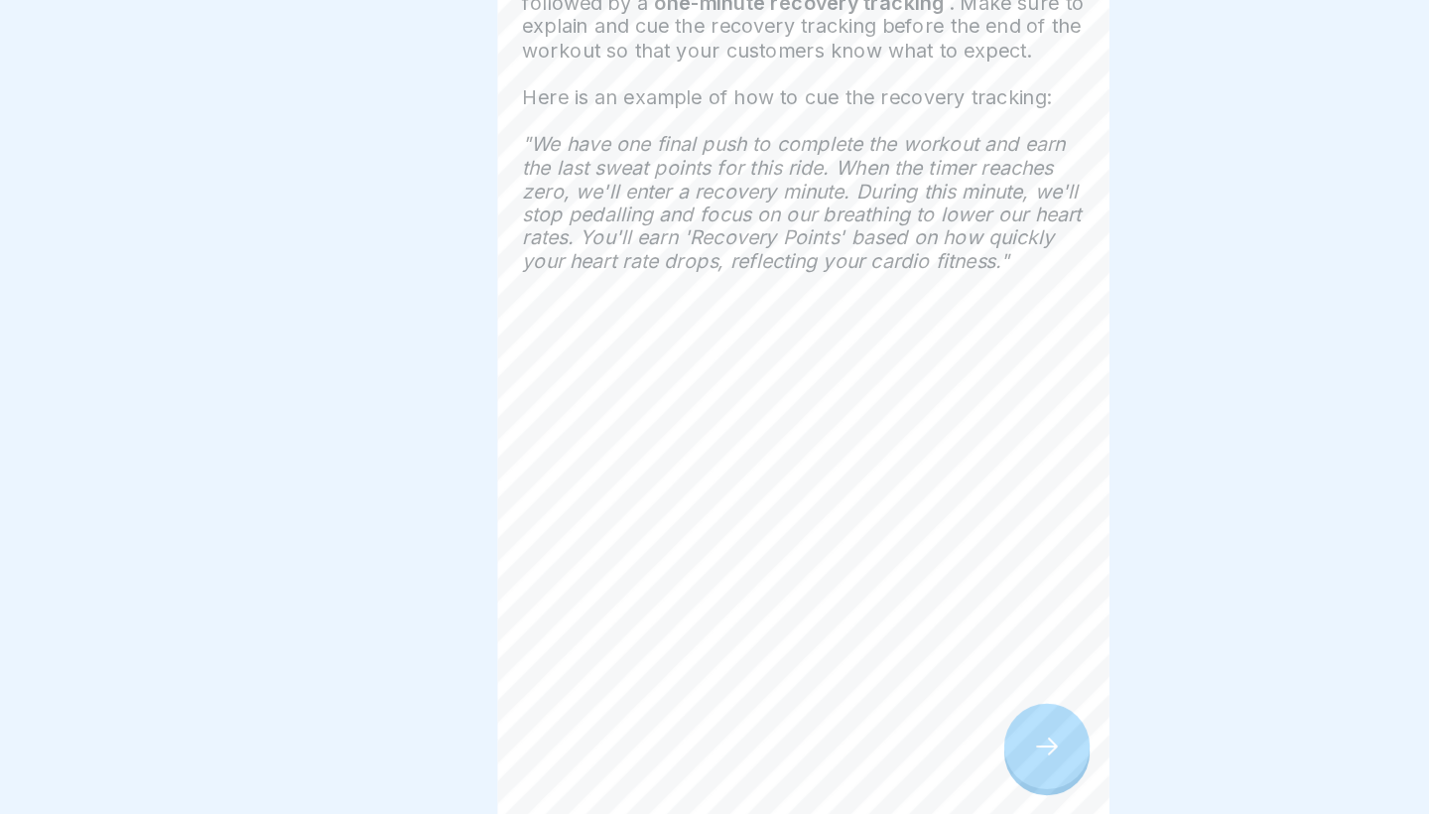
click at [877, 723] on div at bounding box center [911, 757] width 69 height 69
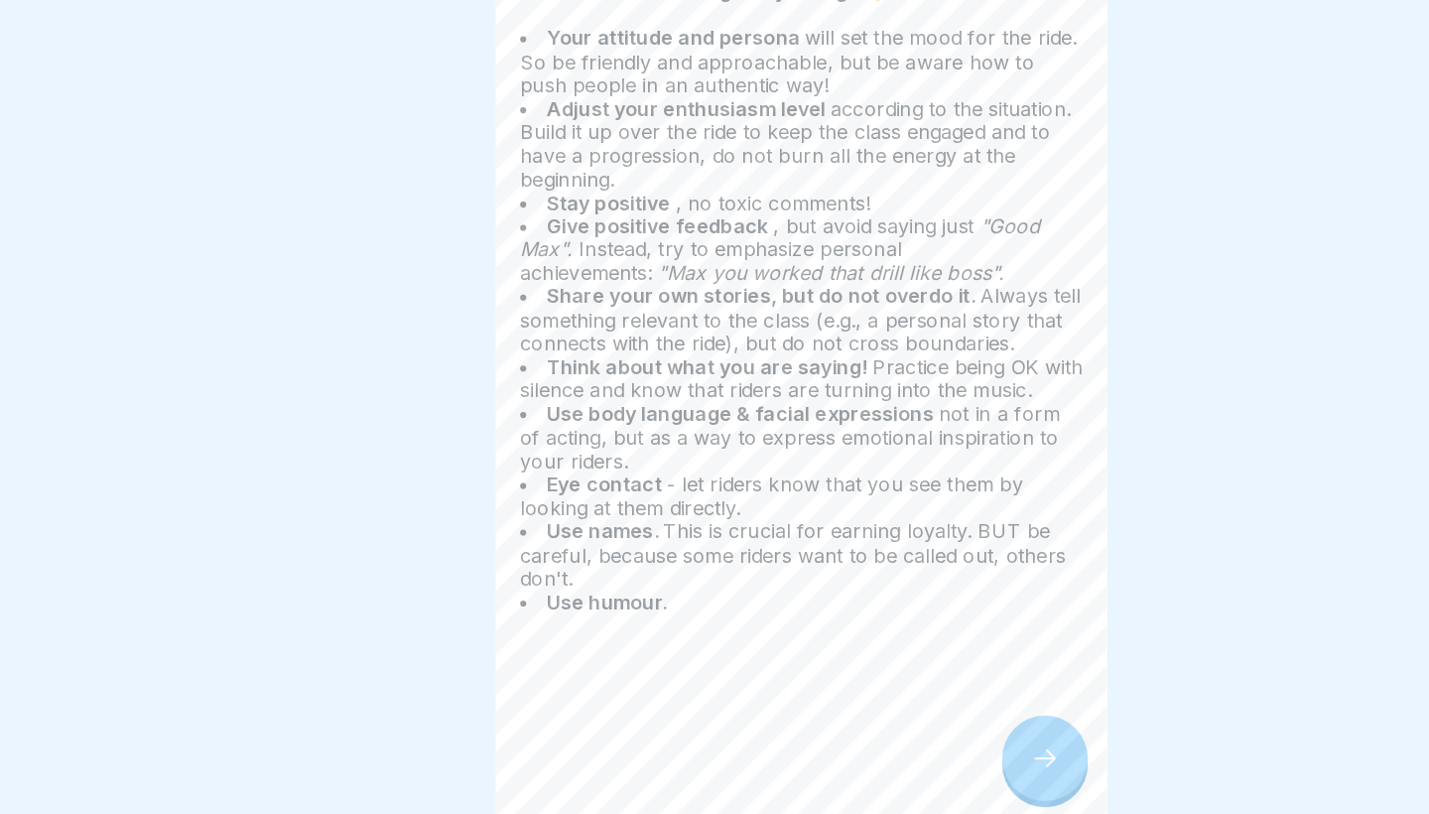
click at [877, 723] on div at bounding box center [911, 757] width 69 height 69
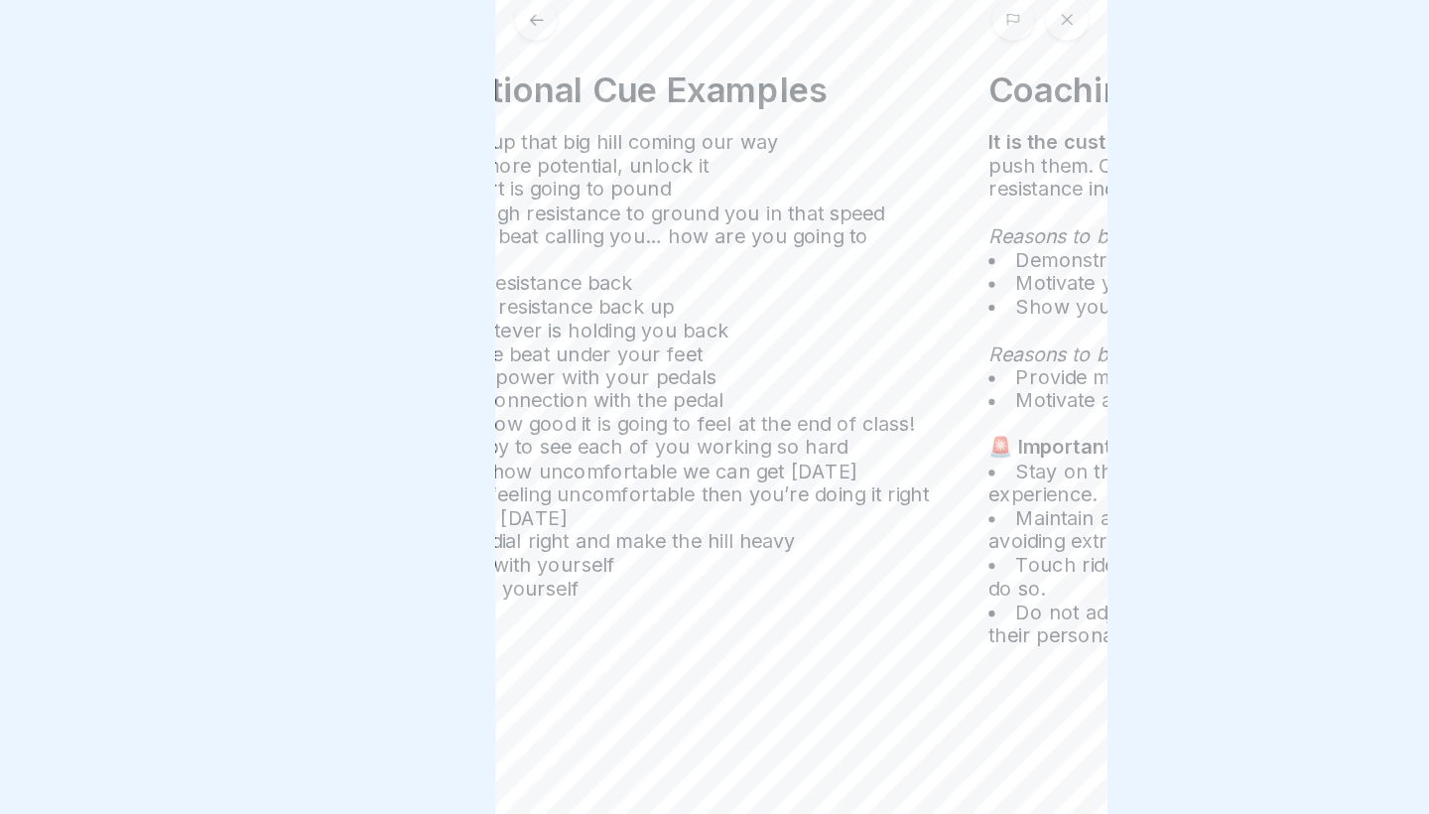
click at [613, 289] on ul "Let’s run up that big hill coming our way You got more potential, unlock it You…" at bounding box center [598, 317] width 456 height 381
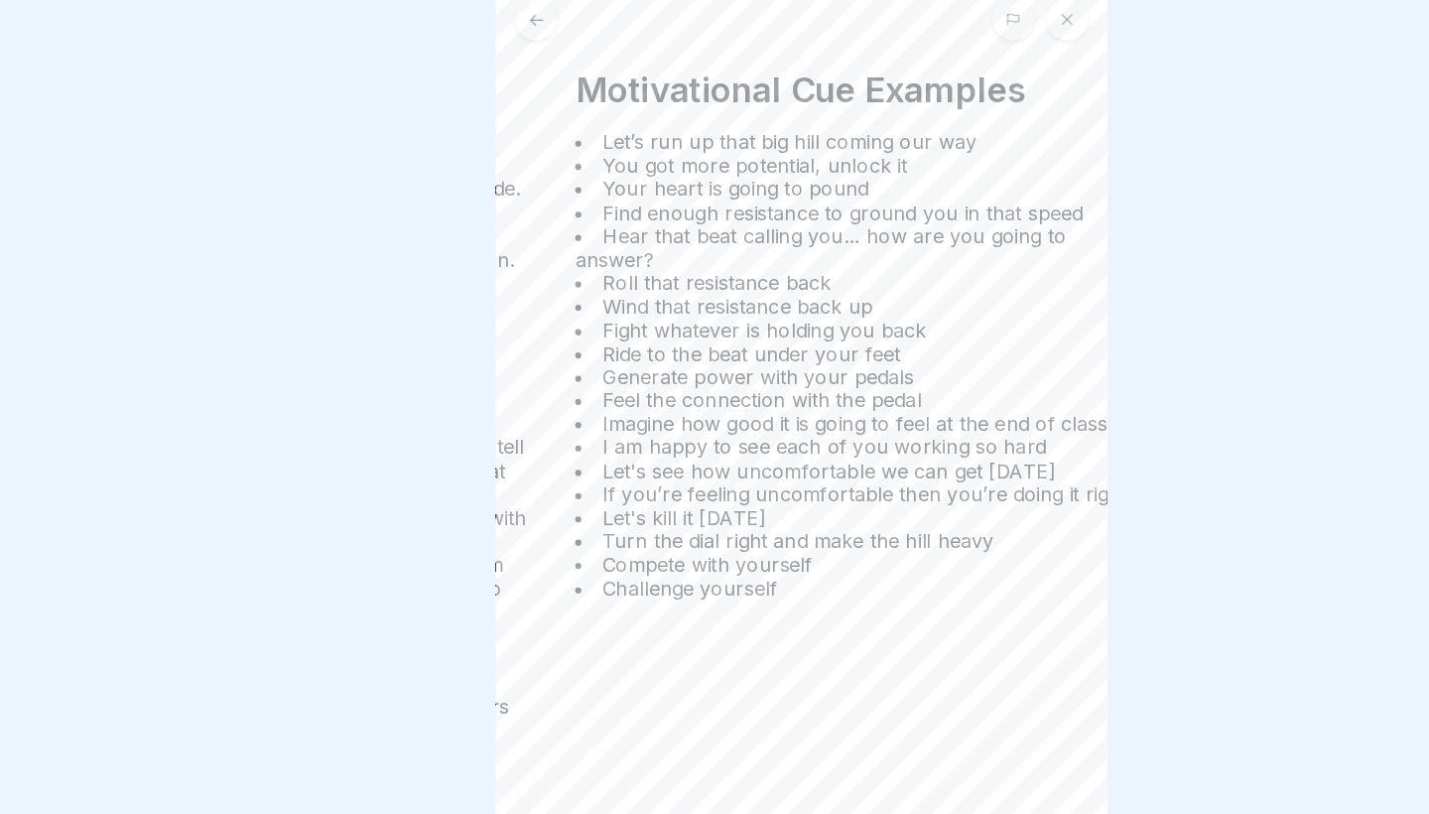
click at [531, 244] on ul "Let’s run up that big hill coming our way You got more potential, unlock it You…" at bounding box center [759, 317] width 456 height 381
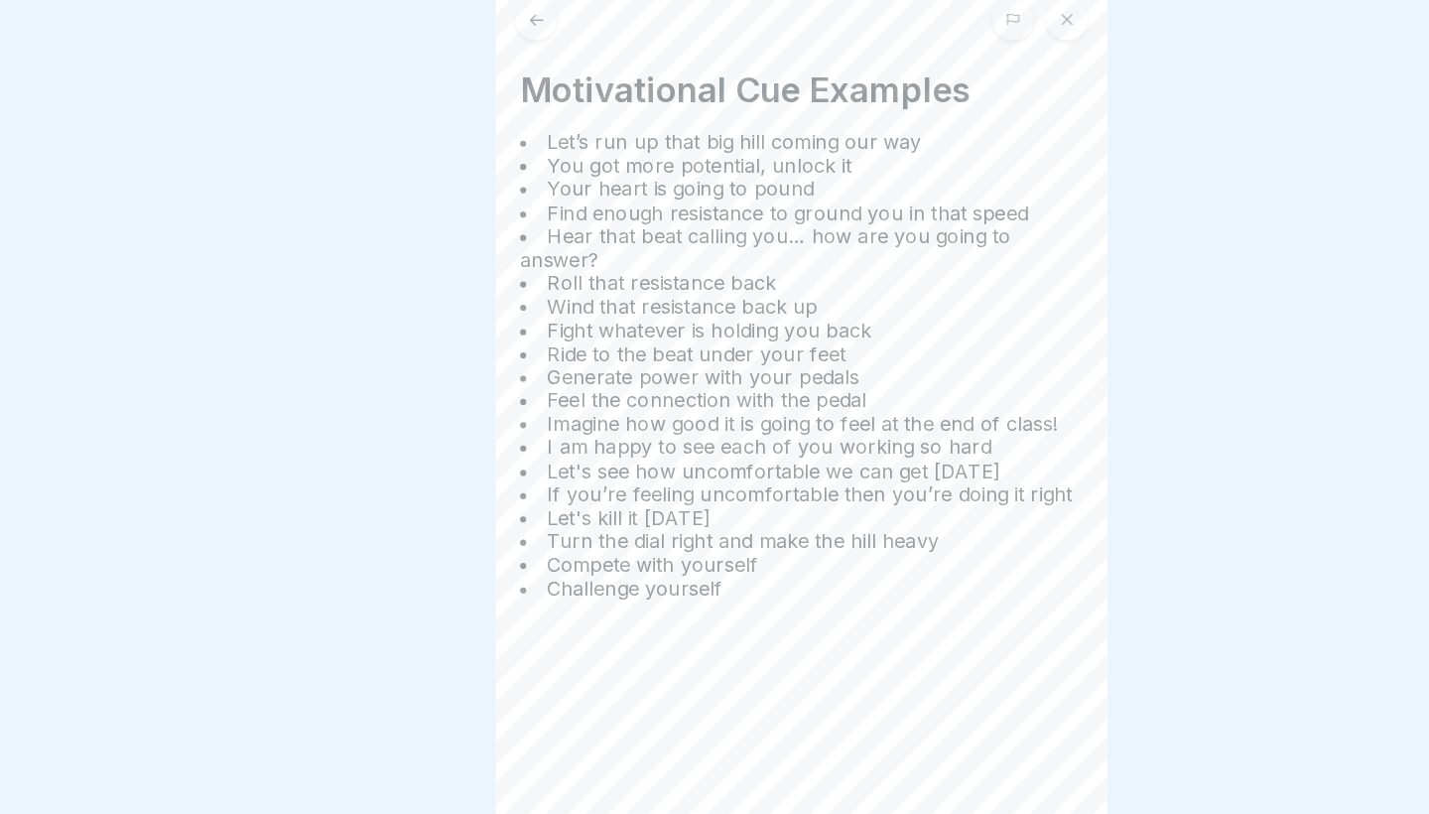
click at [508, 354] on span "Imagine how good it is going to feel at the end of class!" at bounding box center [717, 364] width 419 height 20
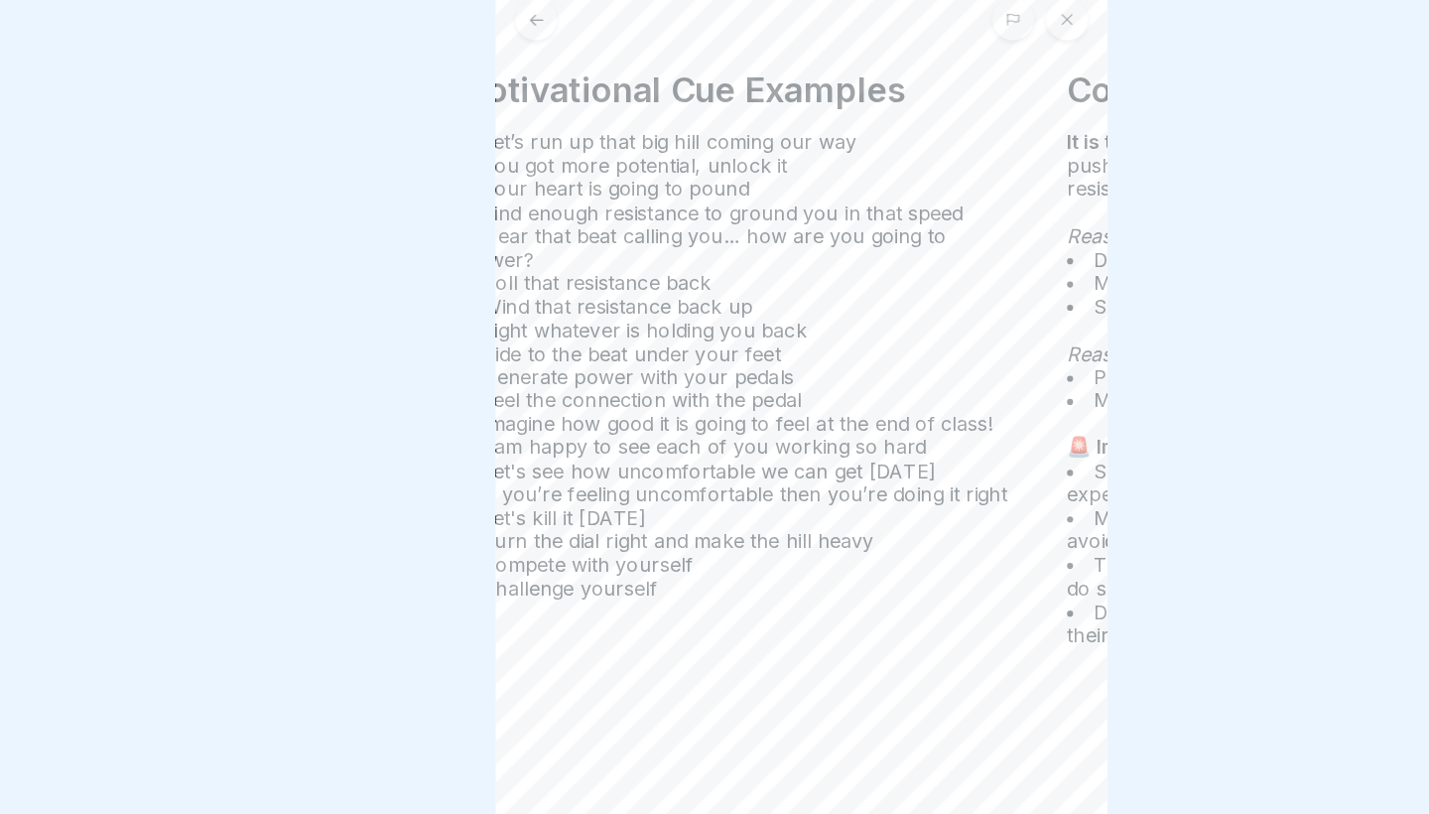
click at [549, 382] on ul "Let’s run up that big hill coming our way You got more potential, unlock it You…" at bounding box center [662, 317] width 456 height 381
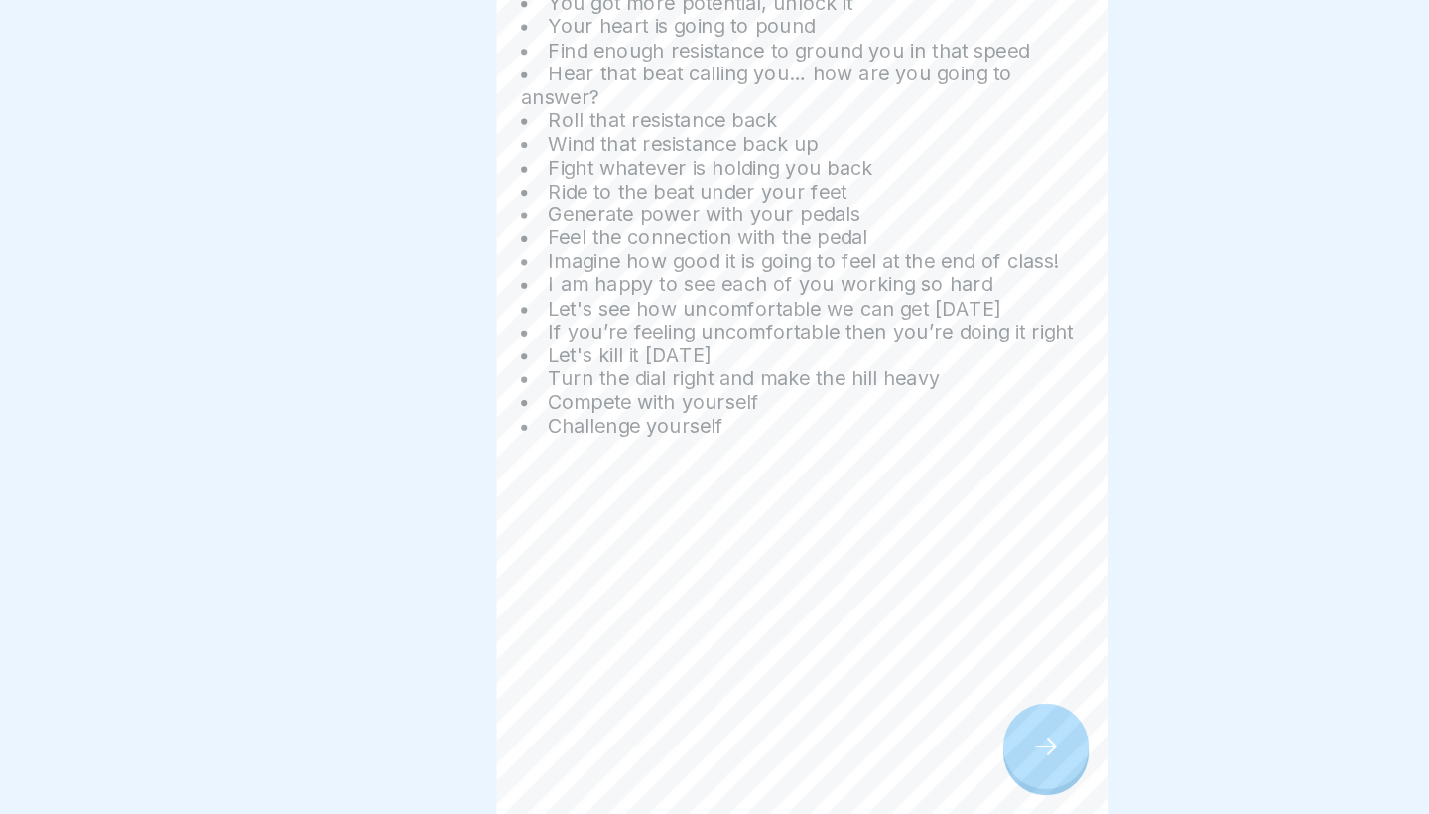
click at [900, 746] on icon at bounding box center [912, 758] width 24 height 24
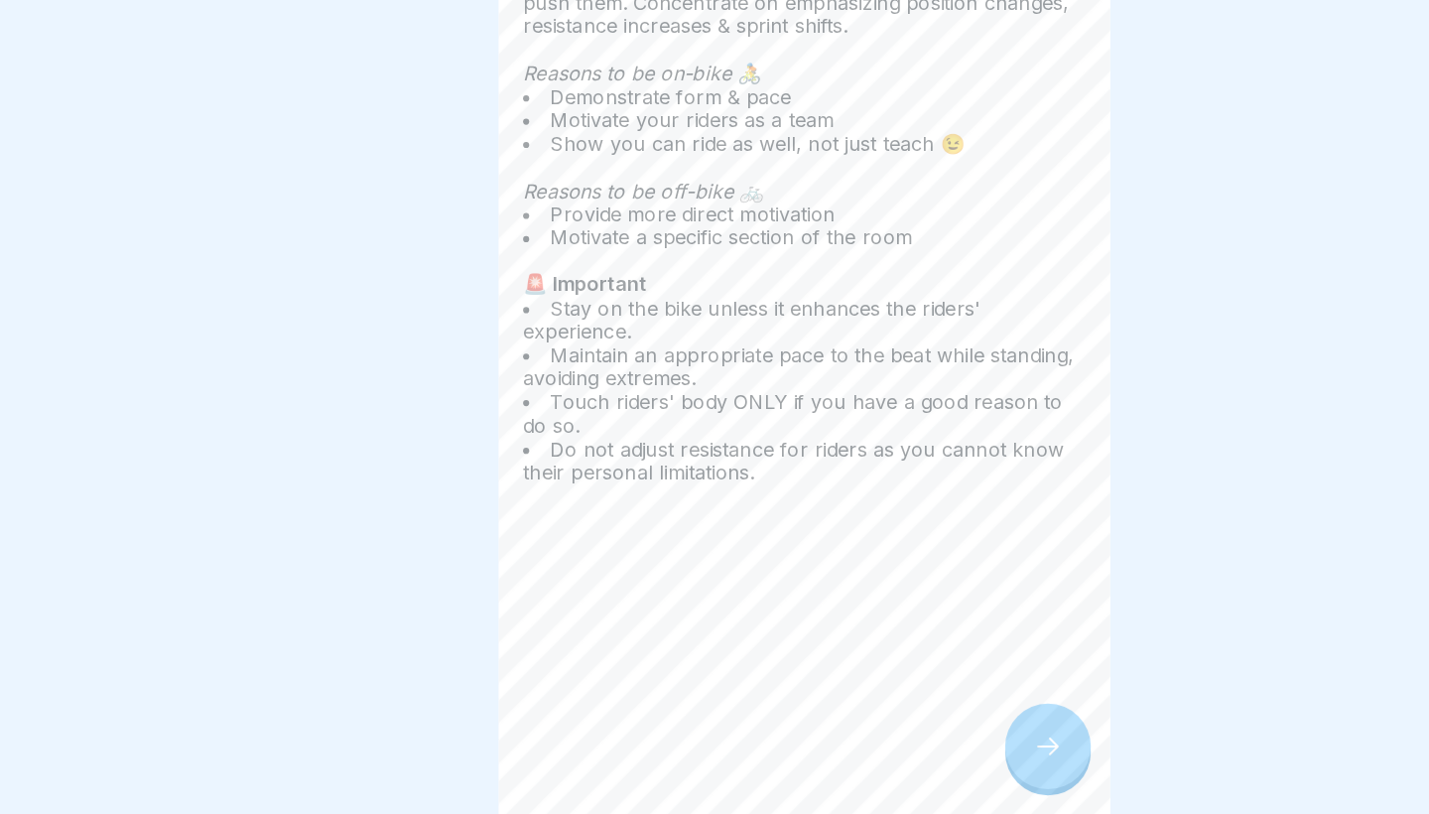
click at [877, 723] on div at bounding box center [911, 757] width 69 height 69
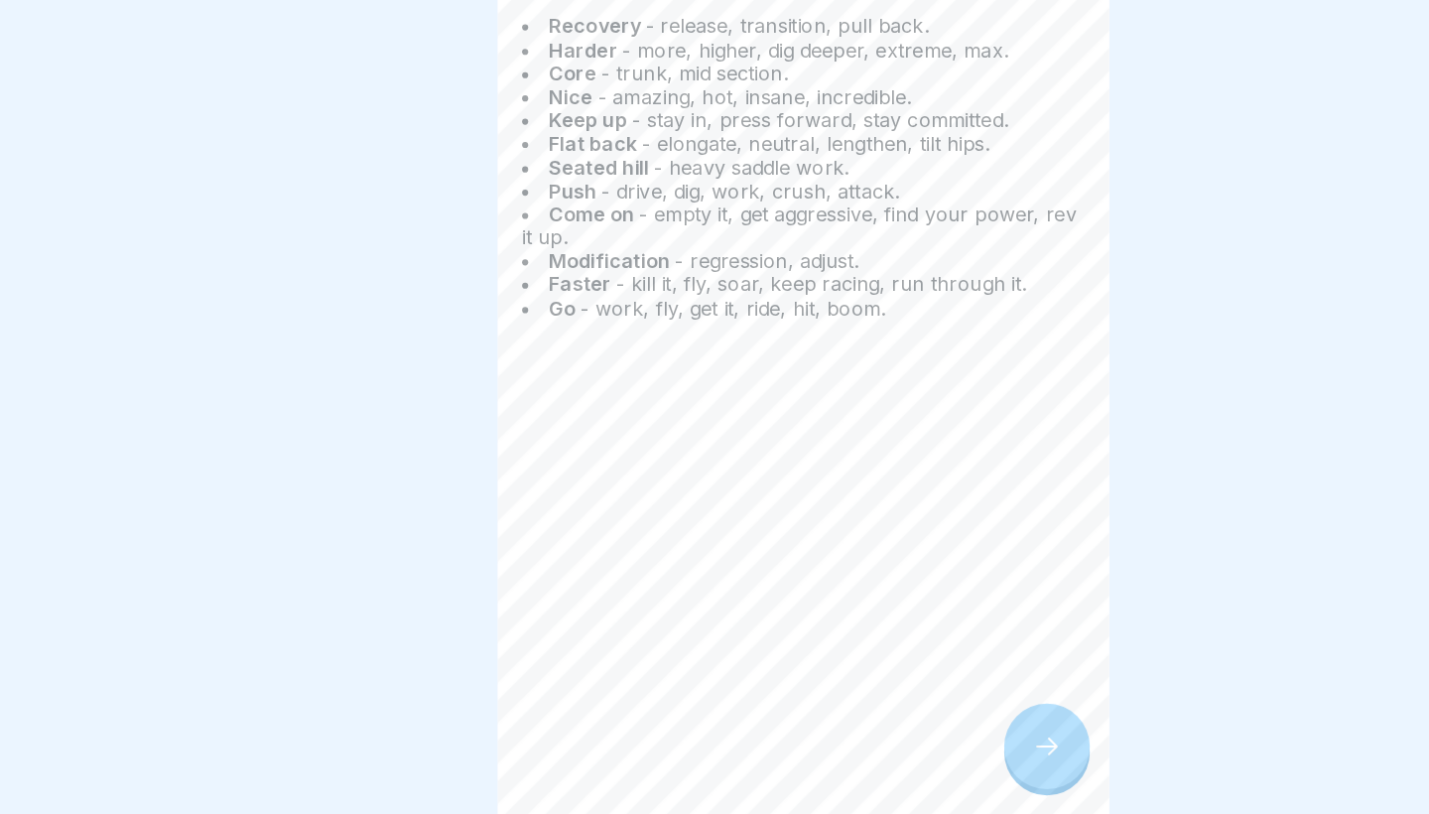
click at [877, 723] on div at bounding box center [911, 757] width 69 height 69
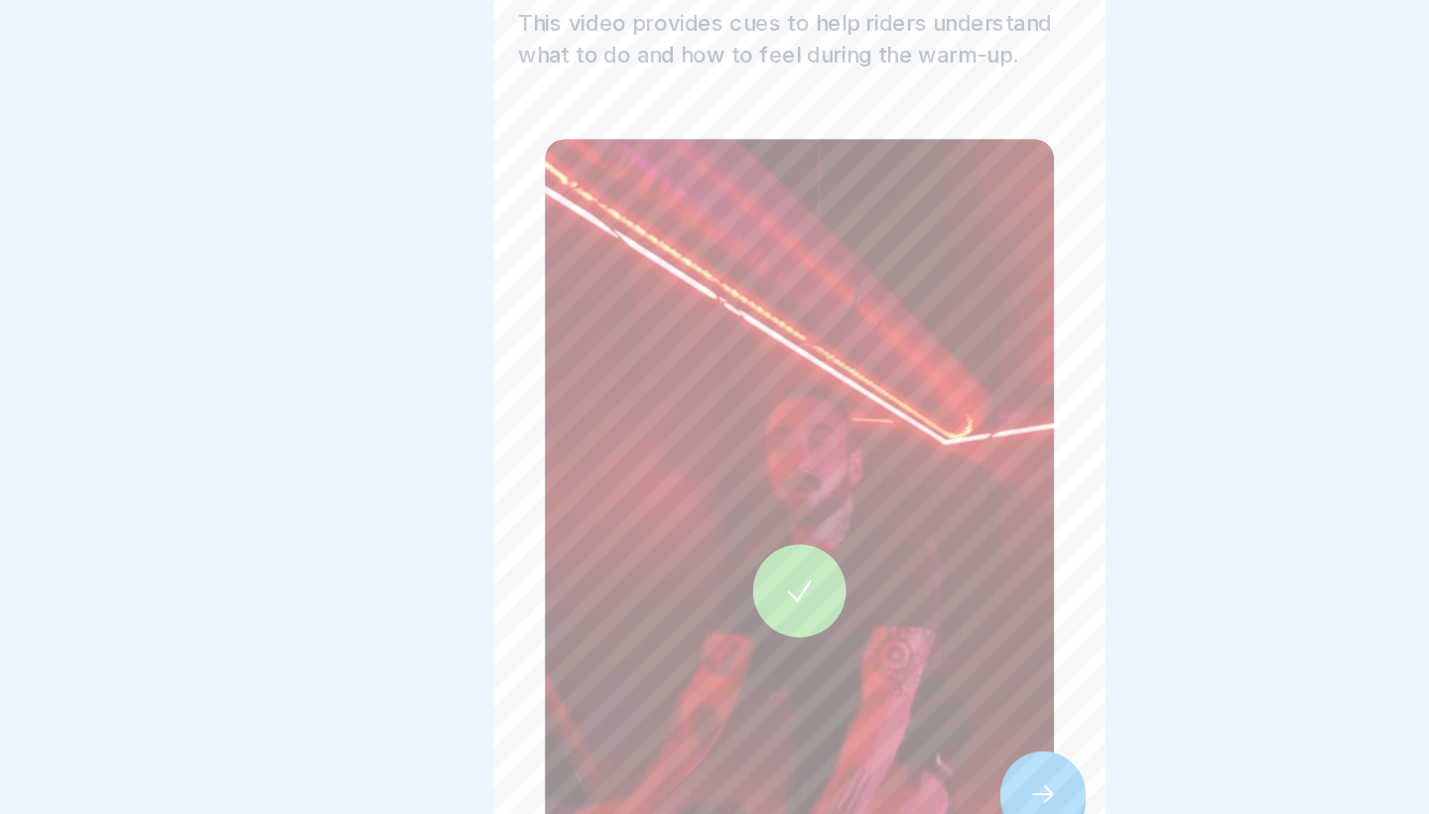
scroll to position [2, 0]
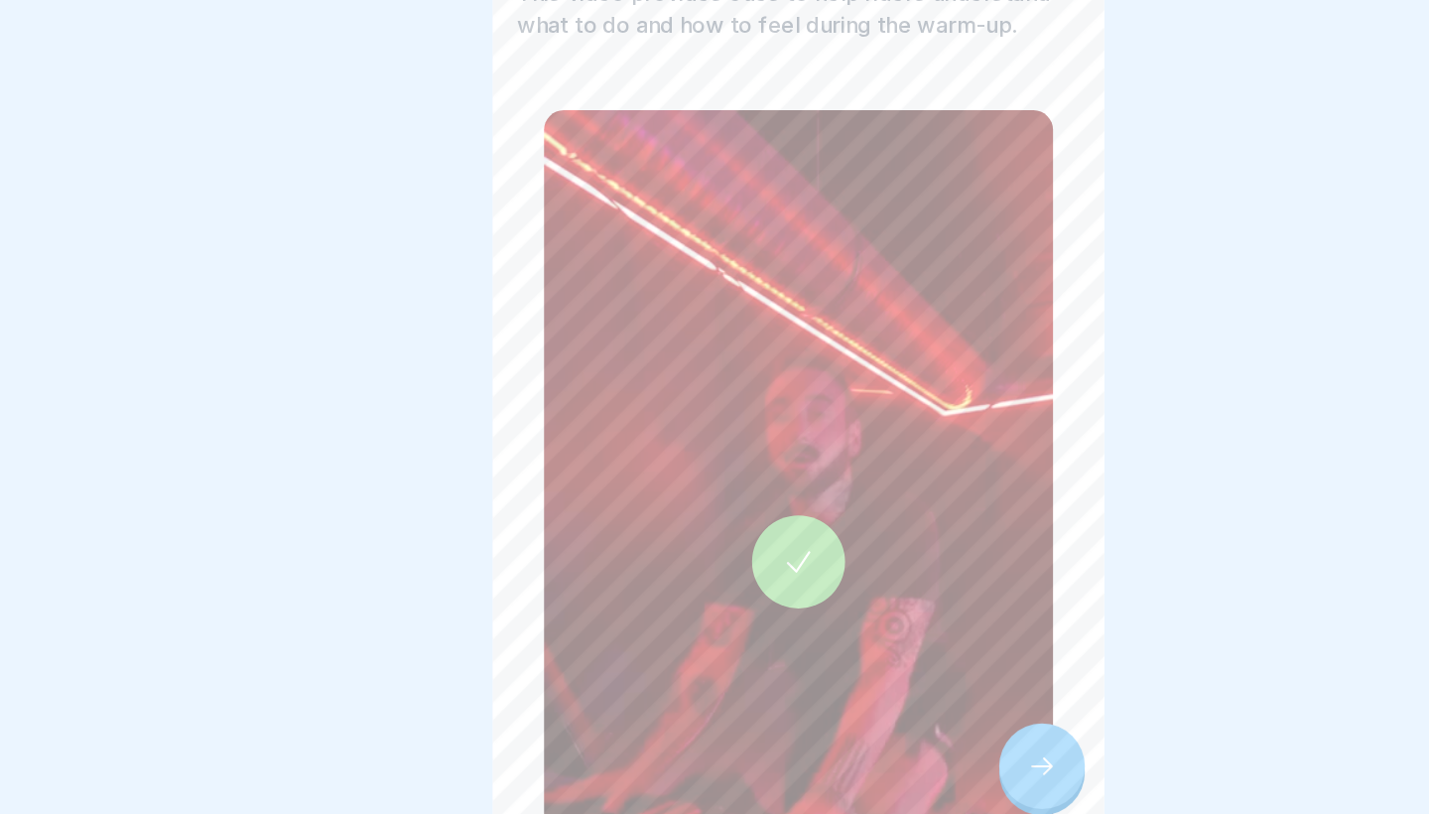
click at [677, 555] on div at bounding box center [714, 592] width 75 height 75
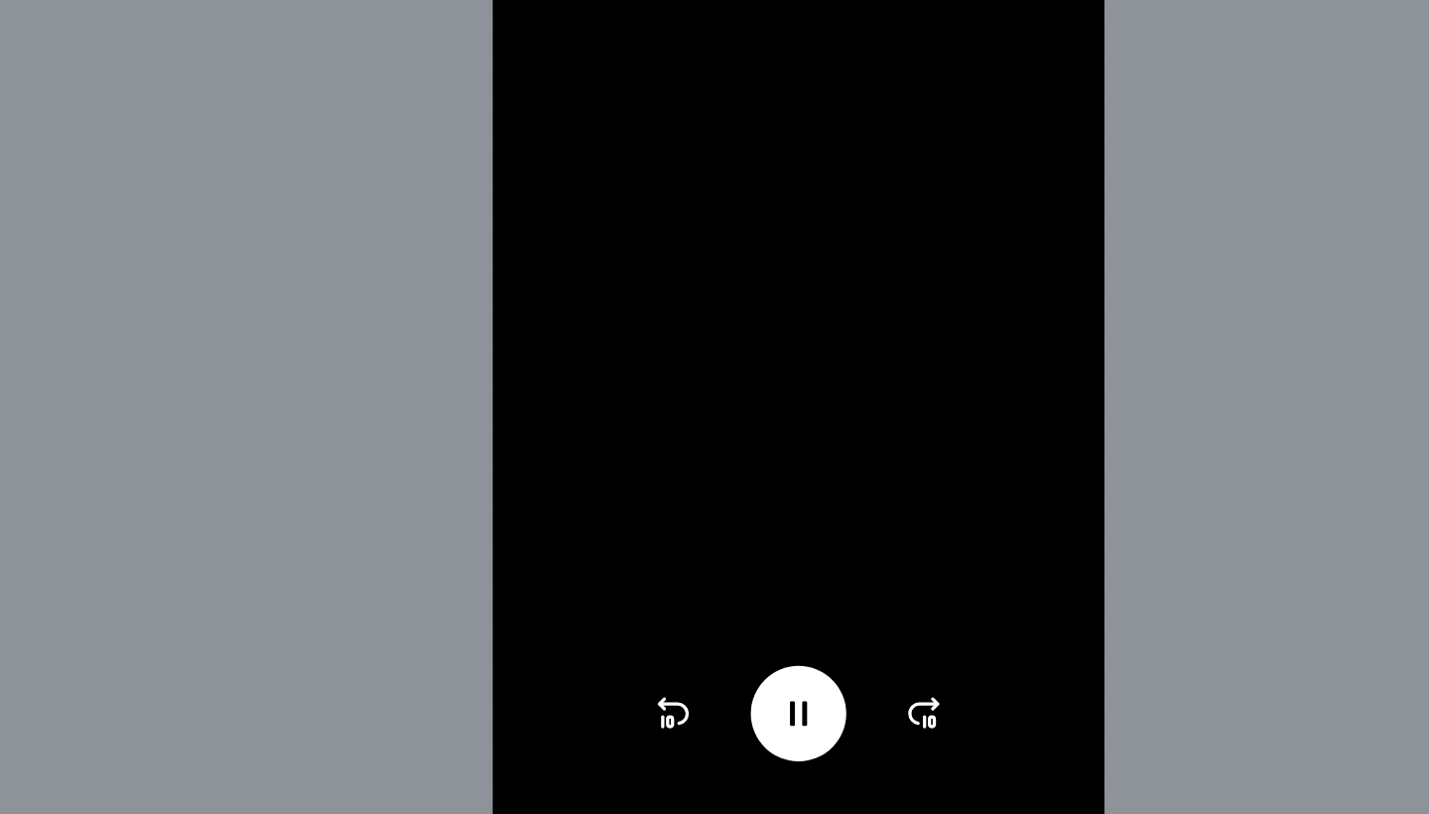
click at [699, 700] on icon at bounding box center [715, 716] width 32 height 32
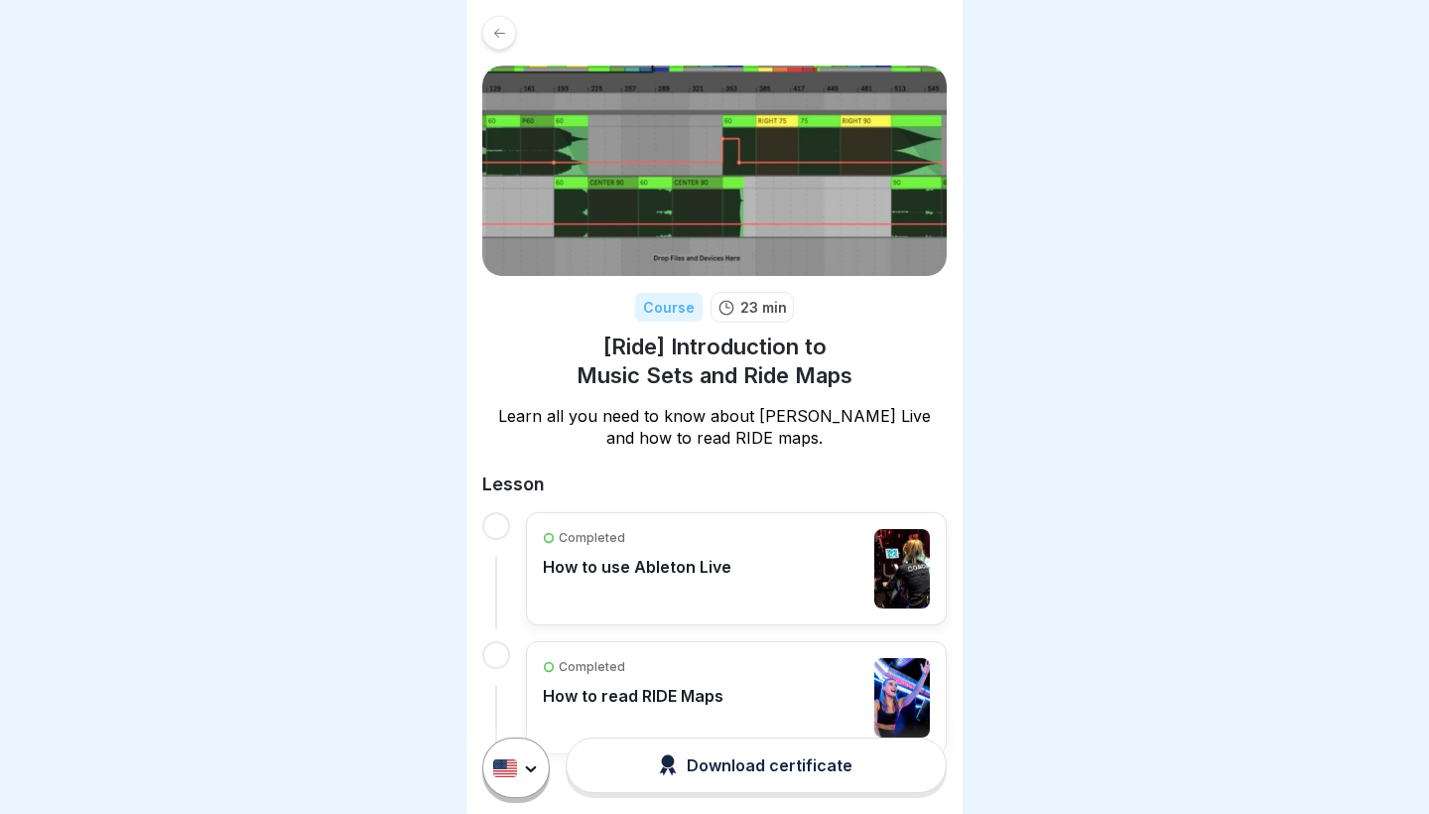
click at [668, 566] on p "How to use Ableton Live" at bounding box center [637, 567] width 189 height 20
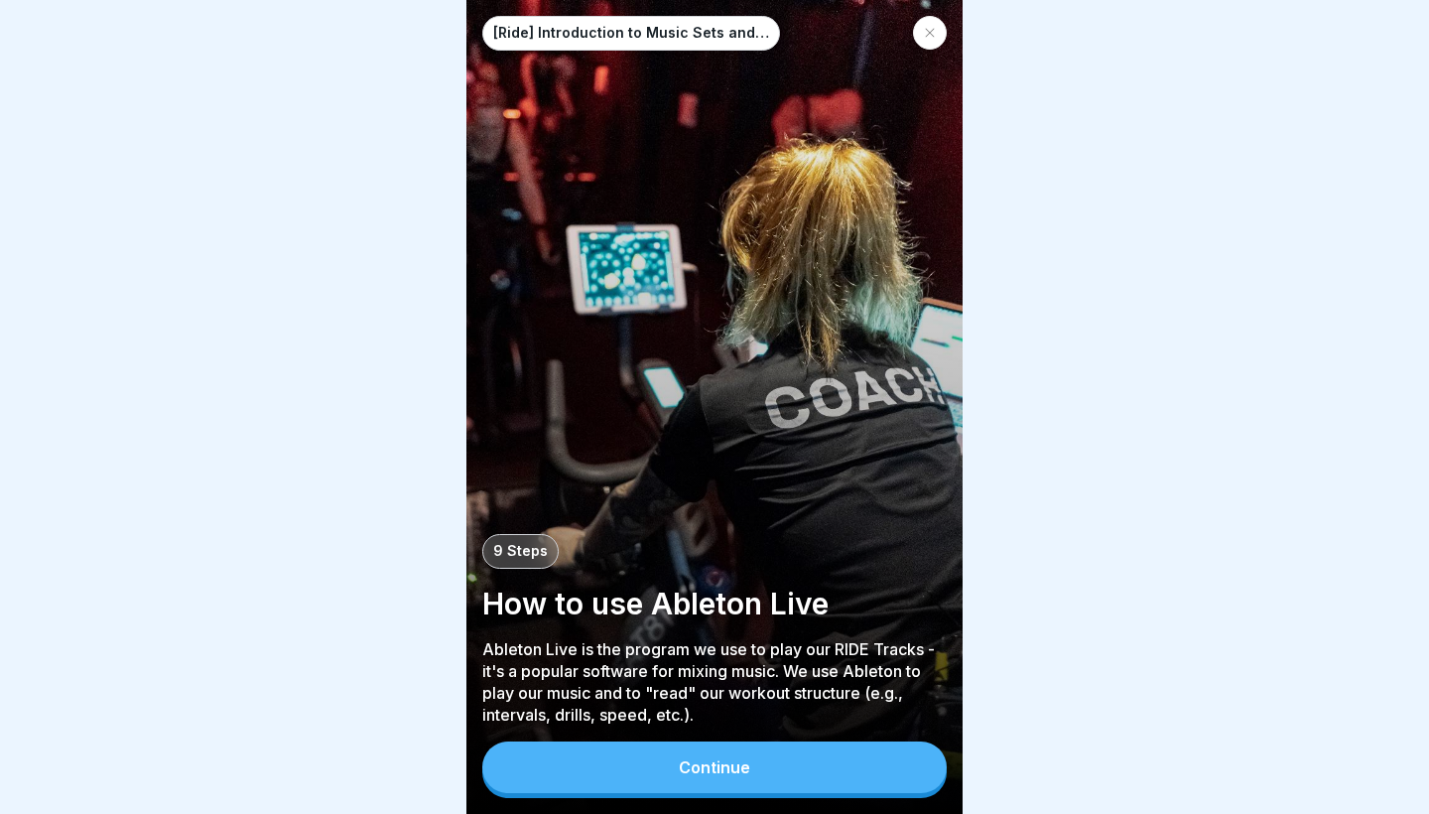
click at [714, 769] on div "Continue" at bounding box center [714, 767] width 71 height 18
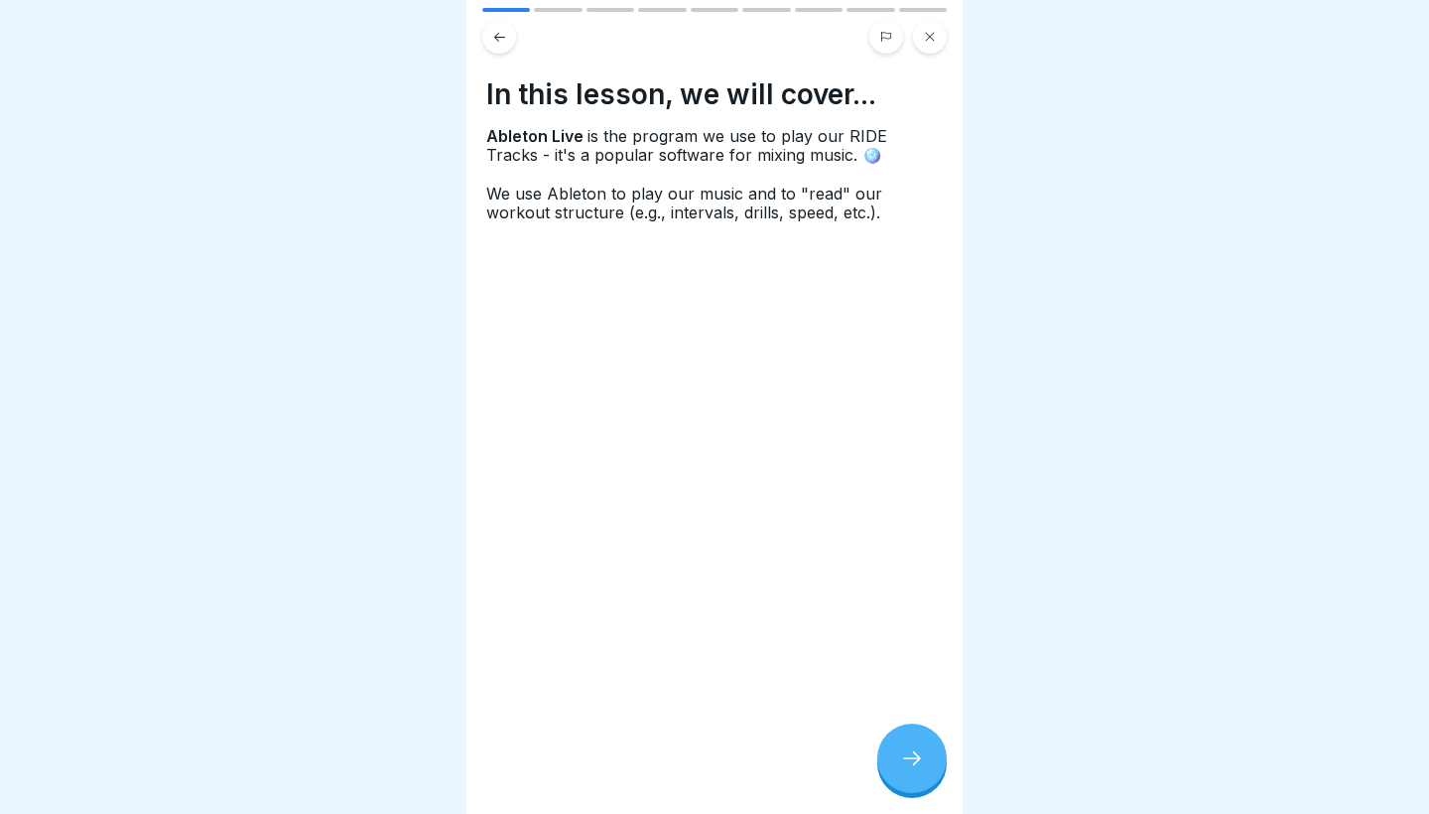
click at [919, 760] on icon at bounding box center [912, 758] width 18 height 14
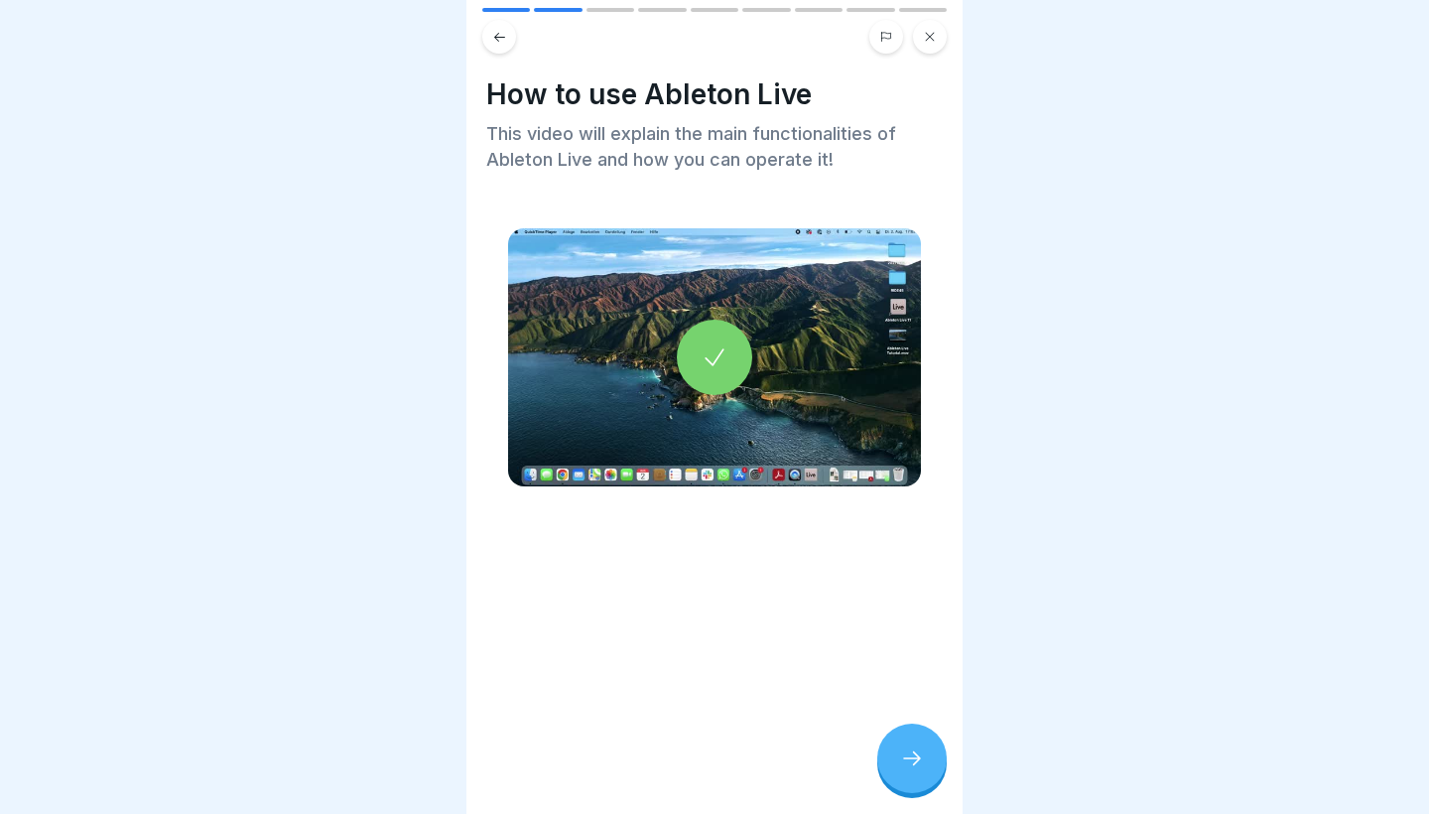
click at [719, 364] on icon at bounding box center [715, 357] width 28 height 28
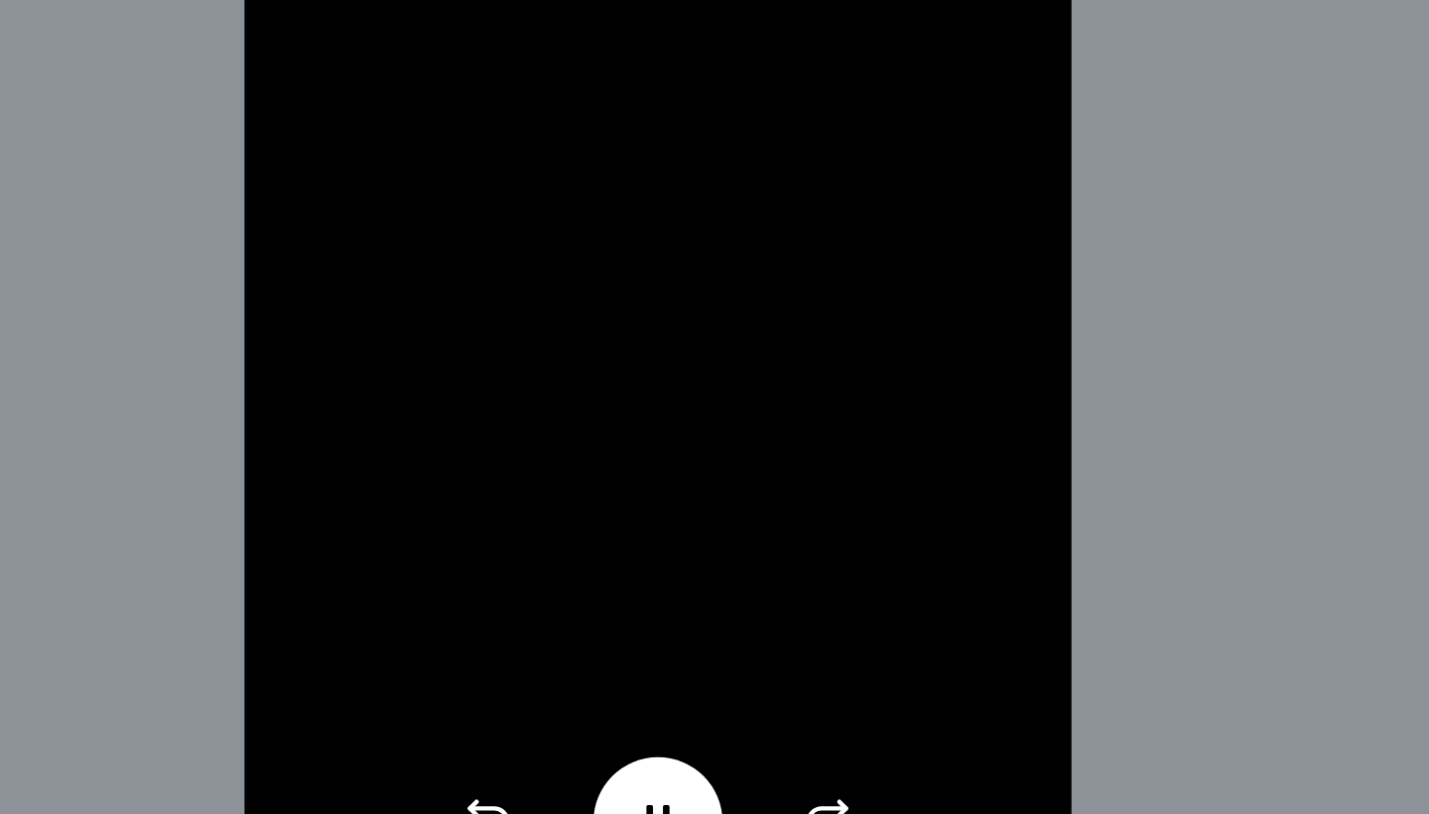
click at [466, 420] on video at bounding box center [714, 407] width 496 height 814
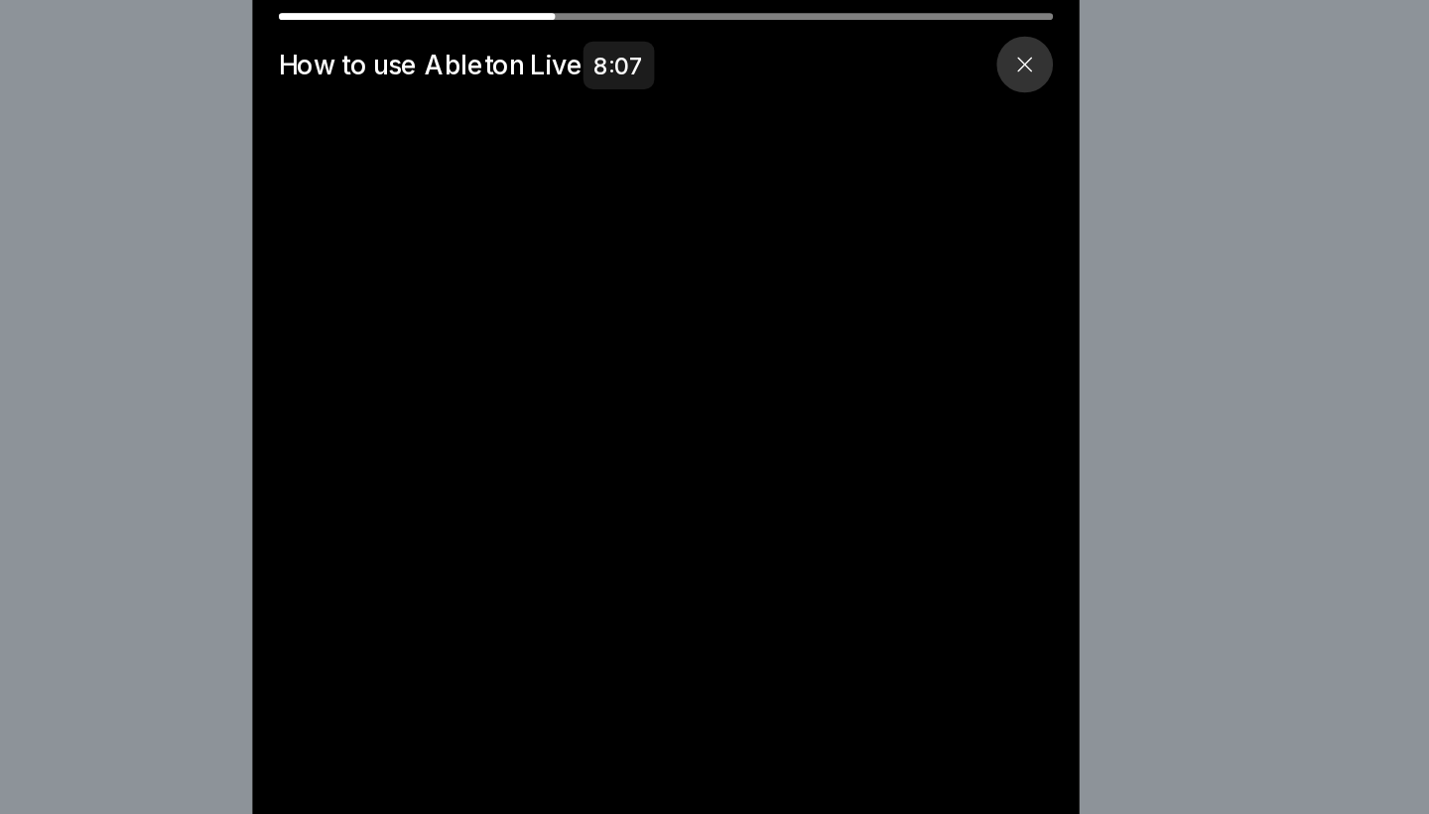
click at [466, 12] on div "How to use Ableton Live 8:07" at bounding box center [714, 32] width 496 height 48
click at [482, 10] on div at bounding box center [565, 10] width 167 height 4
click at [482, 8] on div at bounding box center [566, 10] width 168 height 4
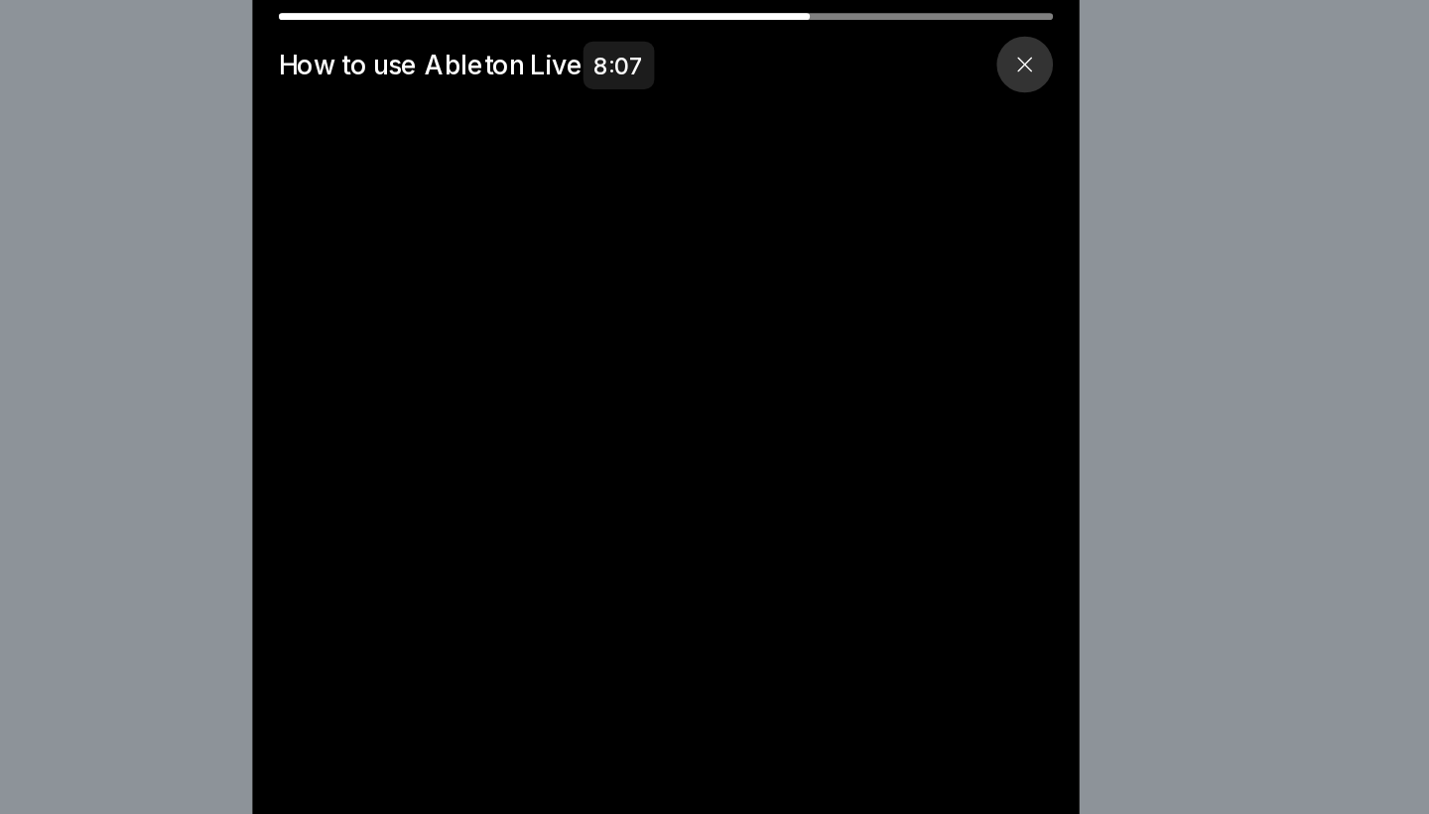
click at [482, 10] on div at bounding box center [641, 10] width 319 height 4
click at [482, 10] on div at bounding box center [642, 10] width 320 height 4
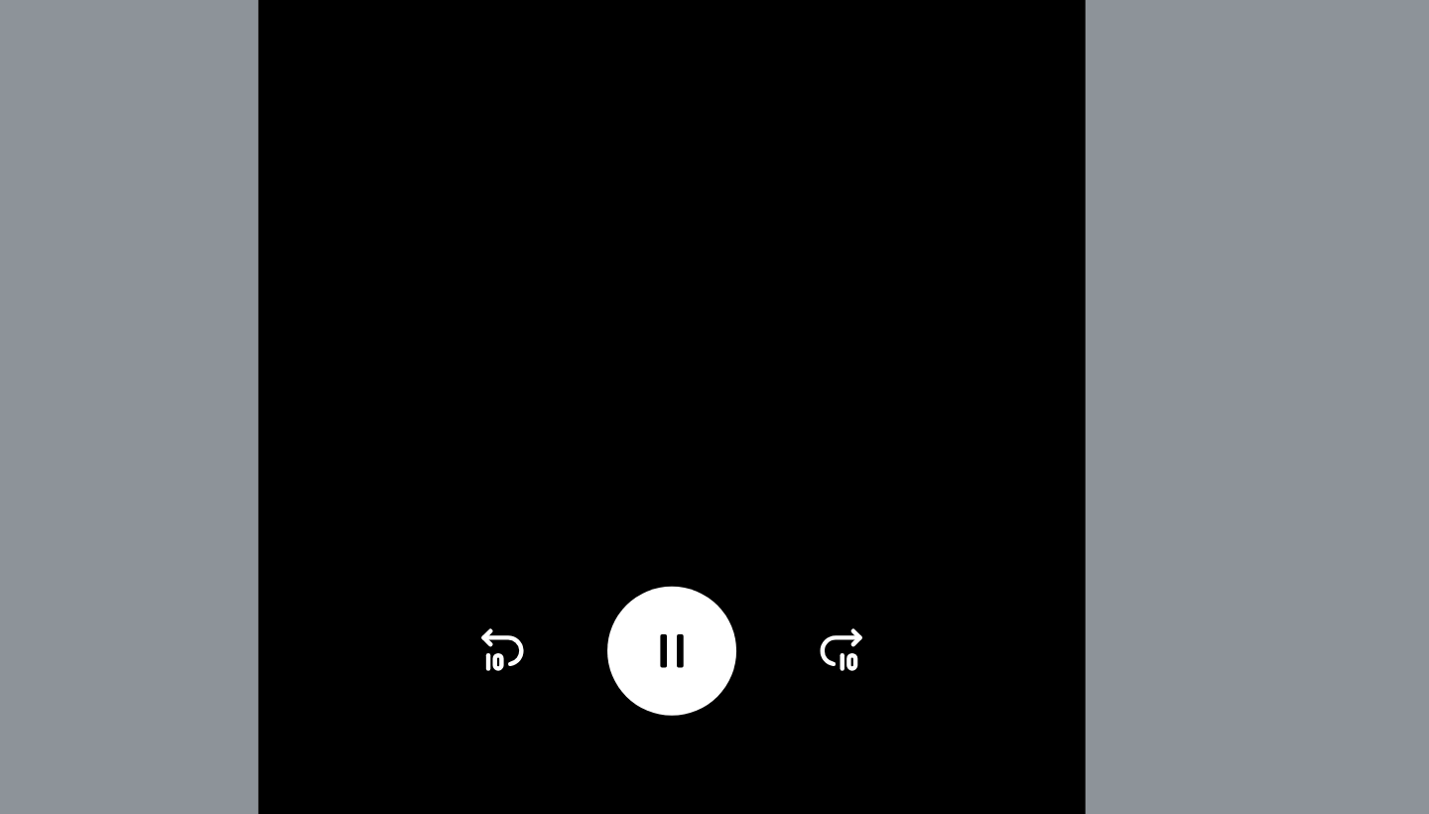
click at [596, 700] on icon at bounding box center [612, 716] width 32 height 32
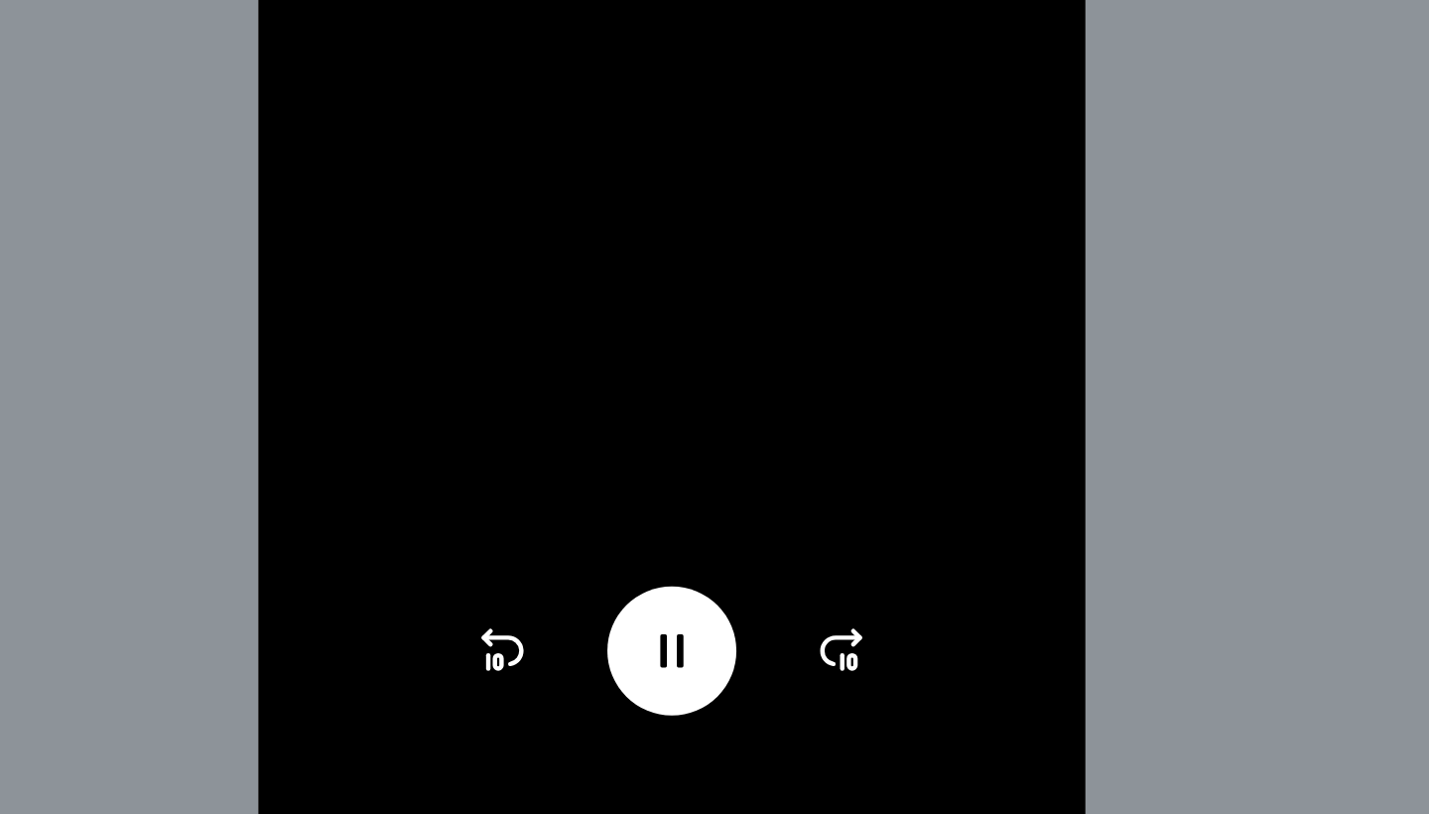
click at [596, 700] on icon at bounding box center [612, 716] width 32 height 32
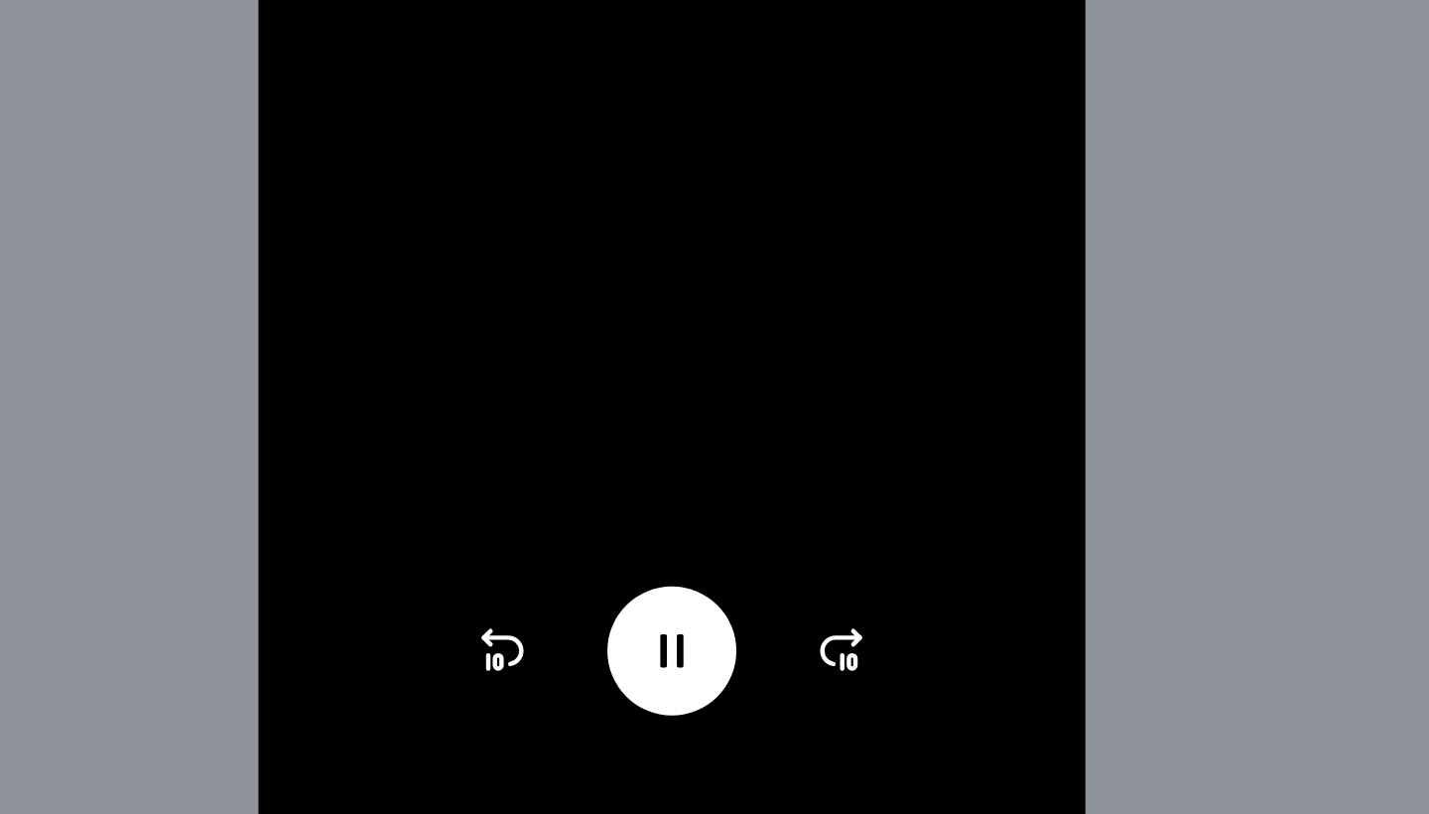
click at [596, 700] on icon at bounding box center [612, 716] width 32 height 32
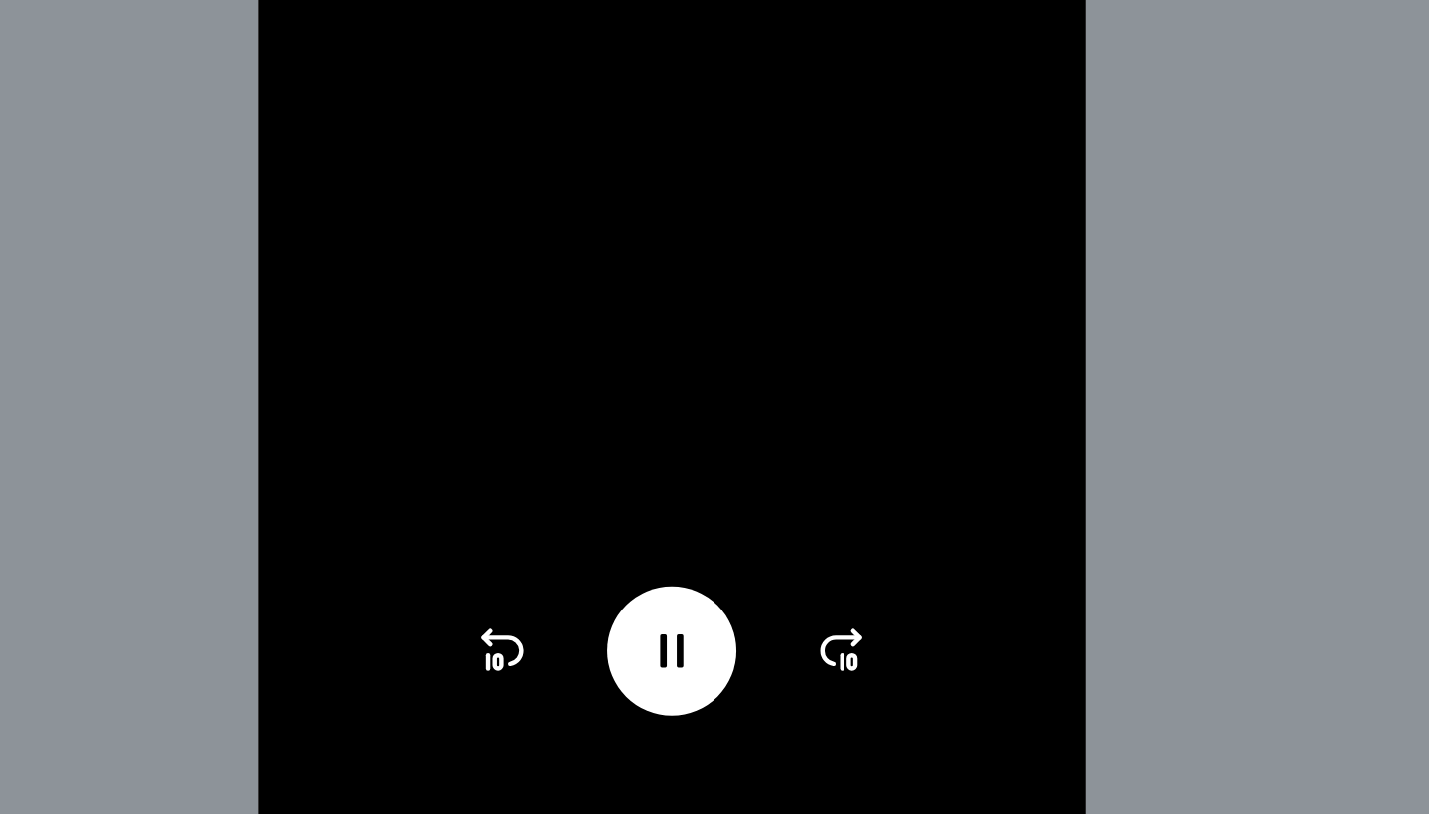
click at [596, 700] on icon at bounding box center [612, 716] width 32 height 32
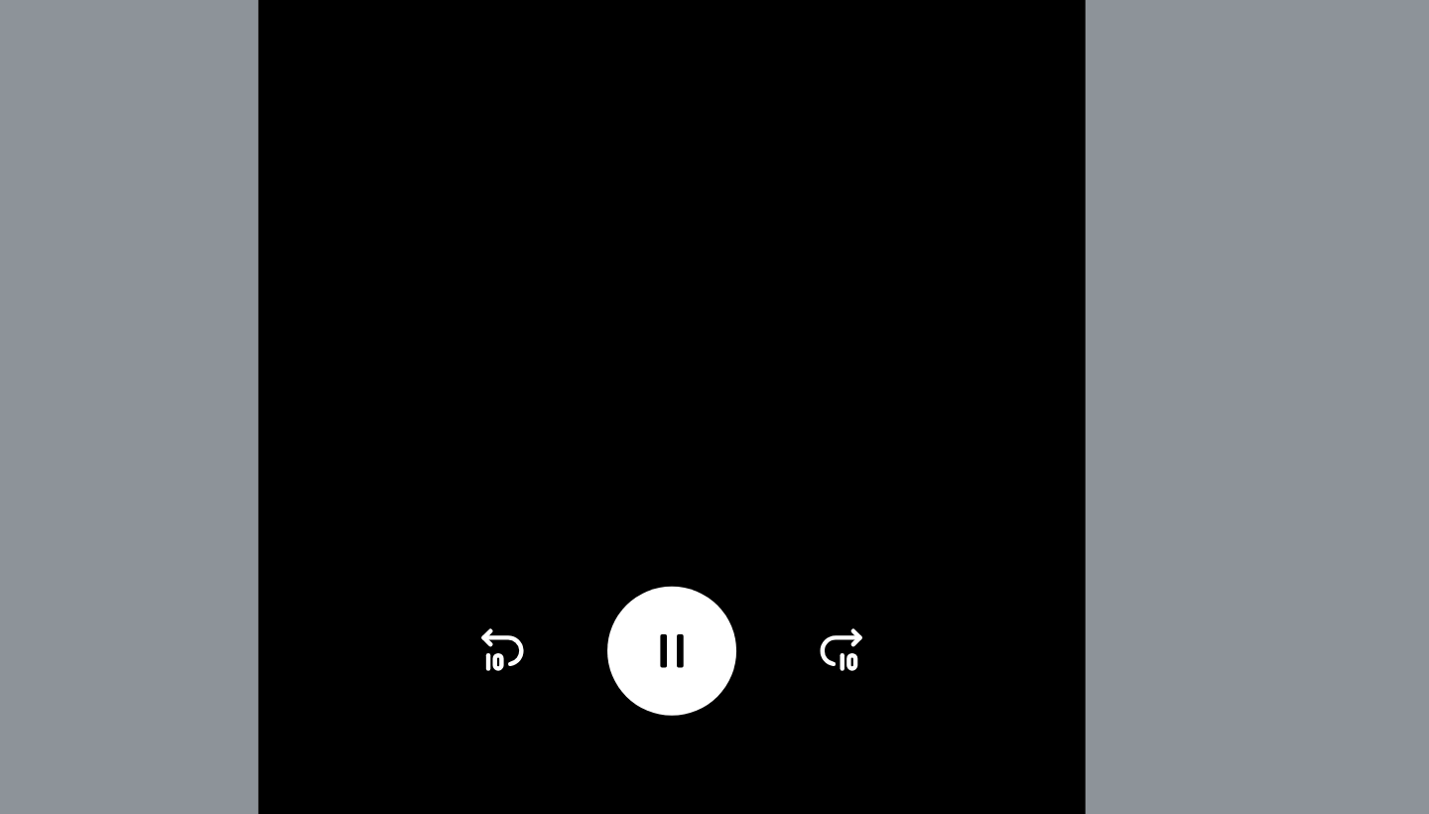
click at [596, 700] on icon at bounding box center [612, 716] width 32 height 32
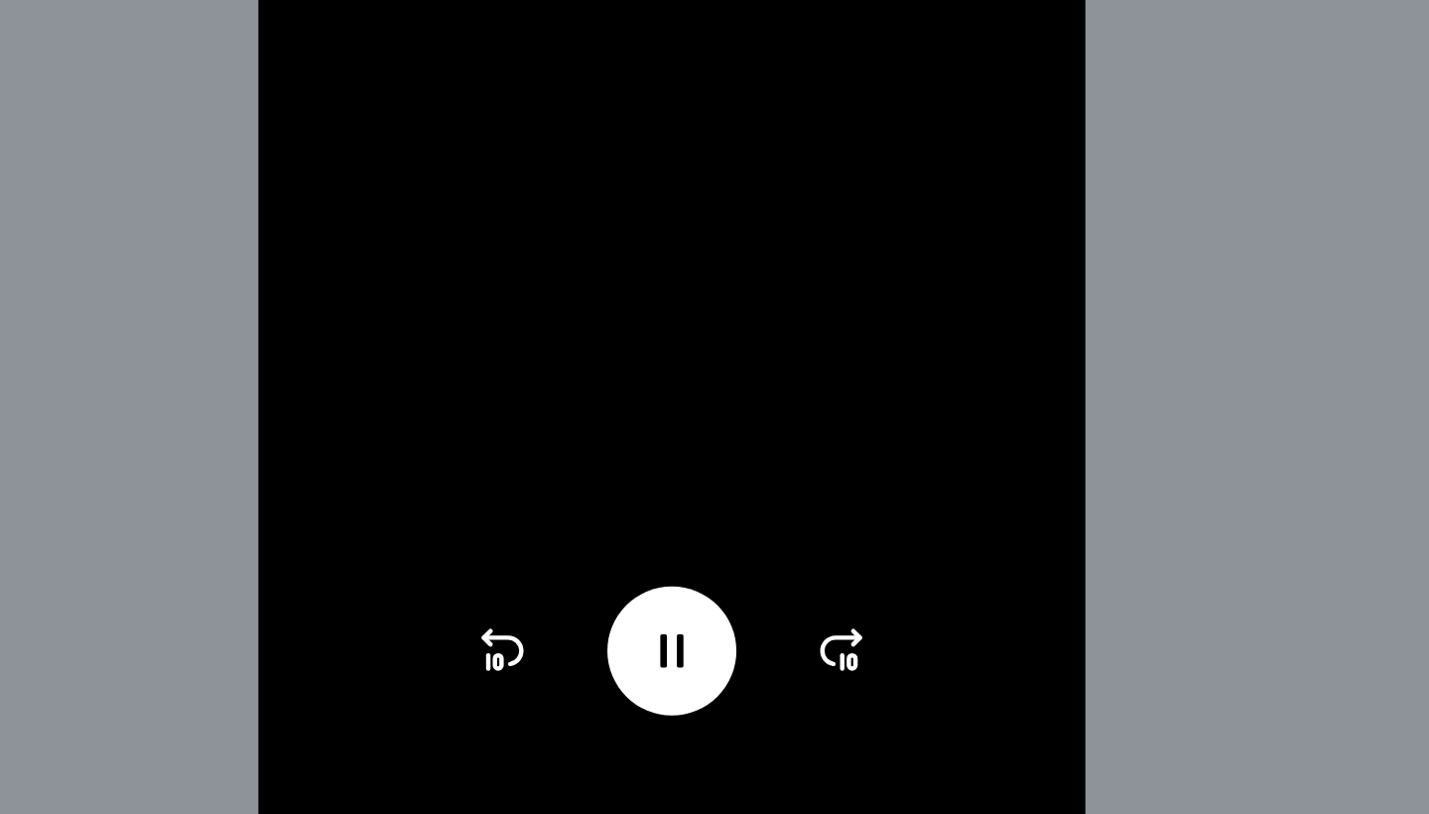
click at [596, 700] on icon at bounding box center [612, 716] width 32 height 32
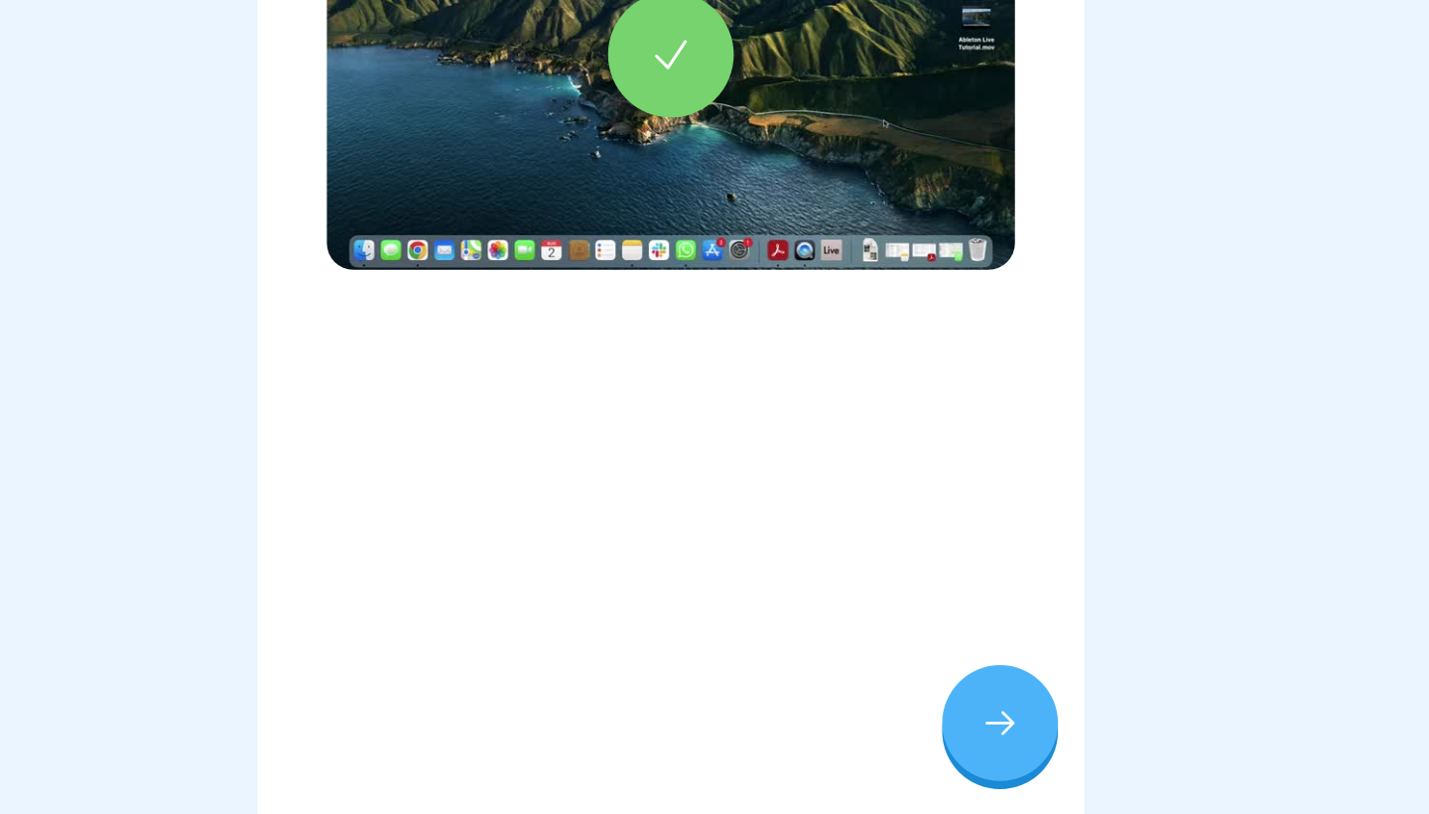
click at [877, 723] on div at bounding box center [911, 757] width 69 height 69
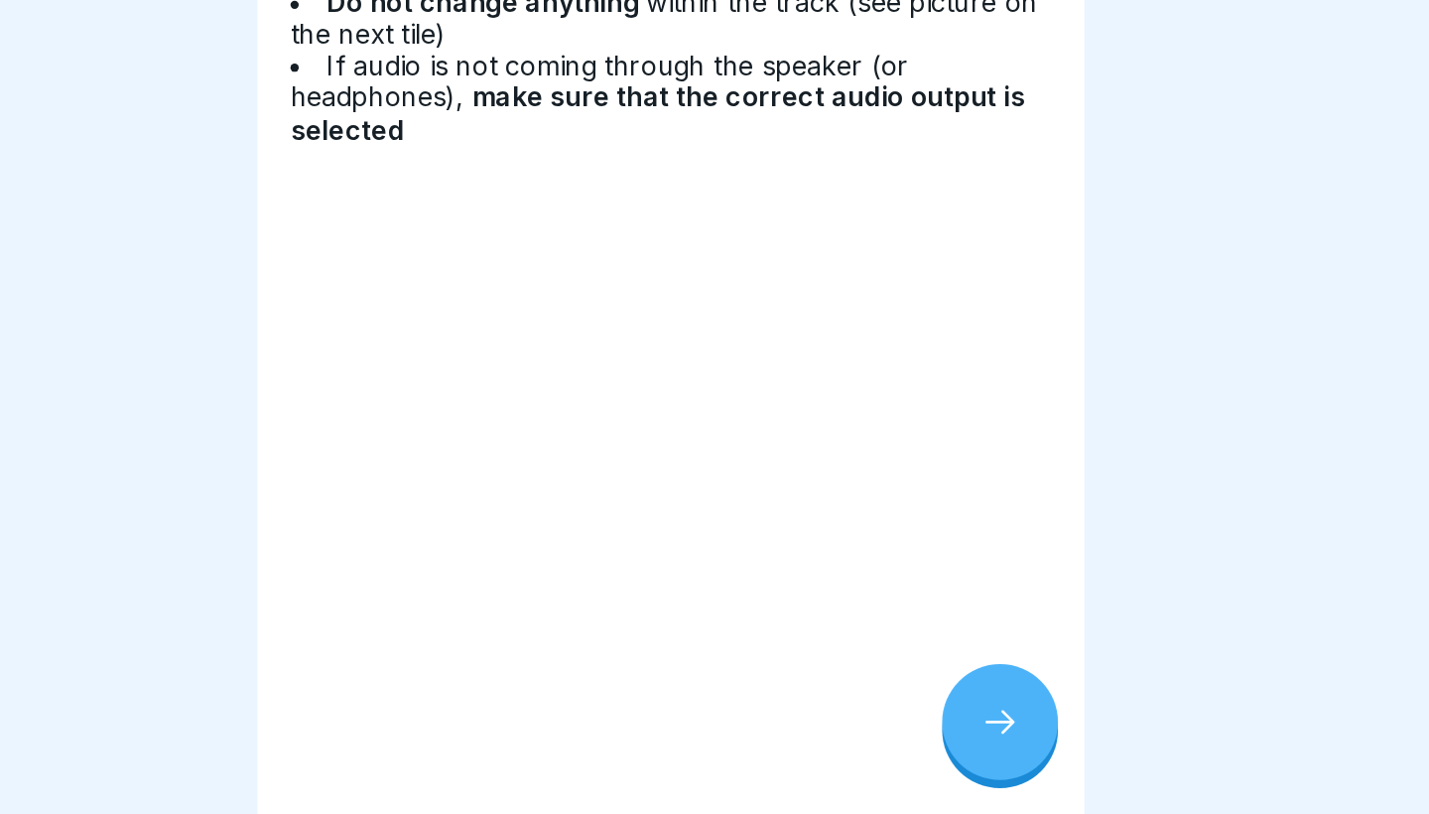
click at [877, 723] on div at bounding box center [911, 757] width 69 height 69
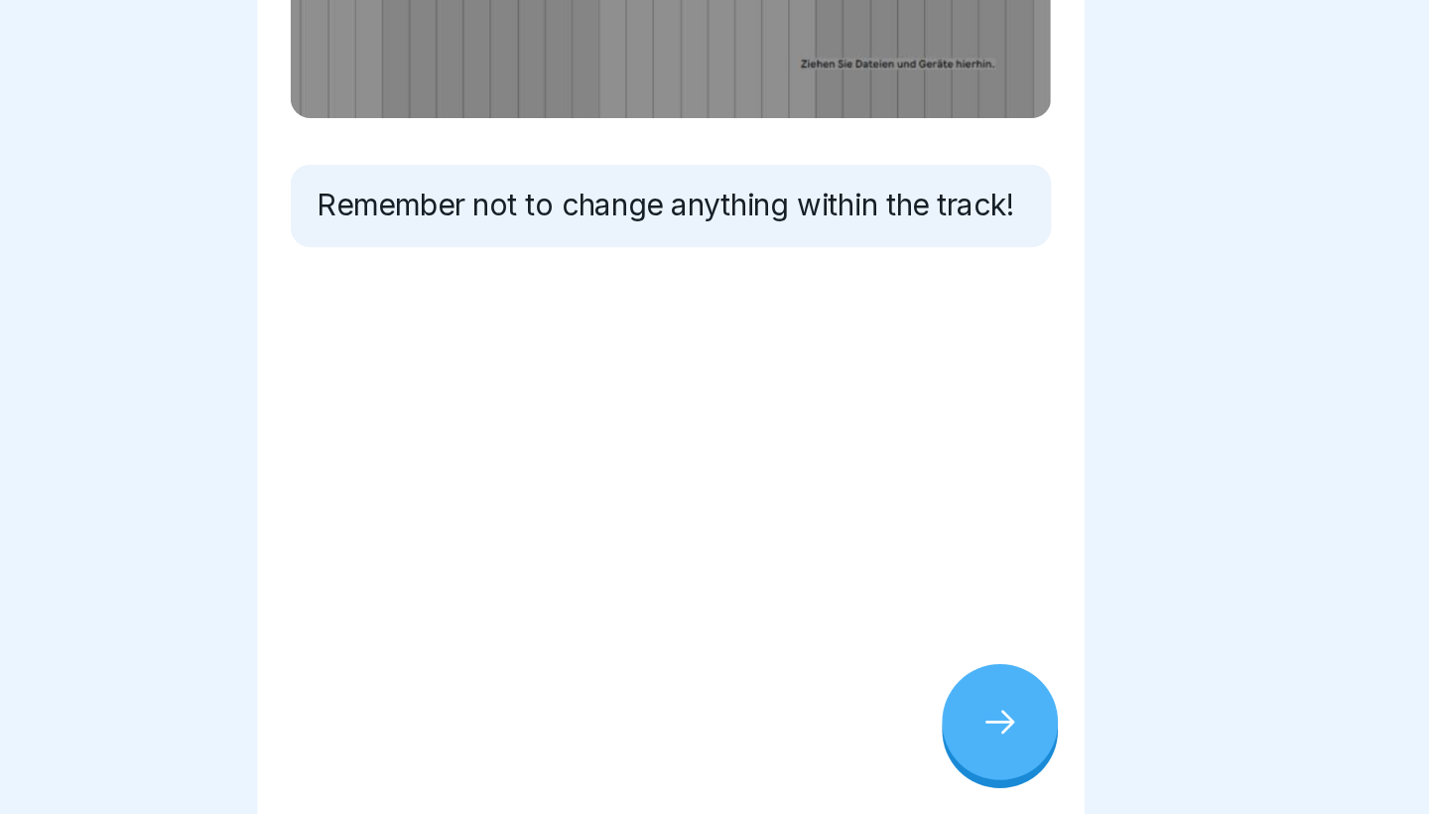
click at [877, 723] on div at bounding box center [911, 757] width 69 height 69
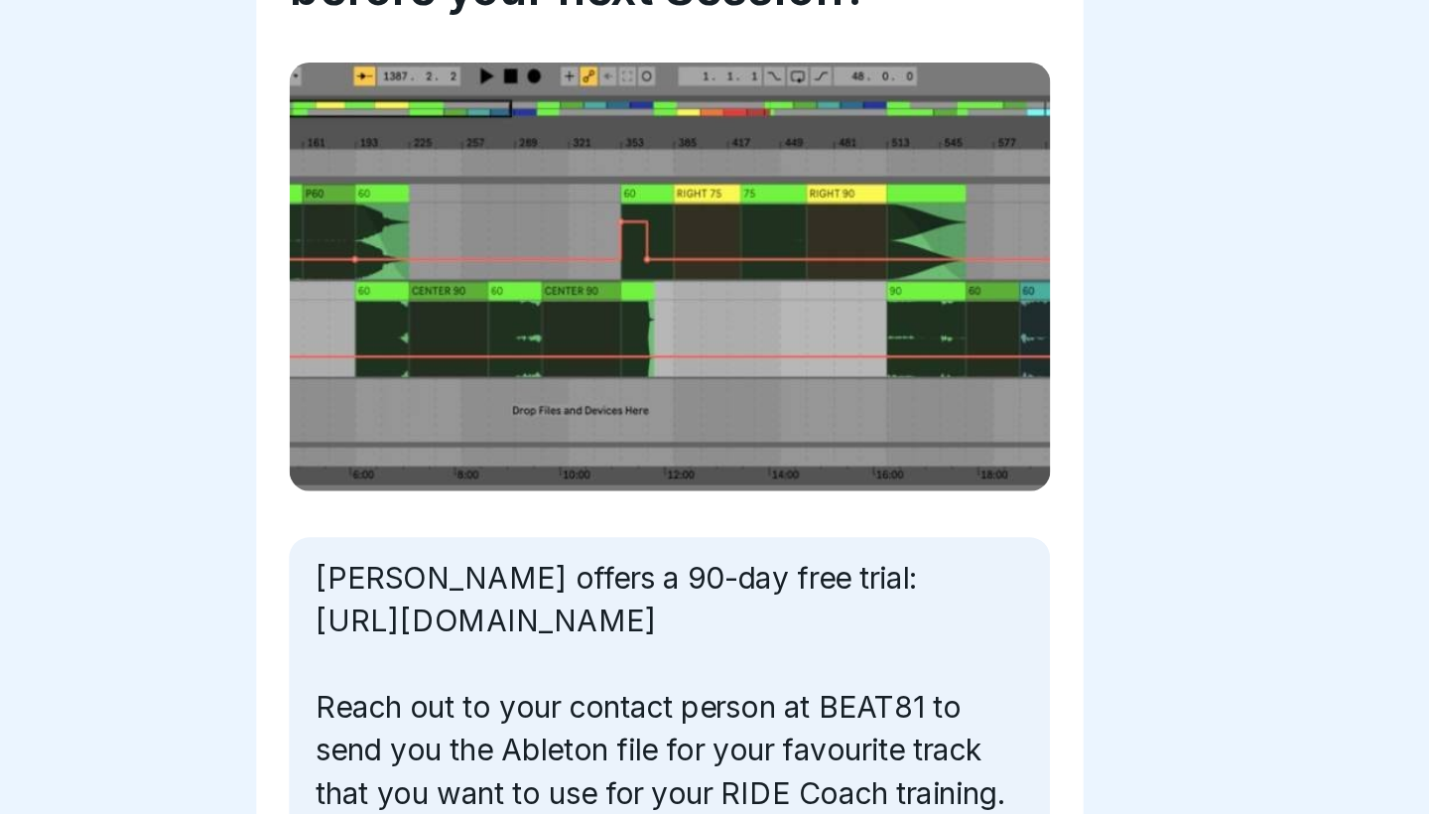
scroll to position [96, 0]
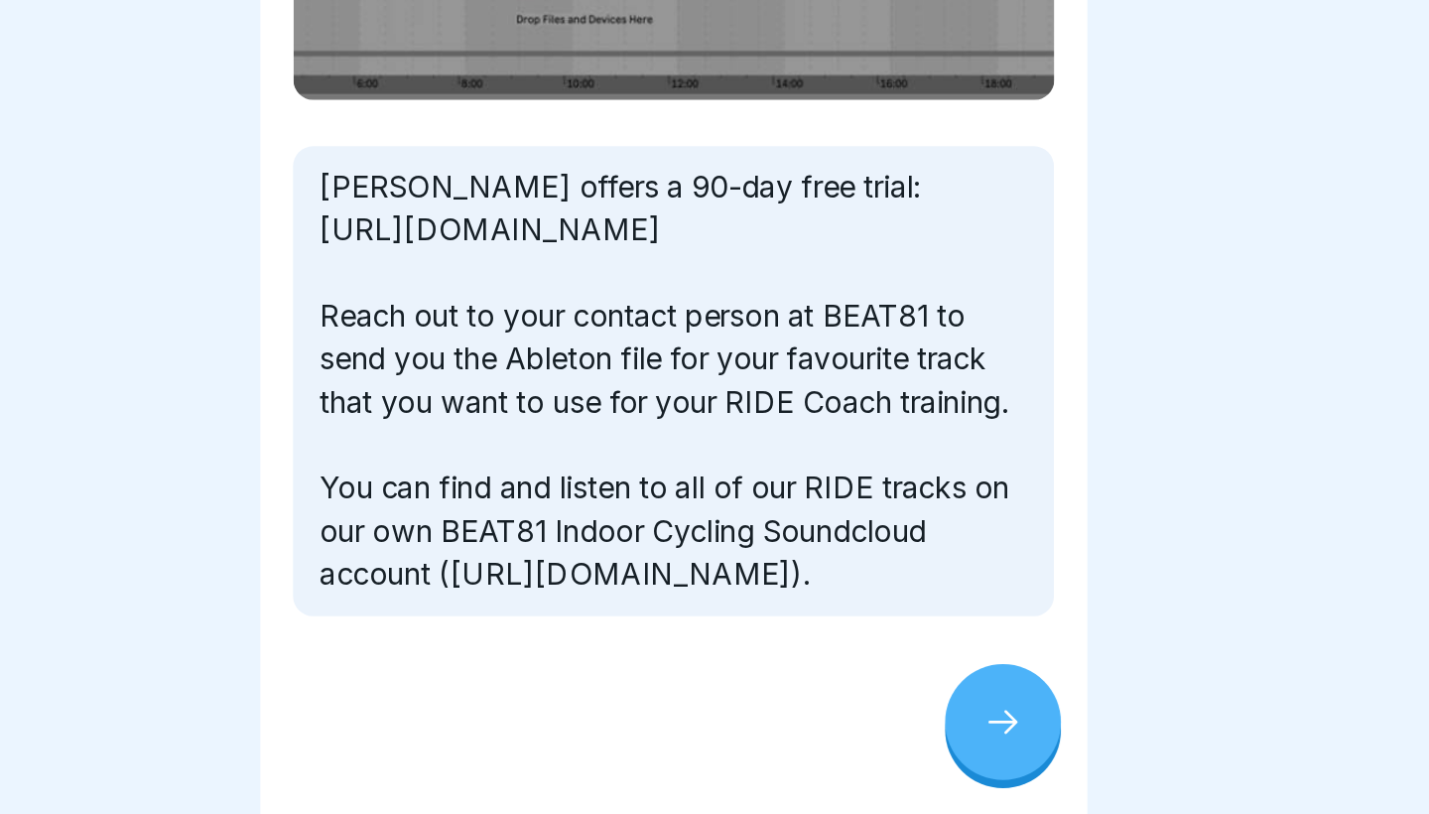
click at [877, 723] on div at bounding box center [911, 757] width 69 height 69
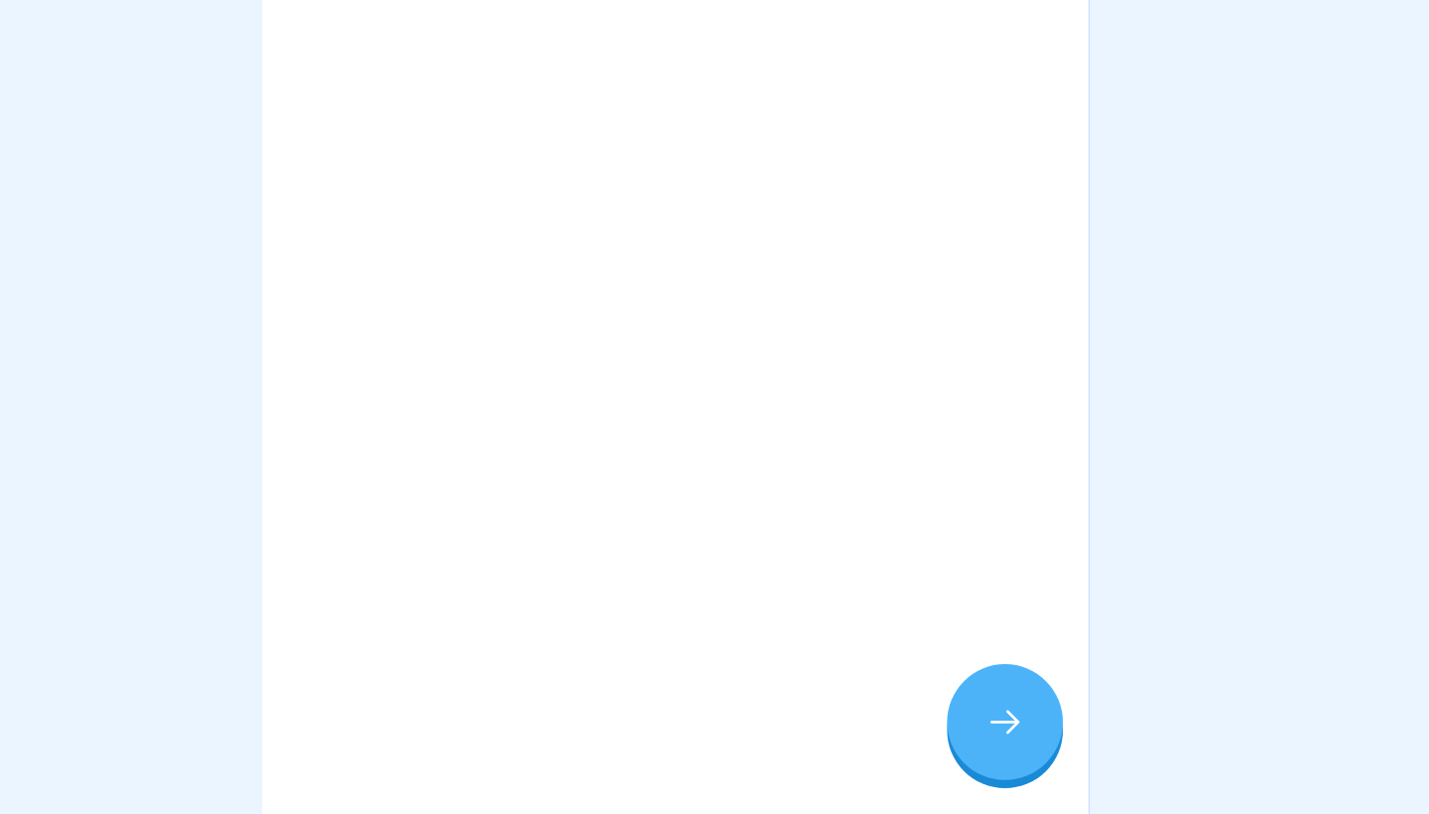
click at [877, 723] on div at bounding box center [911, 757] width 69 height 69
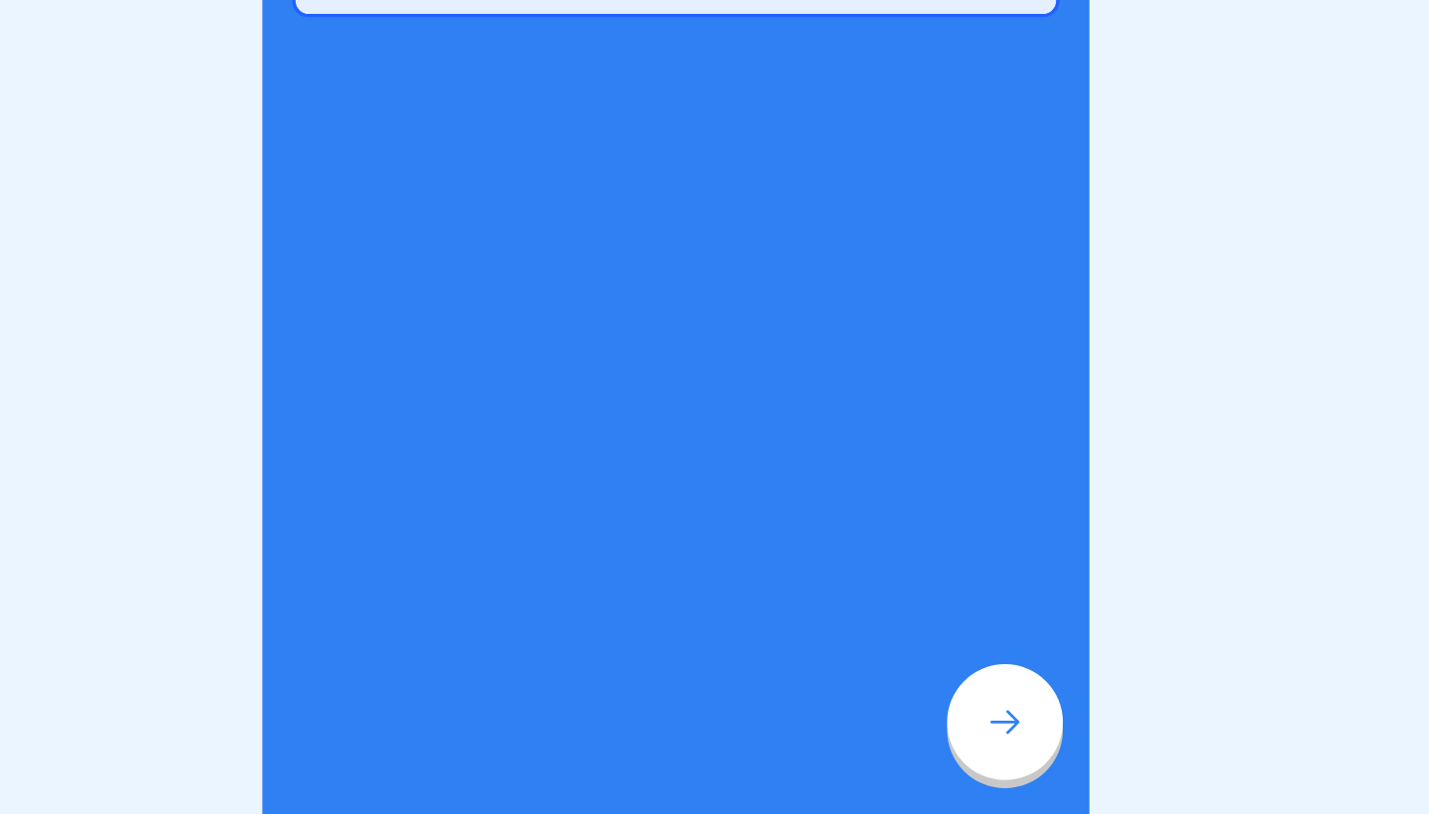
click at [877, 723] on div at bounding box center [911, 757] width 69 height 69
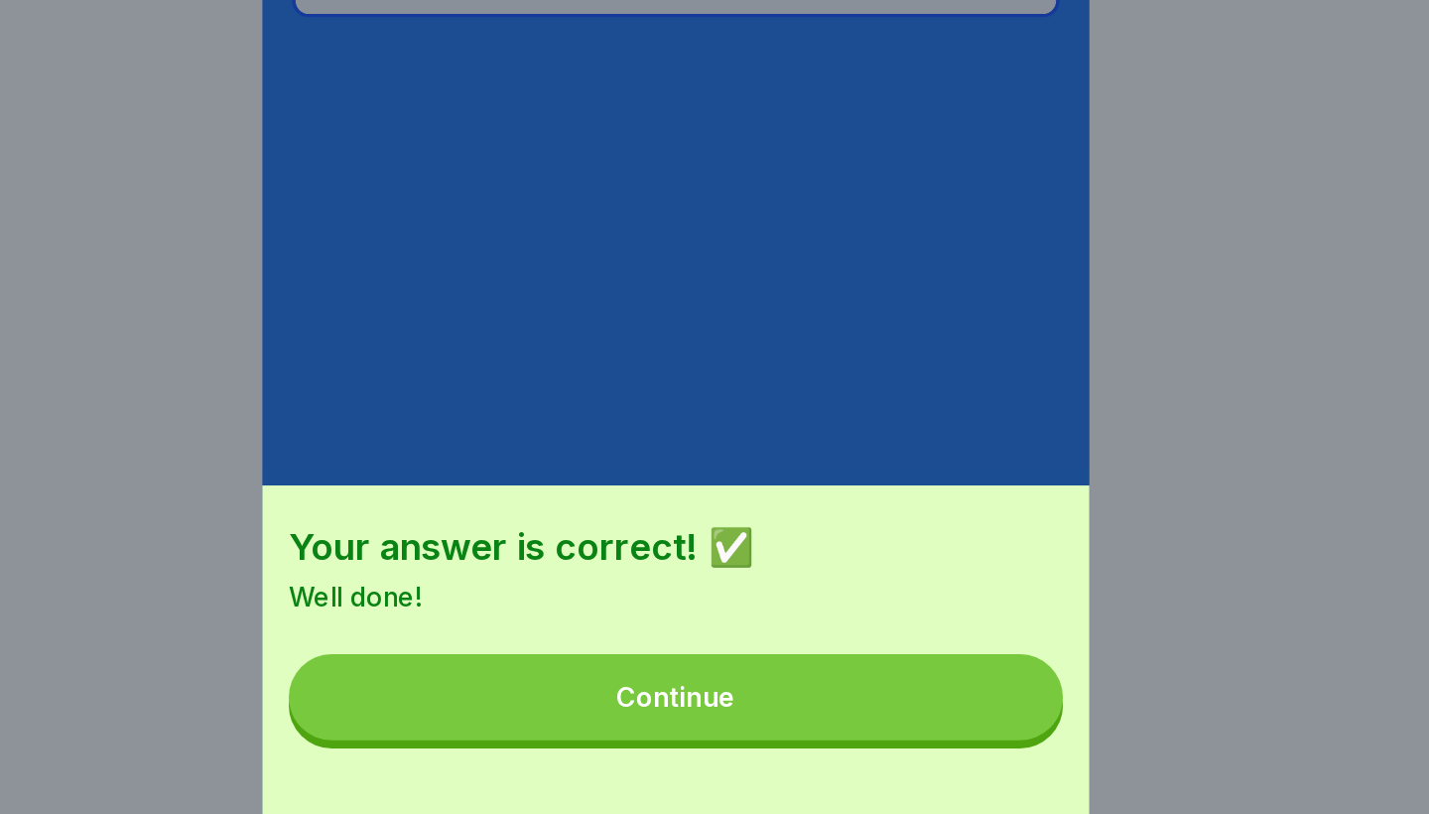
click at [679, 734] on div "Continue" at bounding box center [714, 743] width 71 height 18
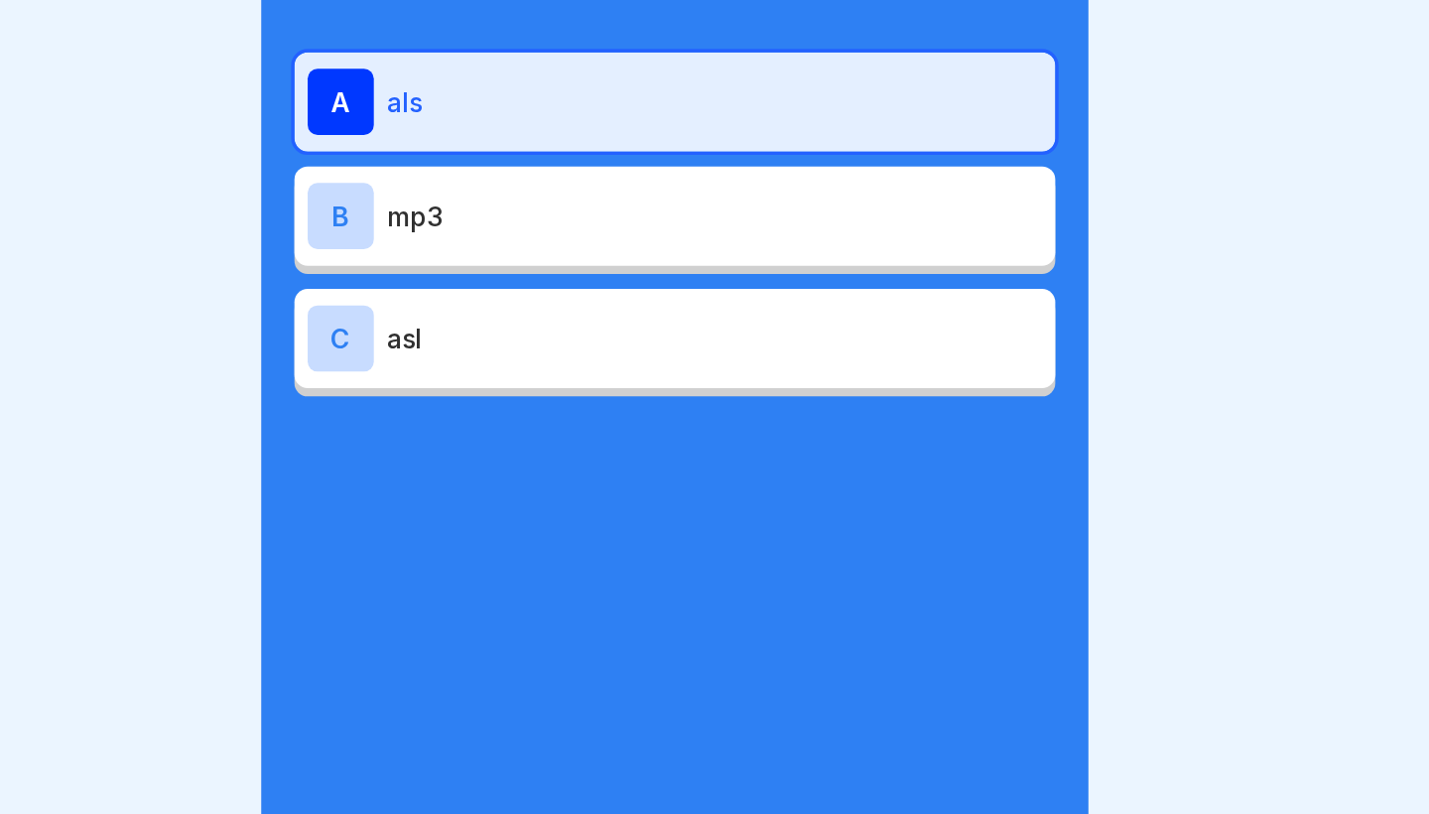
click at [494, 210] on div "A als" at bounding box center [714, 230] width 441 height 40
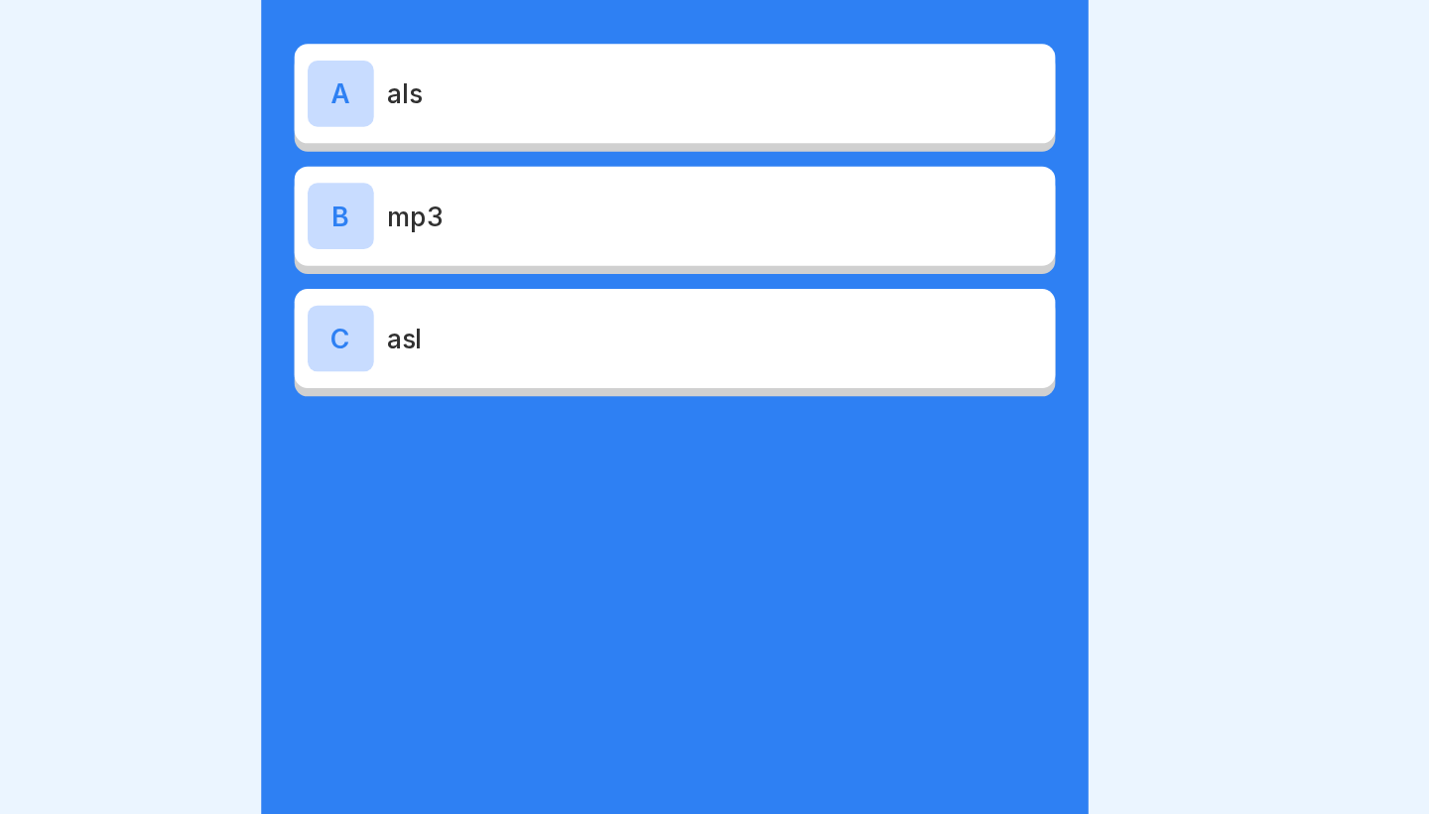
click at [542, 213] on p "als" at bounding box center [738, 225] width 393 height 24
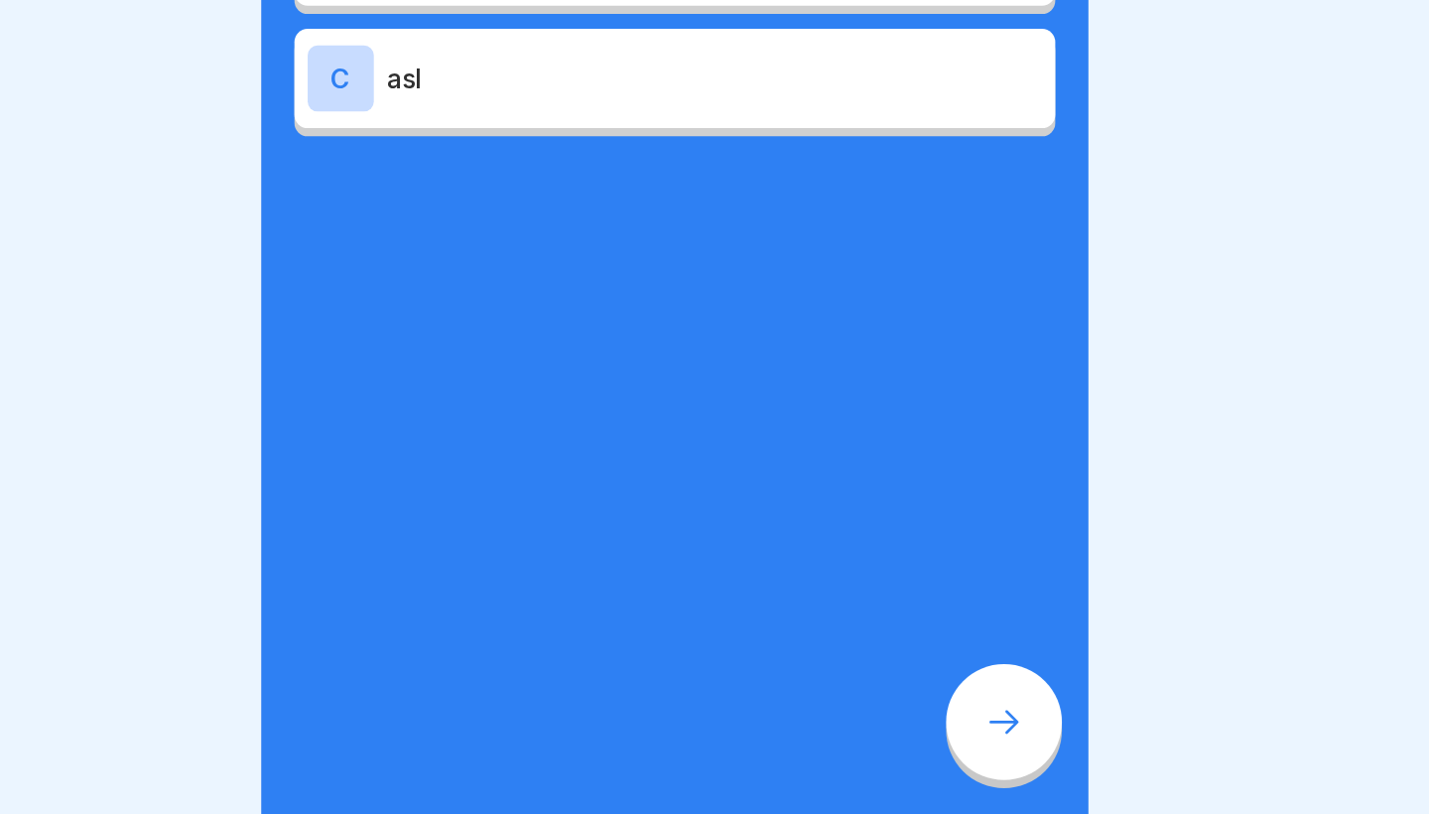
click at [877, 723] on div at bounding box center [911, 757] width 69 height 69
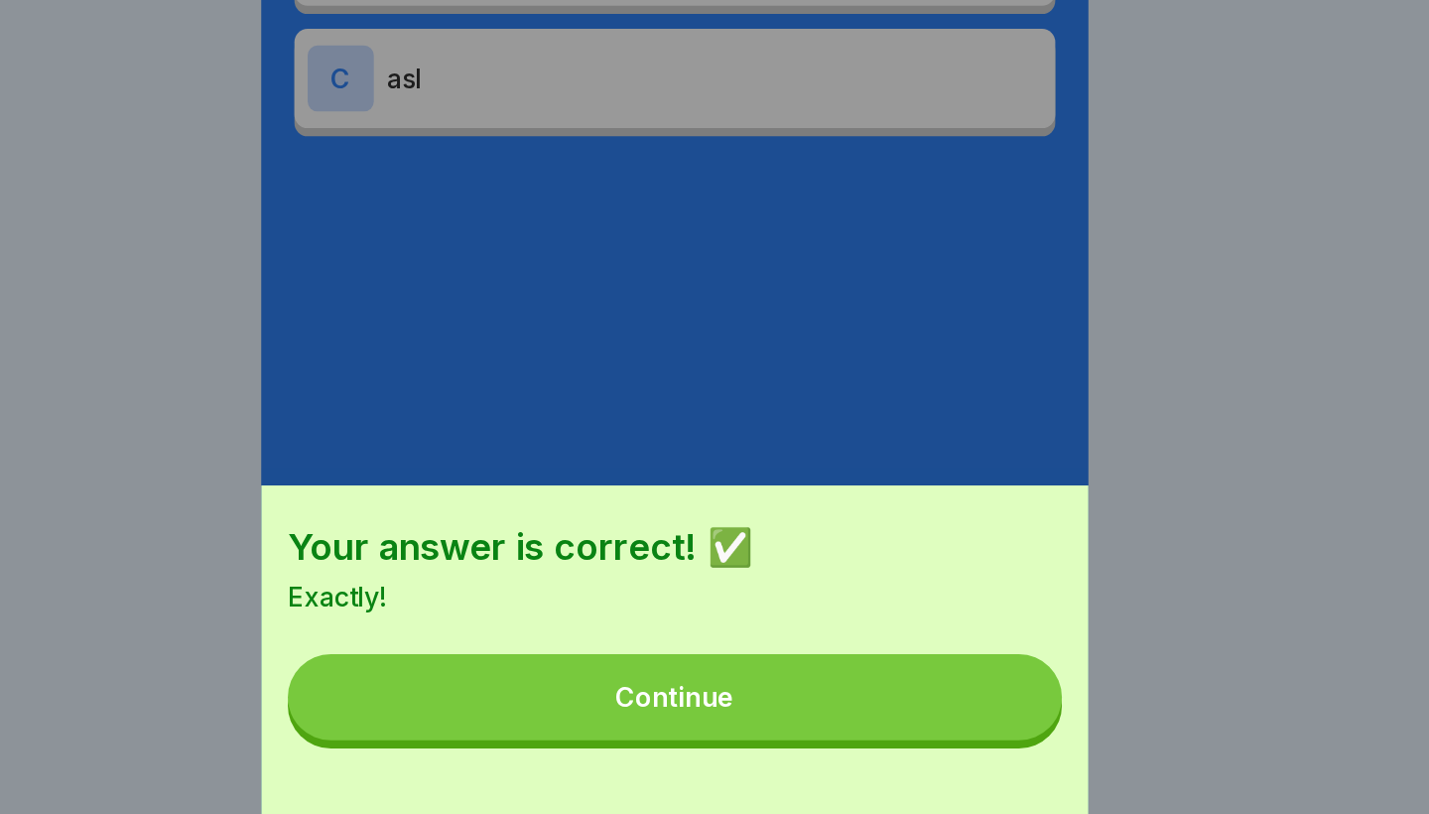
click at [552, 717] on button "Continue" at bounding box center [714, 743] width 464 height 52
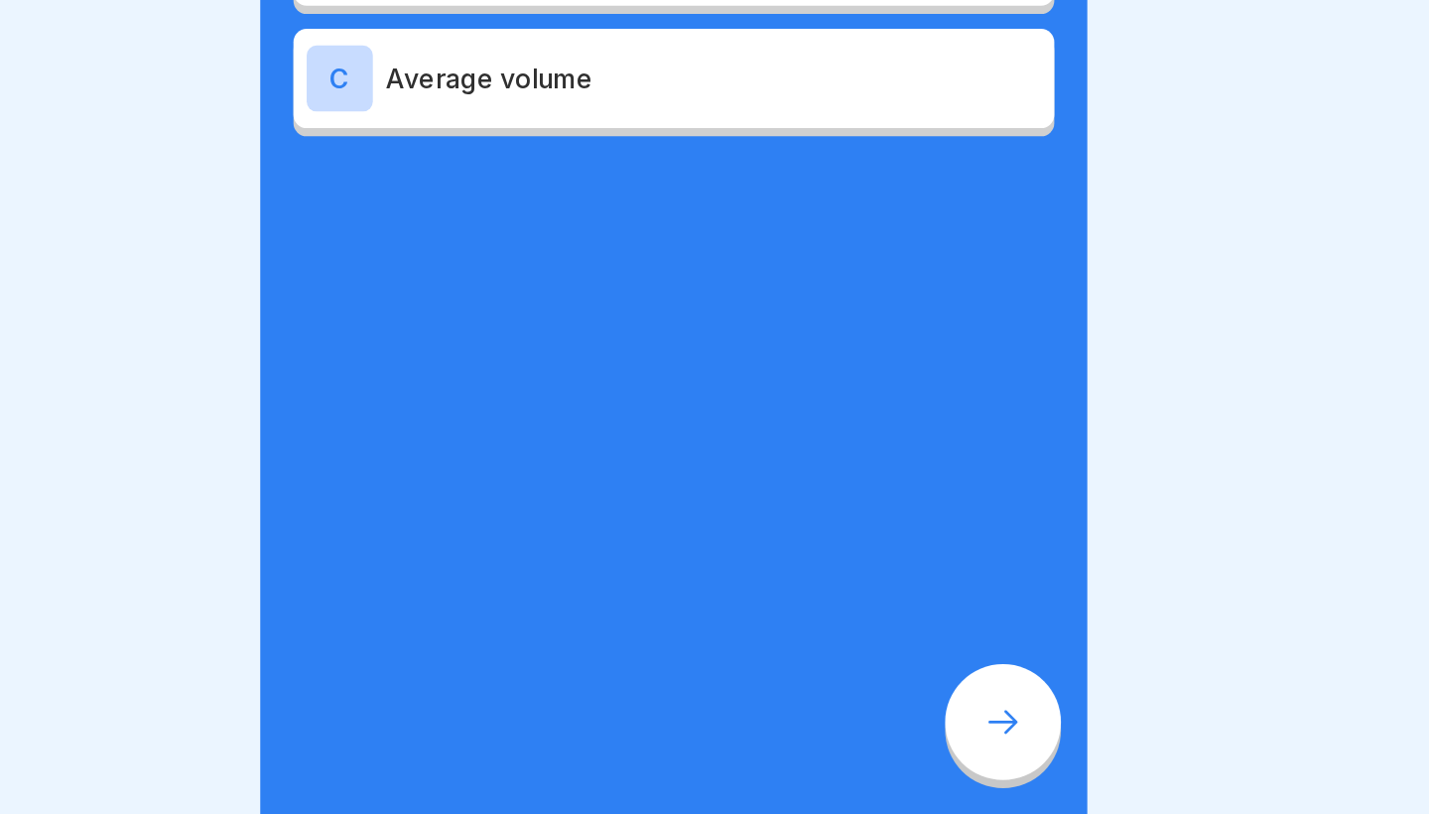
click at [877, 723] on div at bounding box center [911, 757] width 69 height 69
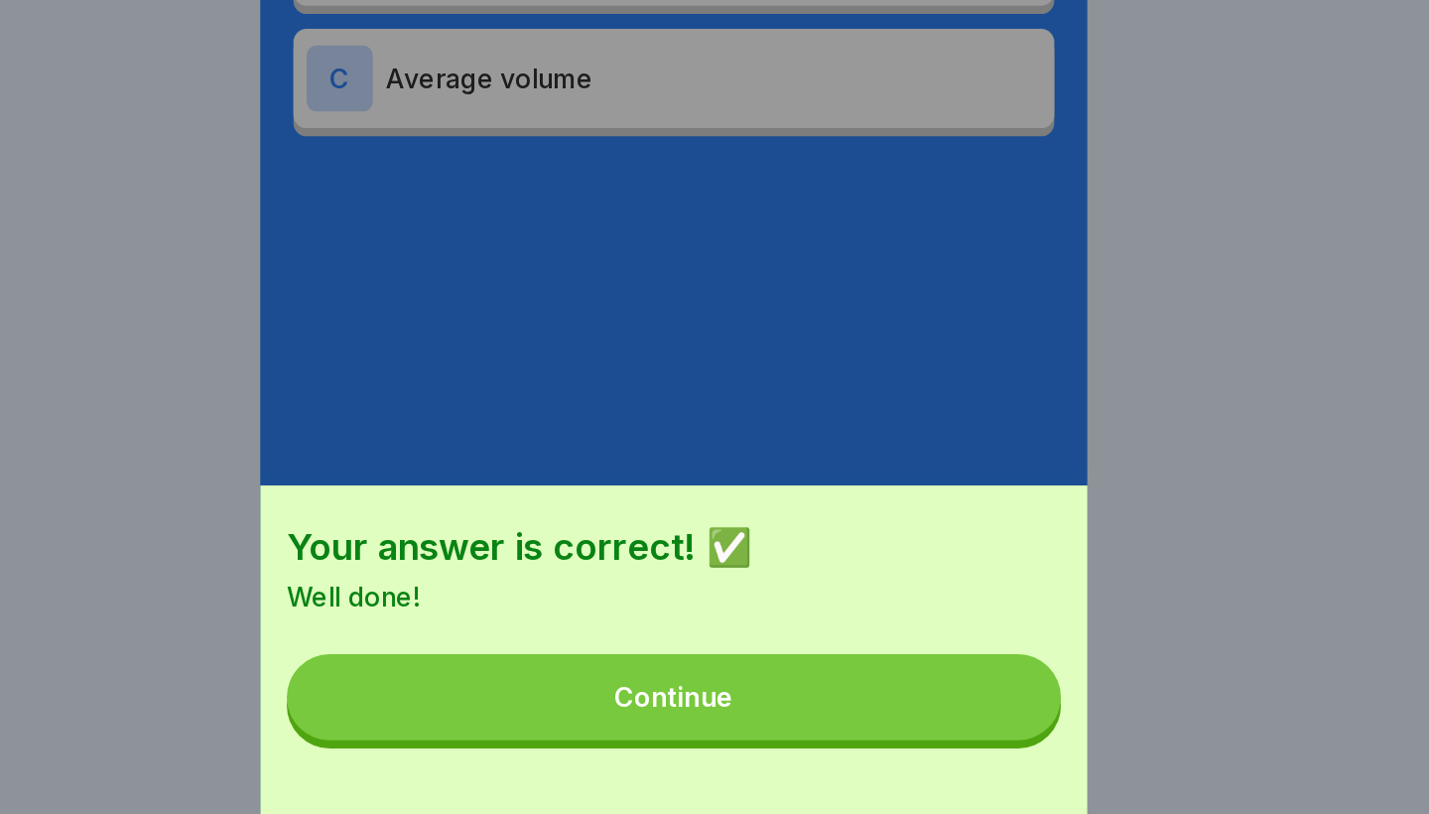
click at [567, 717] on button "Continue" at bounding box center [714, 743] width 464 height 52
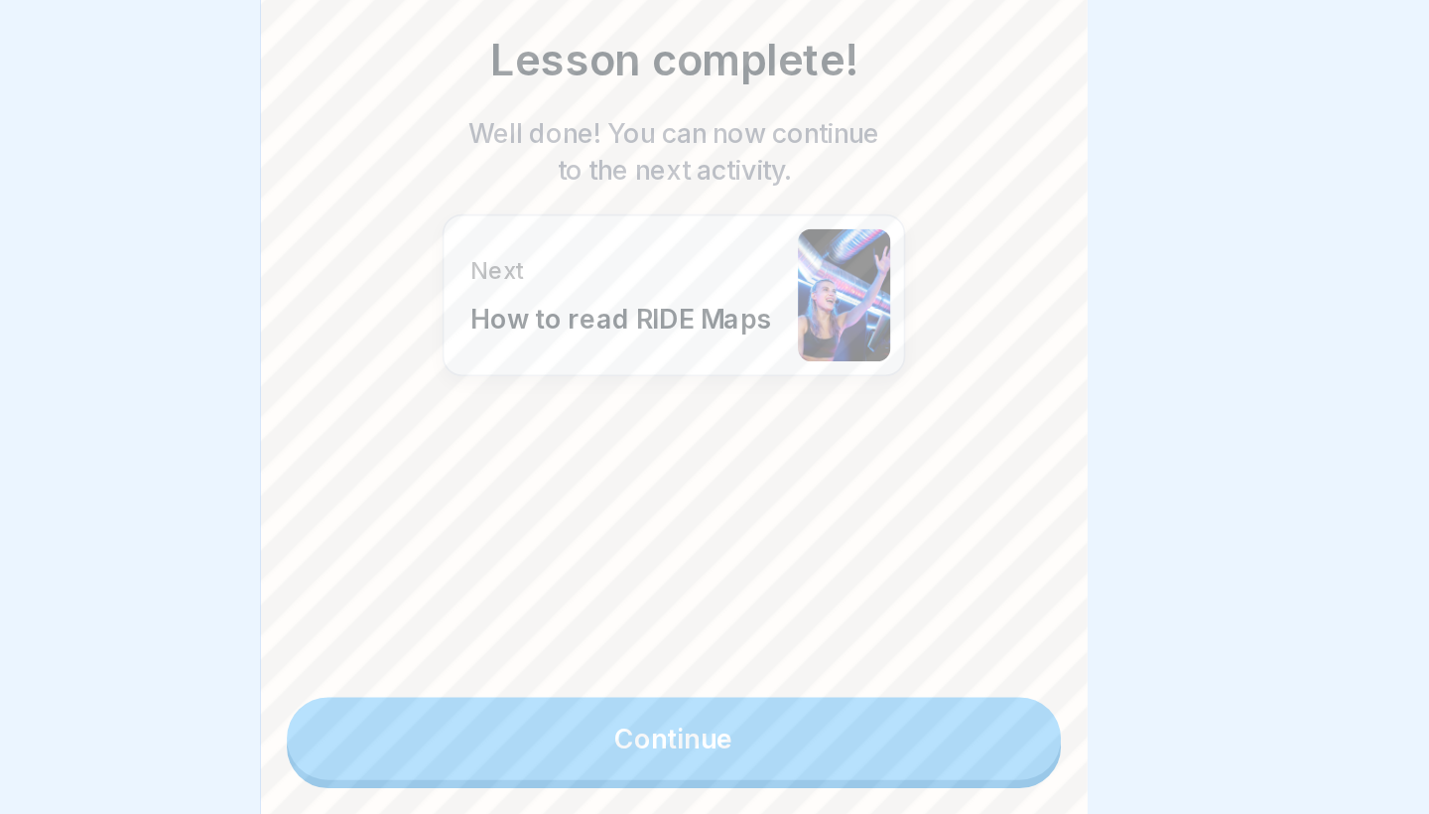
click at [567, 743] on link "Continue" at bounding box center [714, 768] width 464 height 50
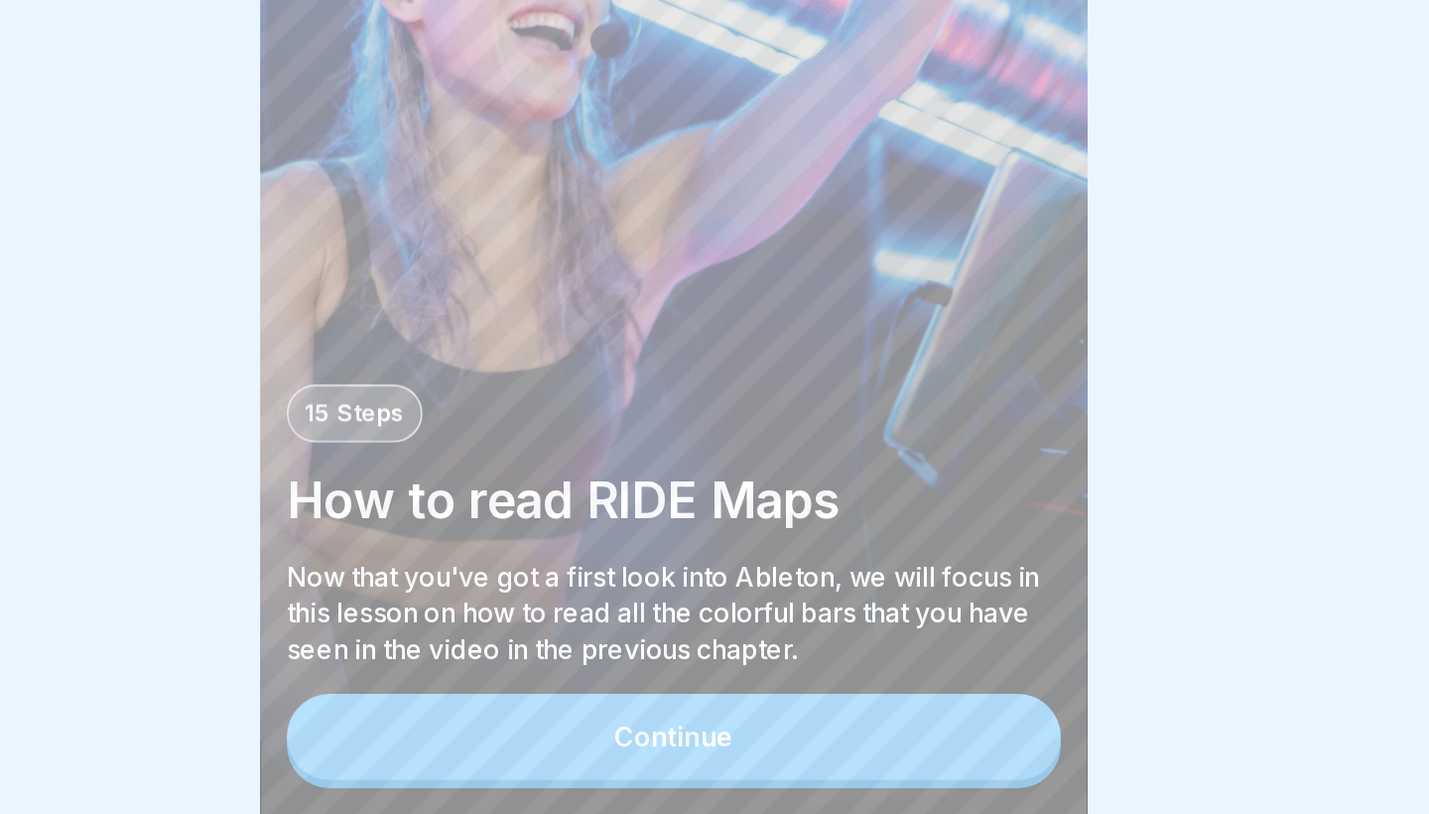
click at [679, 758] on div "Continue" at bounding box center [714, 767] width 71 height 18
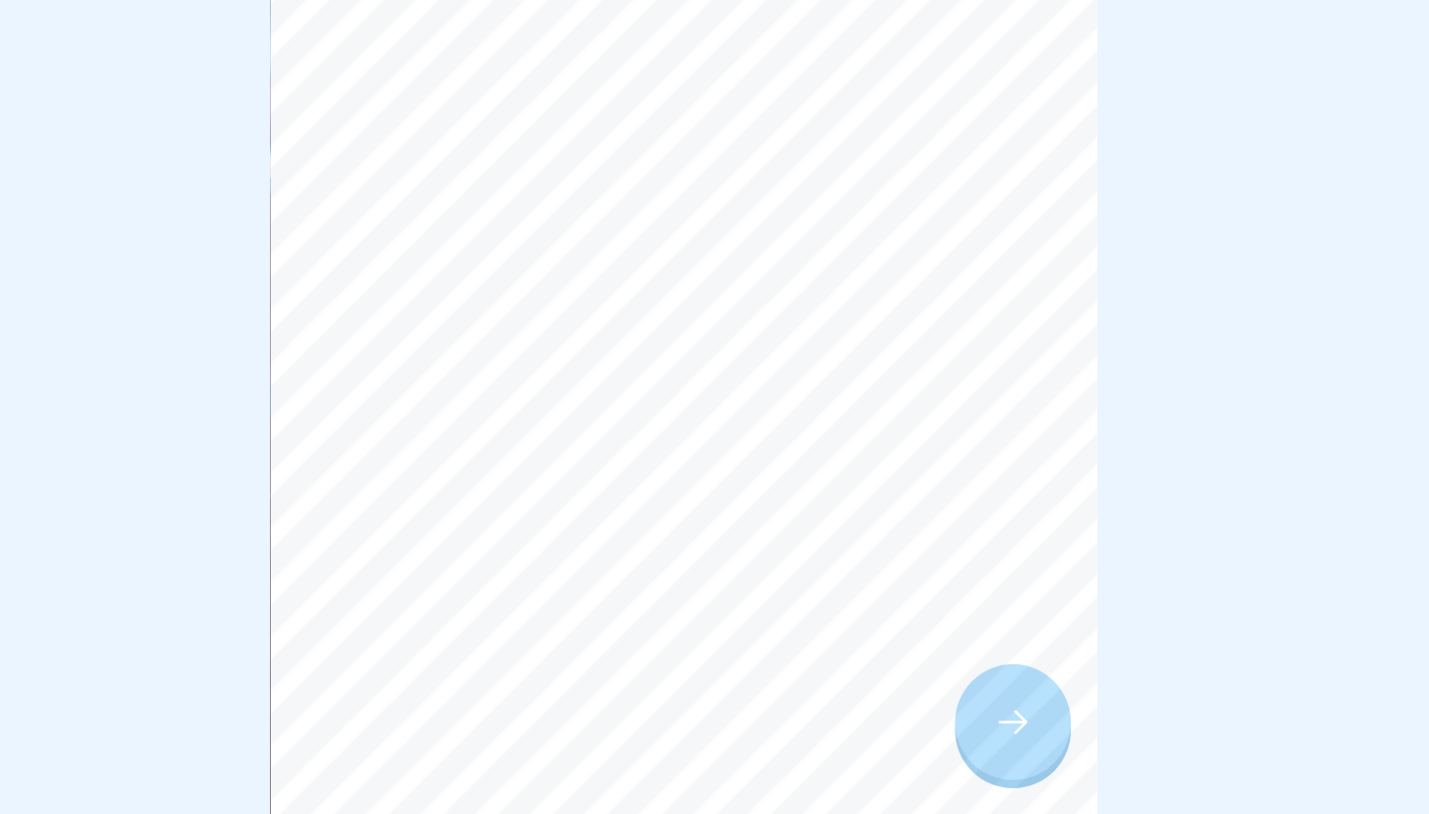
click at [877, 723] on div at bounding box center [911, 757] width 69 height 69
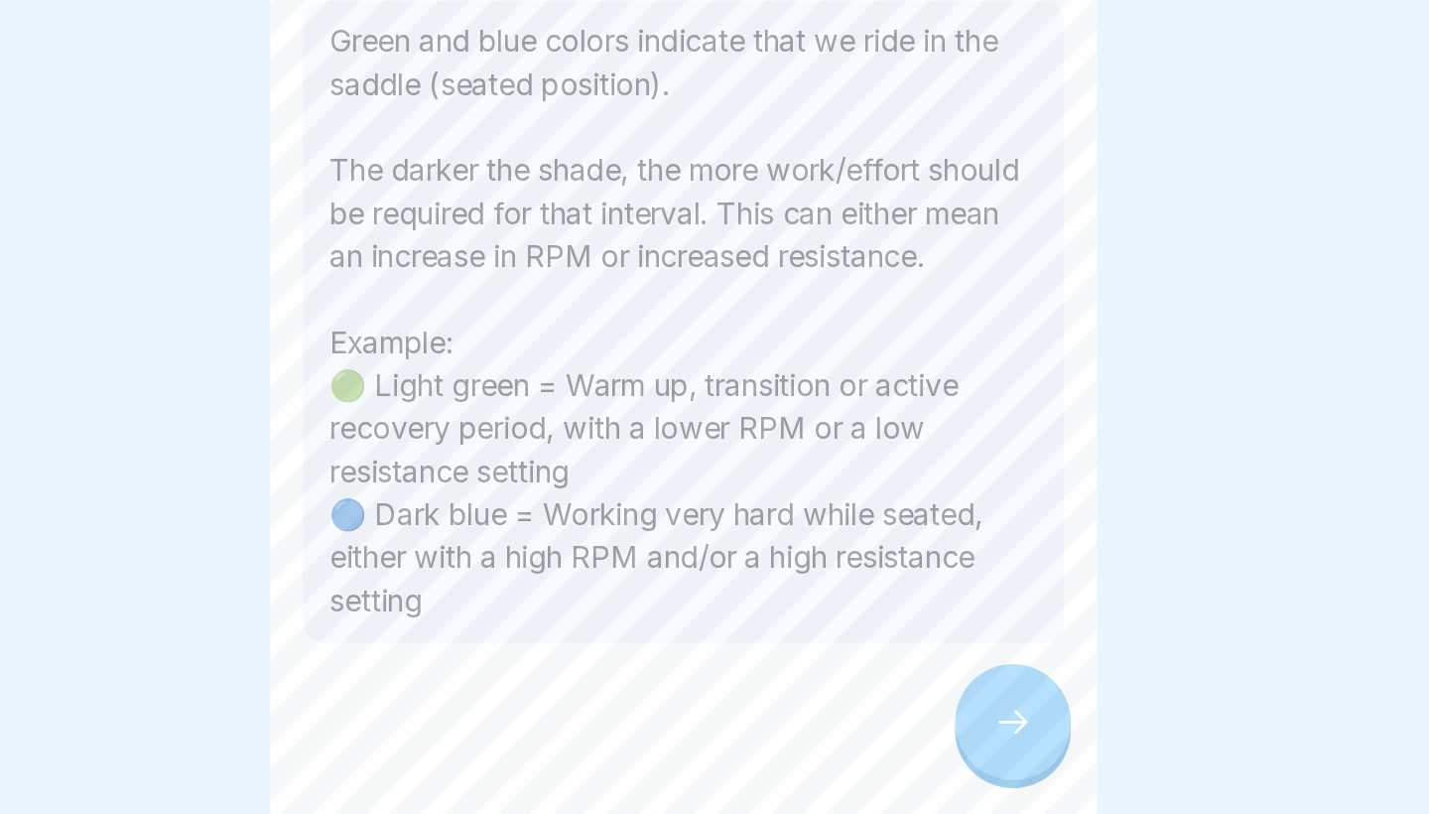
scroll to position [110, 0]
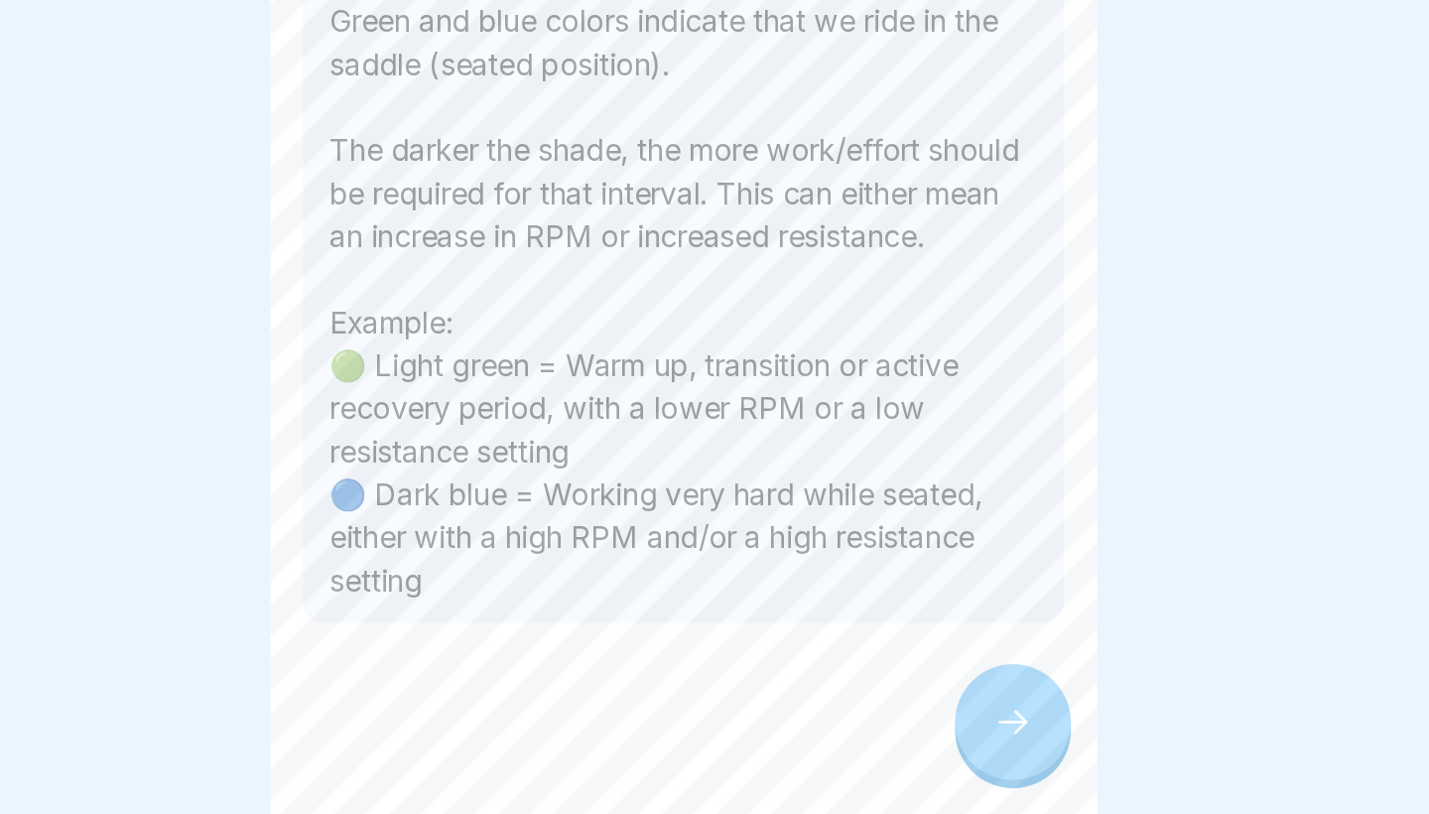
click at [877, 723] on div at bounding box center [911, 757] width 69 height 69
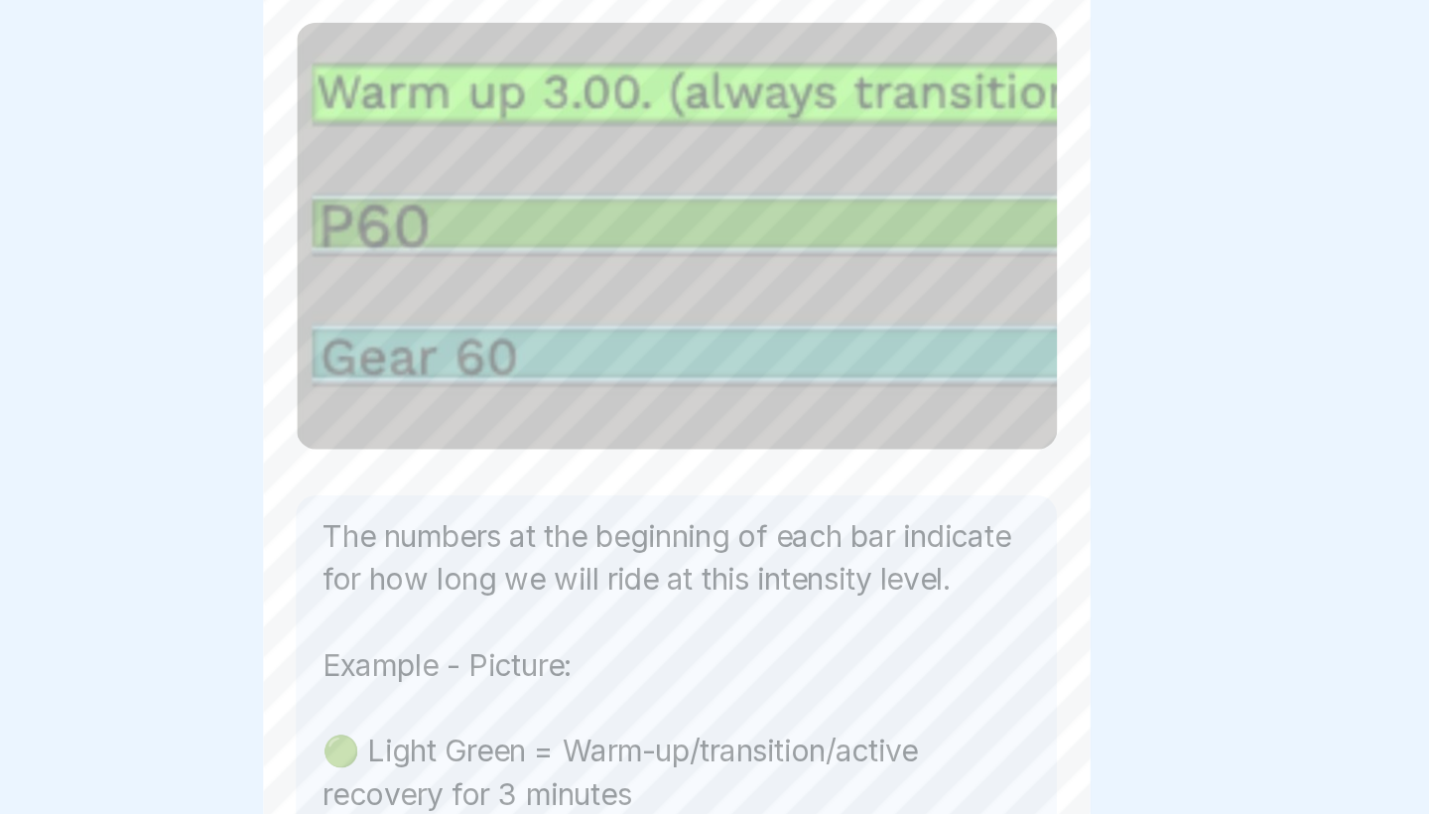
scroll to position [36, 0]
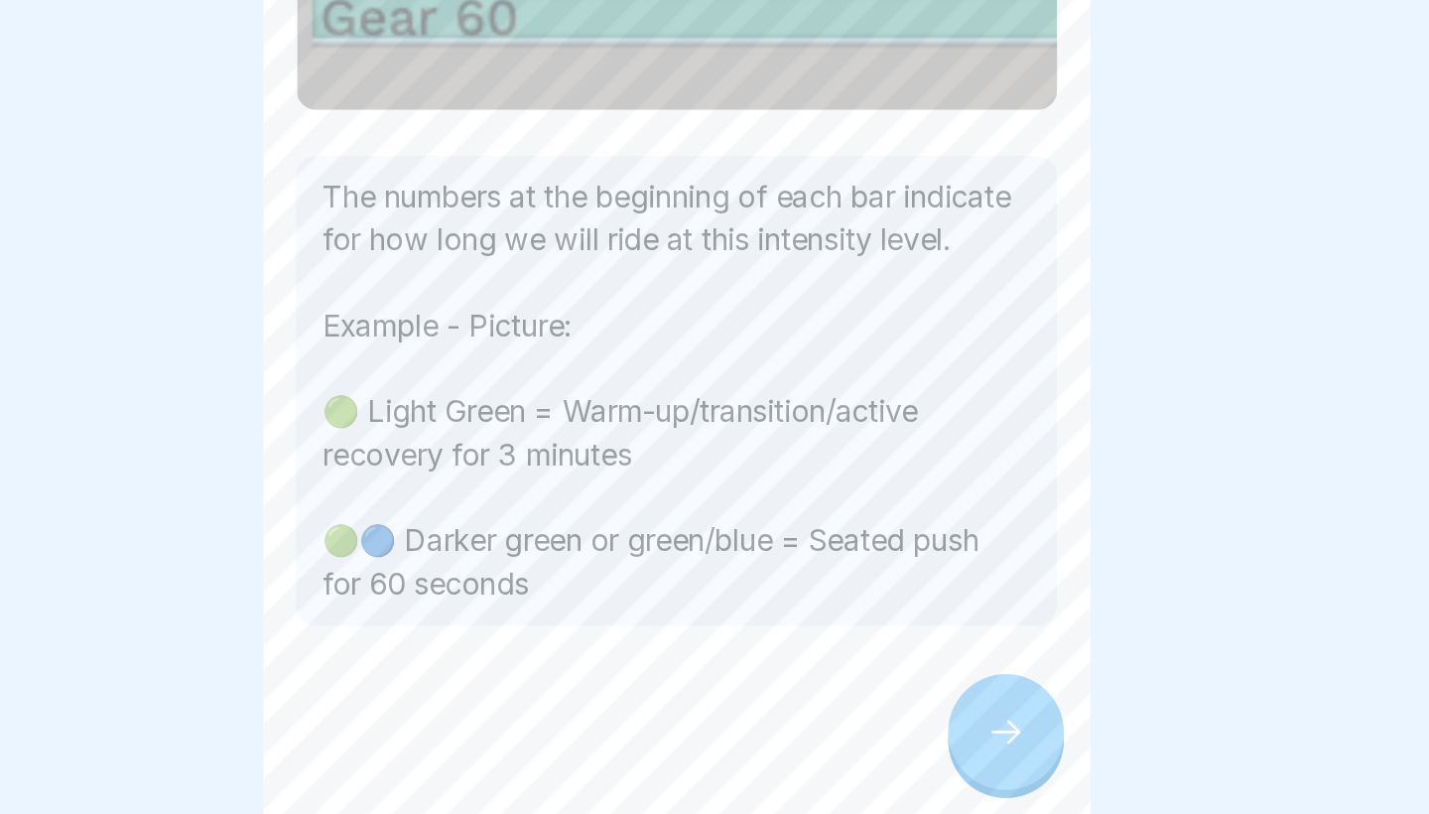
click at [900, 746] on icon at bounding box center [912, 758] width 24 height 24
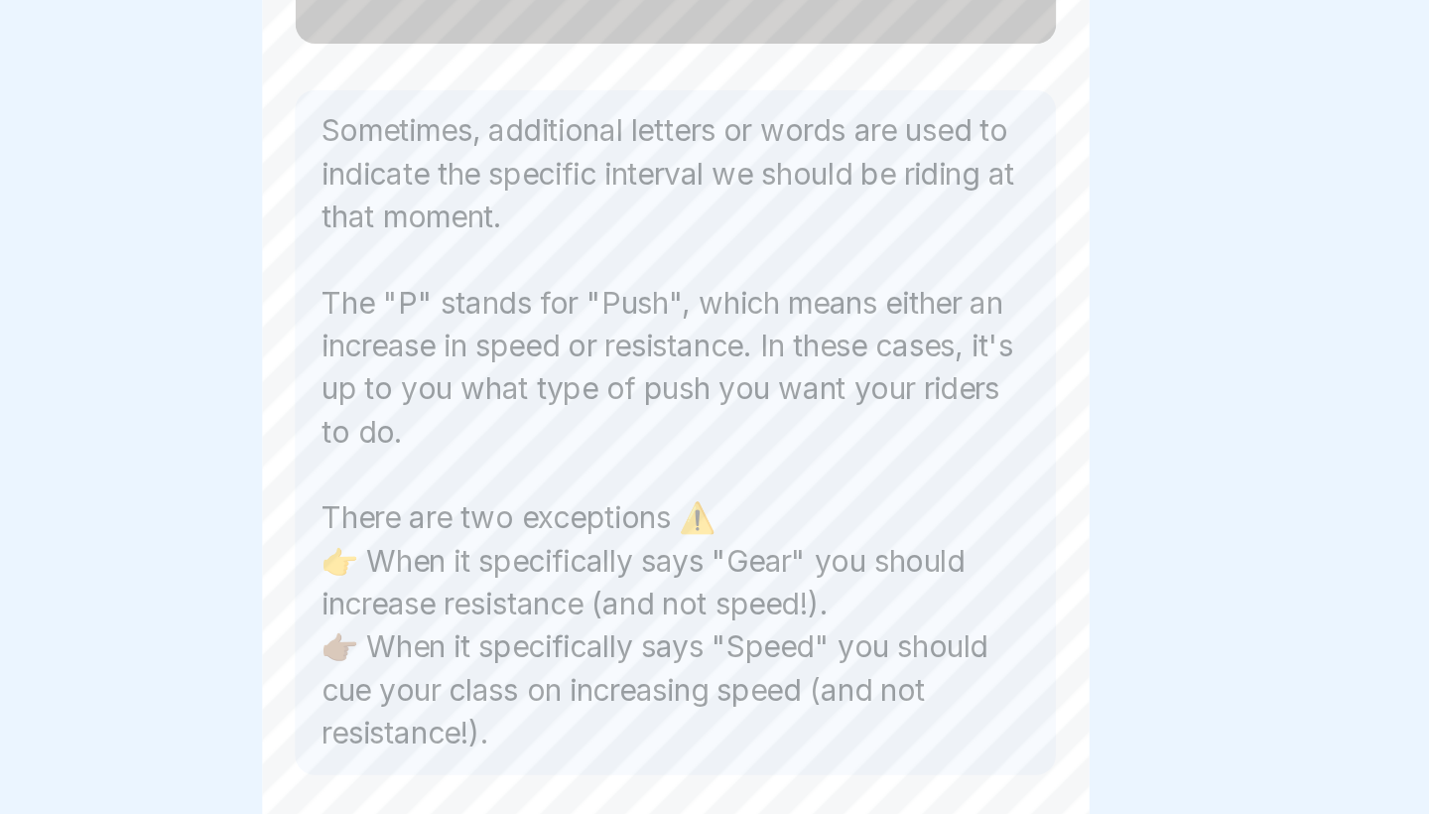
scroll to position [140, 0]
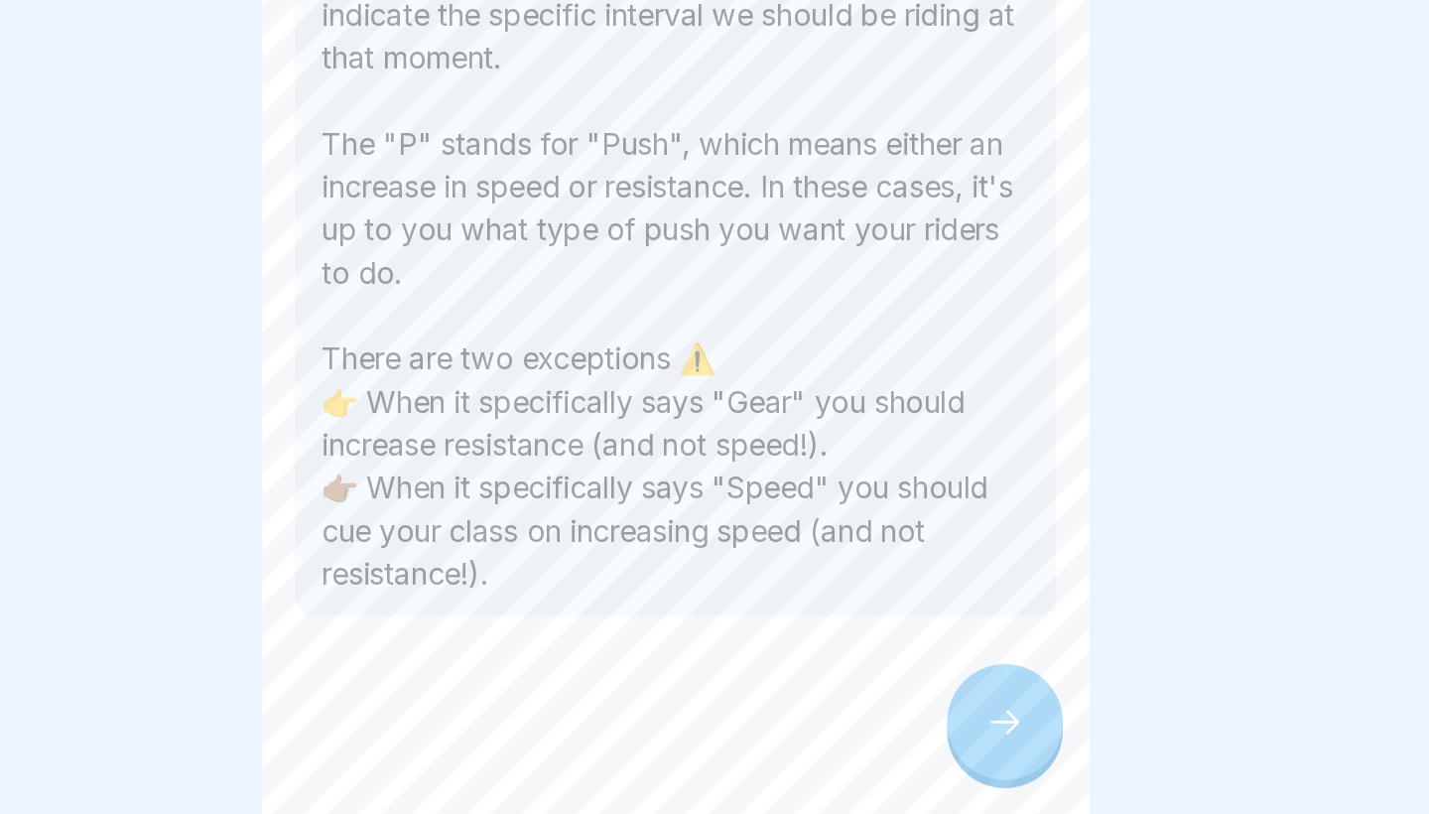
click at [900, 746] on icon at bounding box center [912, 758] width 24 height 24
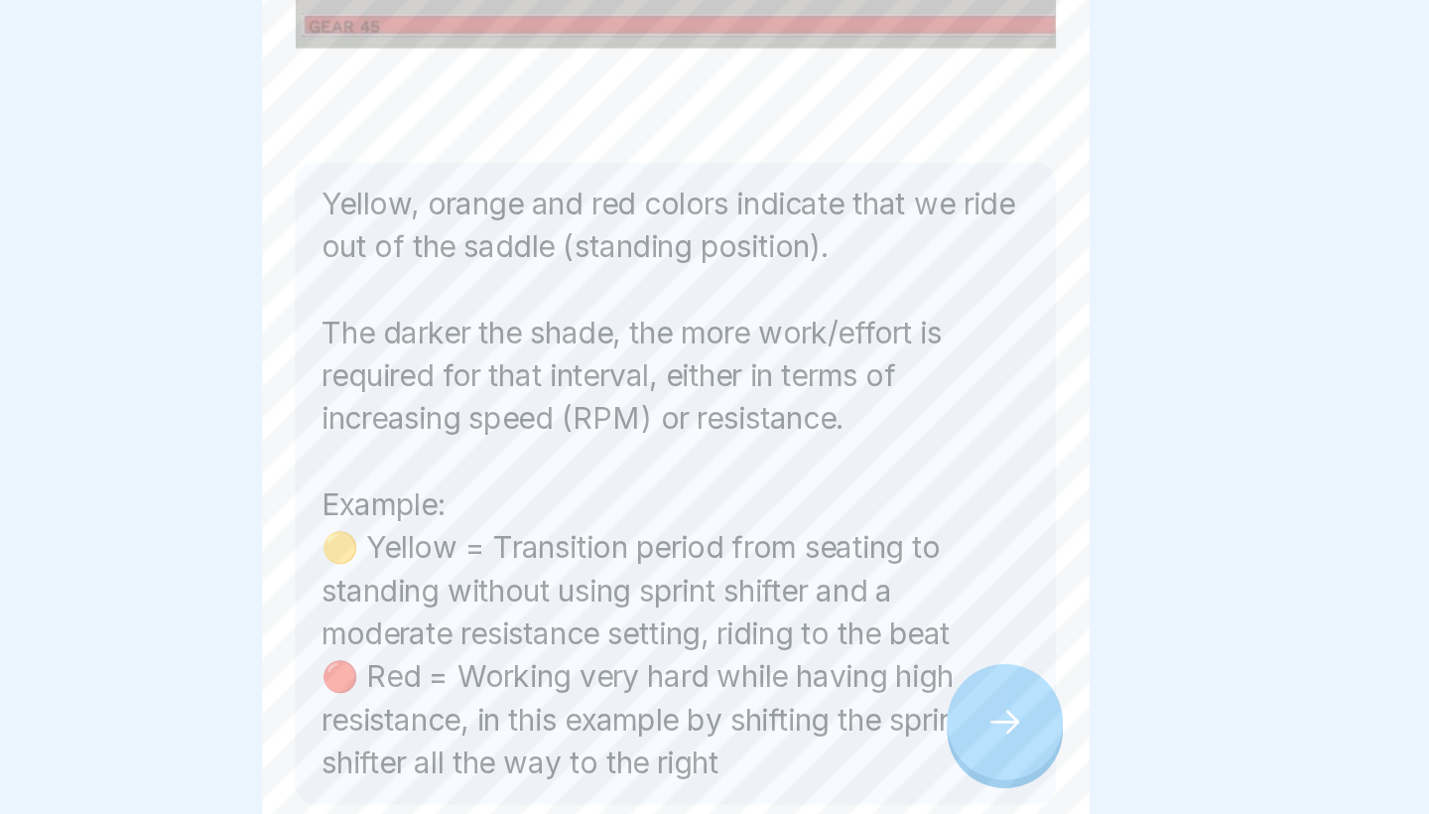
click at [900, 746] on icon at bounding box center [912, 758] width 24 height 24
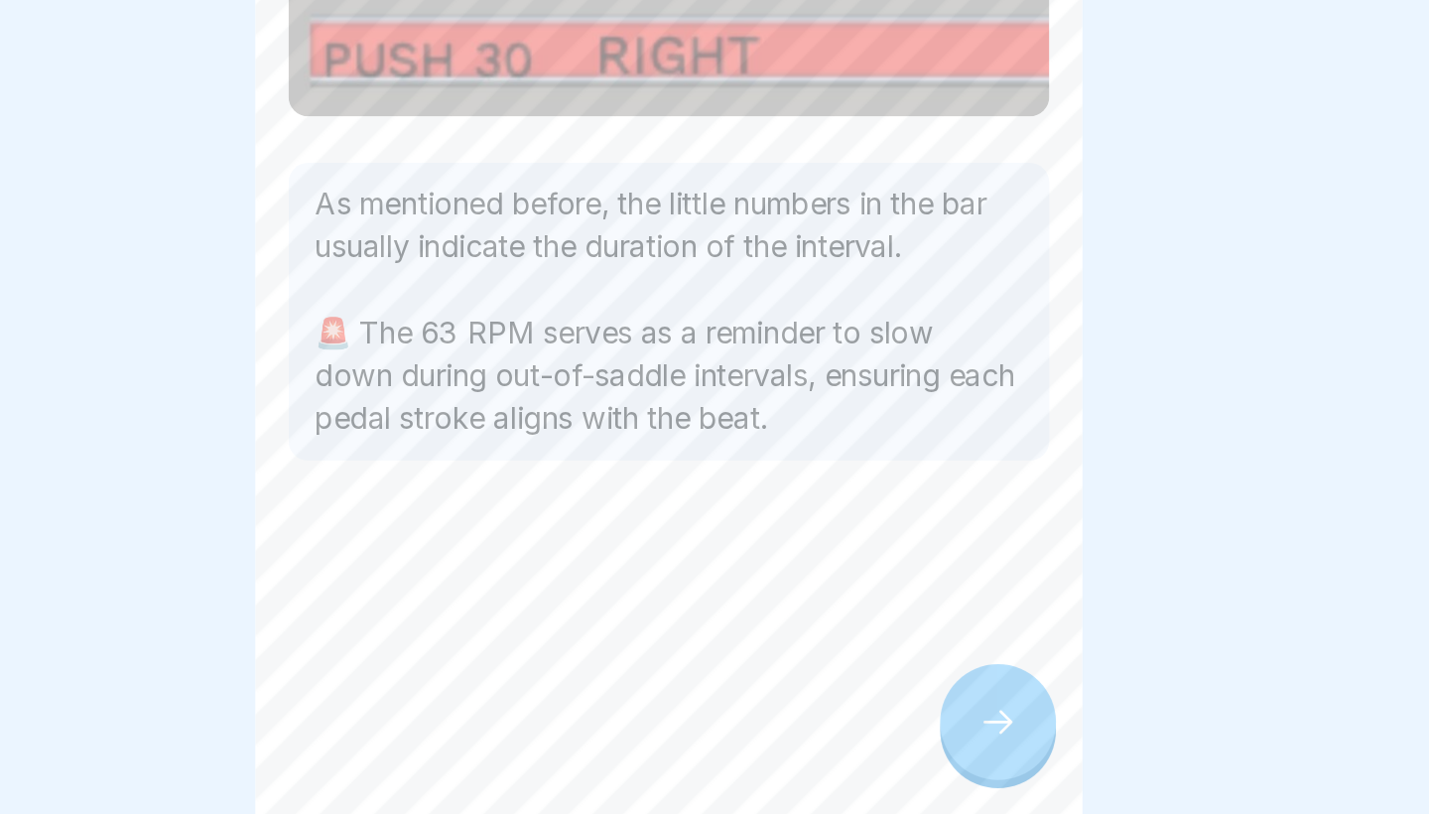
click at [877, 723] on div at bounding box center [911, 757] width 69 height 69
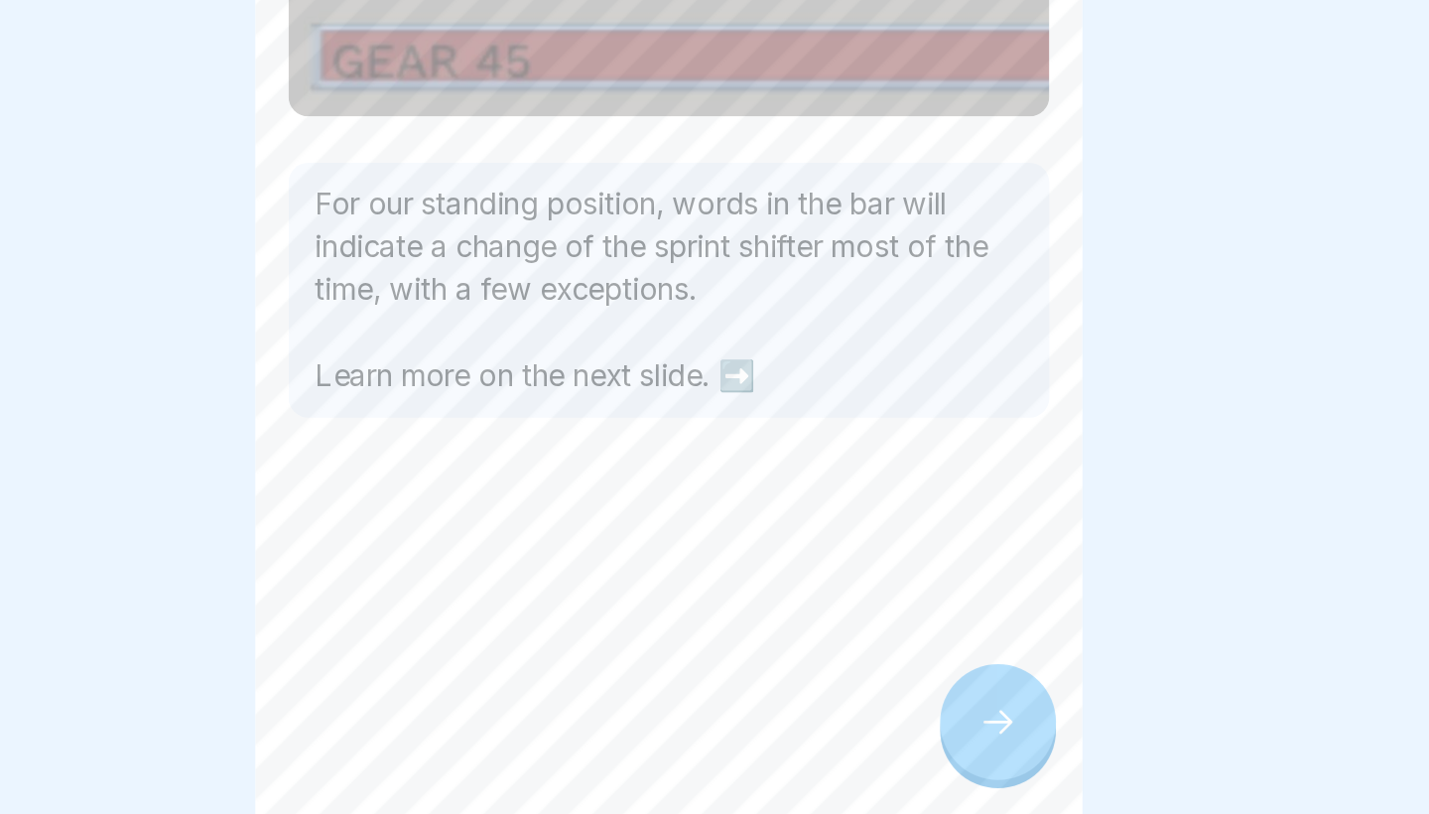
click at [877, 723] on div at bounding box center [911, 757] width 69 height 69
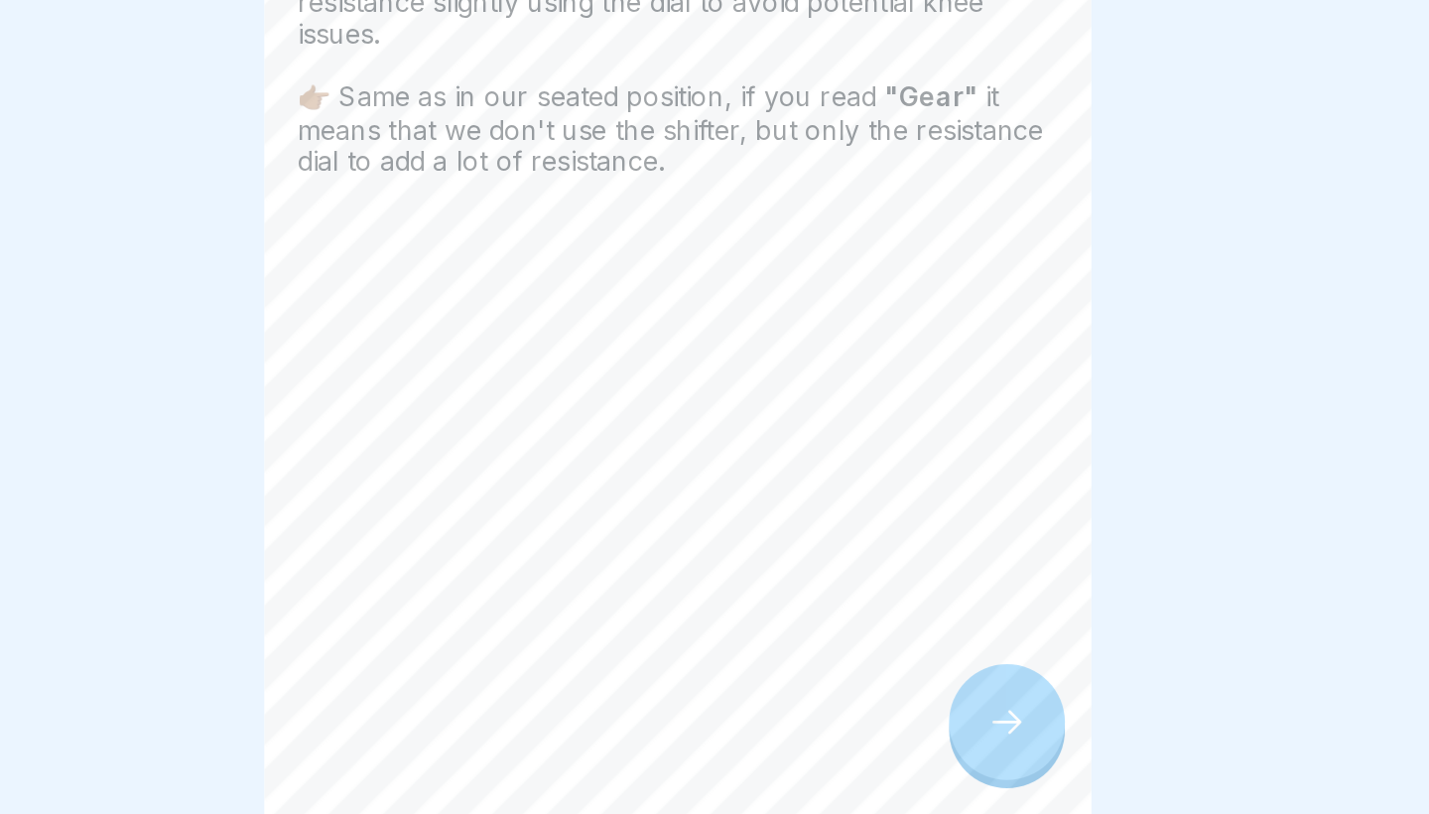
click at [877, 723] on div at bounding box center [911, 757] width 69 height 69
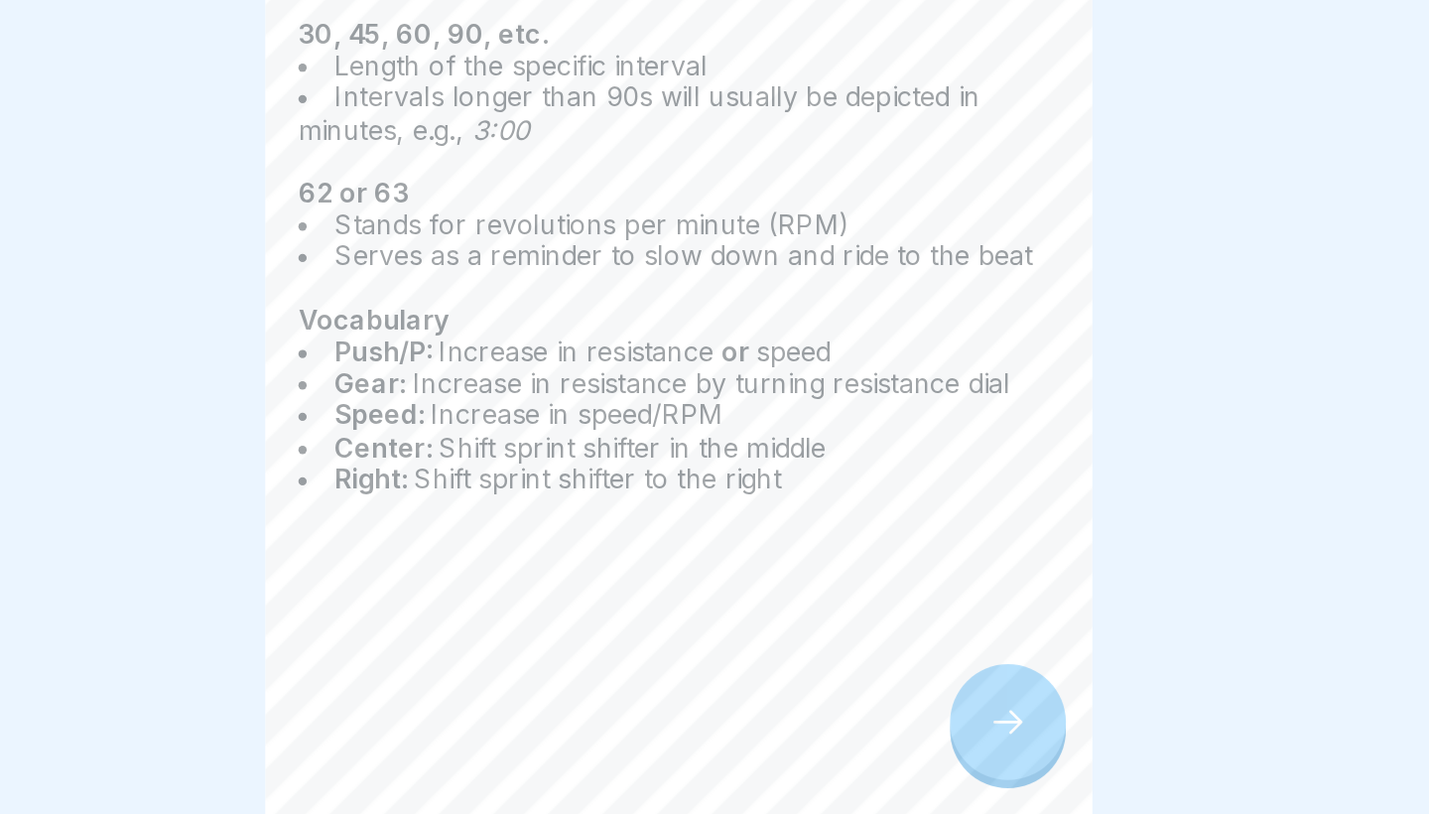
click at [877, 723] on div at bounding box center [911, 757] width 69 height 69
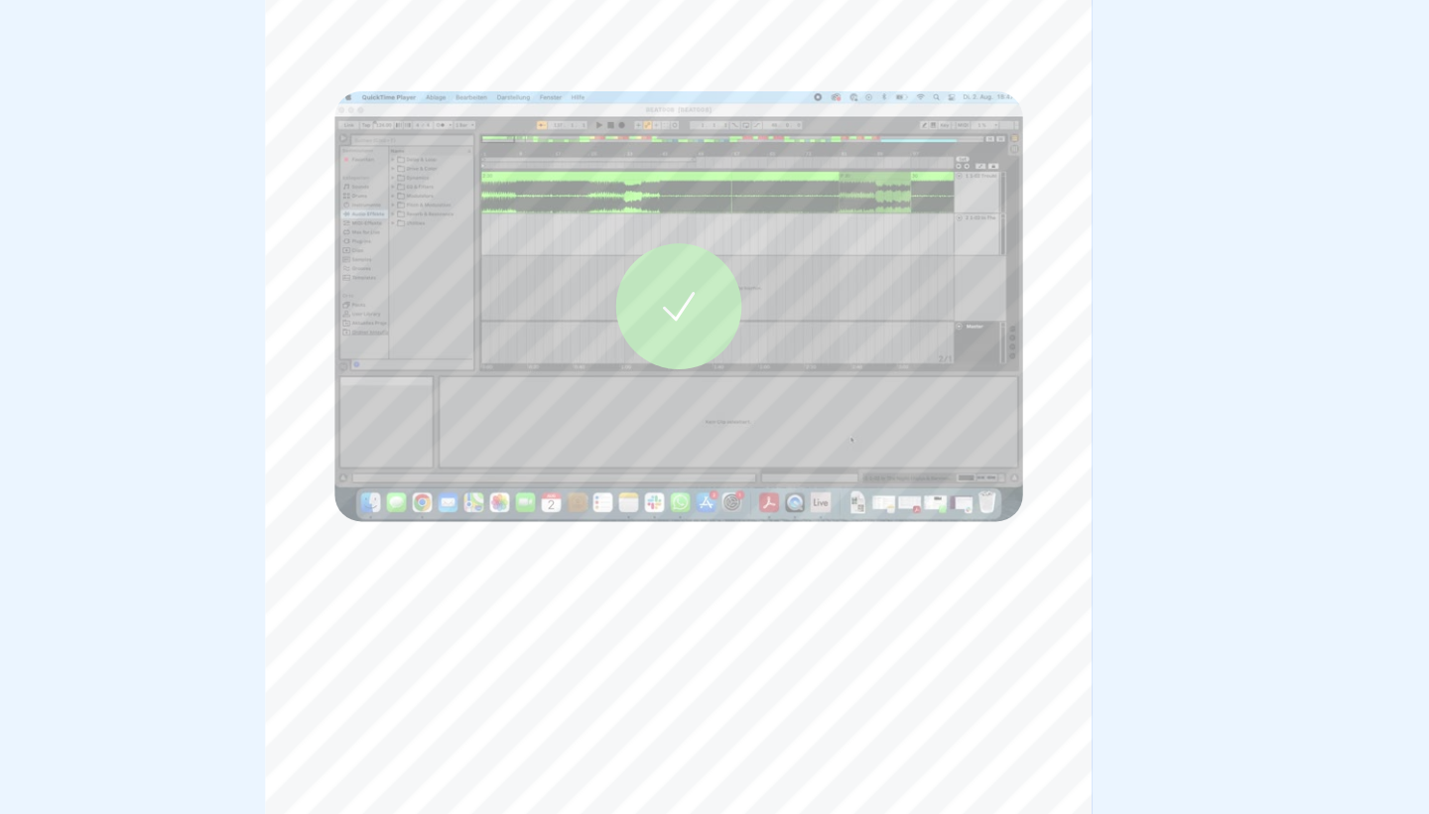
click at [677, 353] on div at bounding box center [714, 390] width 75 height 75
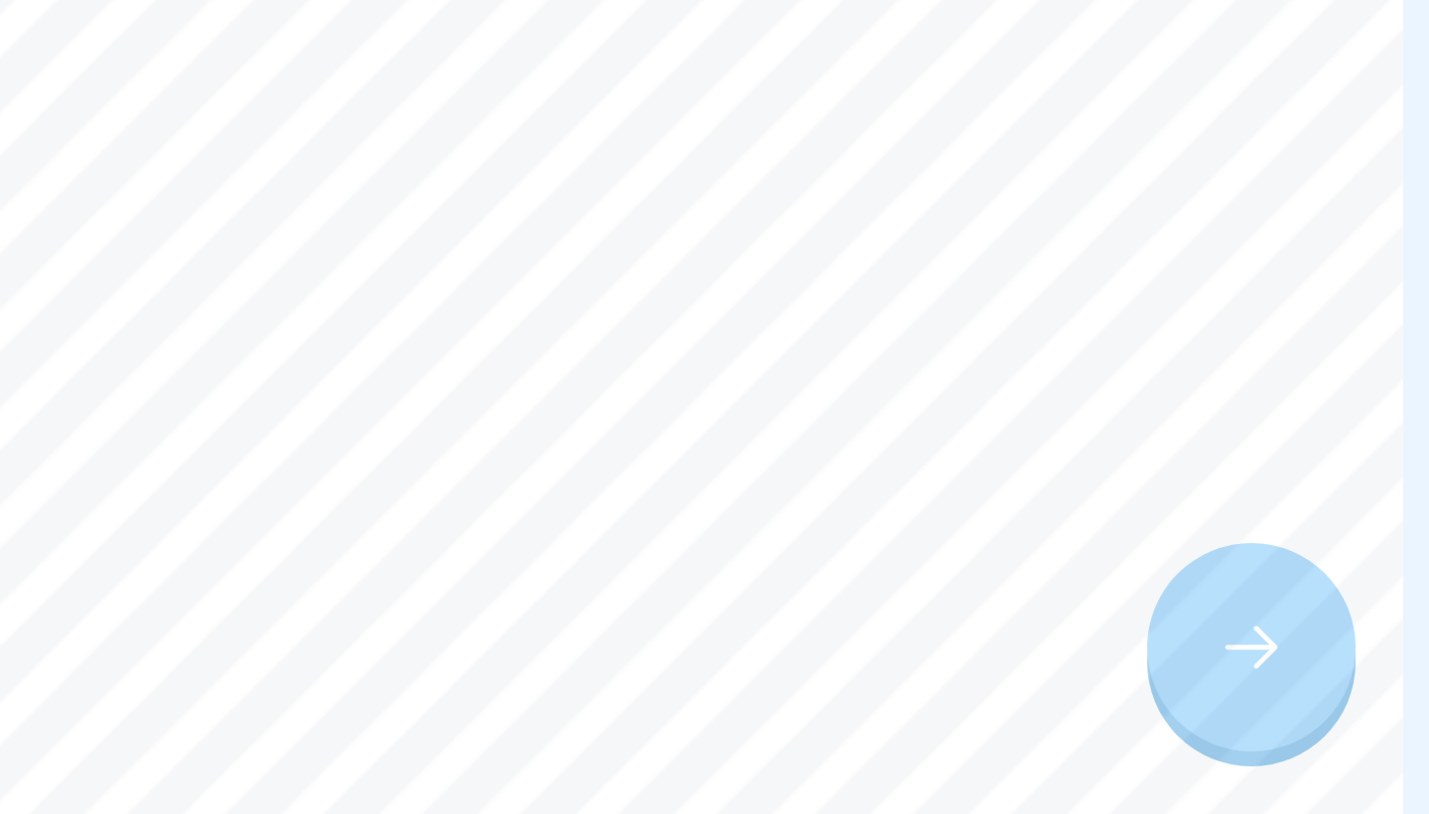
click at [877, 723] on div at bounding box center [911, 757] width 69 height 69
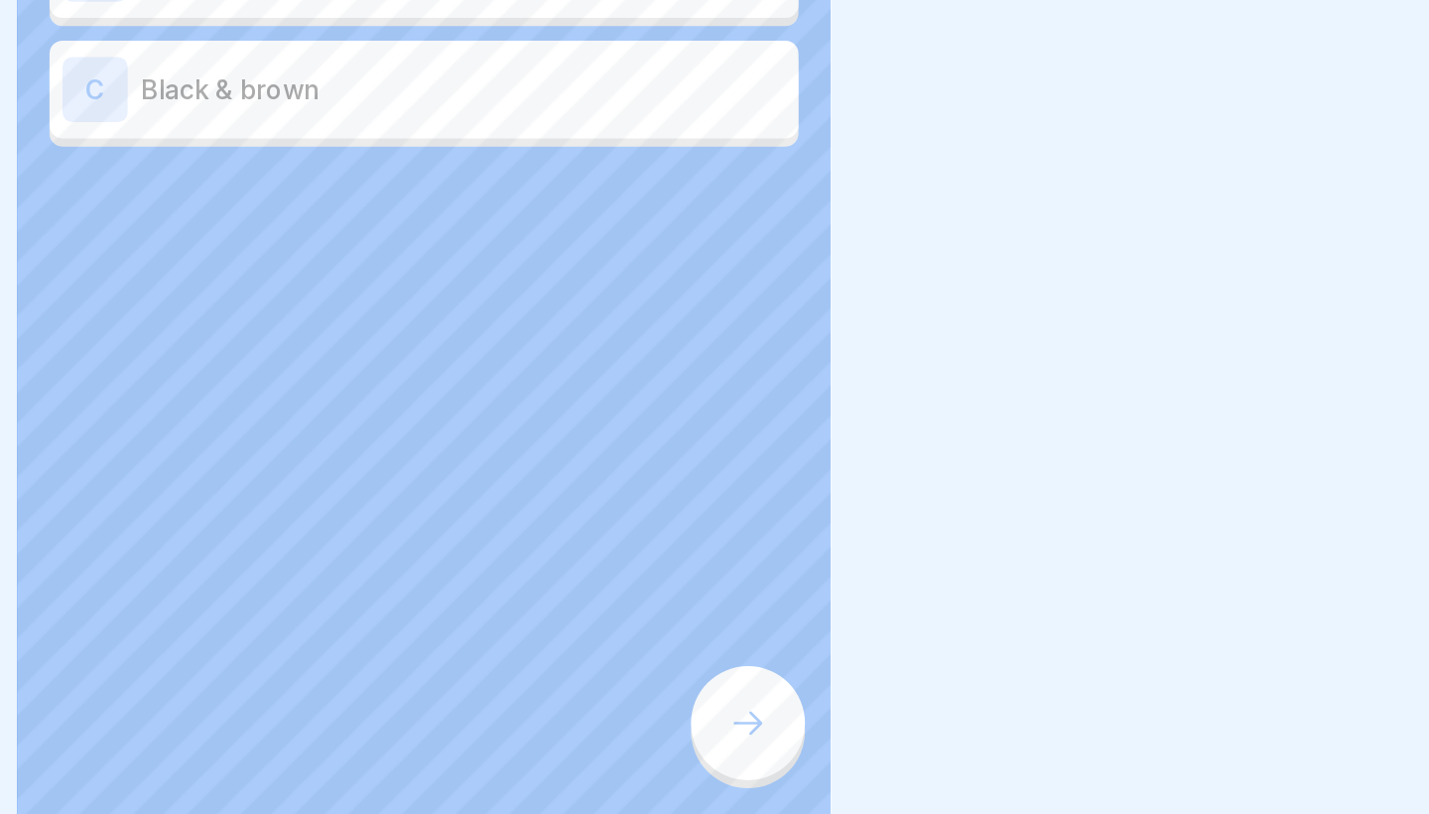
click at [466, 440] on div "Which colors indicate the seated position? Select the right answer. A Blue & gr…" at bounding box center [714, 407] width 496 height 814
click at [900, 746] on icon at bounding box center [912, 758] width 24 height 24
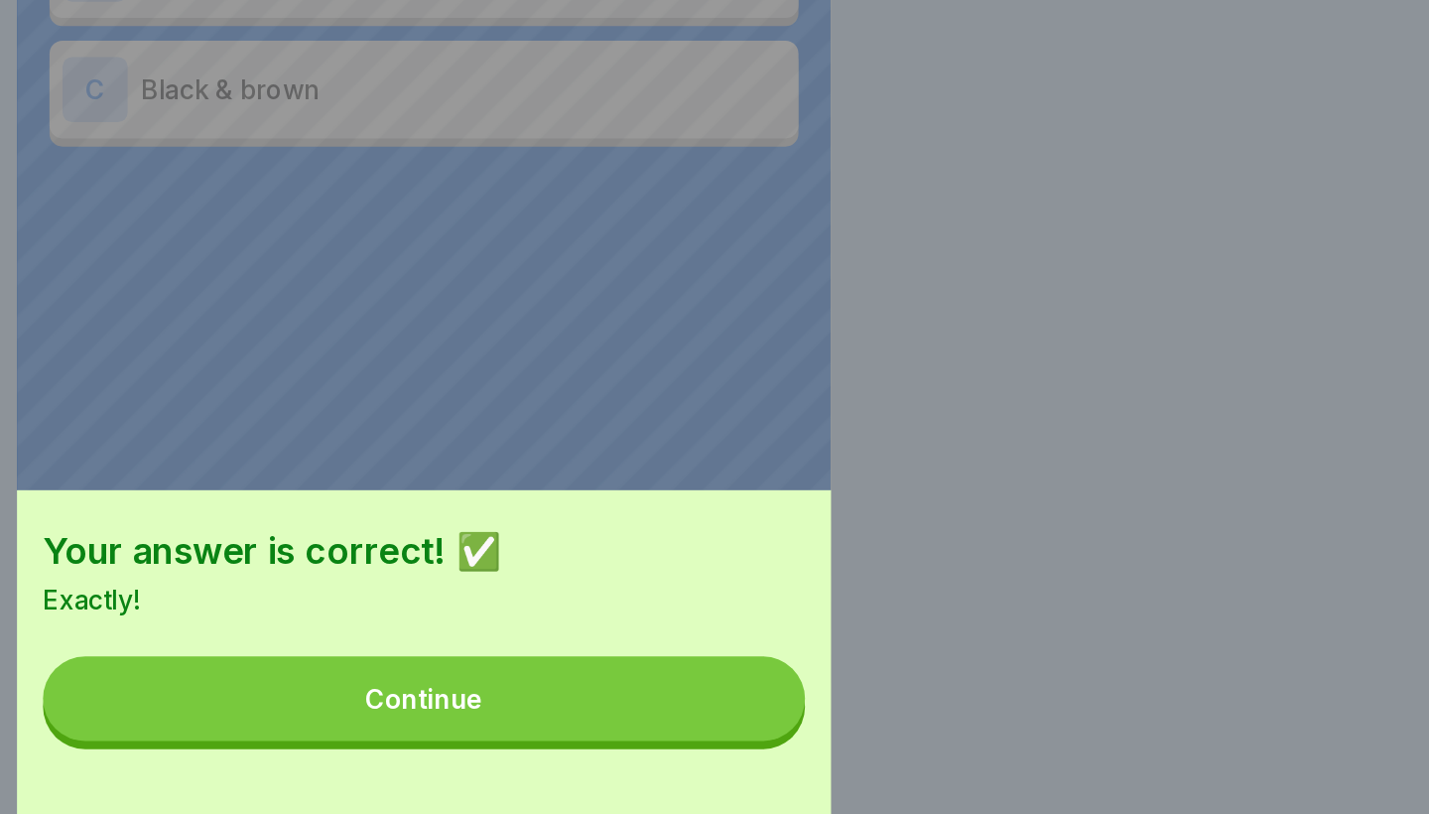
click at [482, 717] on button "Continue" at bounding box center [714, 743] width 464 height 52
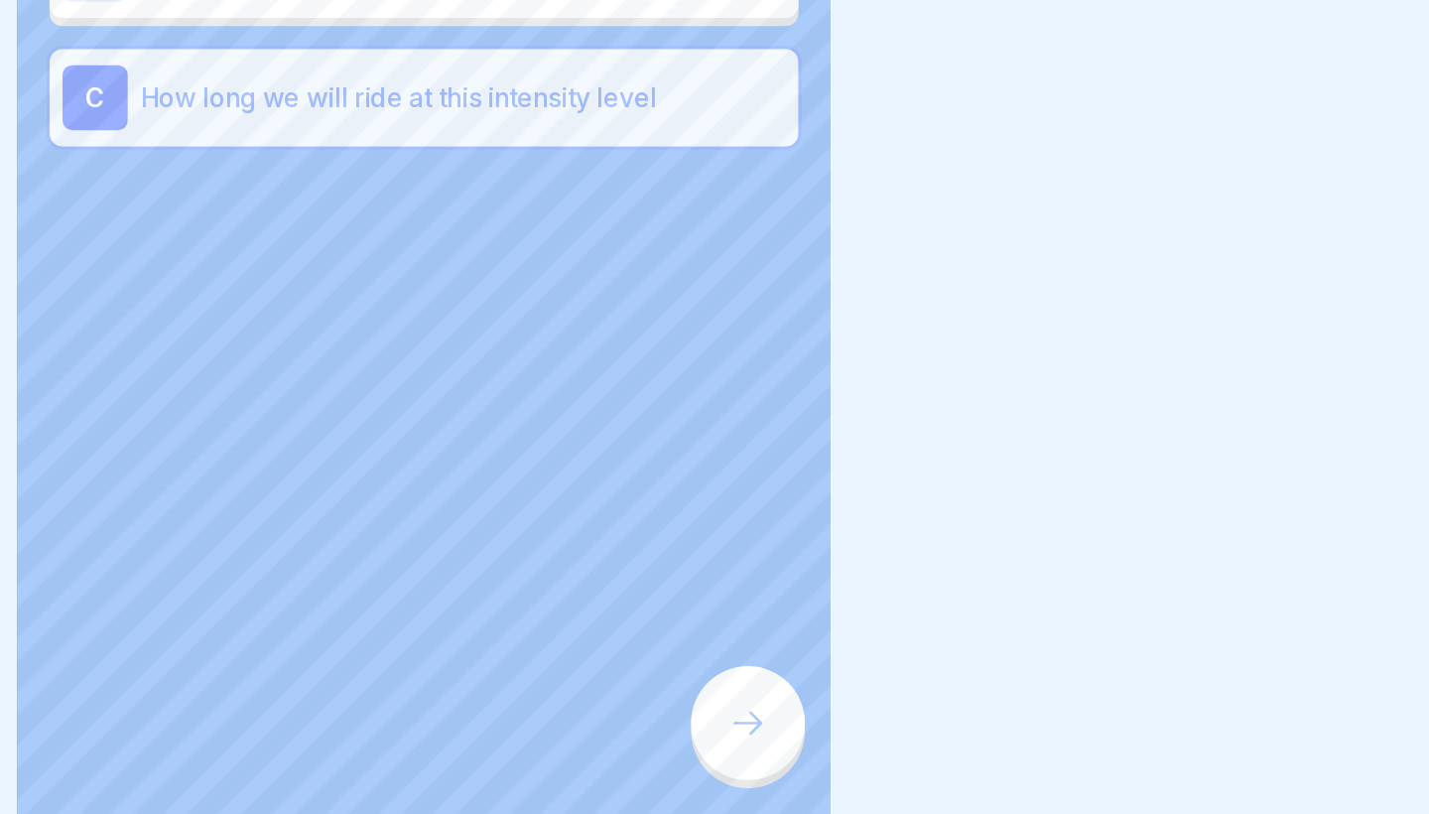
click at [877, 723] on div at bounding box center [911, 757] width 69 height 69
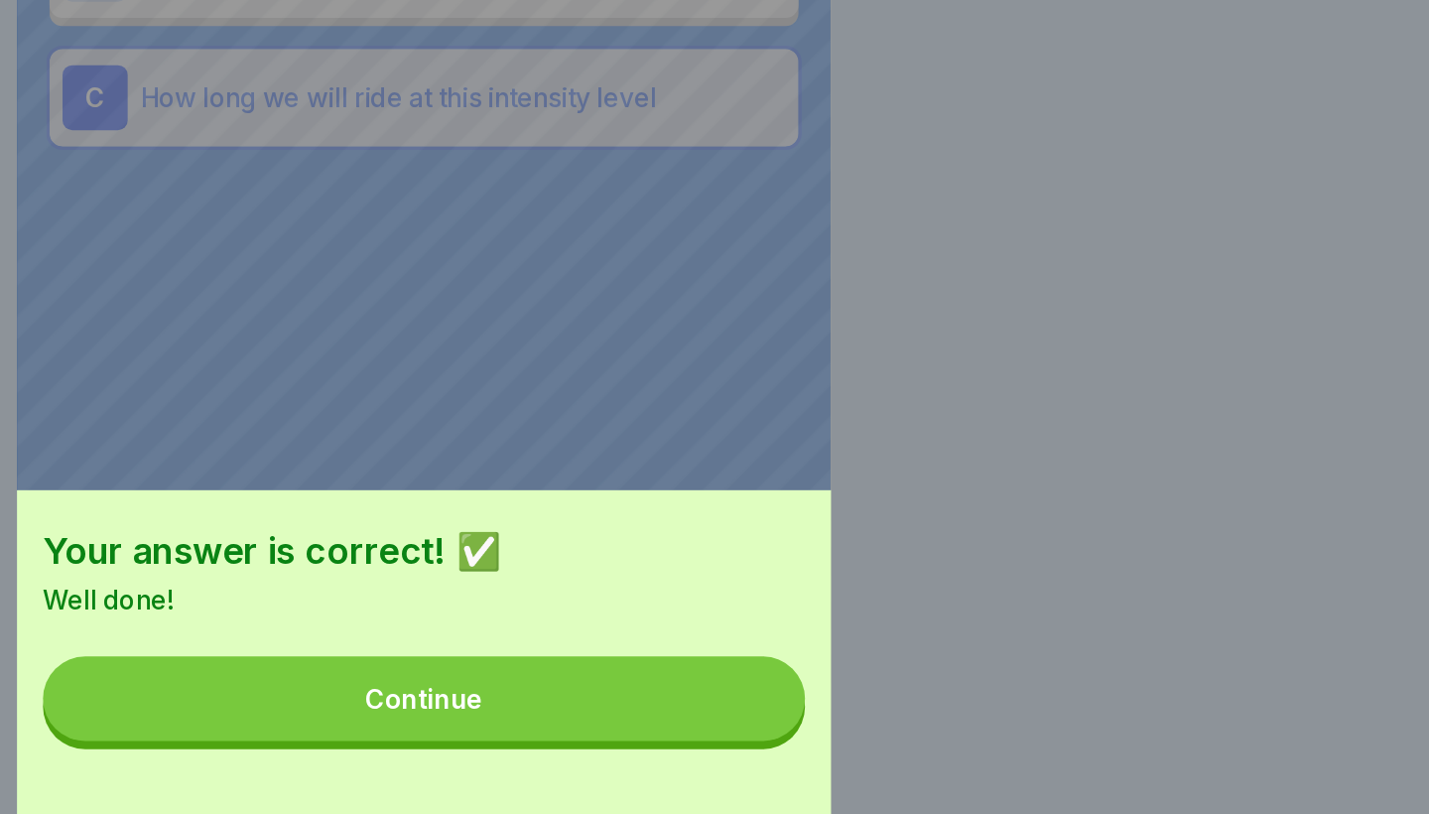
click at [482, 717] on button "Continue" at bounding box center [714, 743] width 464 height 52
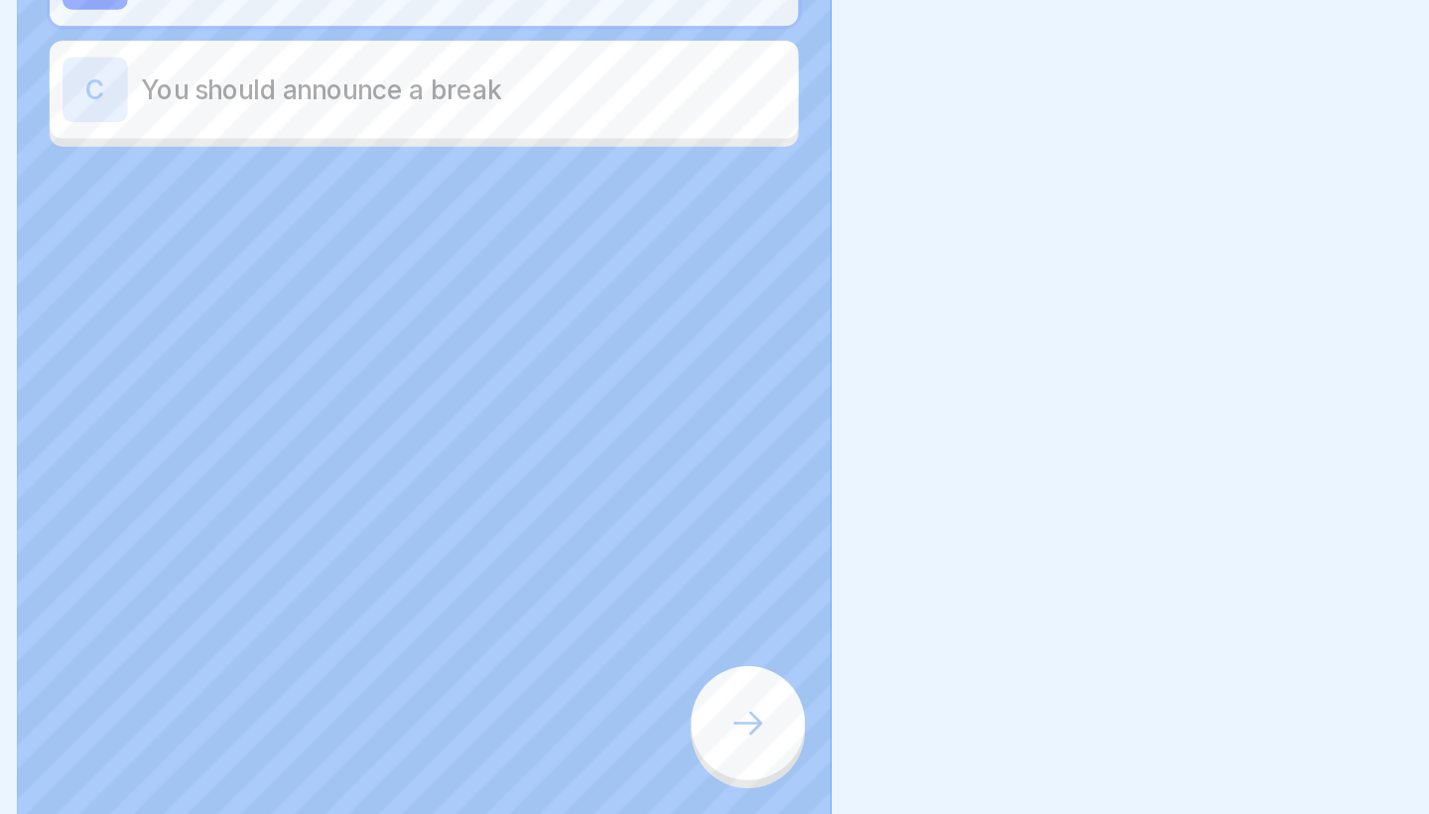
click at [877, 723] on div at bounding box center [911, 757] width 69 height 69
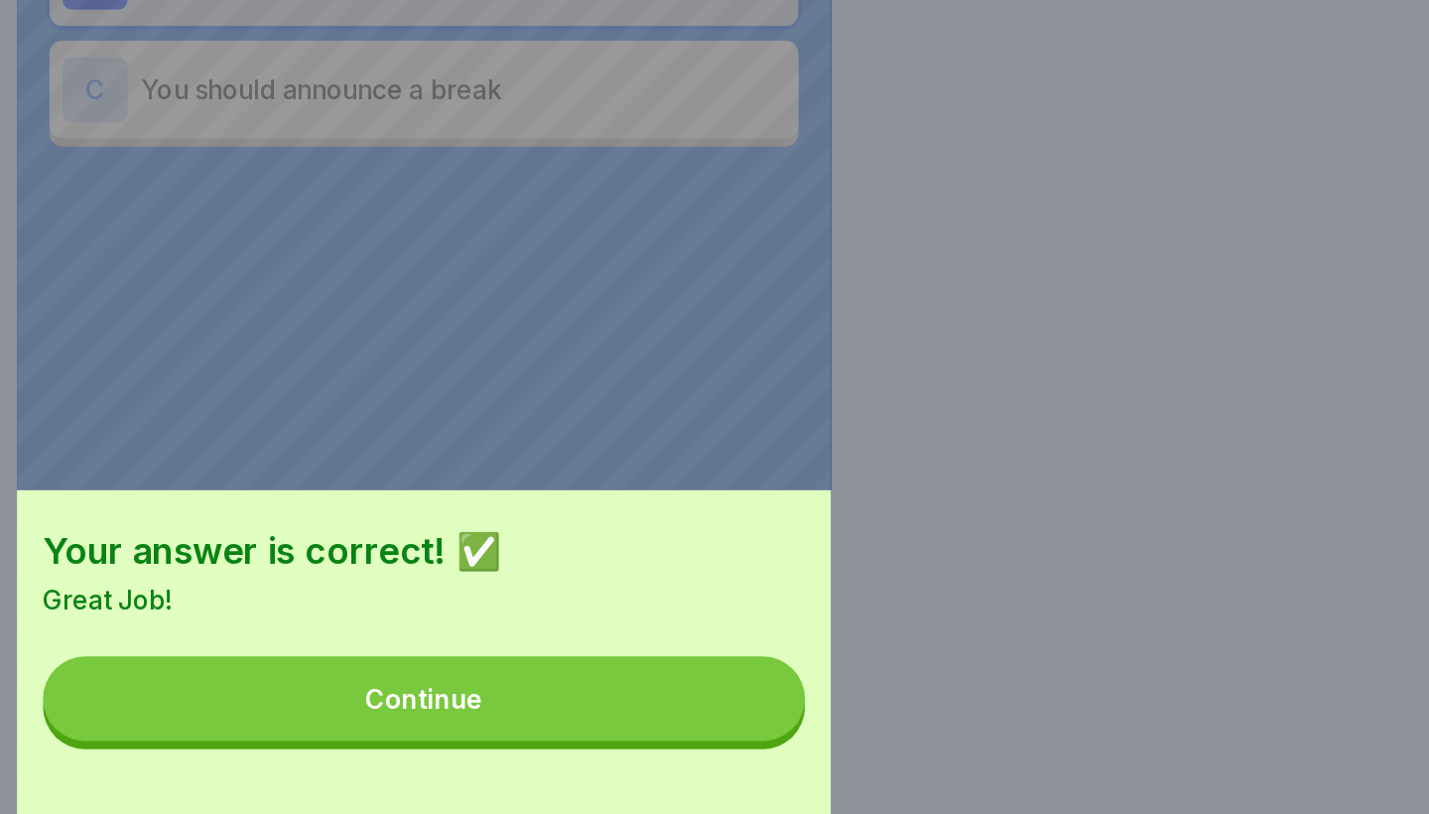
click at [482, 717] on button "Continue" at bounding box center [714, 743] width 464 height 52
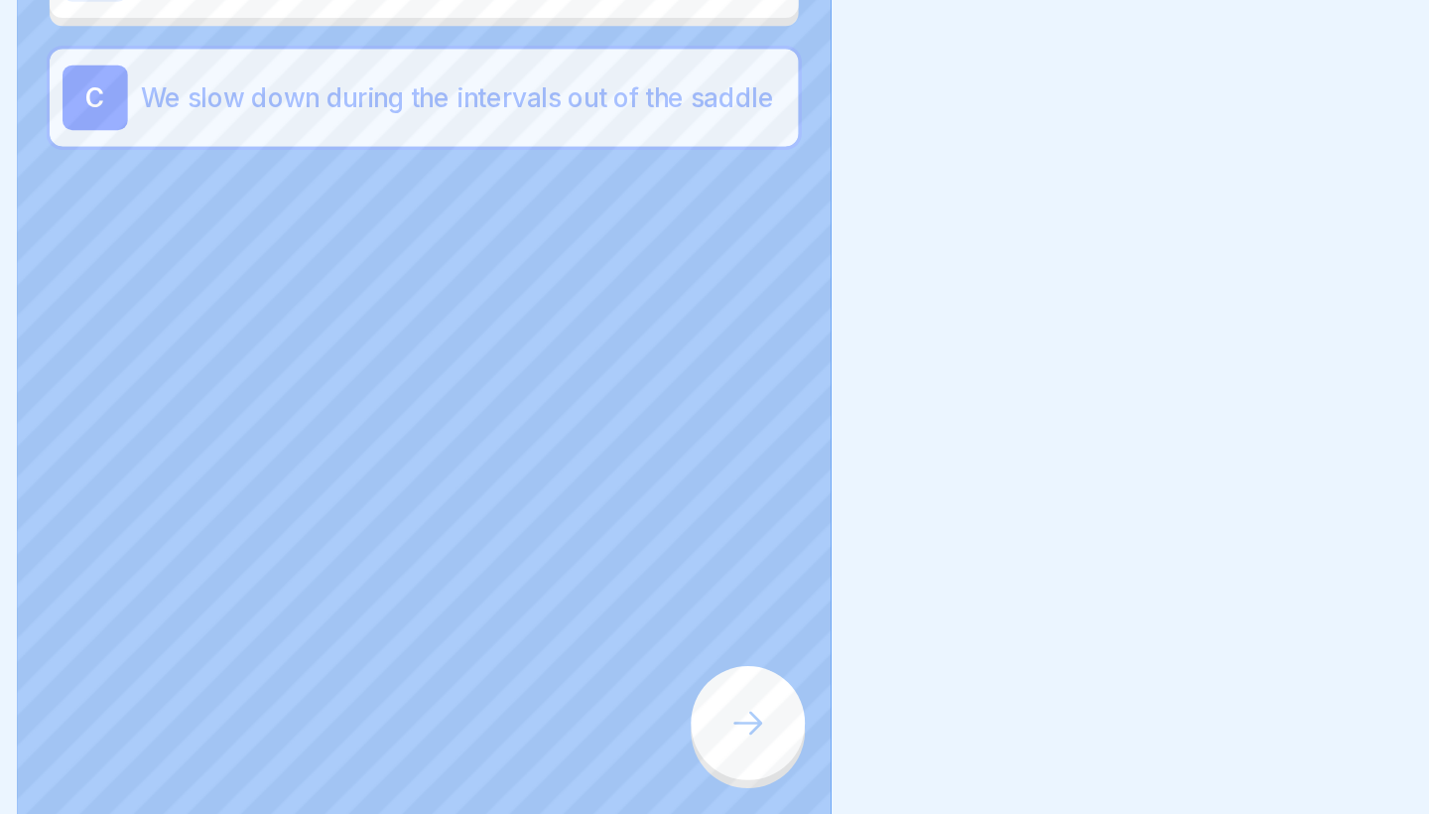
click at [877, 723] on div at bounding box center [911, 757] width 69 height 69
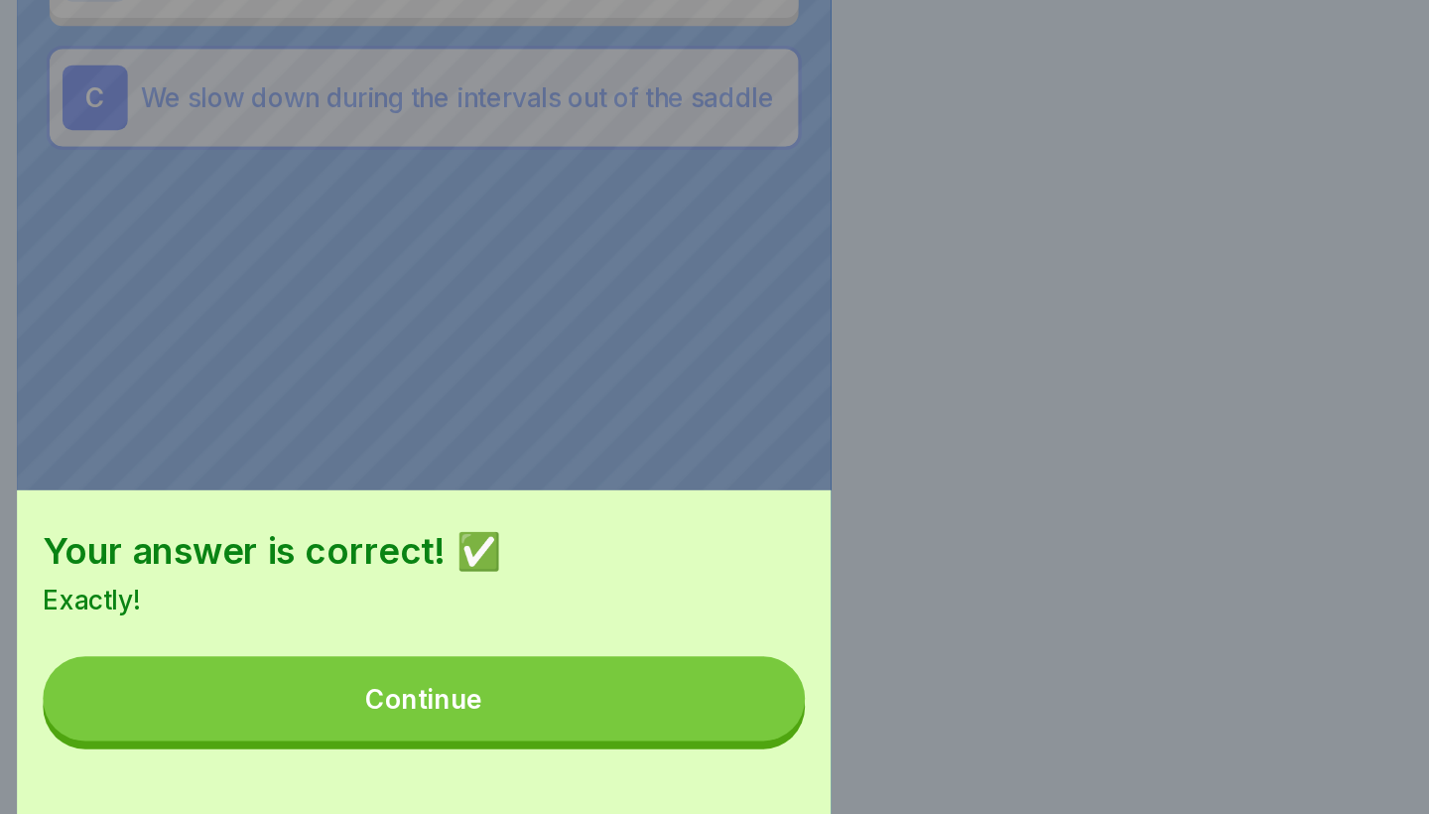
click at [482, 717] on button "Continue" at bounding box center [714, 743] width 464 height 52
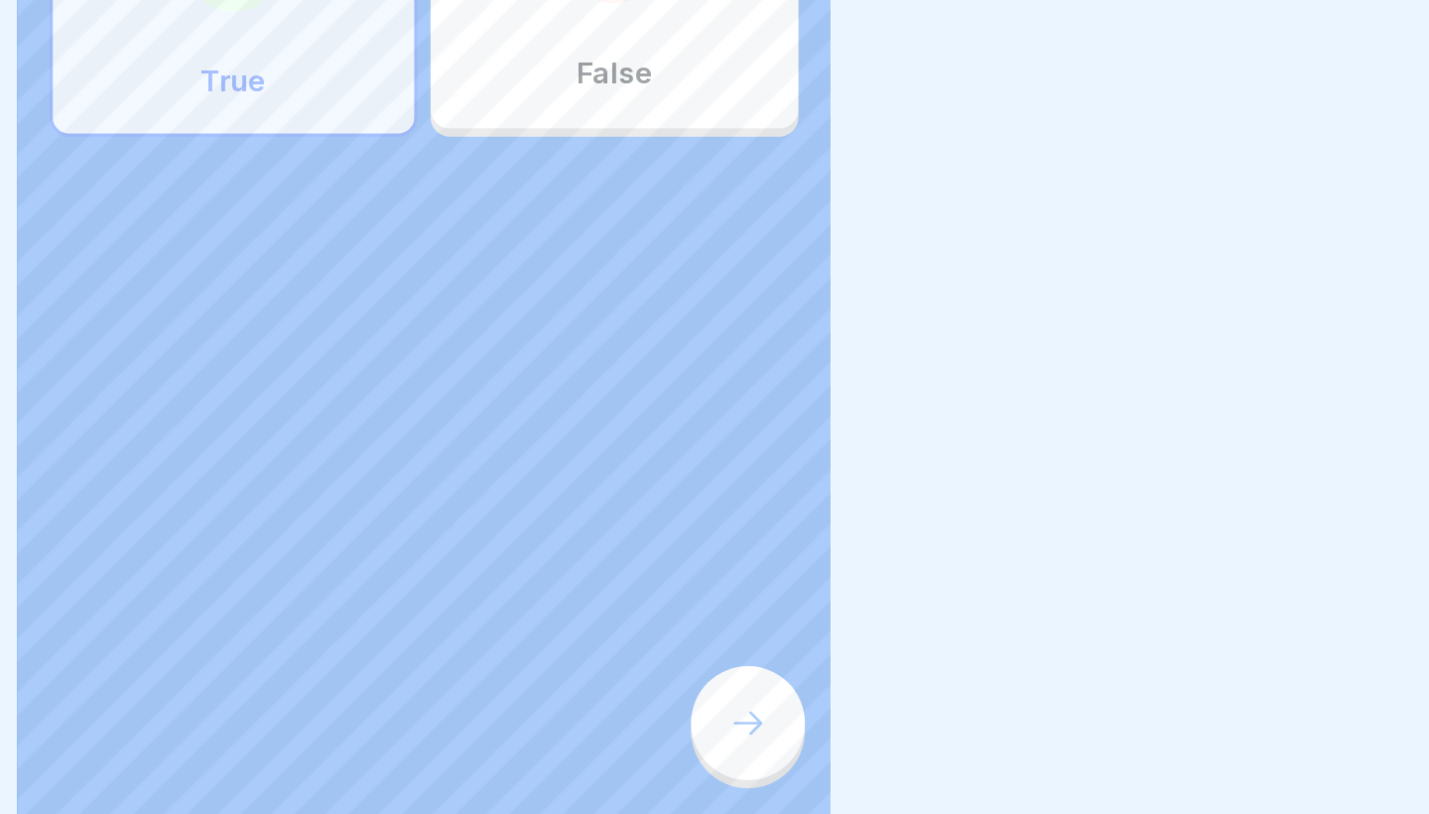
click at [877, 723] on div at bounding box center [911, 757] width 69 height 69
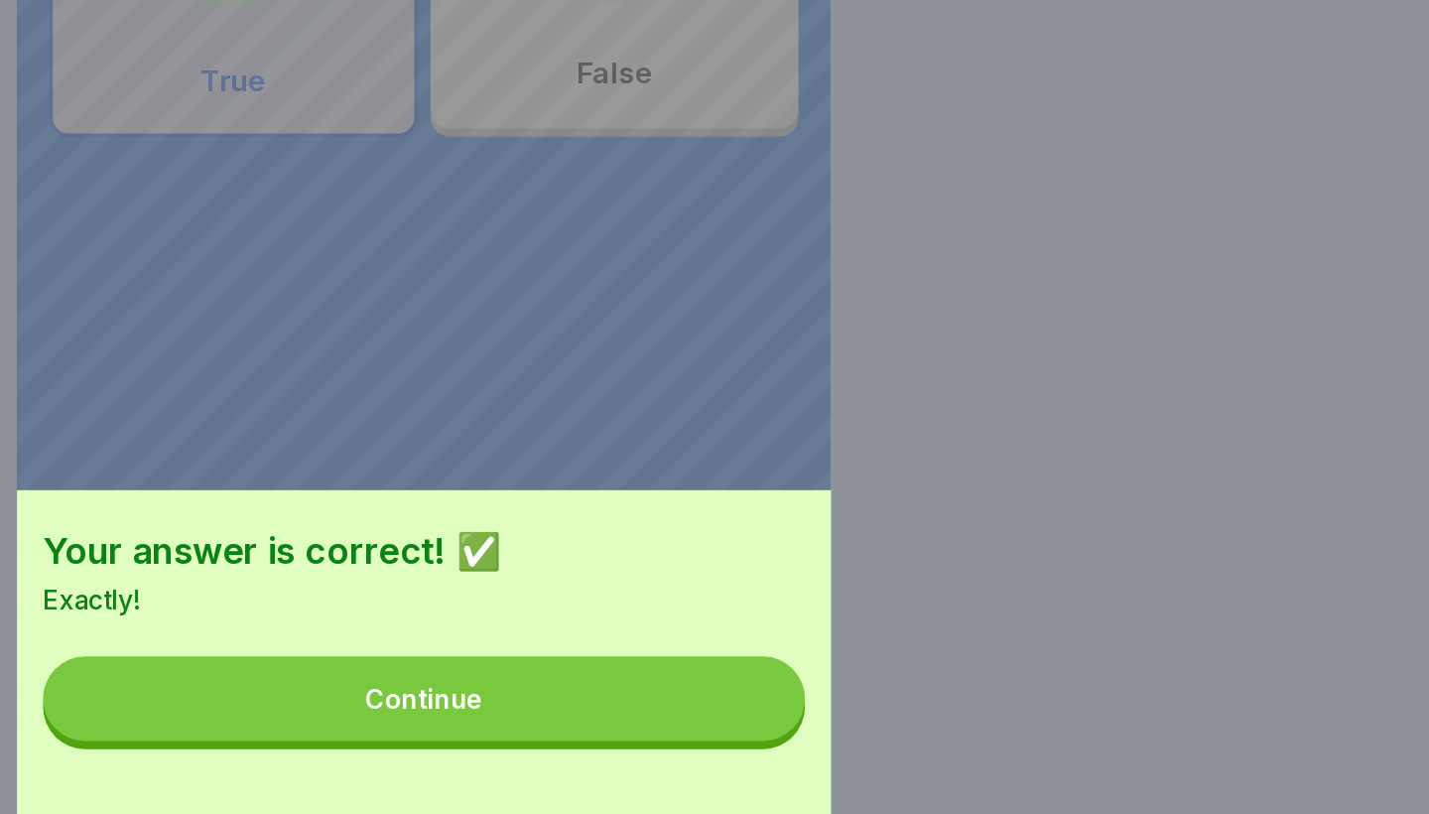
click at [482, 717] on button "Continue" at bounding box center [714, 743] width 464 height 52
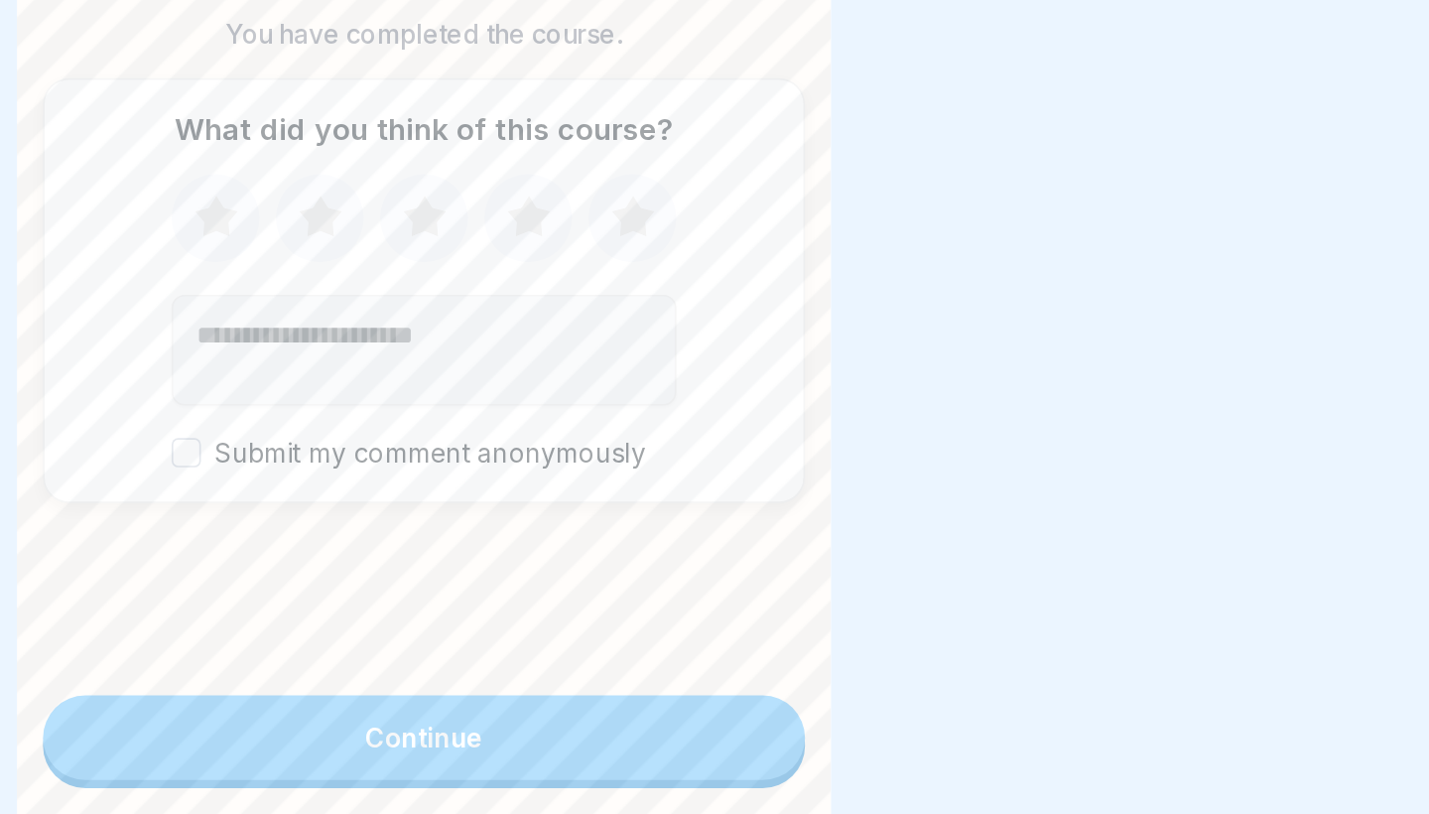
click at [482, 741] on button "Continue" at bounding box center [714, 767] width 464 height 52
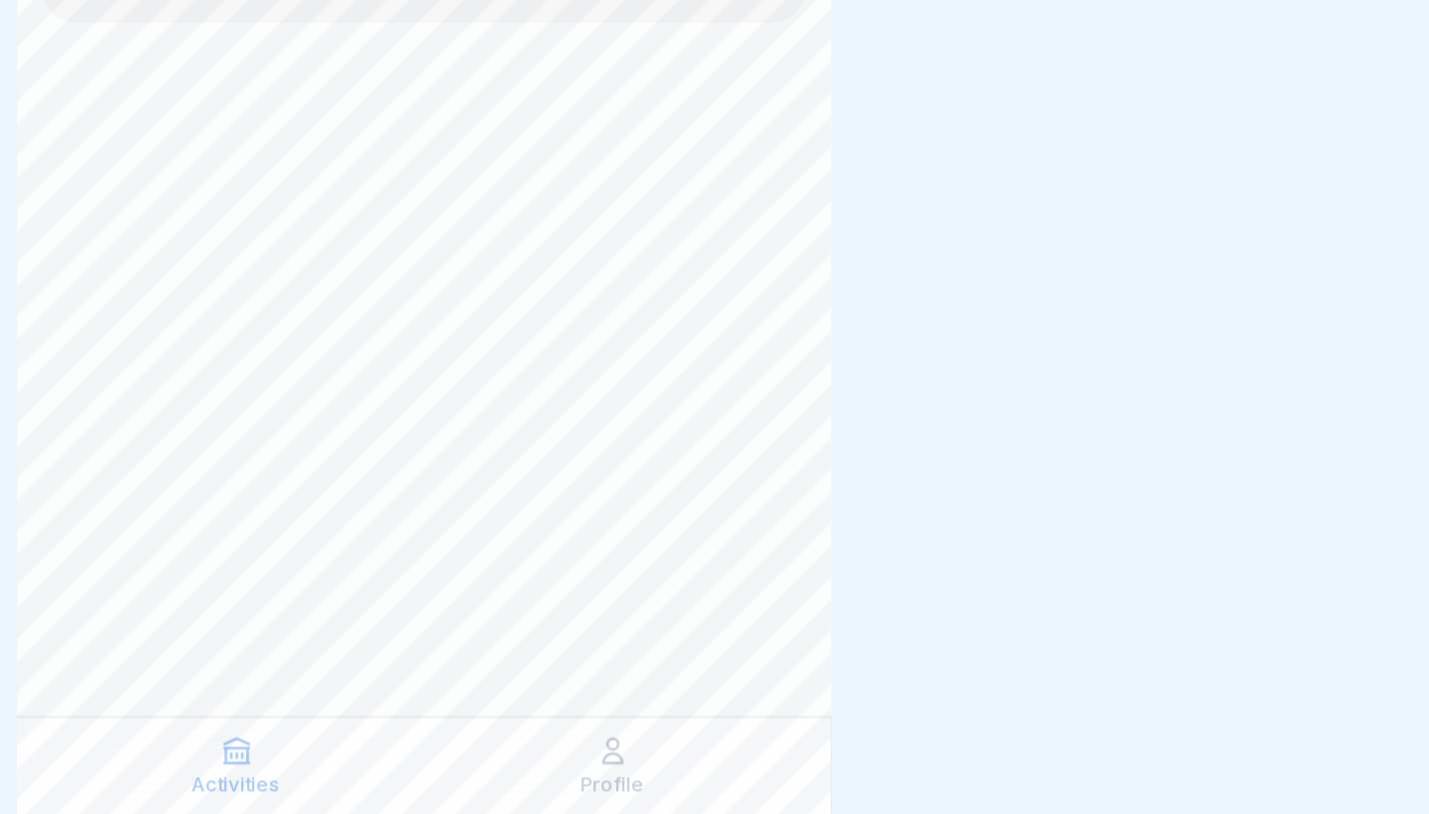
click at [820, 765] on icon at bounding box center [830, 775] width 20 height 20
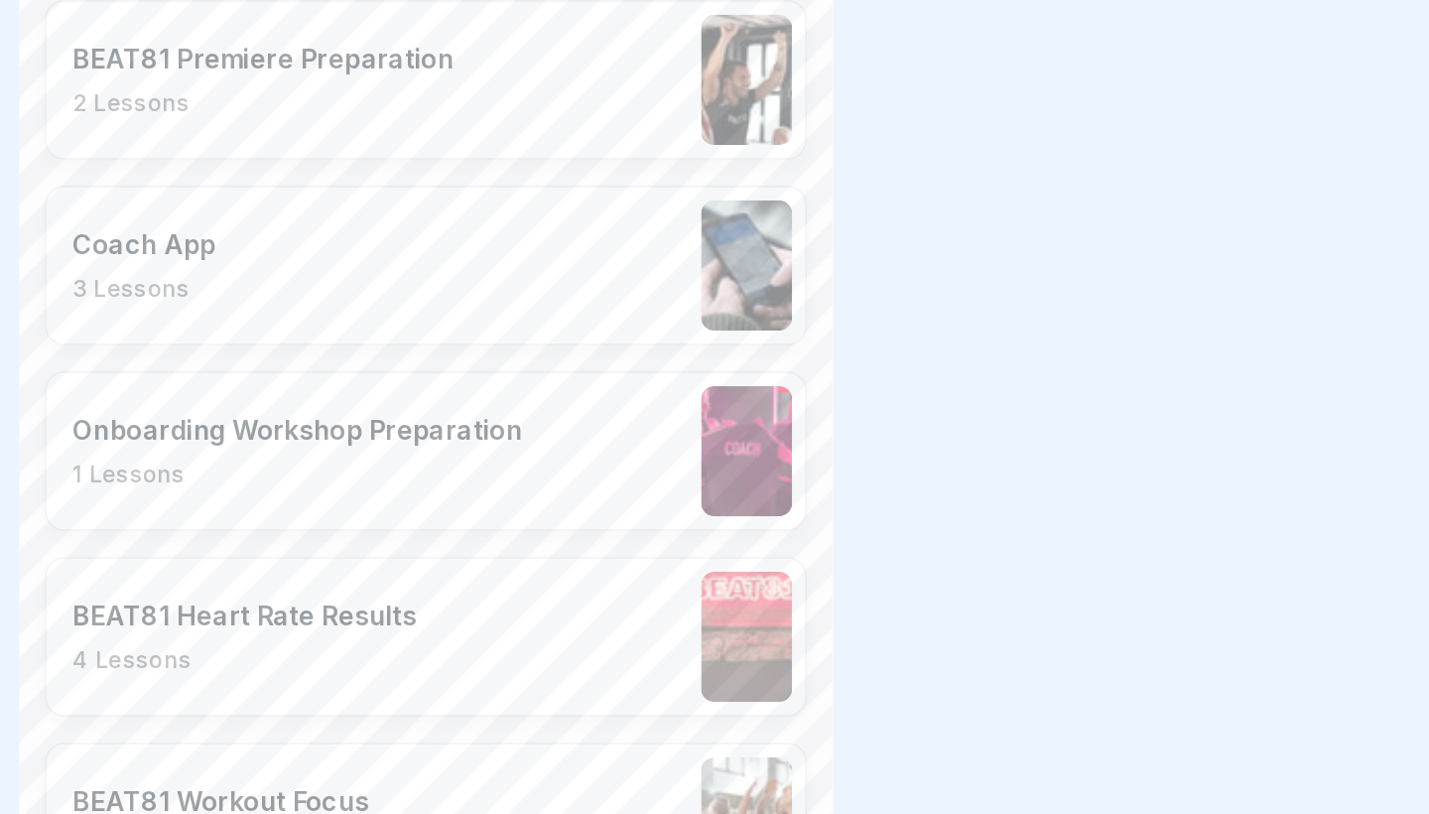
scroll to position [3036, 0]
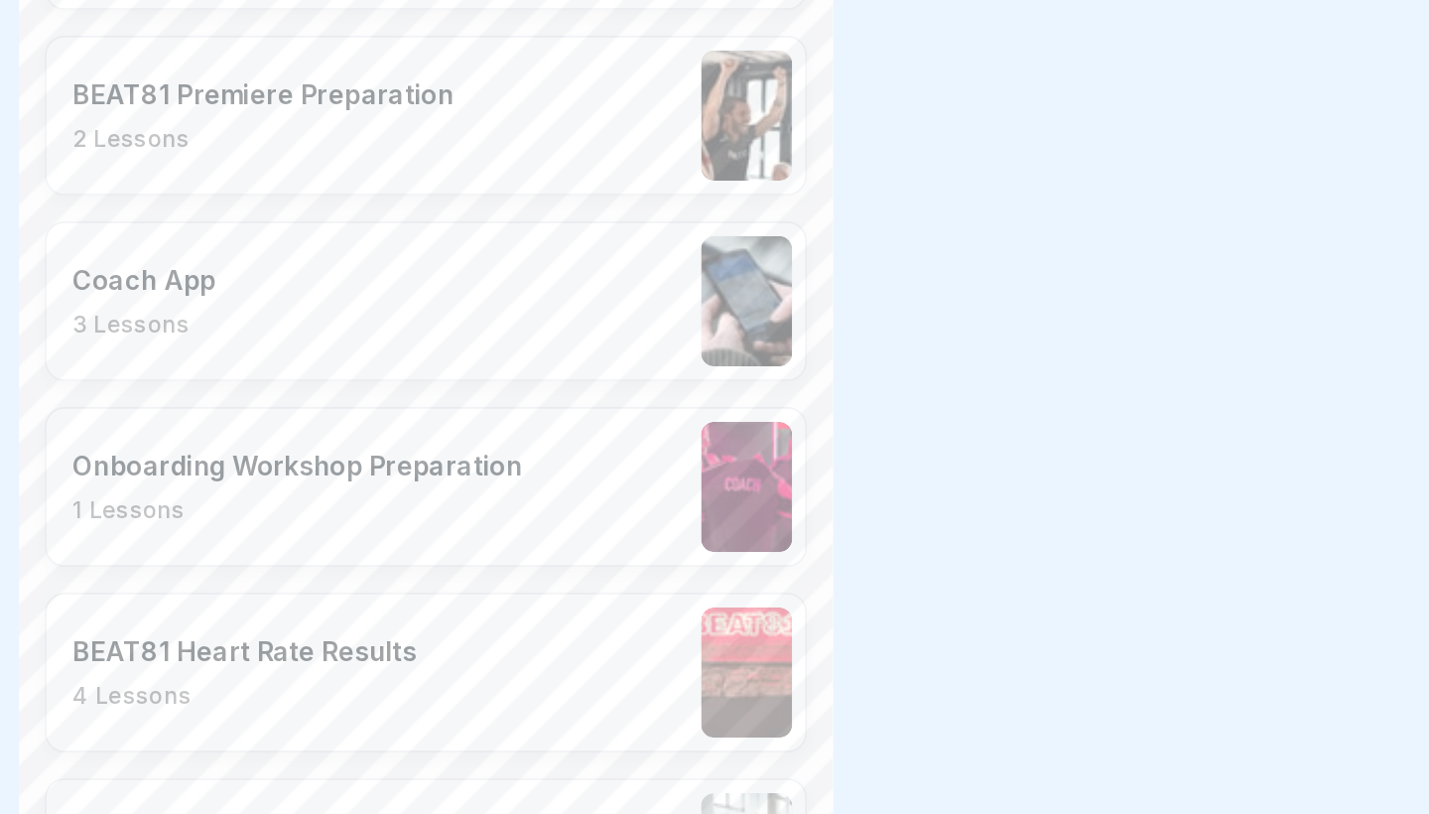
click at [482, 404] on div "Onboarding Workshop Preparation 1 Lessons" at bounding box center [714, 452] width 464 height 97
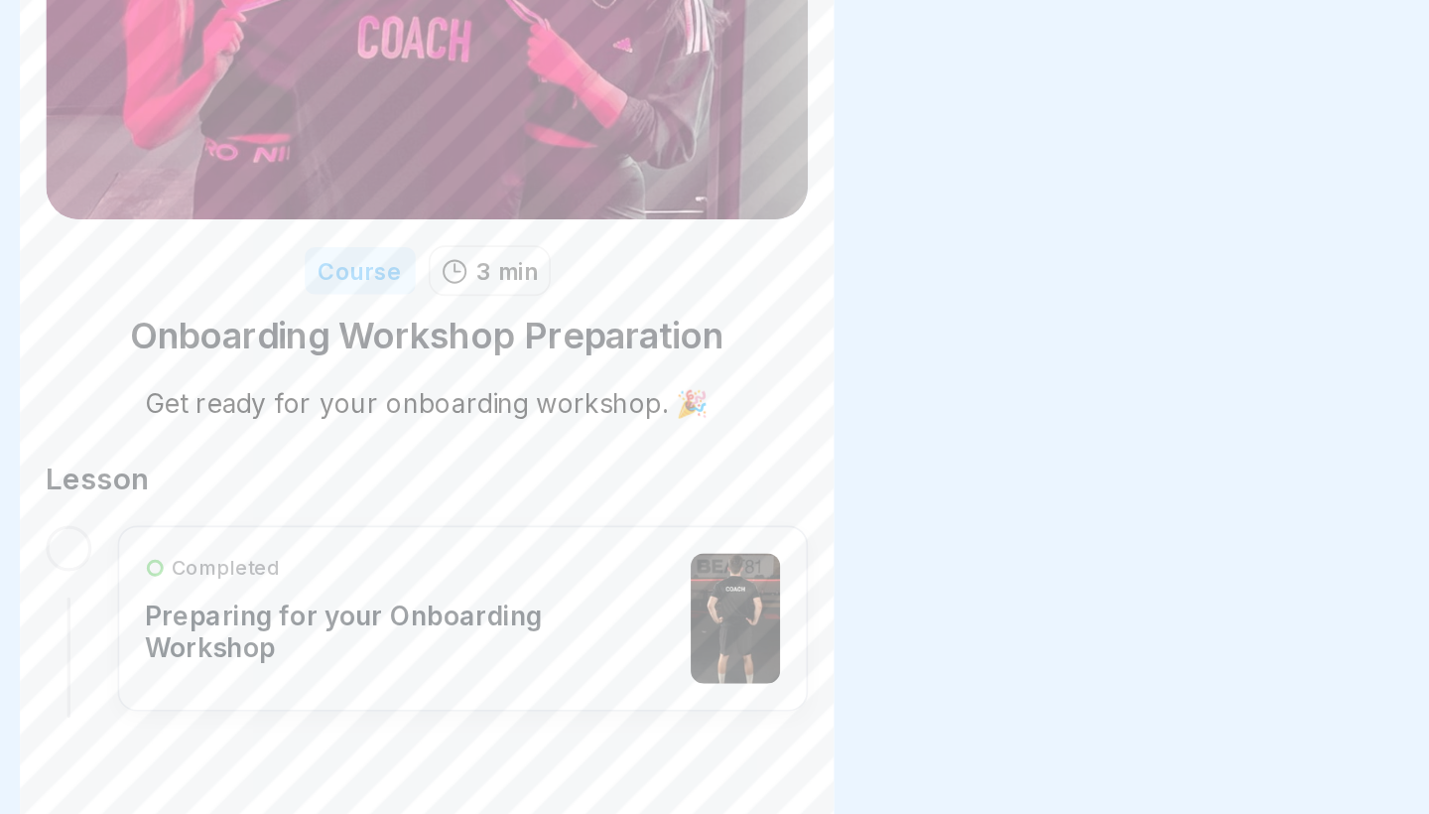
click at [543, 507] on p "Preparing for your Onboarding Workshop" at bounding box center [704, 527] width 322 height 40
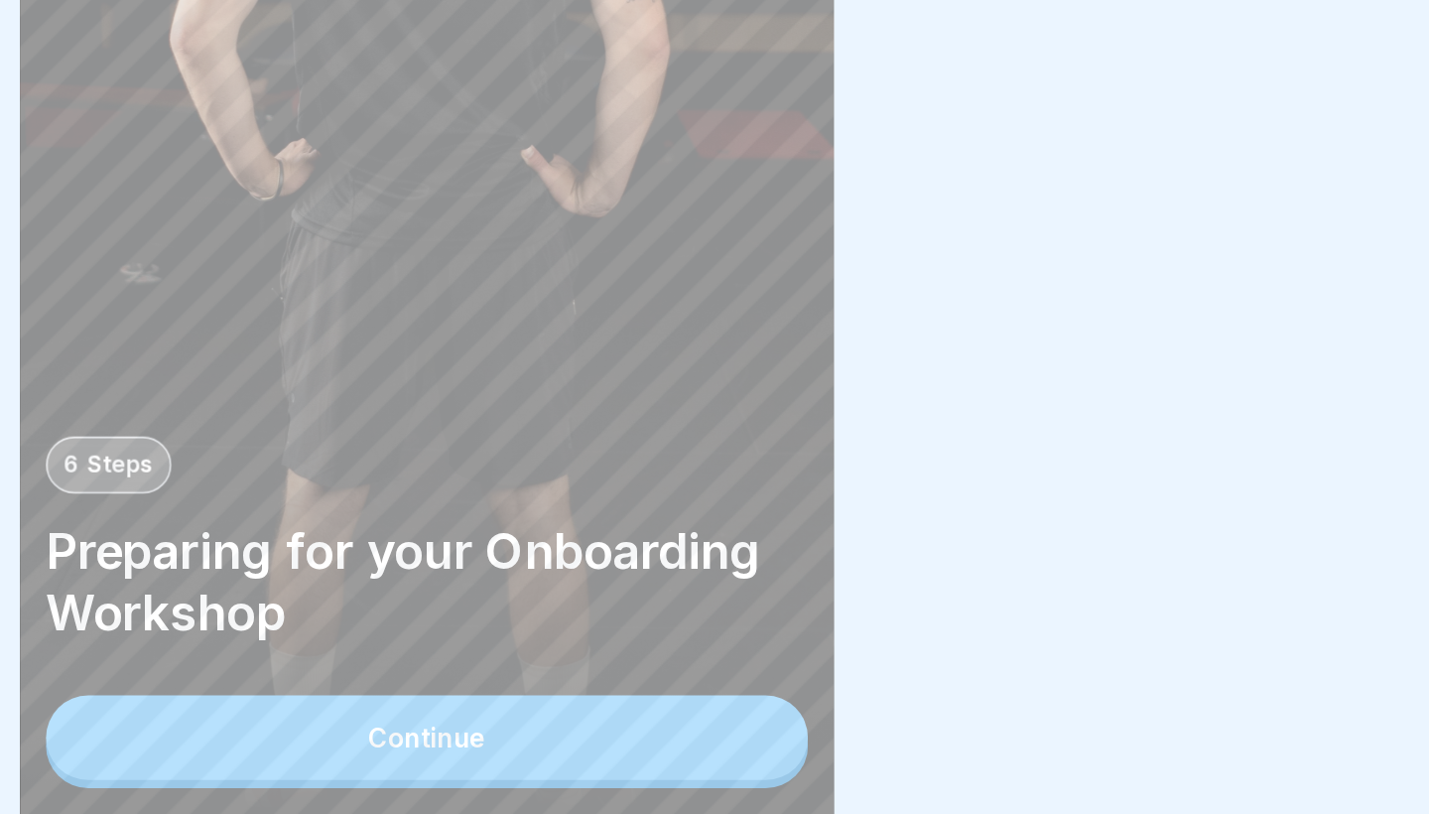
click at [482, 741] on button "Continue" at bounding box center [714, 767] width 464 height 52
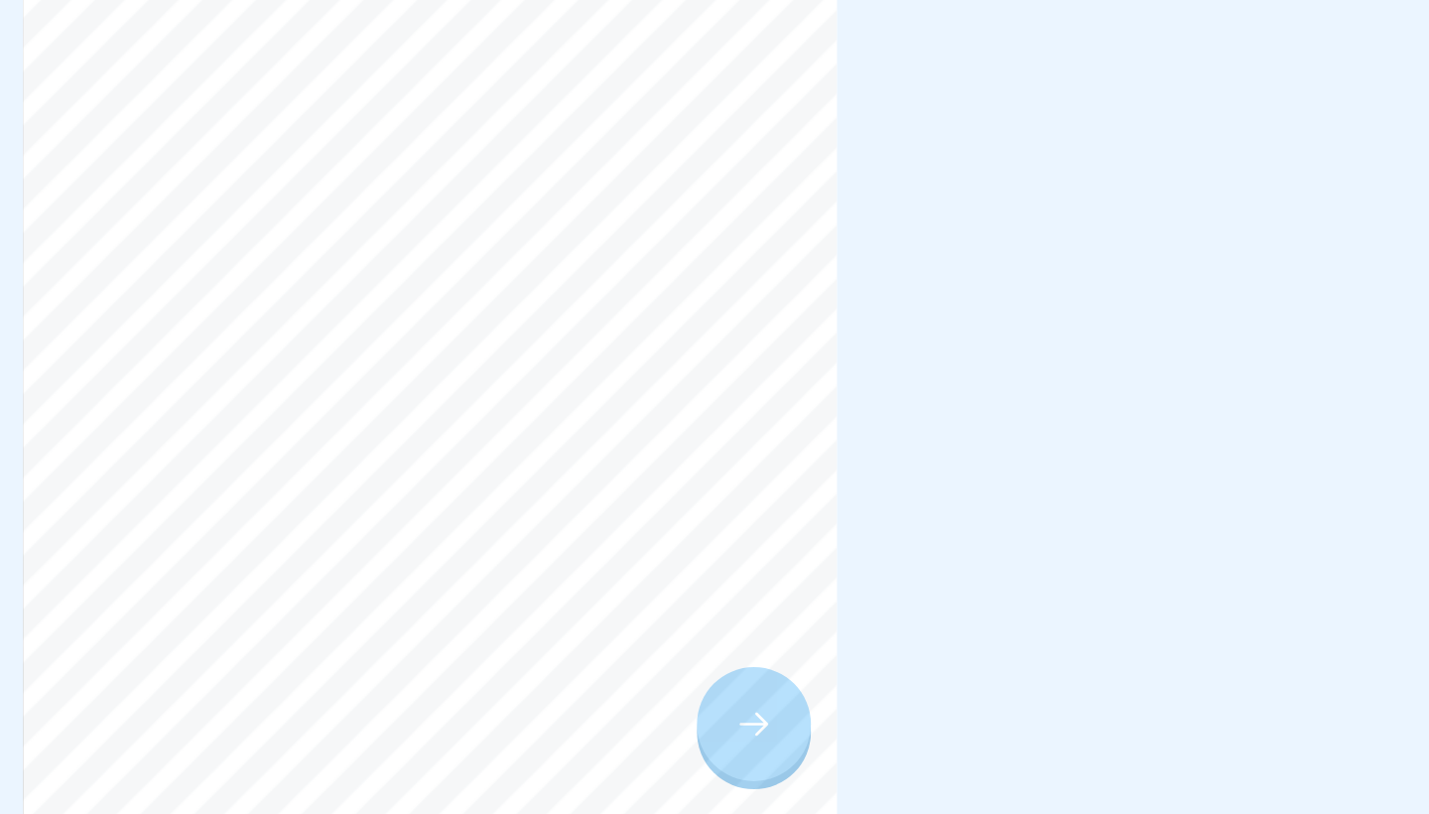
click at [900, 746] on icon at bounding box center [912, 758] width 24 height 24
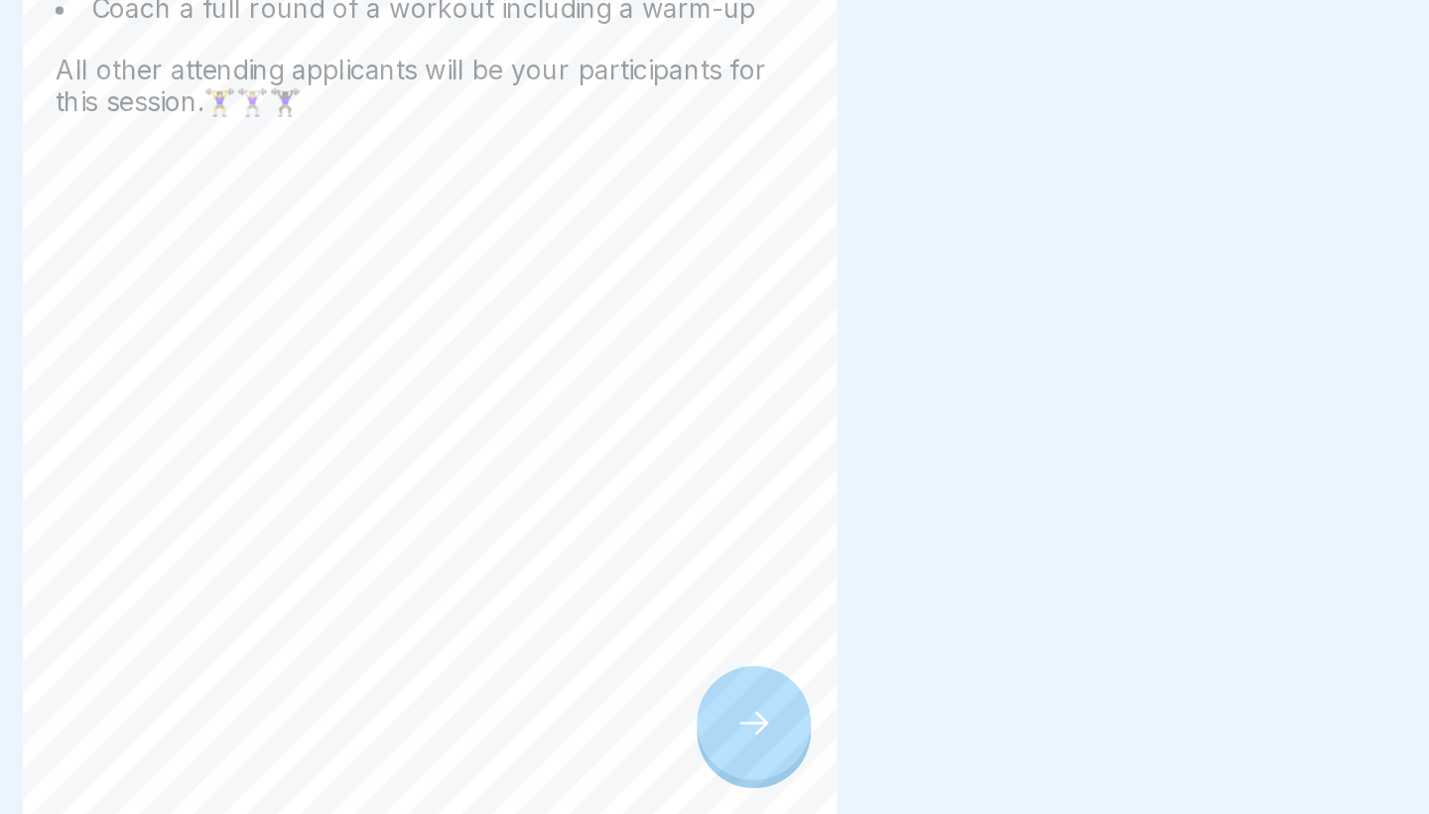
click at [877, 723] on div at bounding box center [911, 757] width 69 height 69
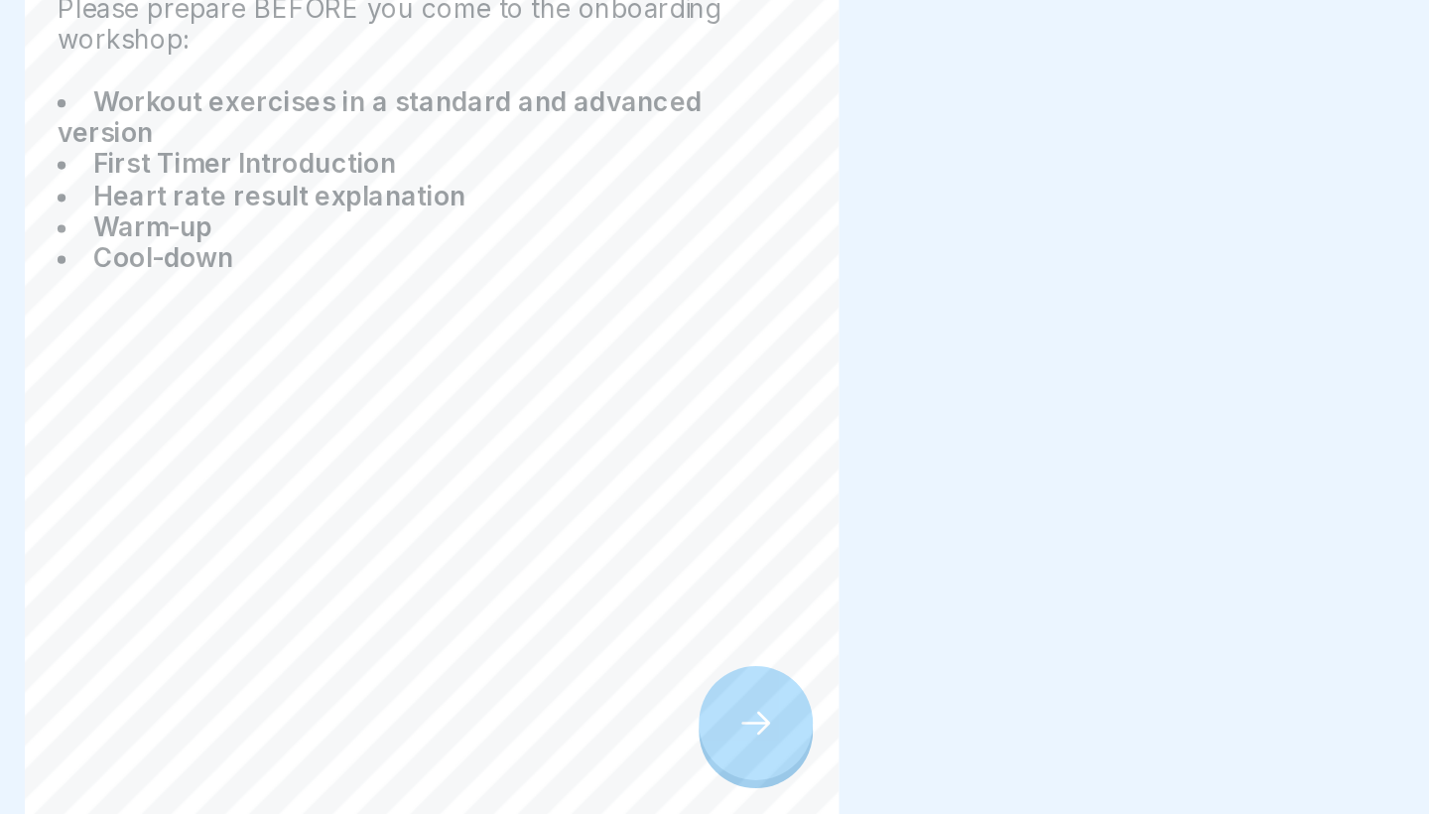
click at [900, 746] on icon at bounding box center [912, 758] width 24 height 24
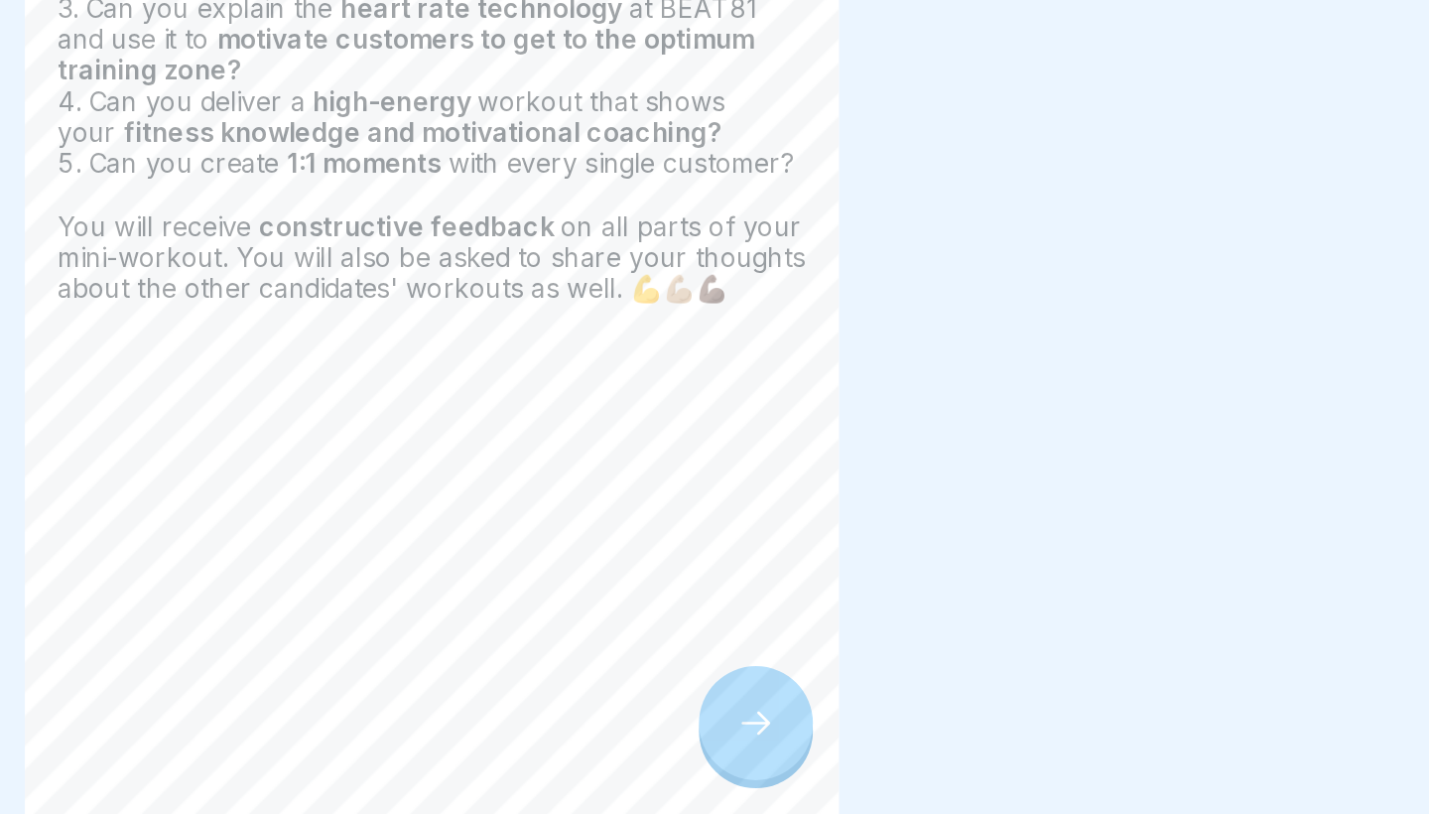
click at [877, 723] on div at bounding box center [911, 757] width 69 height 69
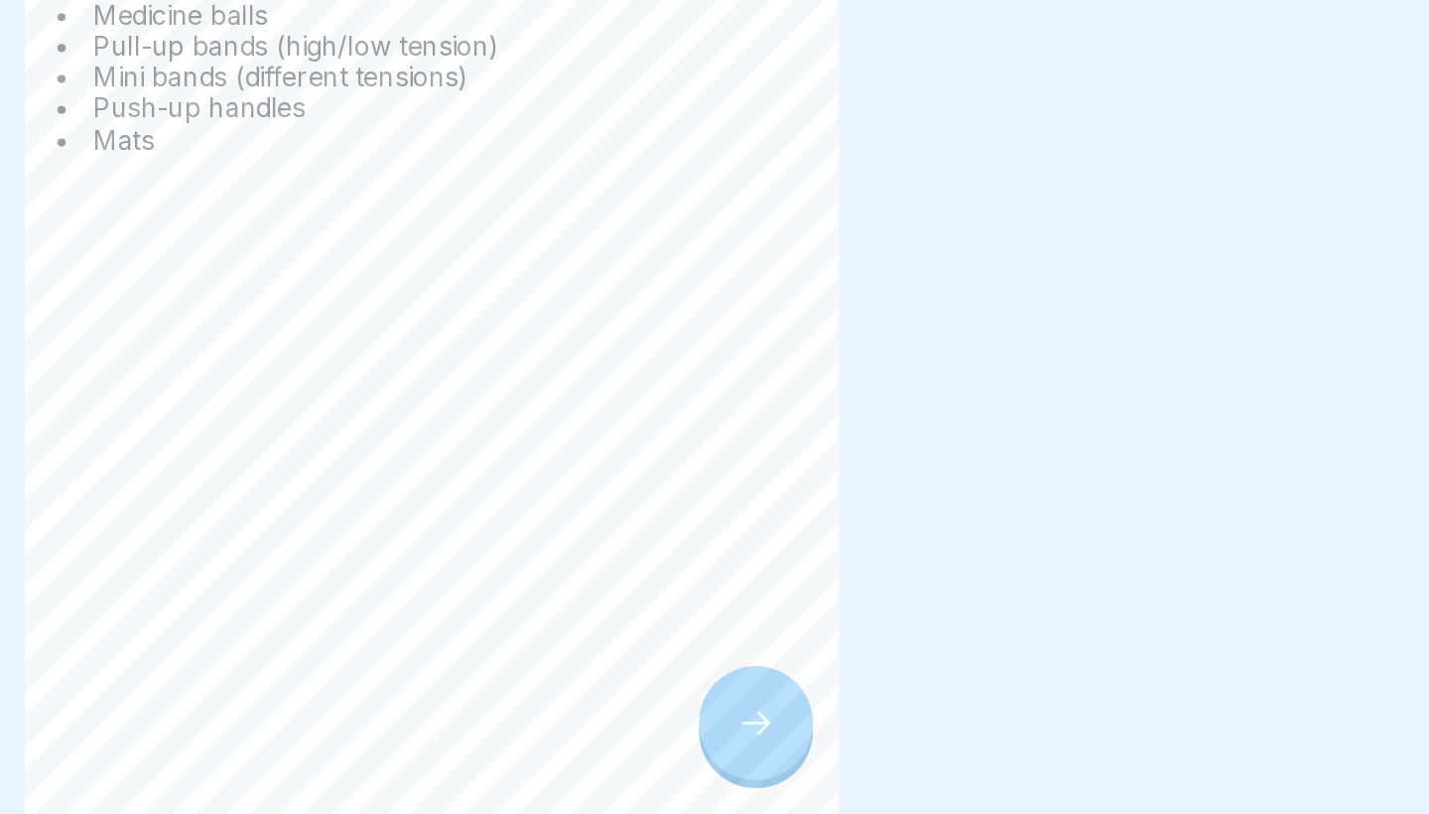
click at [877, 723] on div at bounding box center [911, 757] width 69 height 69
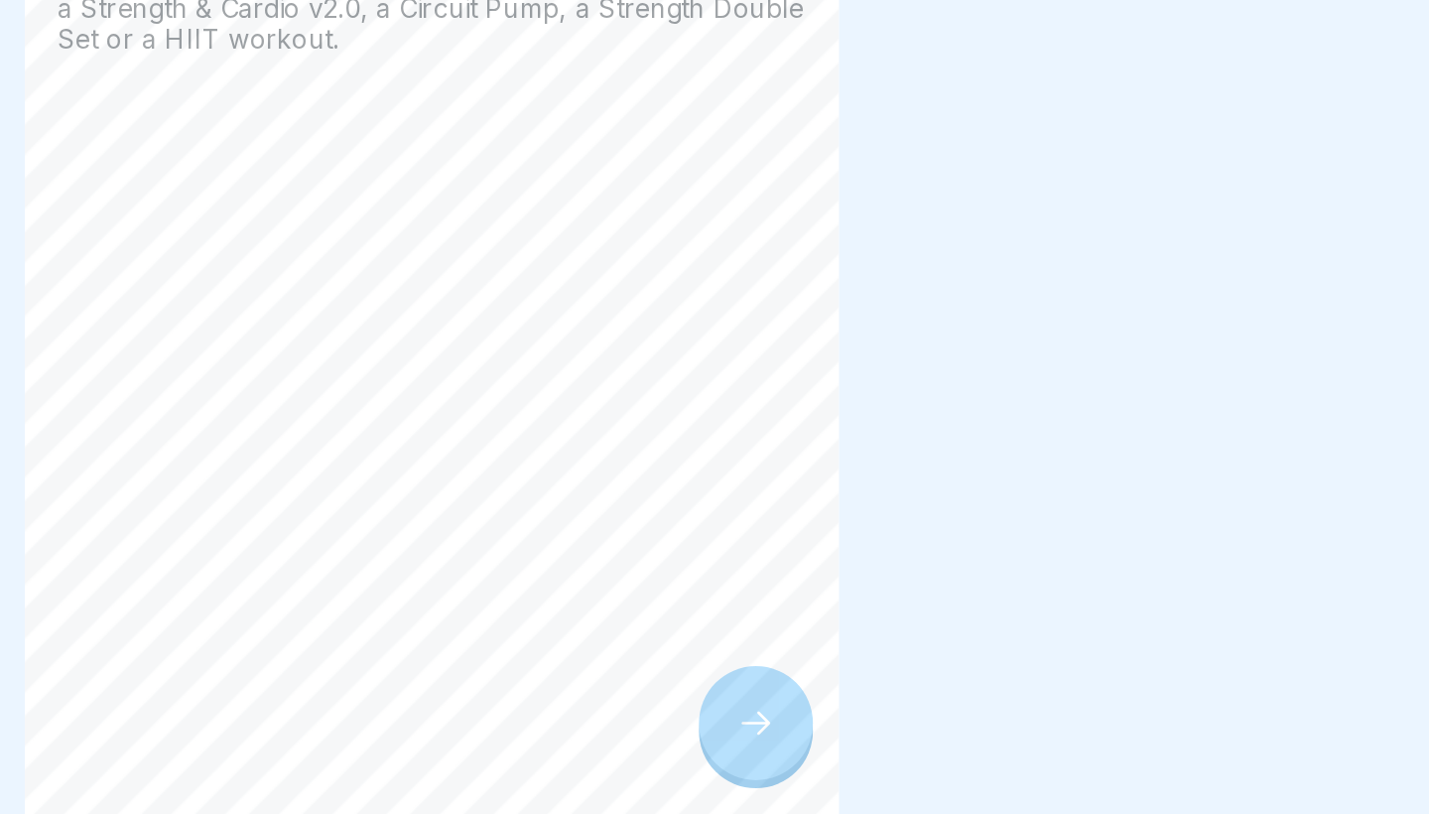
click at [877, 723] on div at bounding box center [911, 757] width 69 height 69
